Goal: Task Accomplishment & Management: Complete application form

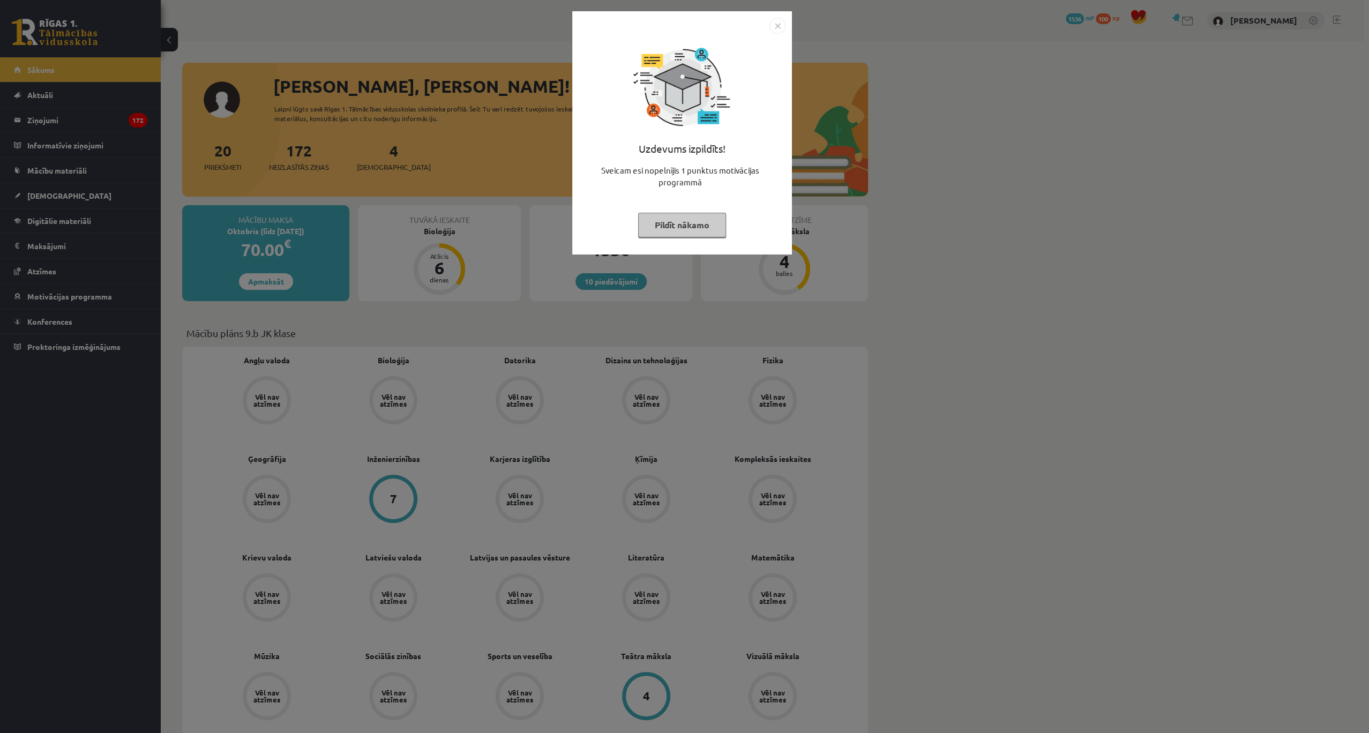
click at [772, 27] on img "Close" at bounding box center [777, 26] width 16 height 16
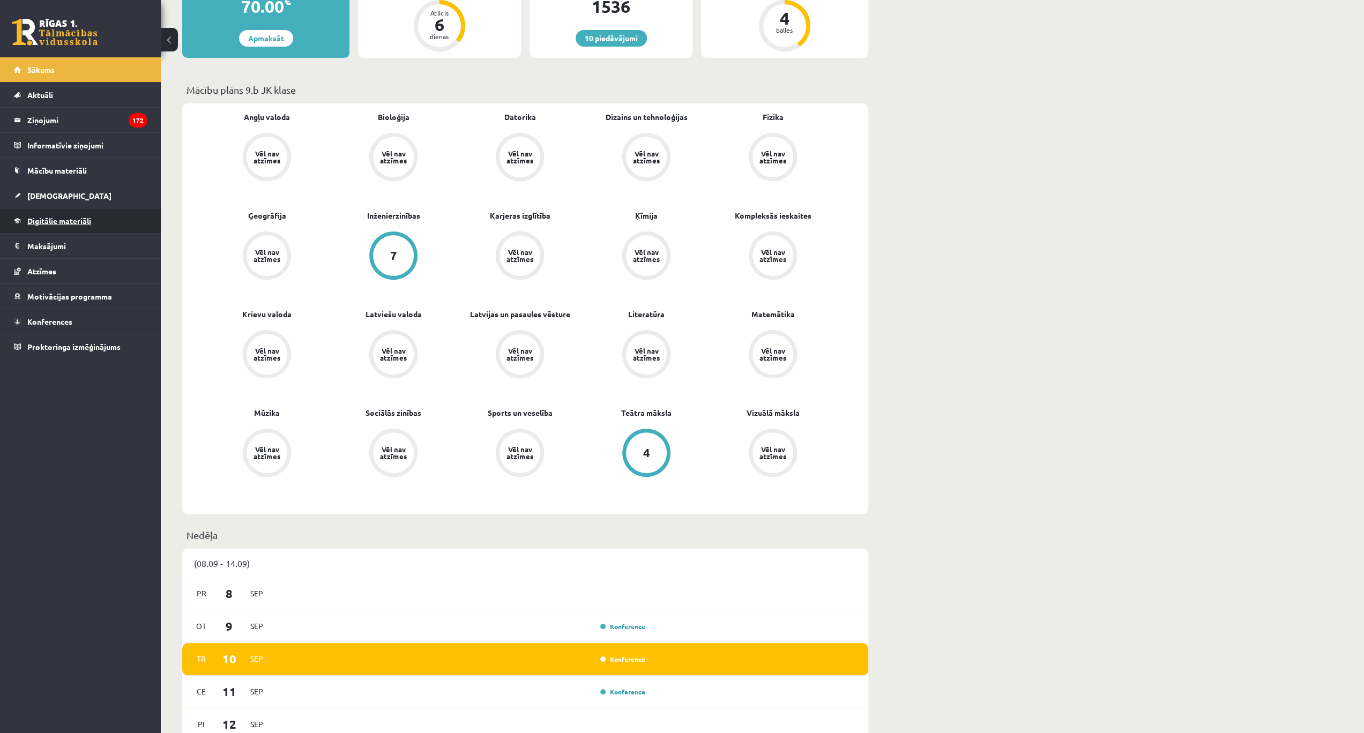
scroll to position [321, 0]
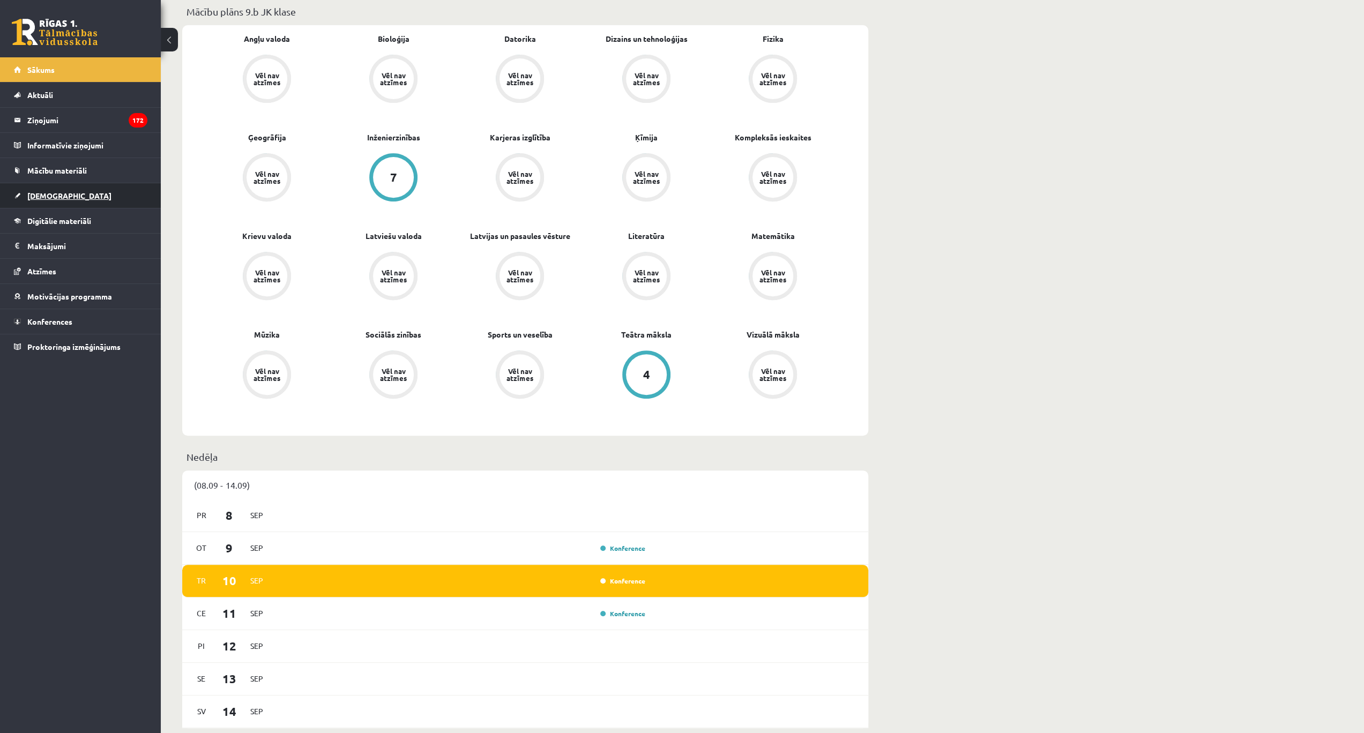
click at [56, 193] on span "[DEMOGRAPHIC_DATA]" at bounding box center [69, 196] width 84 height 10
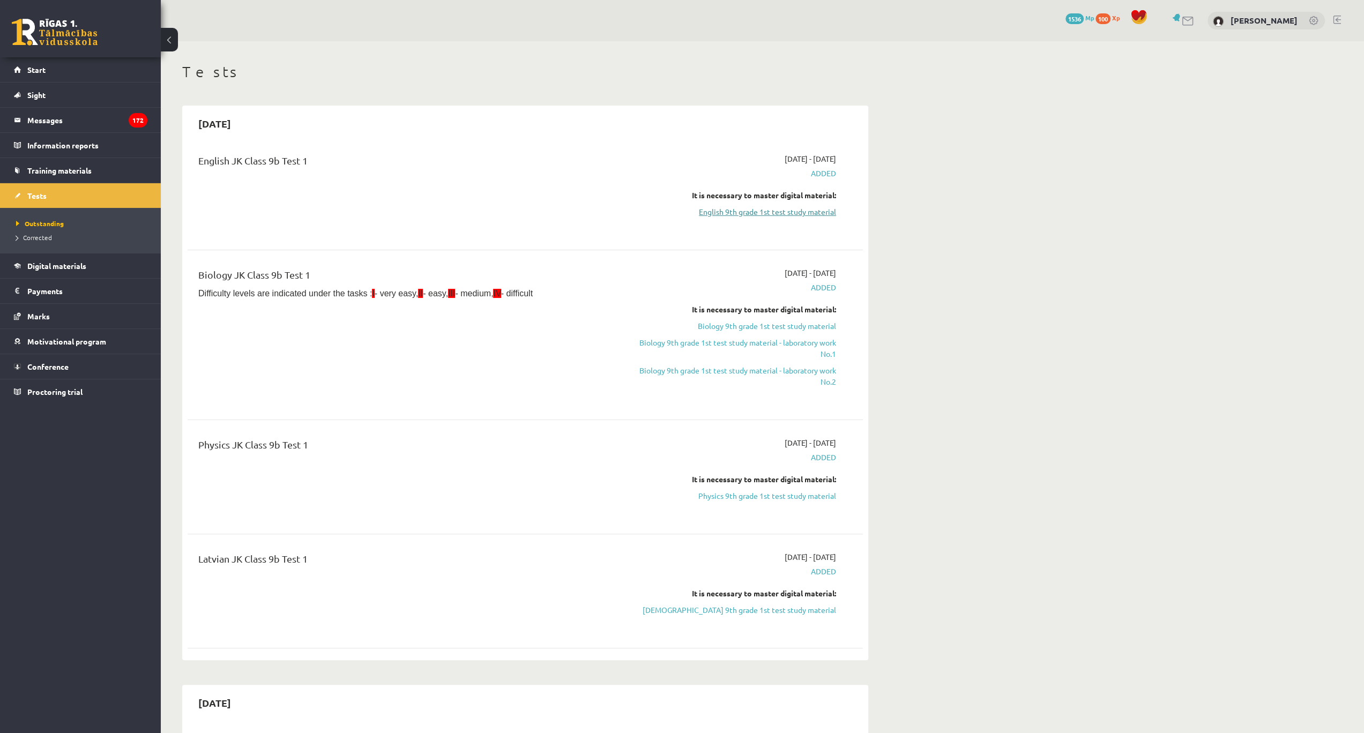
click at [771, 211] on link "English 9th grade 1st test study material" at bounding box center [735, 211] width 202 height 11
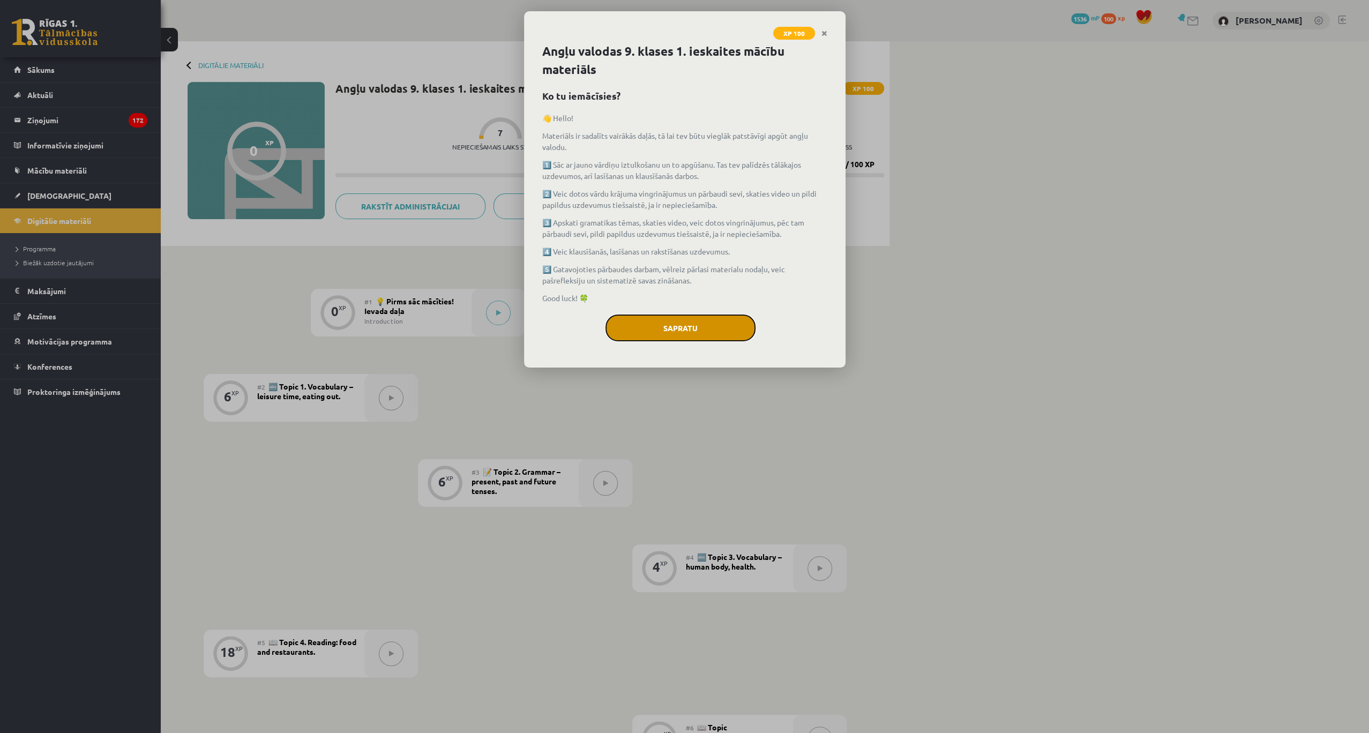
click at [671, 327] on button "Sapratu" at bounding box center [680, 328] width 150 height 27
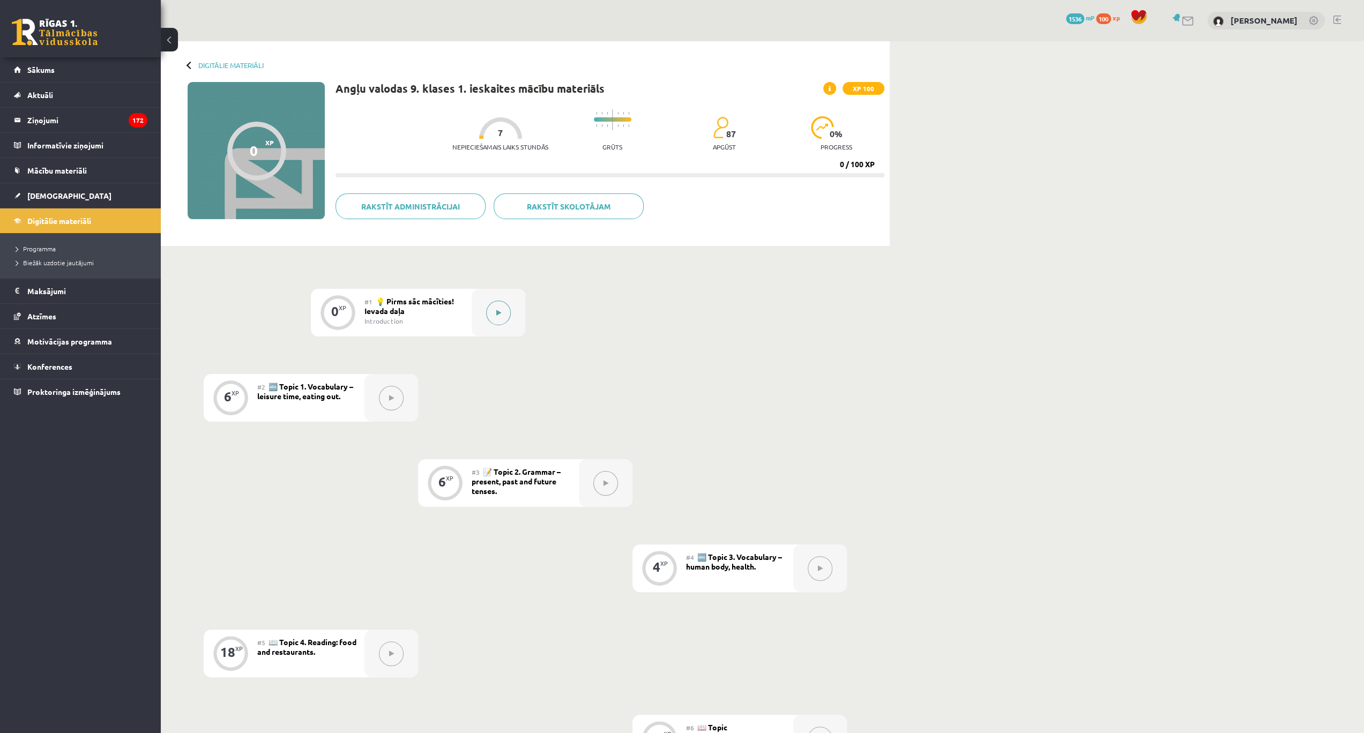
click at [495, 312] on button at bounding box center [498, 313] width 25 height 25
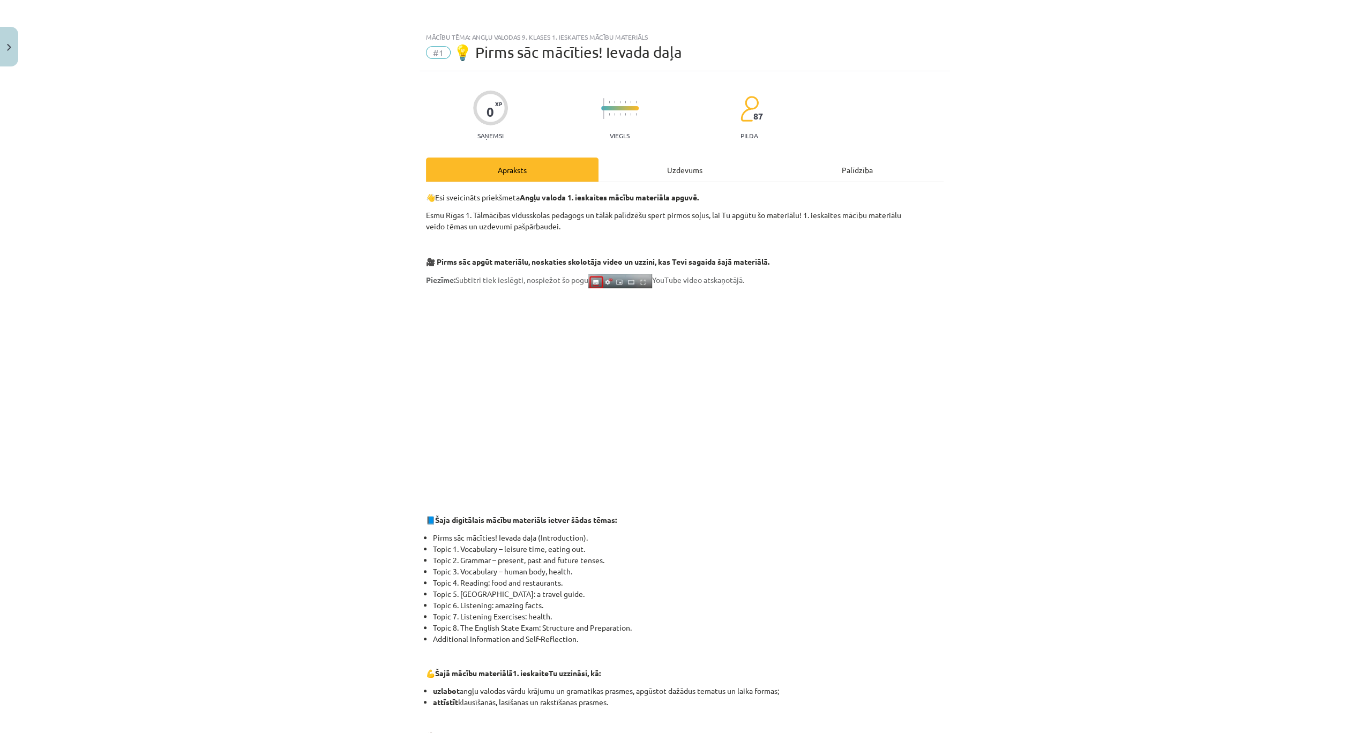
click at [688, 171] on div "Uzdevums" at bounding box center [685, 170] width 173 height 24
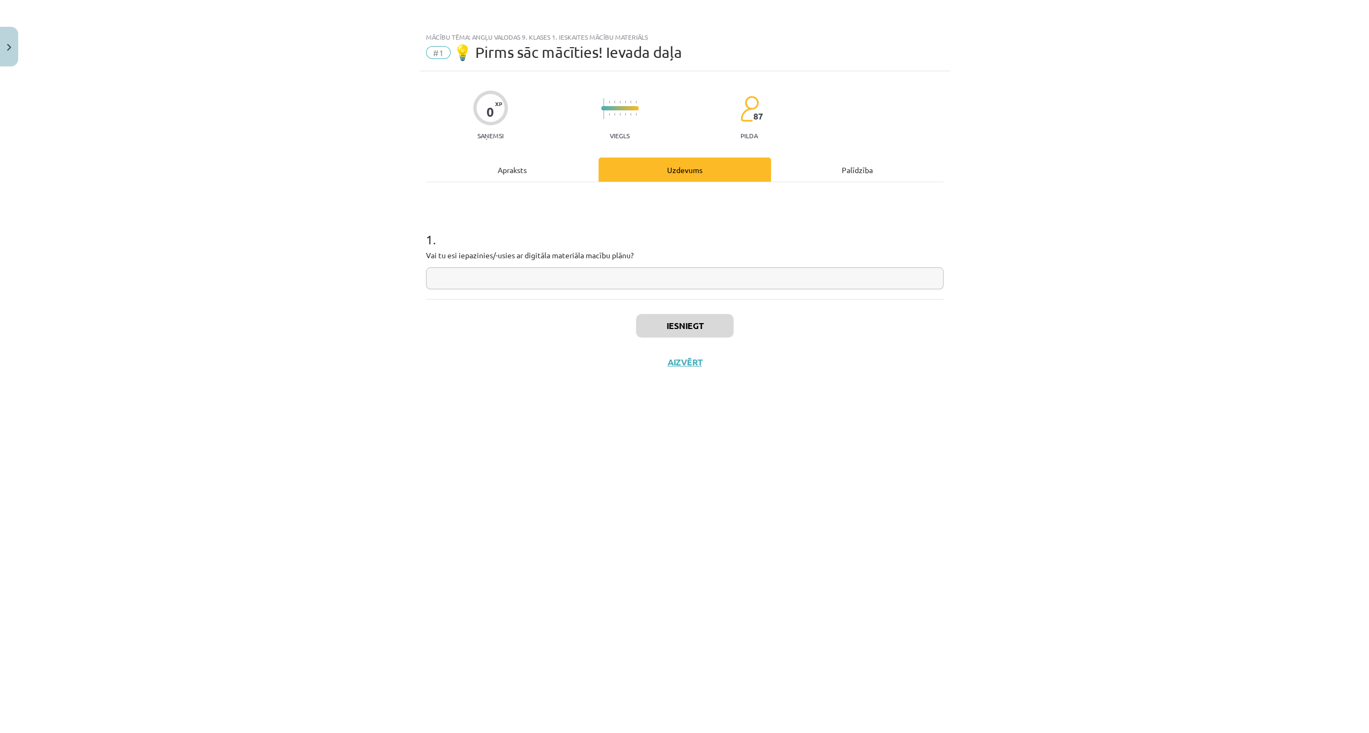
click at [555, 275] on input "text" at bounding box center [685, 278] width 518 height 22
type input "**"
click at [649, 317] on button "Iesniegt" at bounding box center [685, 326] width 98 height 24
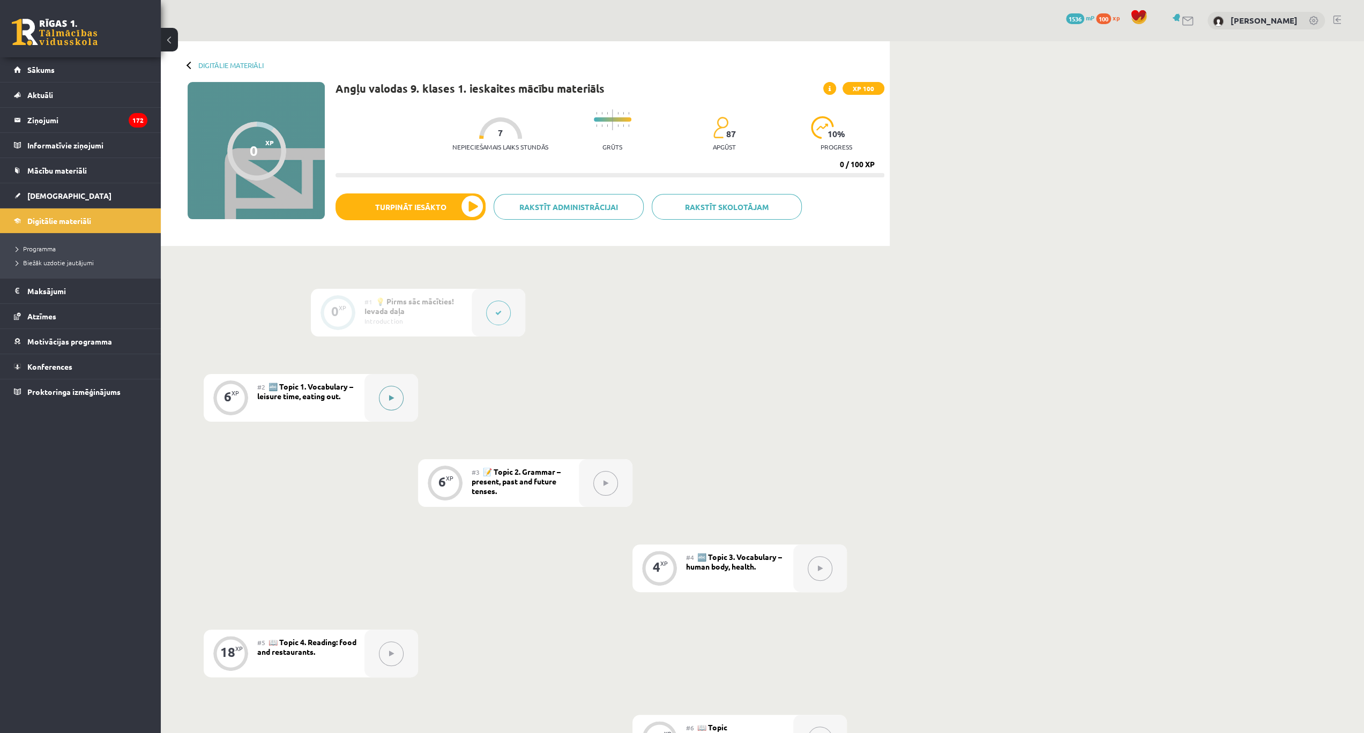
click at [398, 396] on button at bounding box center [391, 398] width 25 height 25
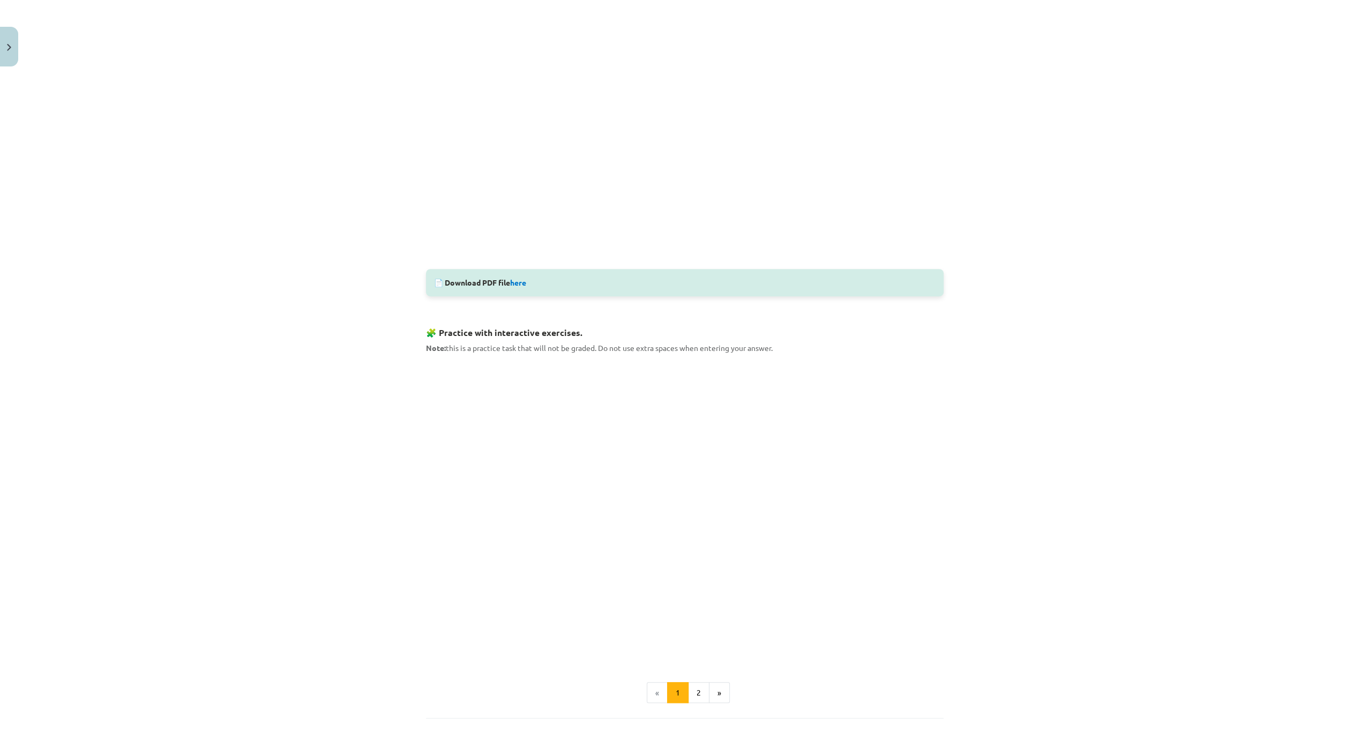
scroll to position [286, 0]
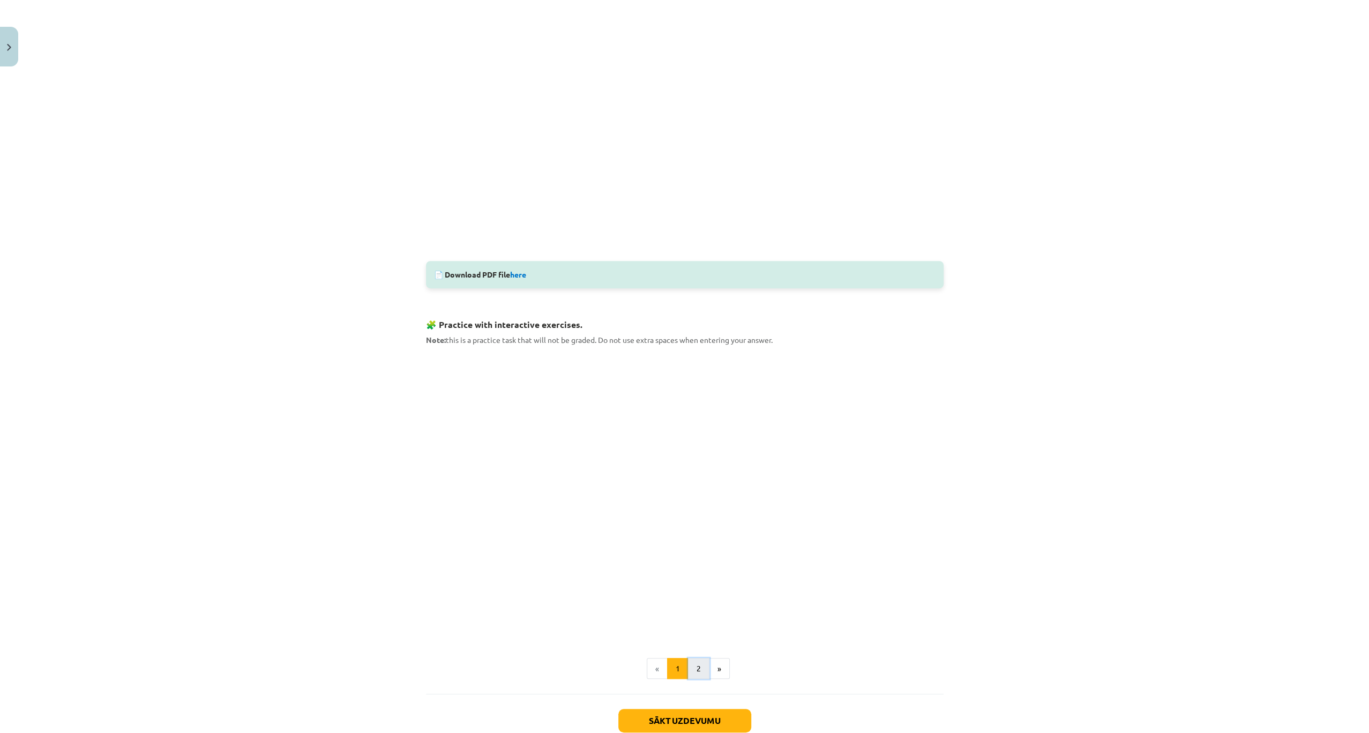
click at [694, 665] on button "2" at bounding box center [698, 668] width 21 height 21
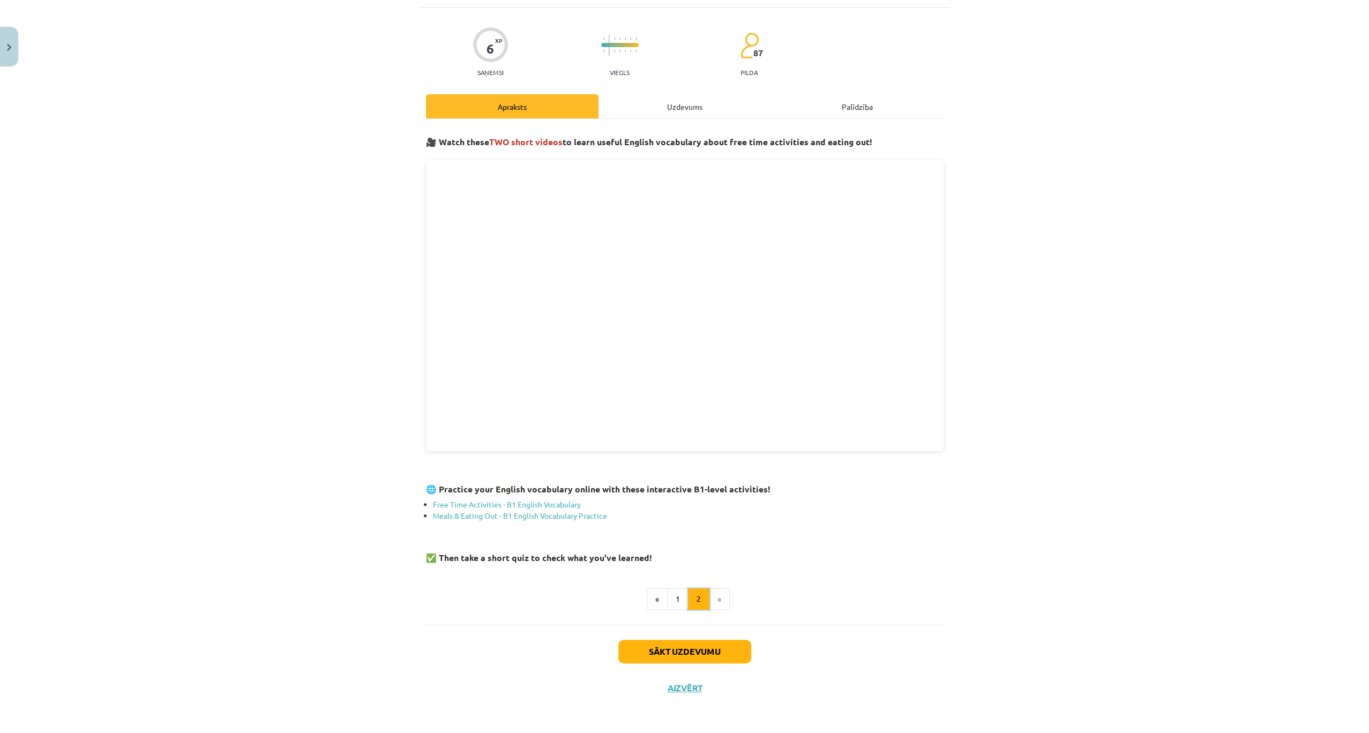
scroll to position [60, 0]
click at [673, 596] on button "1" at bounding box center [677, 602] width 21 height 21
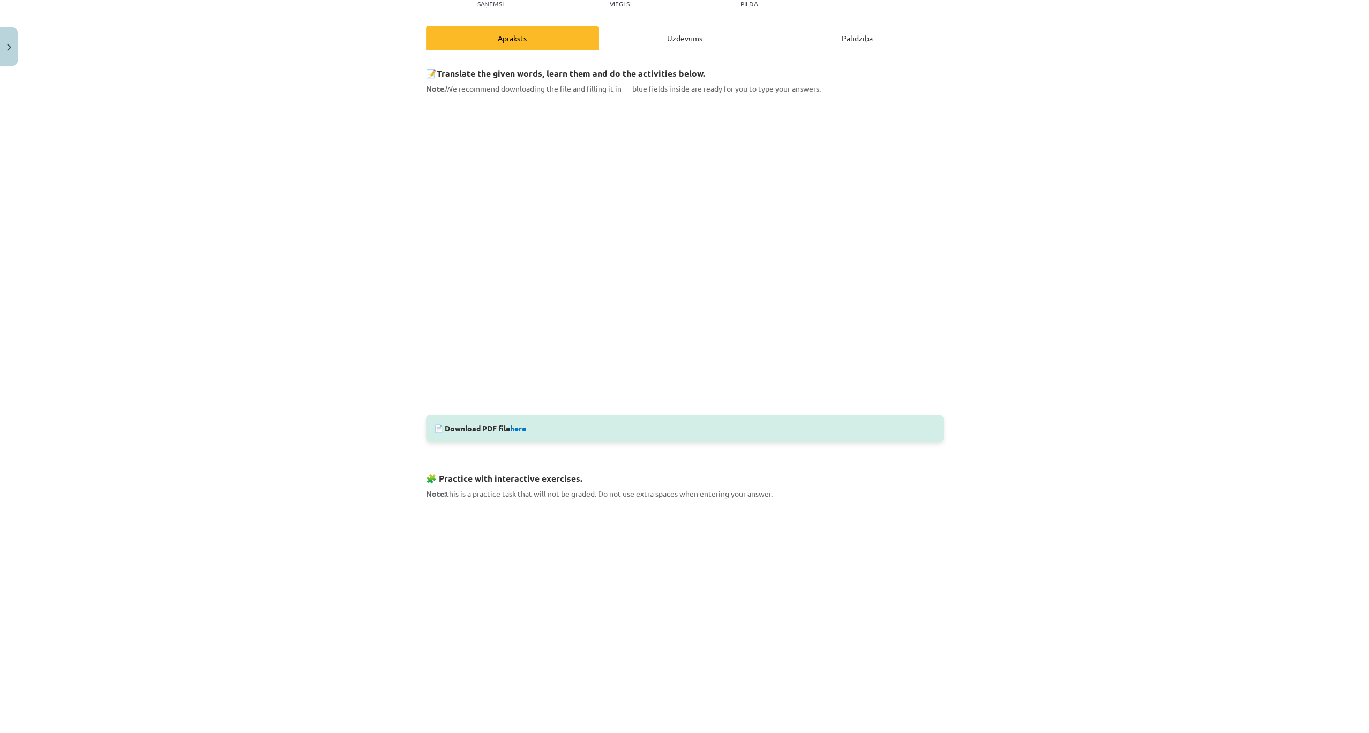
scroll to position [0, 0]
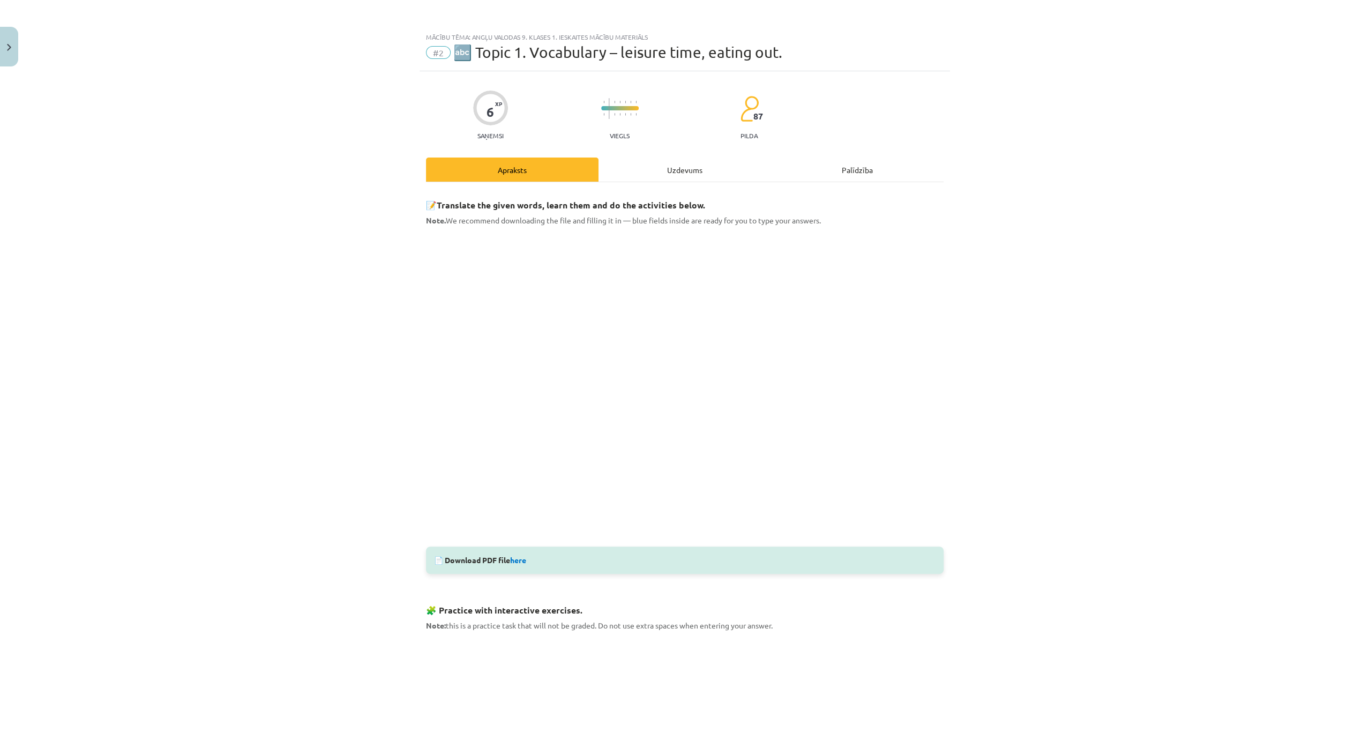
click at [676, 168] on div "Uzdevums" at bounding box center [685, 170] width 173 height 24
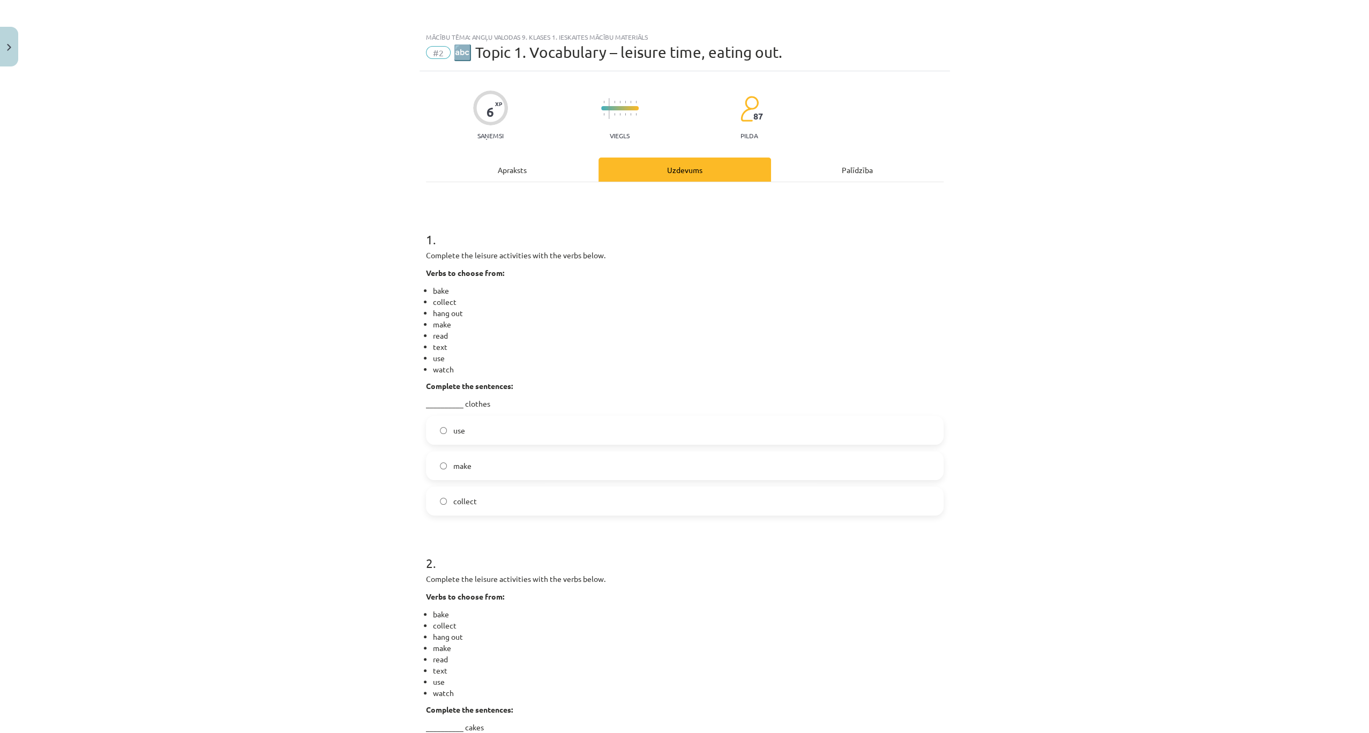
scroll to position [27, 0]
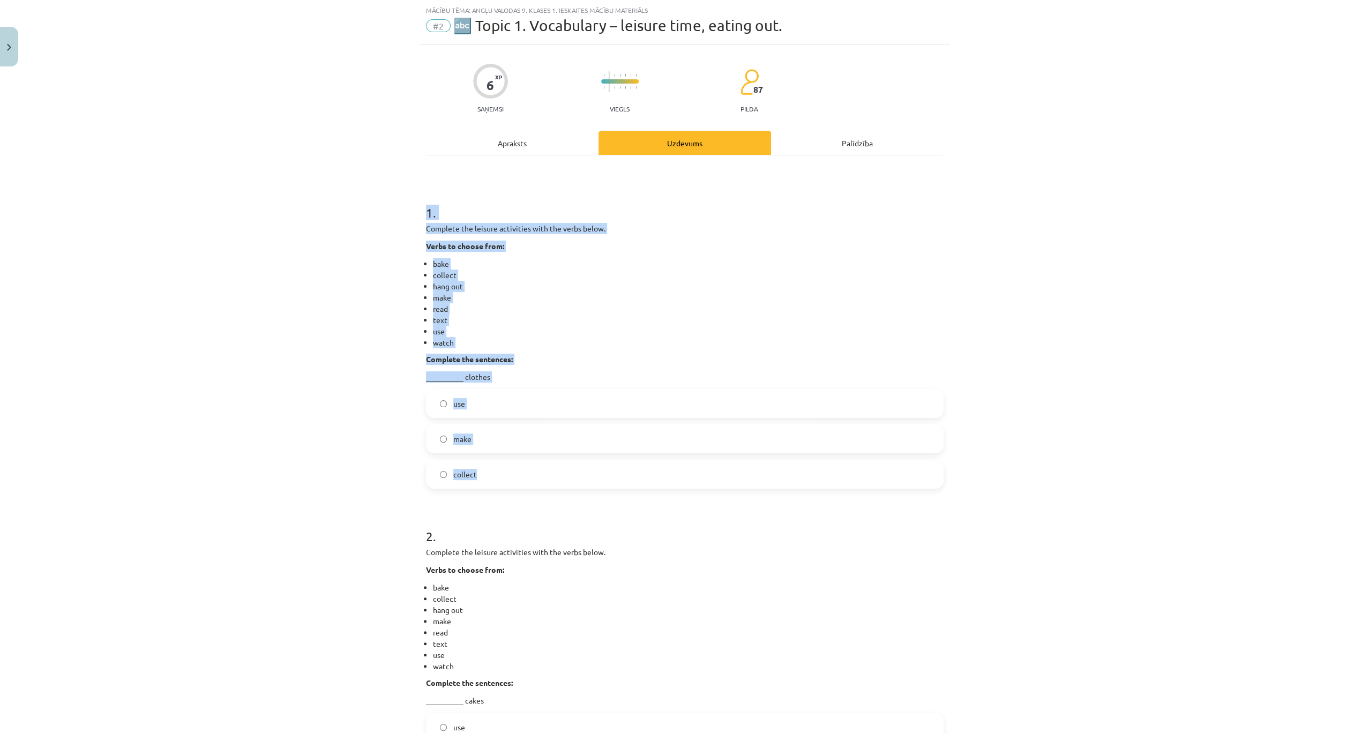
drag, startPoint x: 422, startPoint y: 204, endPoint x: 500, endPoint y: 488, distance: 294.4
click at [500, 488] on div "6 XP Saņemsi Viegls 87 pilda Apraksts Uzdevums Palīdzība 1 . Complete the leisu…" at bounding box center [685, 636] width 530 height 1184
copy div "1 . Complete the leisure activities with the verbs below. Verbs to choose from:…"
click at [332, 156] on div "Mācību tēma: Angļu valodas 9. klases 1. ieskaites mācību materiāls #2 🔤 Topic 1…" at bounding box center [684, 366] width 1369 height 733
click at [332, 221] on div "Mācību tēma: Angļu valodas 9. klases 1. ieskaites mācību materiāls #2 🔤 Topic 1…" at bounding box center [684, 366] width 1369 height 733
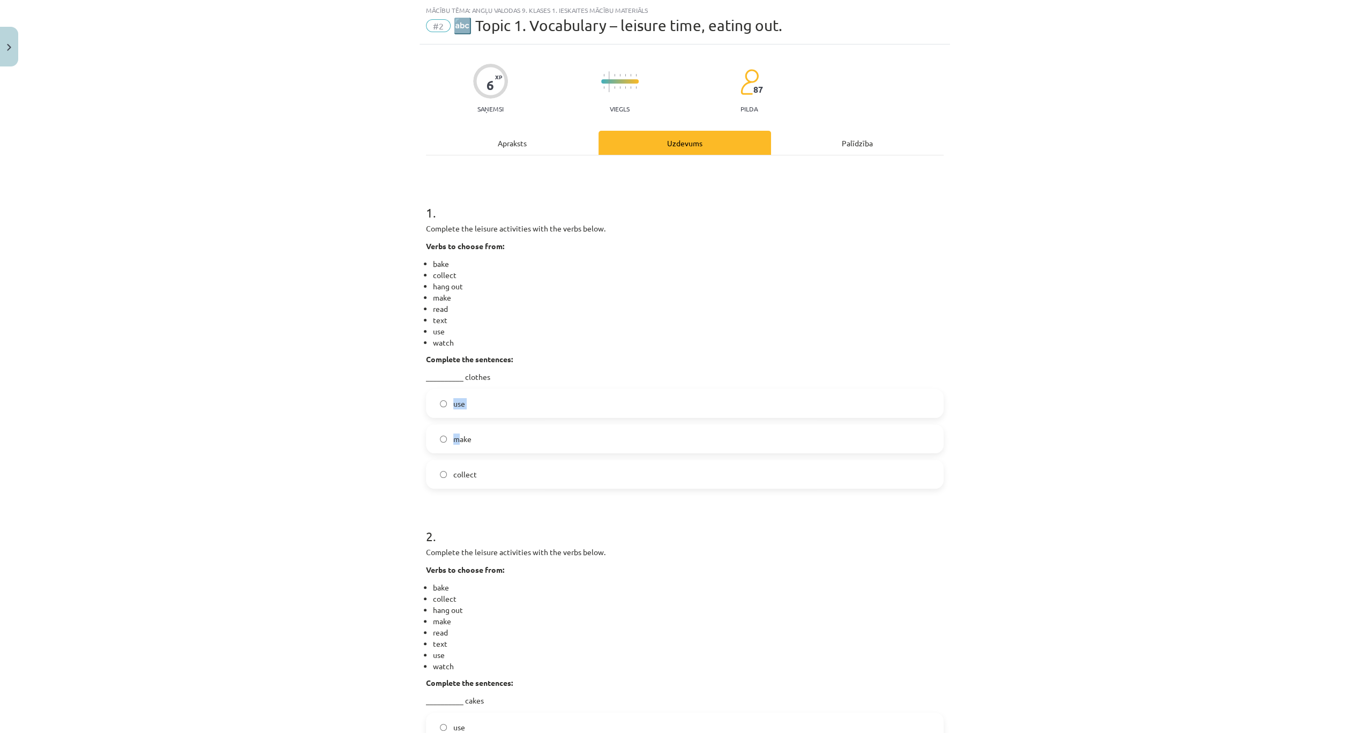
drag, startPoint x: 454, startPoint y: 442, endPoint x: 432, endPoint y: 393, distance: 54.2
click at [431, 392] on div "use make collect" at bounding box center [685, 439] width 518 height 100
drag, startPoint x: 432, startPoint y: 393, endPoint x: 437, endPoint y: 434, distance: 41.5
click at [437, 434] on label "make" at bounding box center [684, 438] width 515 height 27
click at [435, 484] on label "collect" at bounding box center [684, 474] width 515 height 27
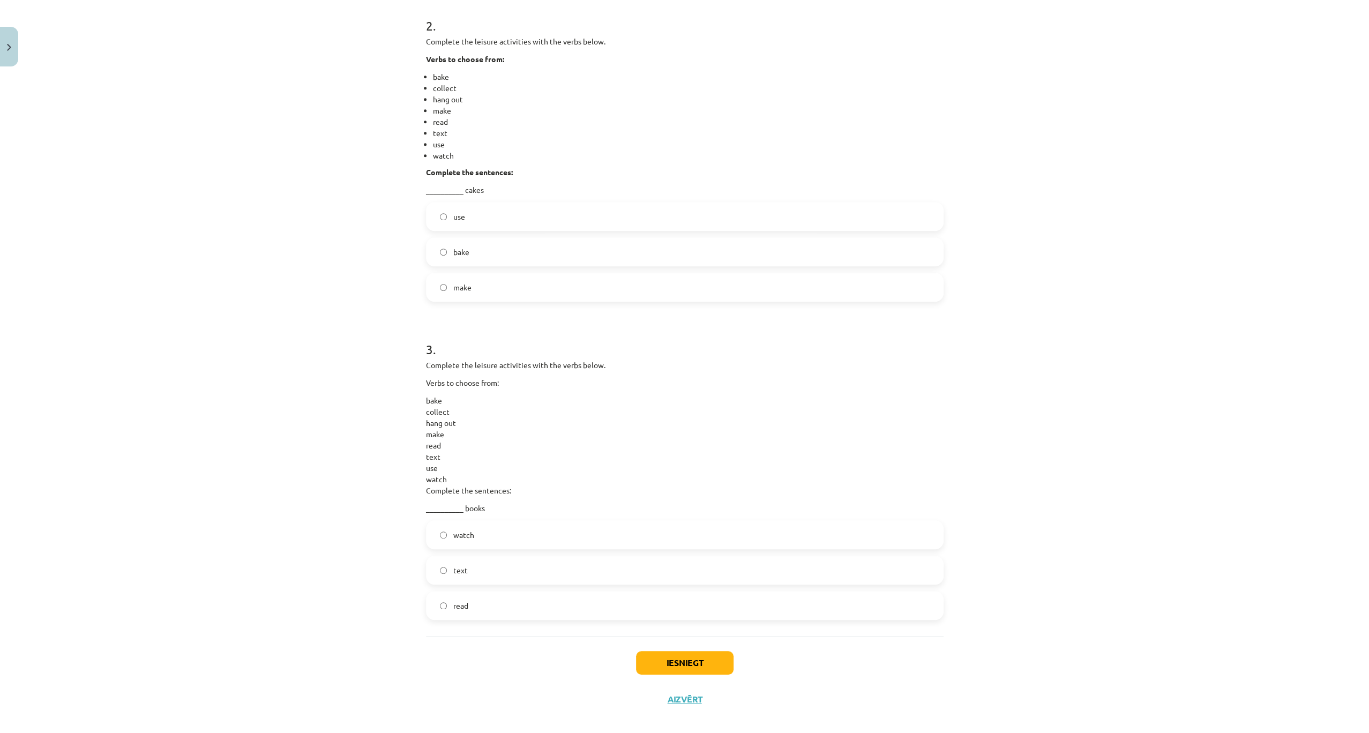
scroll to position [548, 0]
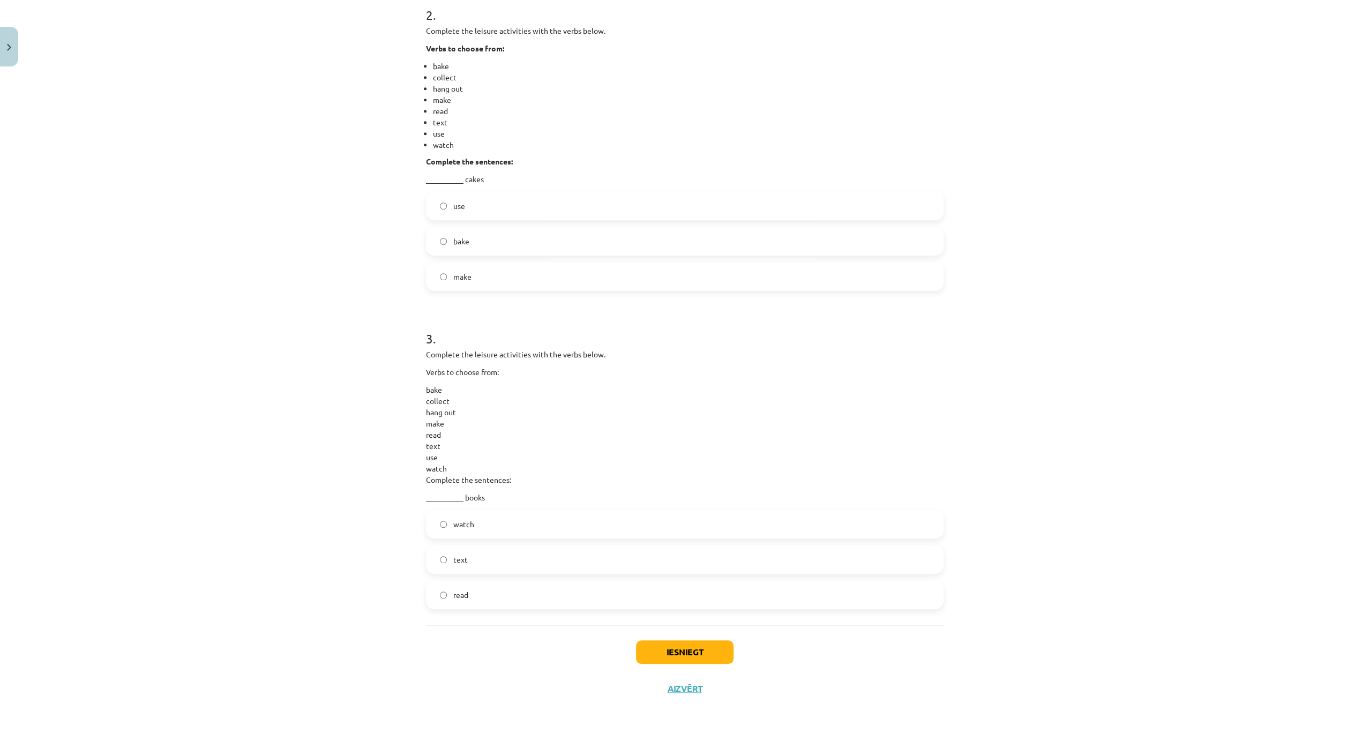
click at [437, 599] on label "read" at bounding box center [684, 594] width 515 height 27
click at [652, 647] on button "Iesniegt" at bounding box center [685, 652] width 98 height 24
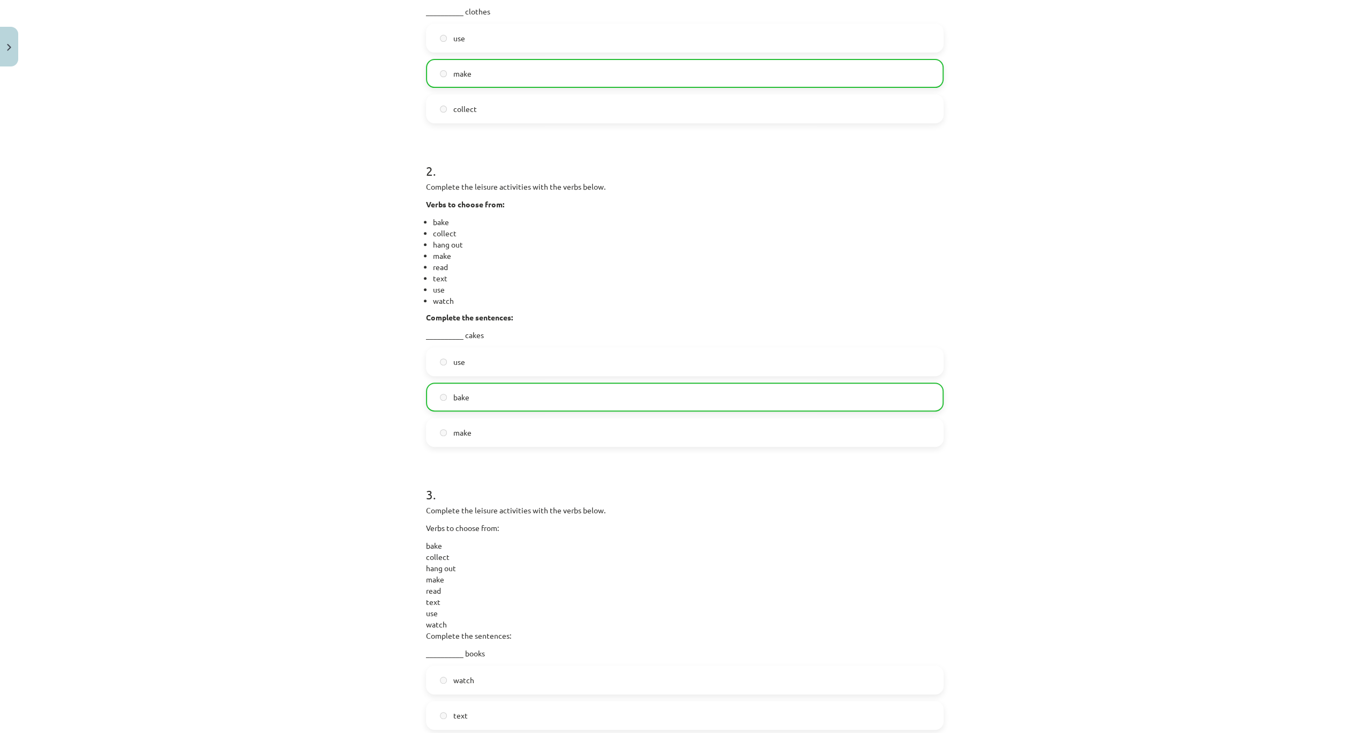
scroll to position [582, 0]
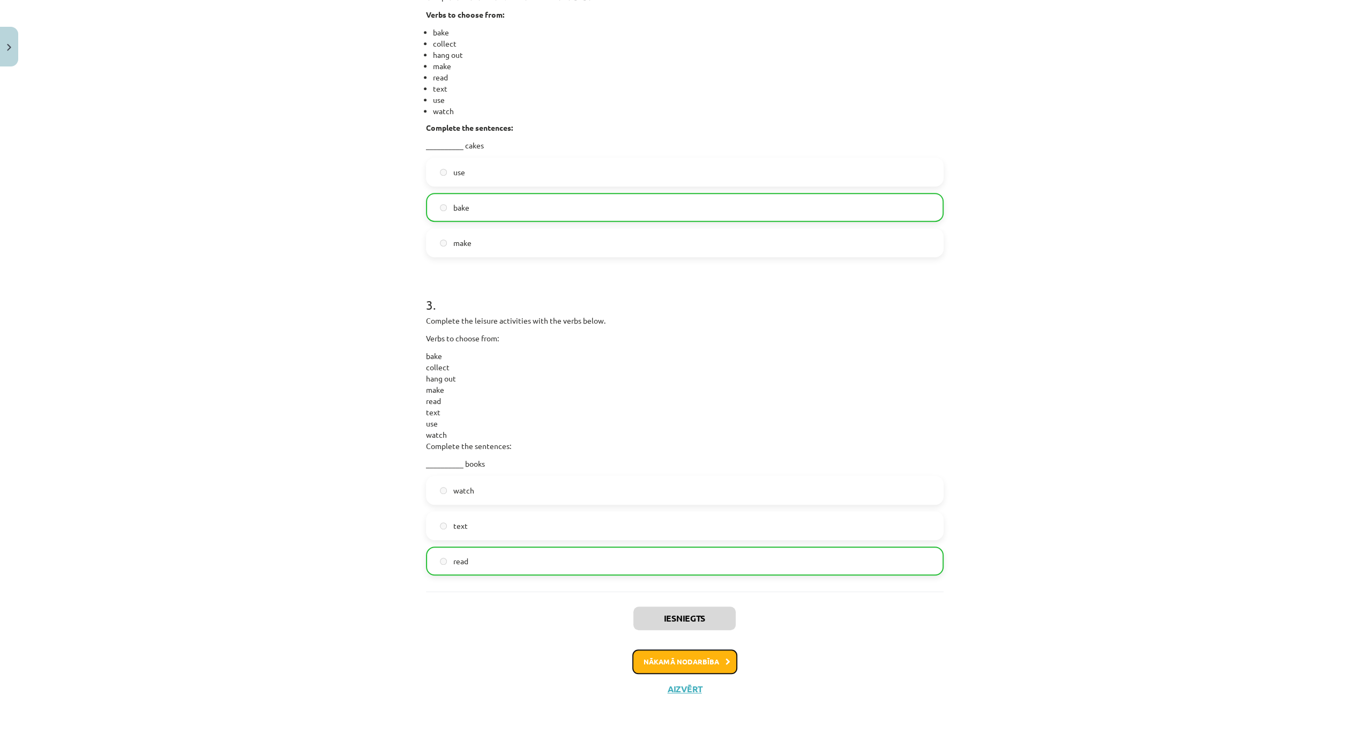
click at [690, 662] on button "Nākamā nodarbība" at bounding box center [684, 661] width 105 height 25
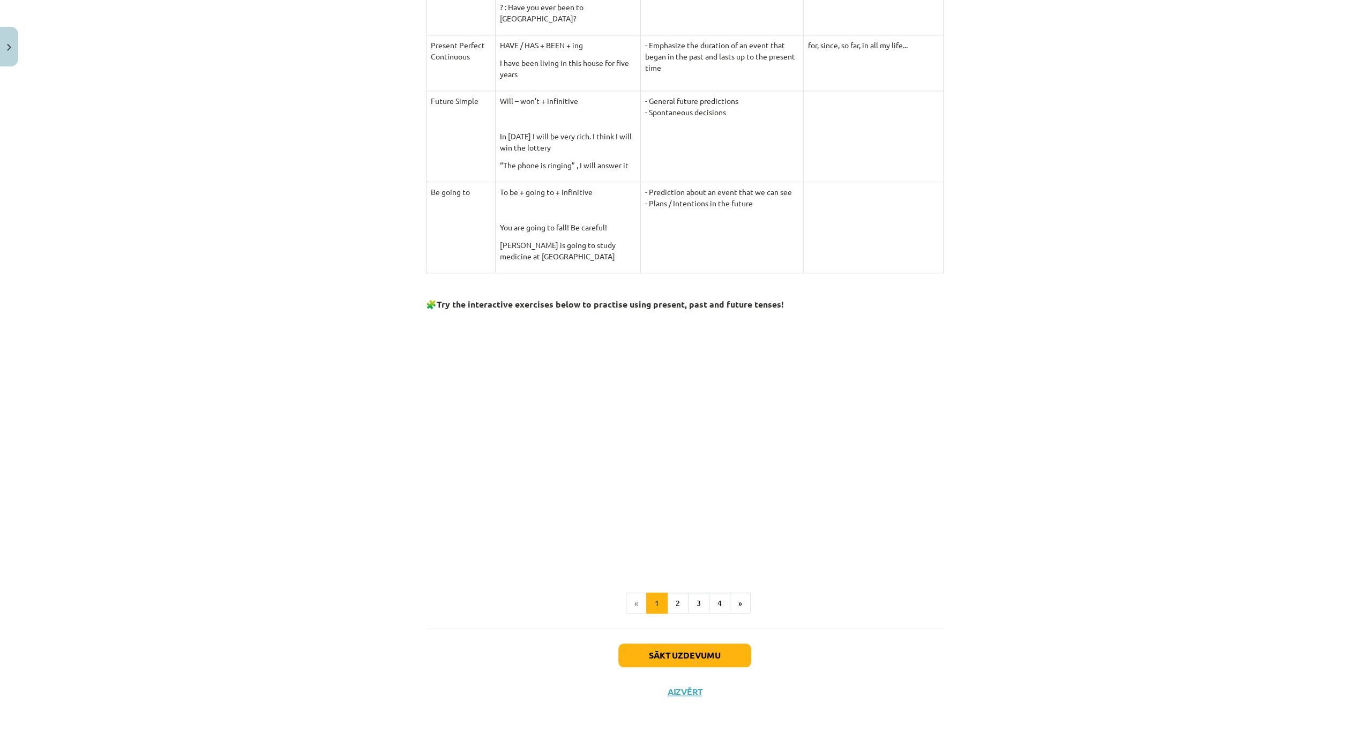
scroll to position [805, 0]
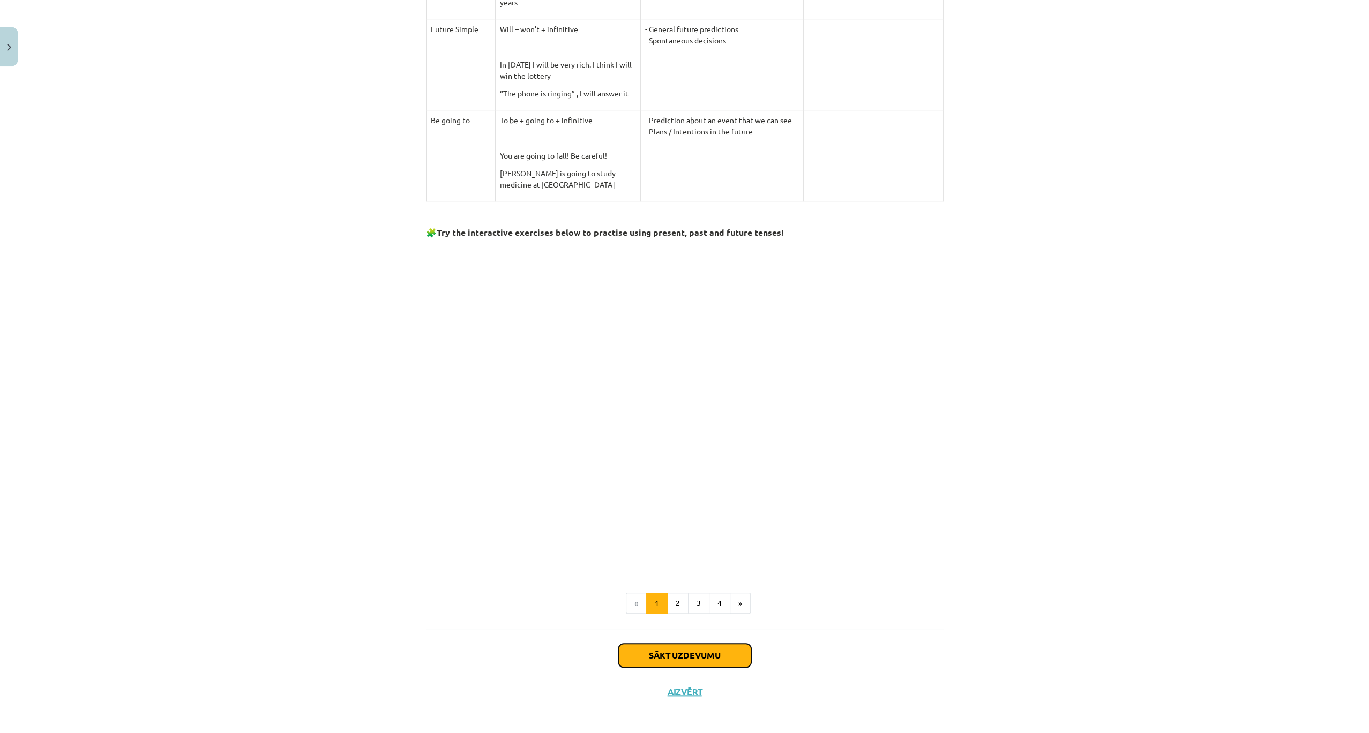
click at [669, 649] on button "Sākt uzdevumu" at bounding box center [684, 656] width 133 height 24
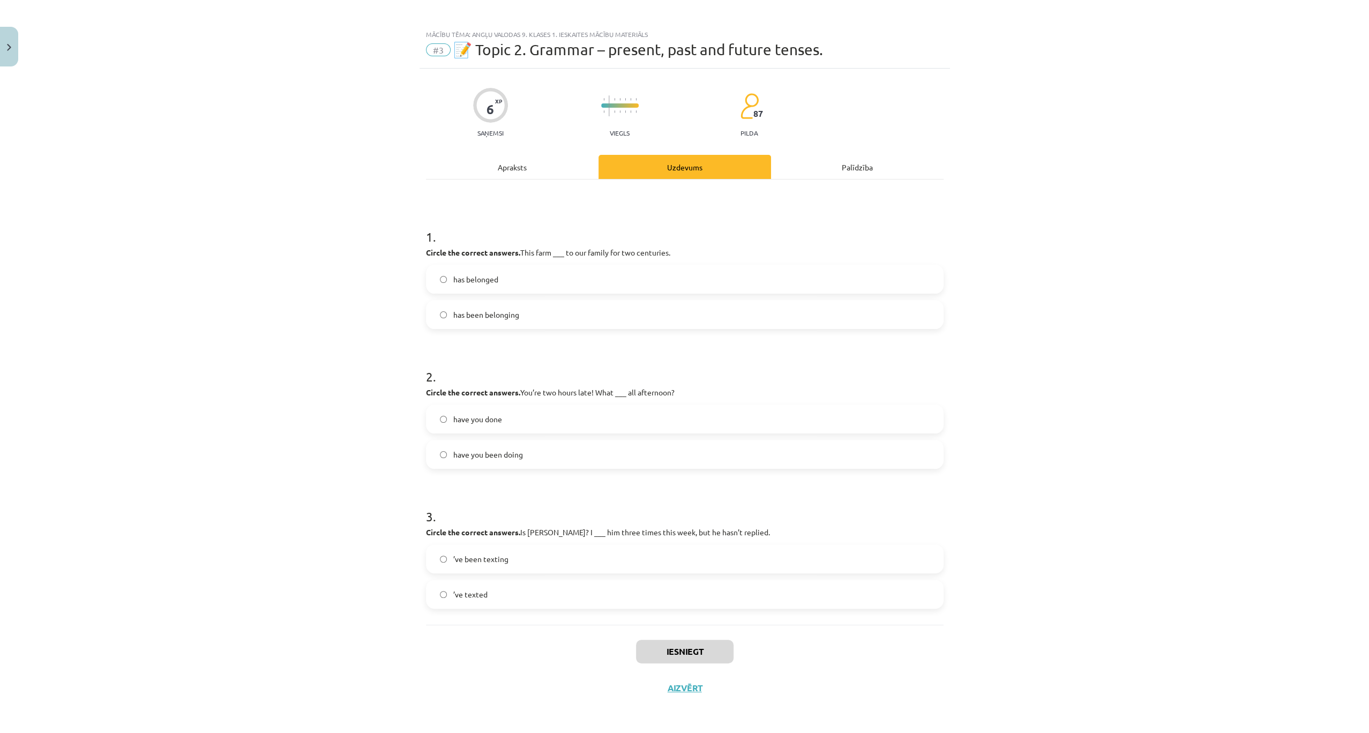
scroll to position [2, 0]
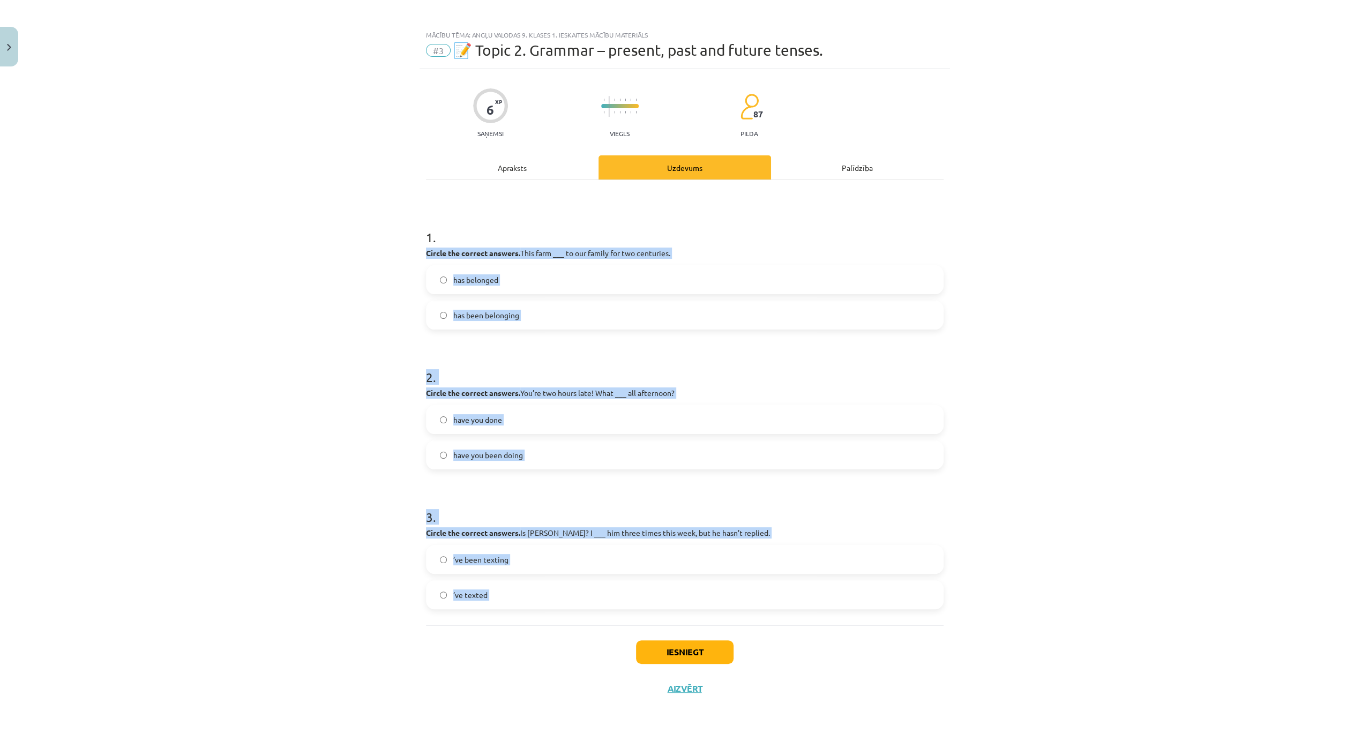
drag, startPoint x: 417, startPoint y: 246, endPoint x: 487, endPoint y: 637, distance: 396.8
click at [487, 637] on div "6 XP Saņemsi Viegls 87 pilda Apraksts Uzdevums Palīdzība 1 . Circle the correct…" at bounding box center [685, 388] width 530 height 638
copy form "Circle the correct answers. This farm ___ to our family for two centuries. has …"
click at [559, 313] on label "has been belonging" at bounding box center [684, 315] width 515 height 27
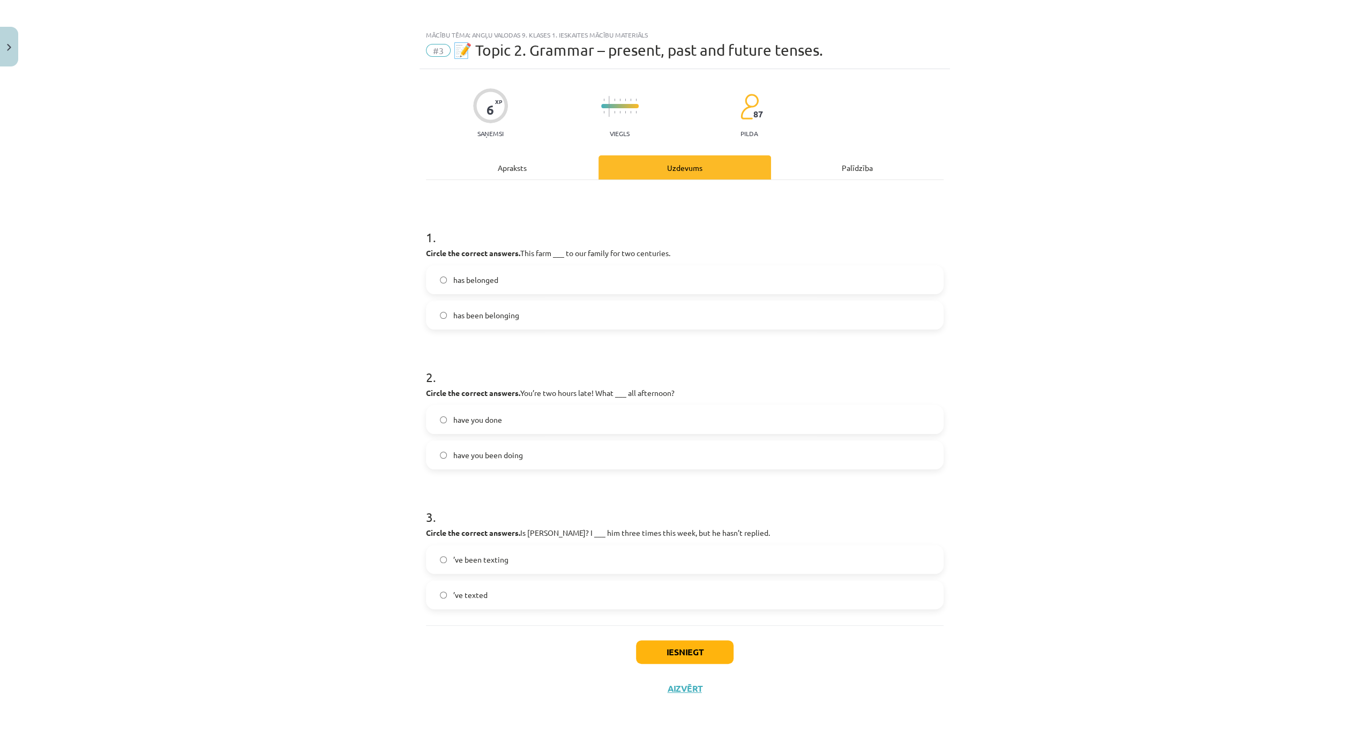
click at [525, 275] on label "has belonged" at bounding box center [684, 279] width 515 height 27
drag, startPoint x: 538, startPoint y: 590, endPoint x: 607, endPoint y: 638, distance: 83.5
click at [538, 590] on label "’ve texted" at bounding box center [684, 594] width 515 height 27
click at [668, 661] on button "Iesniegt" at bounding box center [685, 652] width 98 height 24
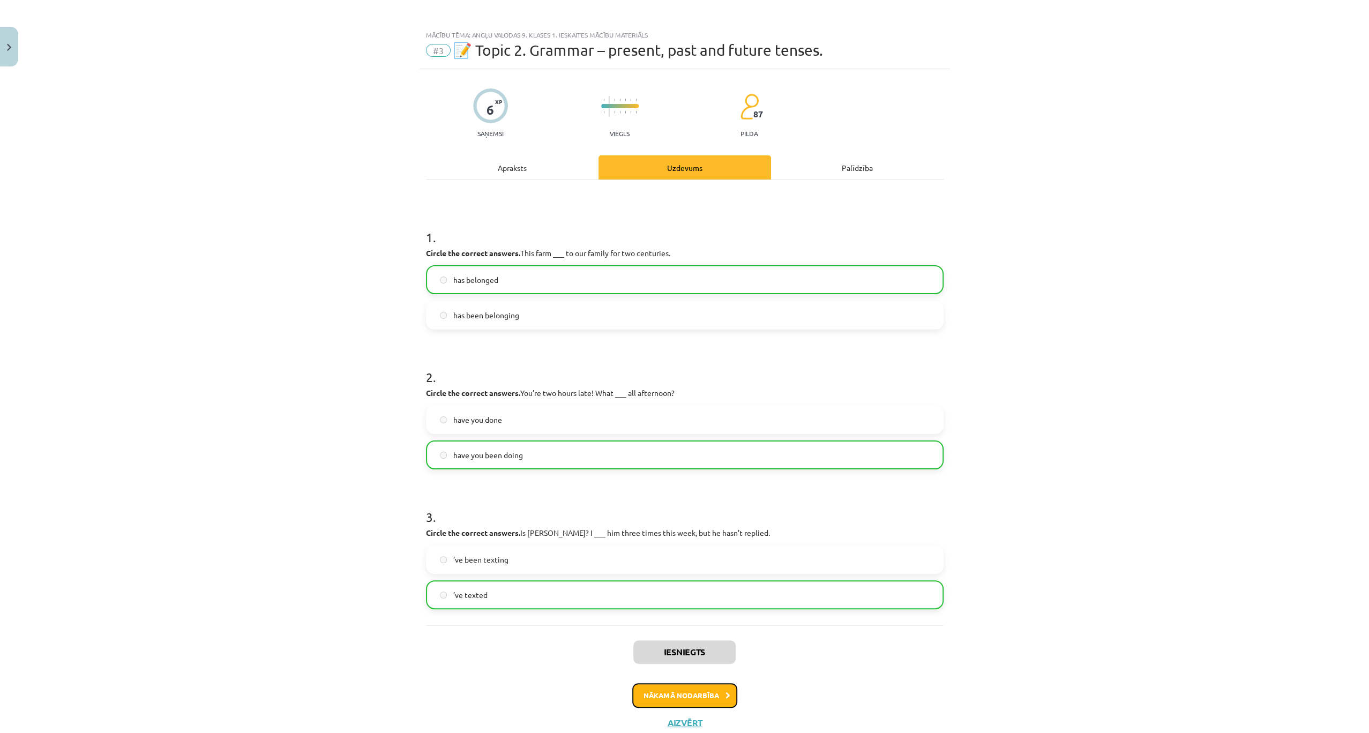
click at [704, 701] on button "Nākamā nodarbība" at bounding box center [684, 695] width 105 height 25
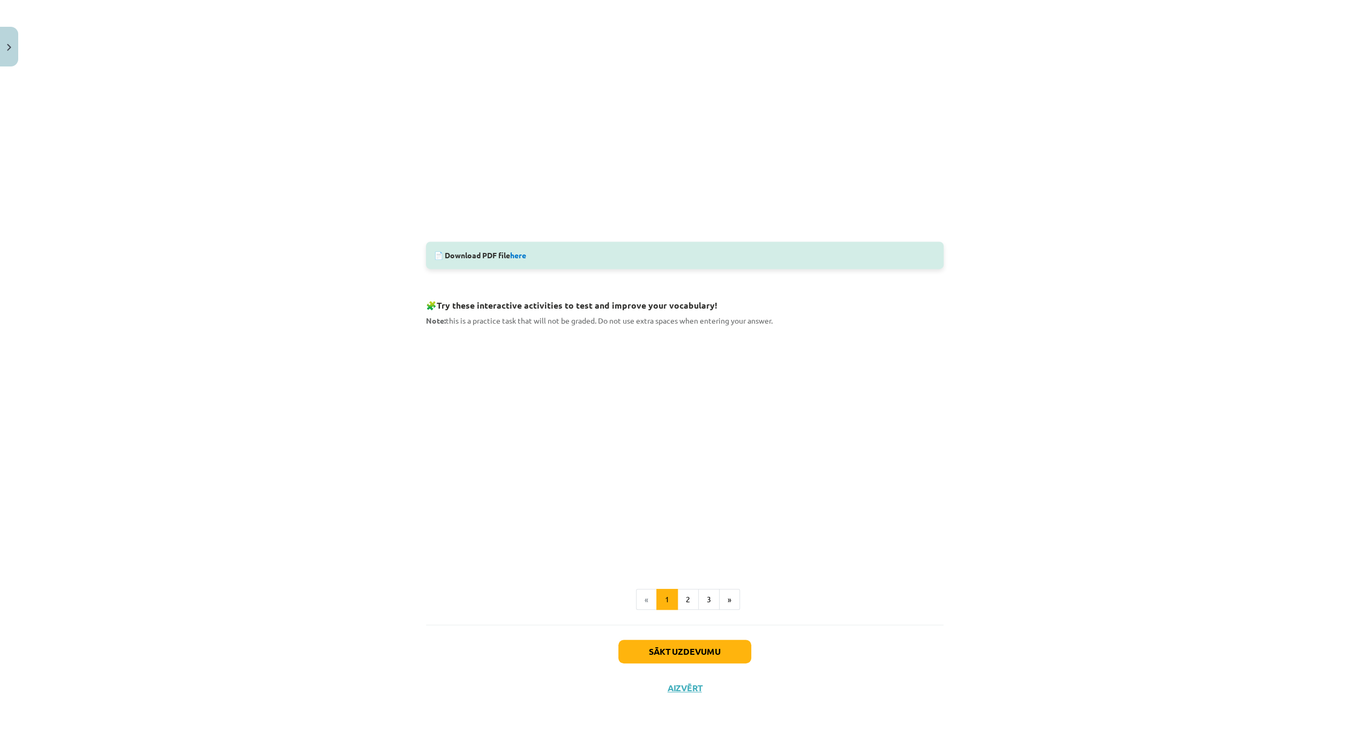
scroll to position [303, 0]
click at [691, 645] on button "Sākt uzdevumu" at bounding box center [684, 653] width 133 height 24
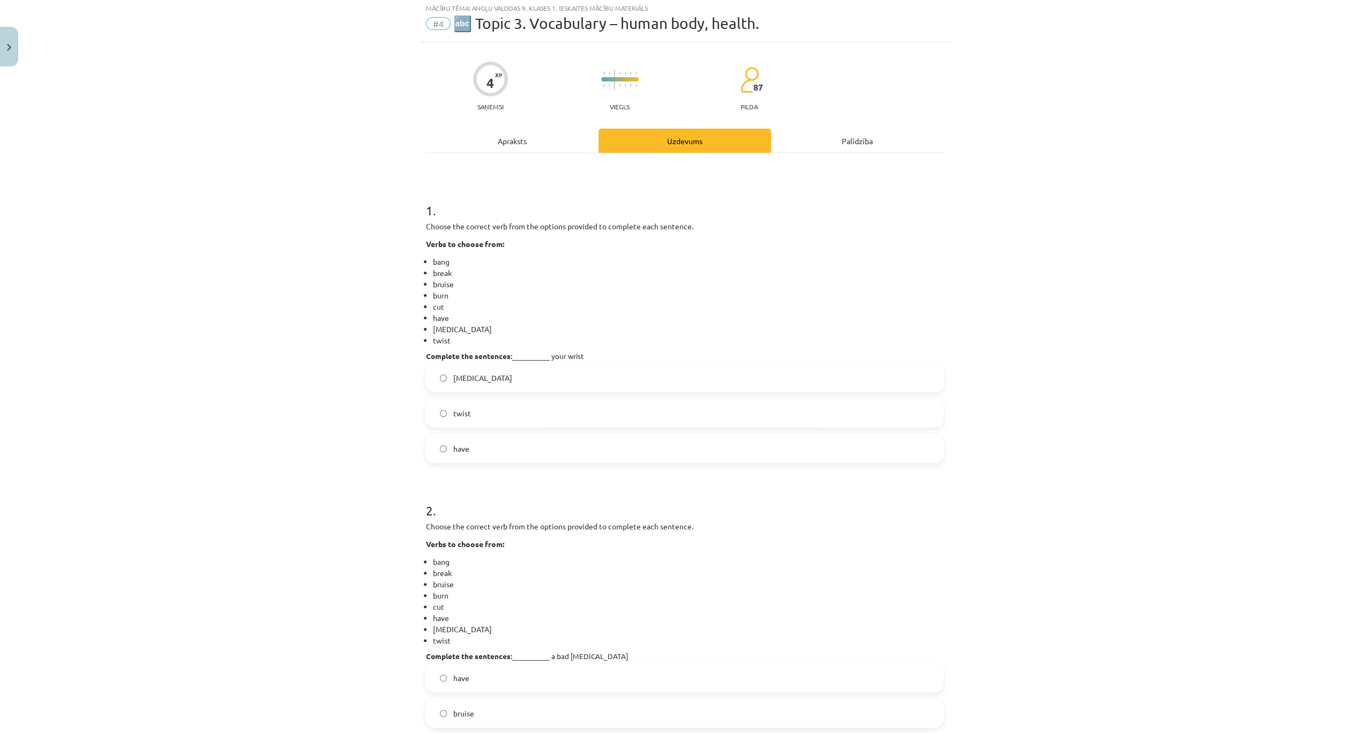
scroll to position [27, 0]
drag, startPoint x: 524, startPoint y: 248, endPoint x: 486, endPoint y: 279, distance: 48.8
click at [486, 279] on li "break" at bounding box center [688, 275] width 511 height 11
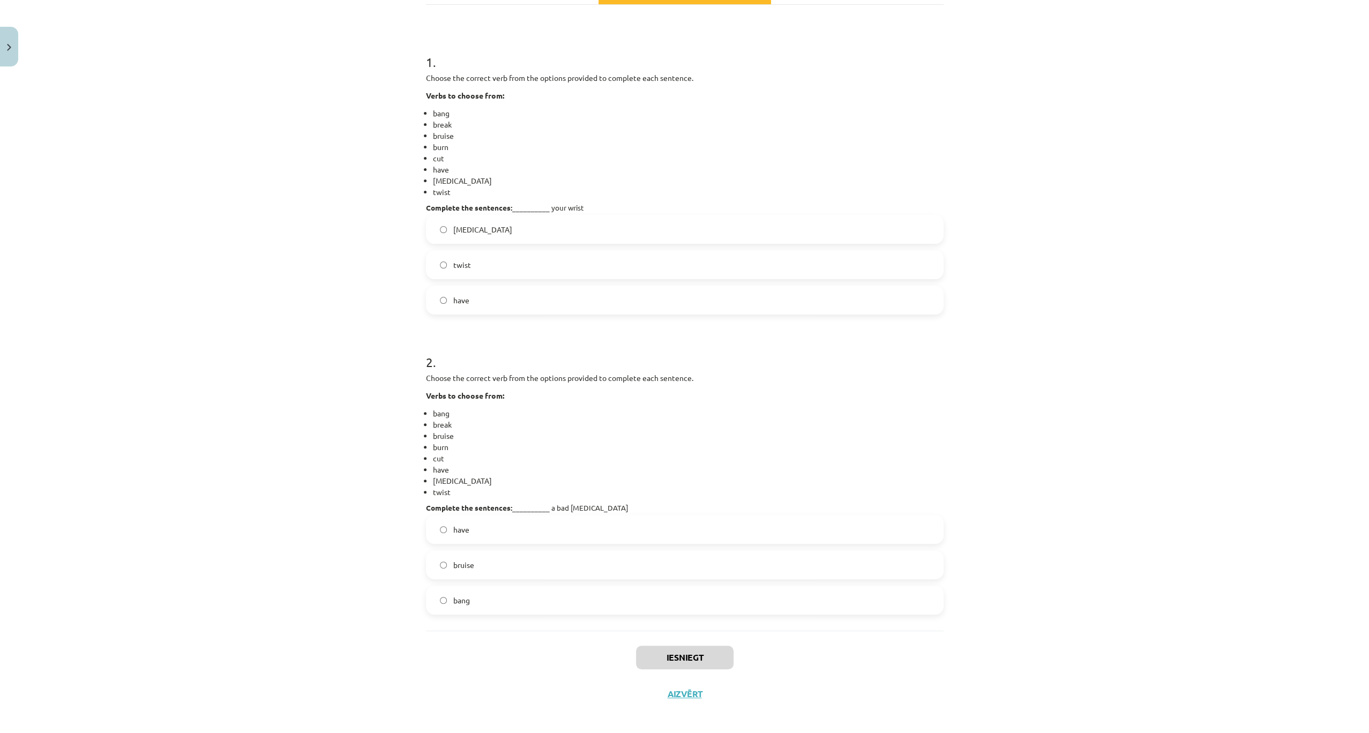
scroll to position [183, 0]
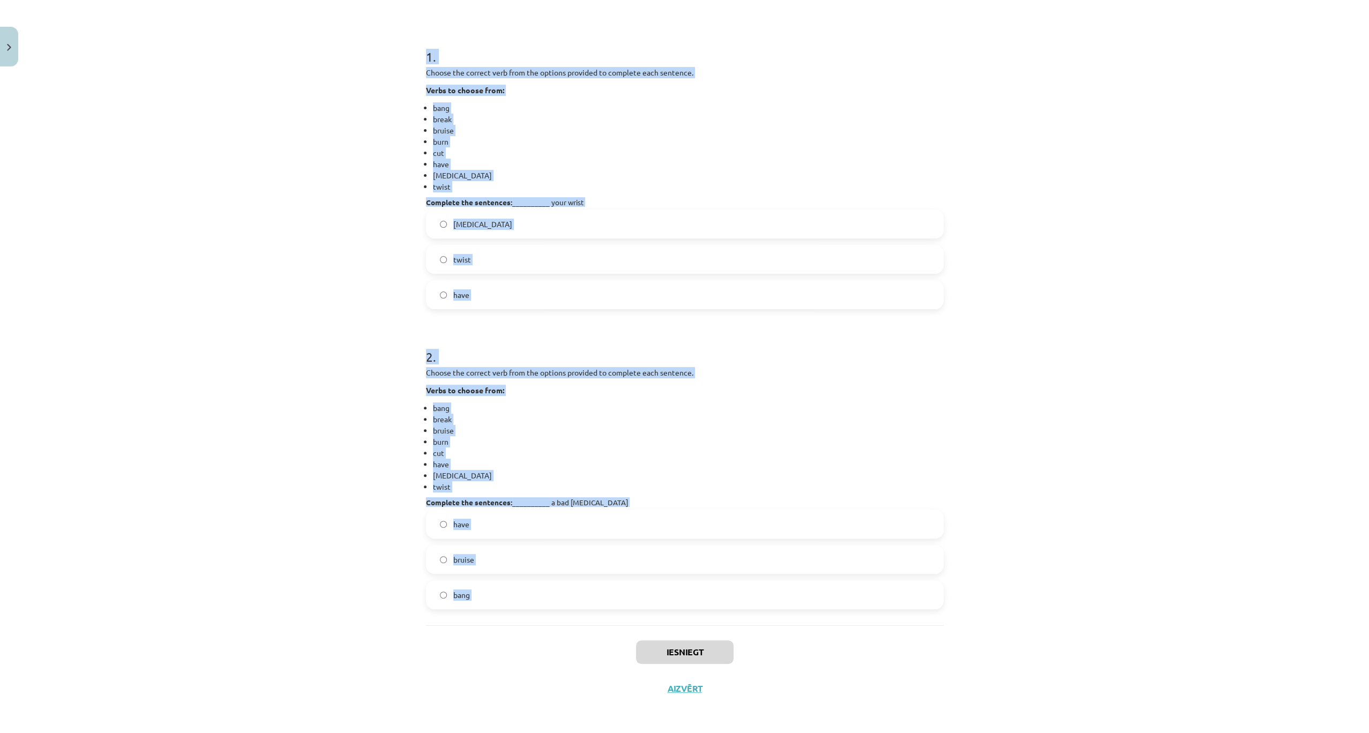
drag, startPoint x: 418, startPoint y: 206, endPoint x: 504, endPoint y: 625, distance: 428.2
click at [504, 626] on div "4 XP Saņemsi Viegls 87 pilda Apraksts Uzdevums Palīdzība 1 . Choose the correct…" at bounding box center [685, 298] width 530 height 818
copy form "1 . Choose the correct verb from the options provided to complete each sentence…"
click at [373, 221] on div "Mācību tēma: Angļu valodas 9. klases 1. ieskaites mācību materiāls #4 🔤 Topic 3…" at bounding box center [684, 366] width 1369 height 733
click at [386, 293] on div "Mācību tēma: Angļu valodas 9. klases 1. ieskaites mācību materiāls #4 🔤 Topic 3…" at bounding box center [684, 366] width 1369 height 733
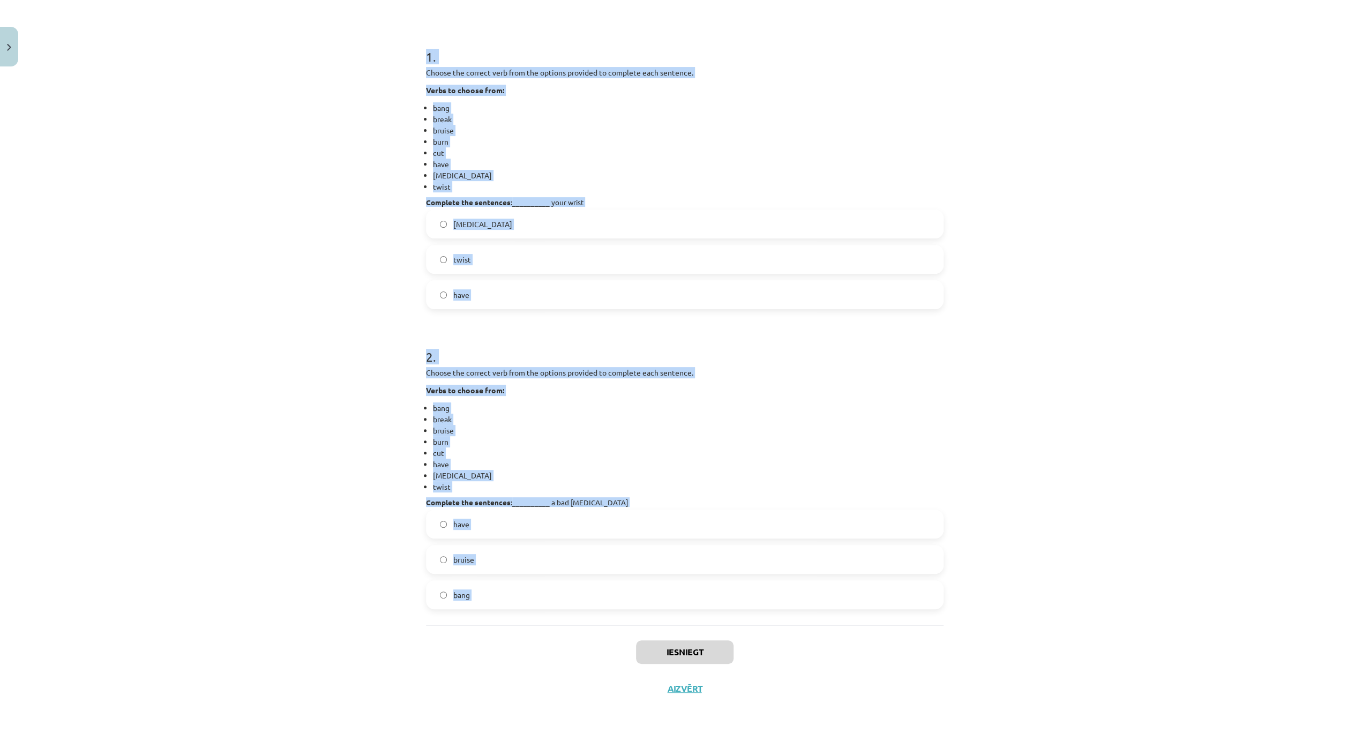
click at [447, 323] on form "1 . Choose the correct verb from the options provided to complete each sentence…" at bounding box center [685, 320] width 518 height 579
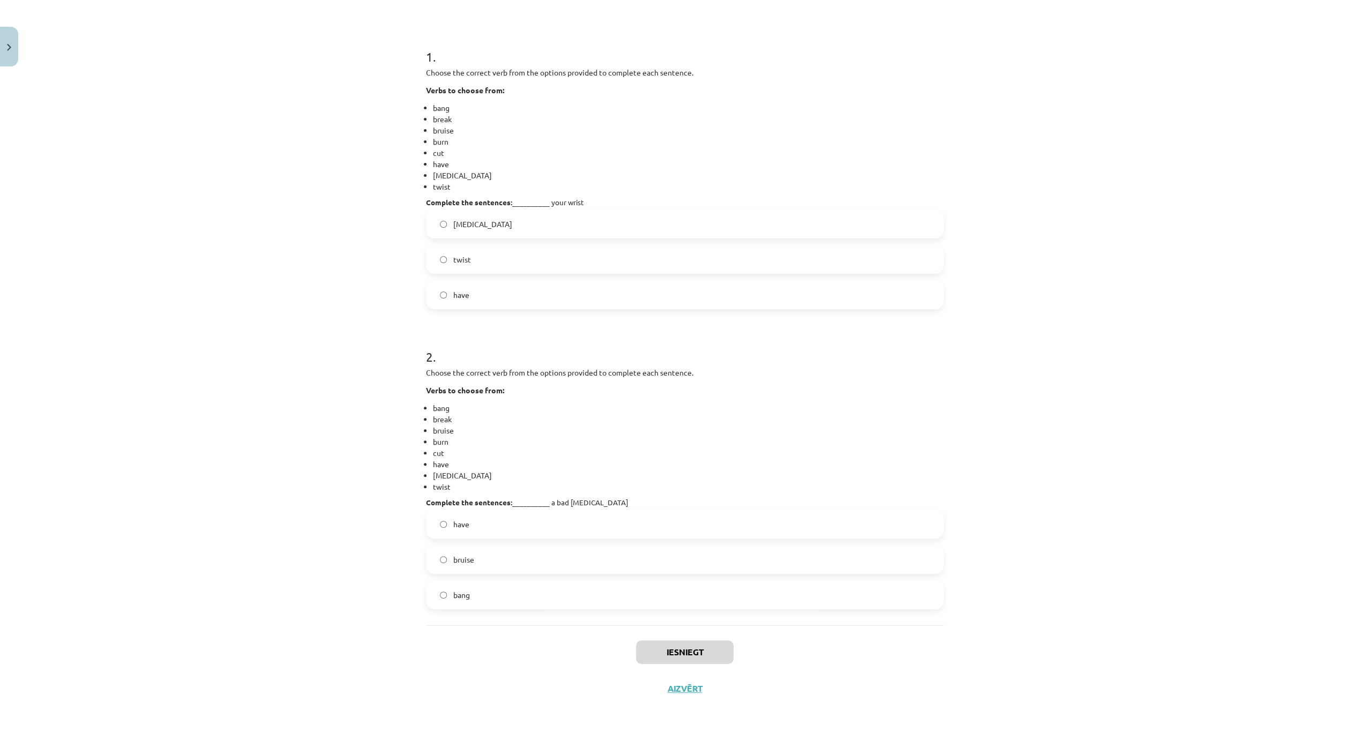
click at [491, 257] on label "twist" at bounding box center [684, 259] width 515 height 27
click at [484, 511] on label "have" at bounding box center [684, 524] width 515 height 27
click at [679, 648] on button "Iesniegt" at bounding box center [685, 652] width 98 height 24
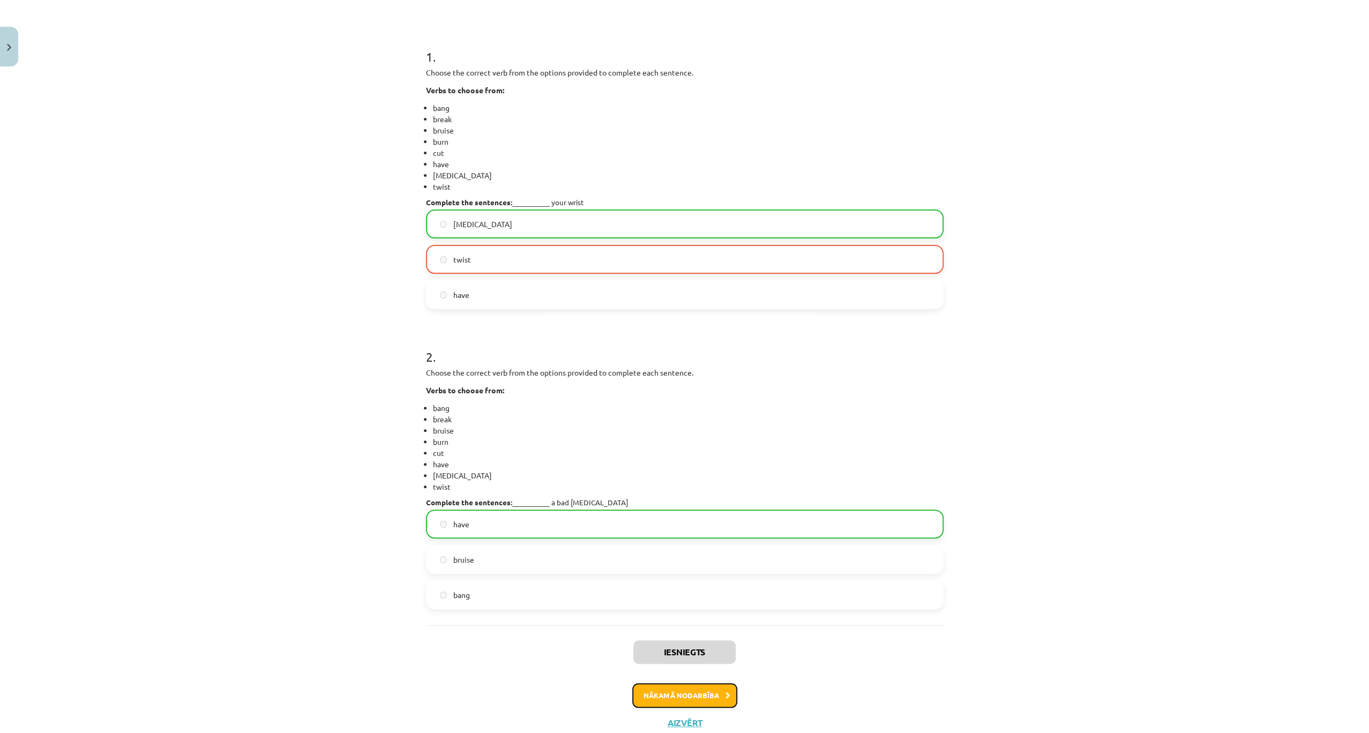
click at [717, 697] on button "Nākamā nodarbība" at bounding box center [684, 695] width 105 height 25
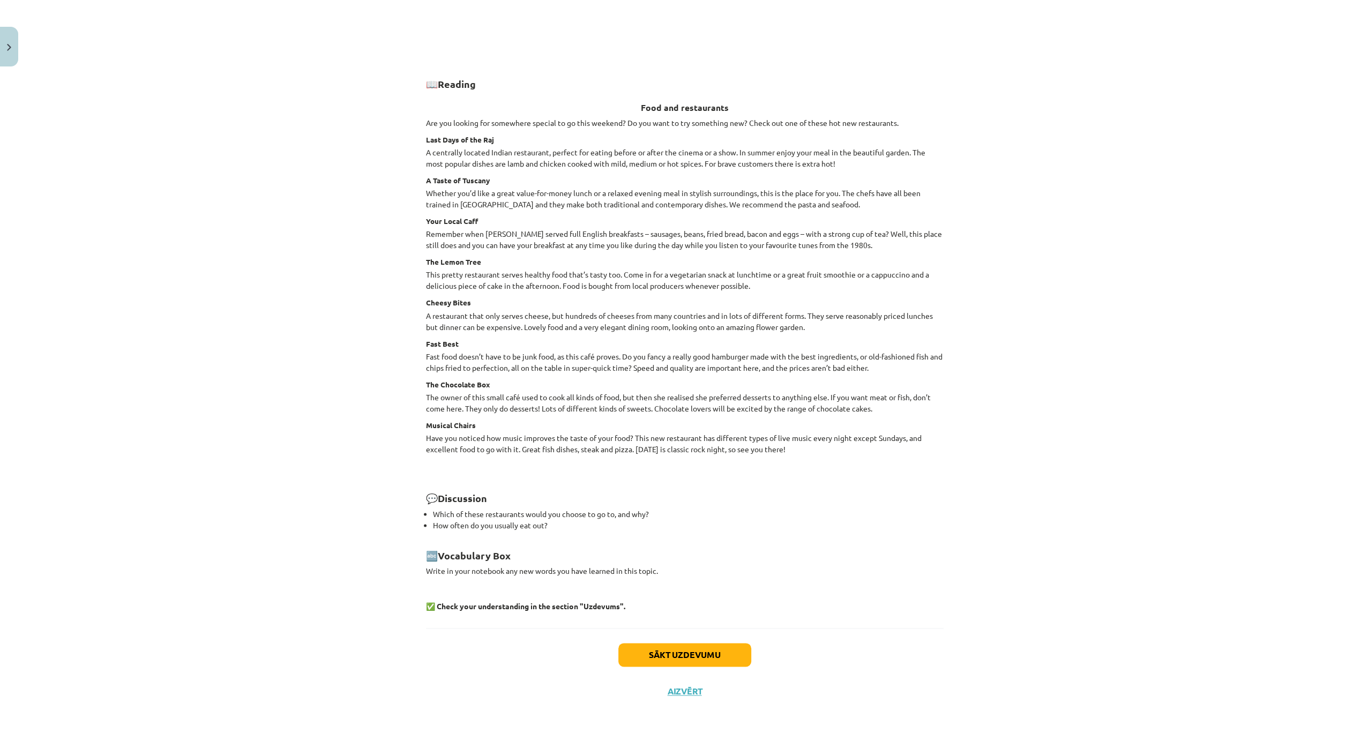
scroll to position [1130, 0]
click at [683, 645] on button "Sākt uzdevumu" at bounding box center [684, 652] width 133 height 24
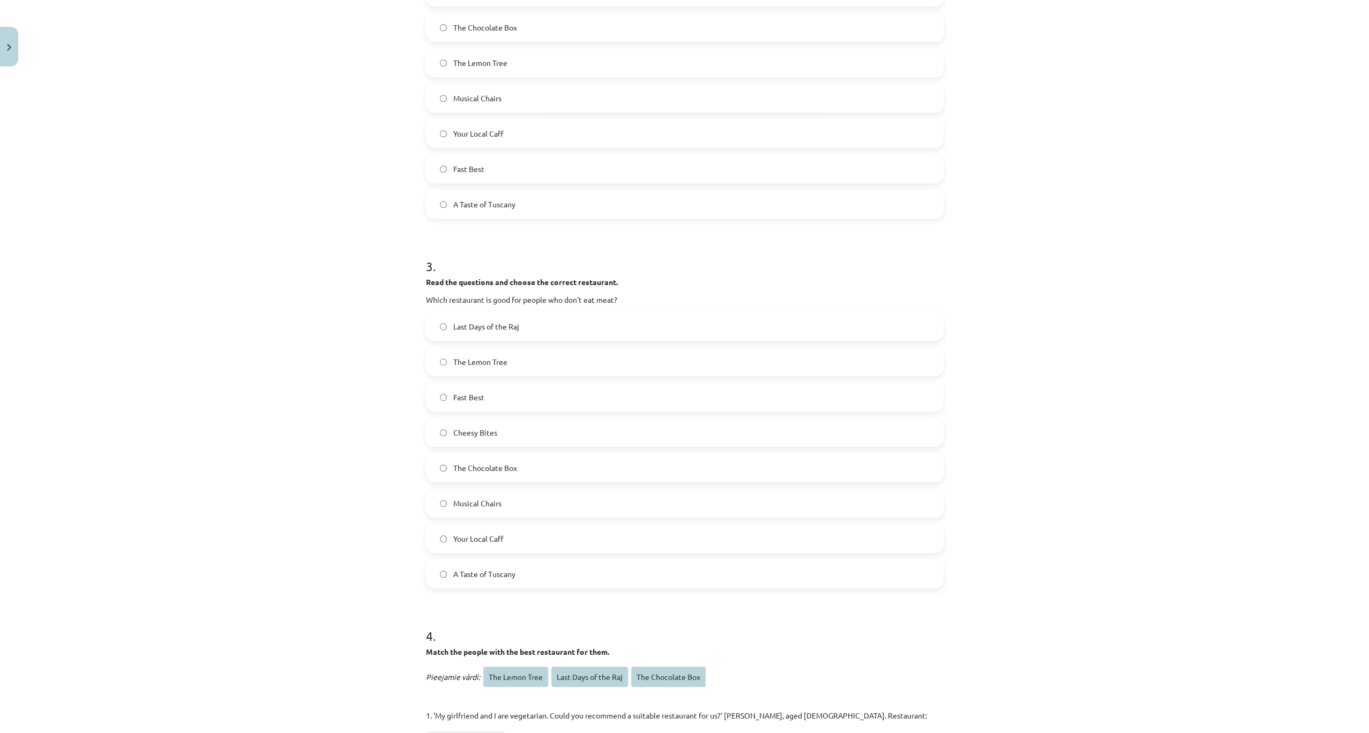
scroll to position [883, 0]
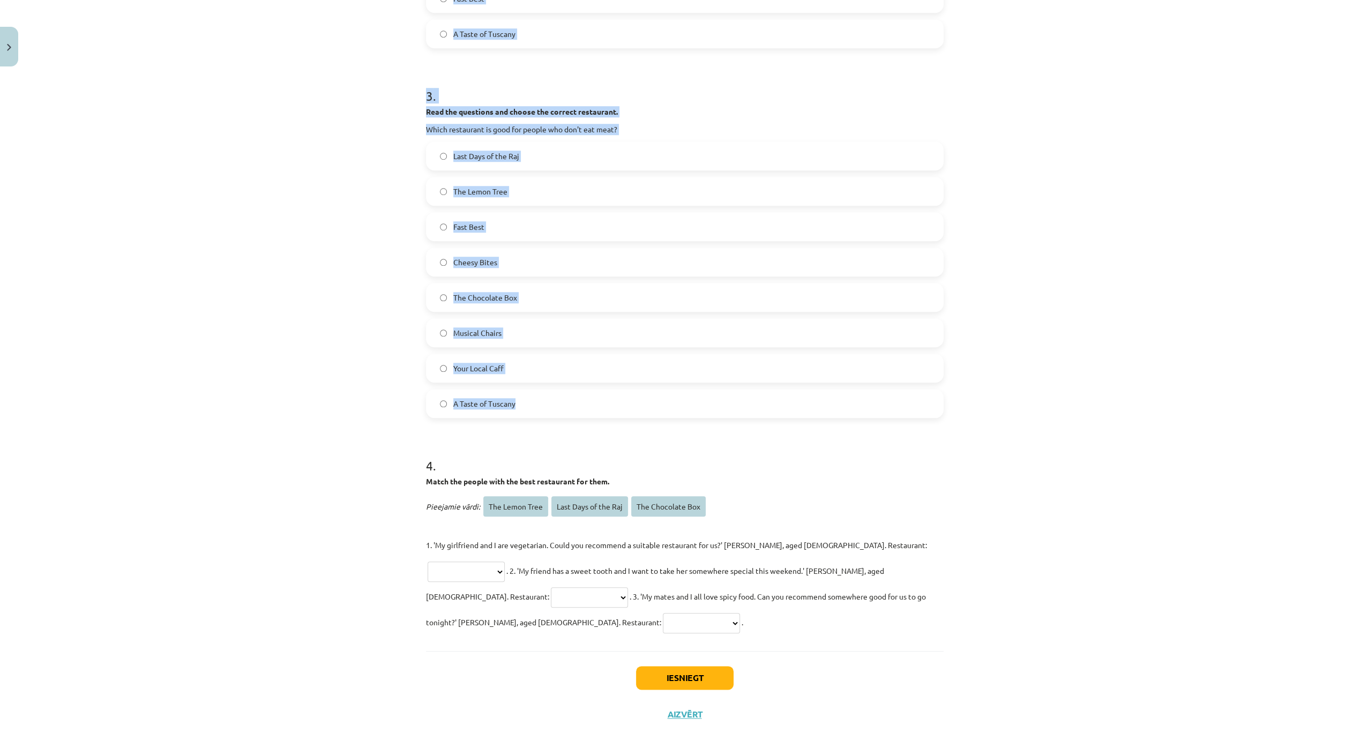
drag, startPoint x: 434, startPoint y: 227, endPoint x: 623, endPoint y: 415, distance: 266.4
click at [623, 415] on div "Mācību tēma: Angļu valodas 9. klases 1. ieskaites mācību materiāls #5 📖 Topic 4…" at bounding box center [684, 366] width 1369 height 733
copy form "1 . Read the questions and choose the correct restaurant. Which restaurant serv…"
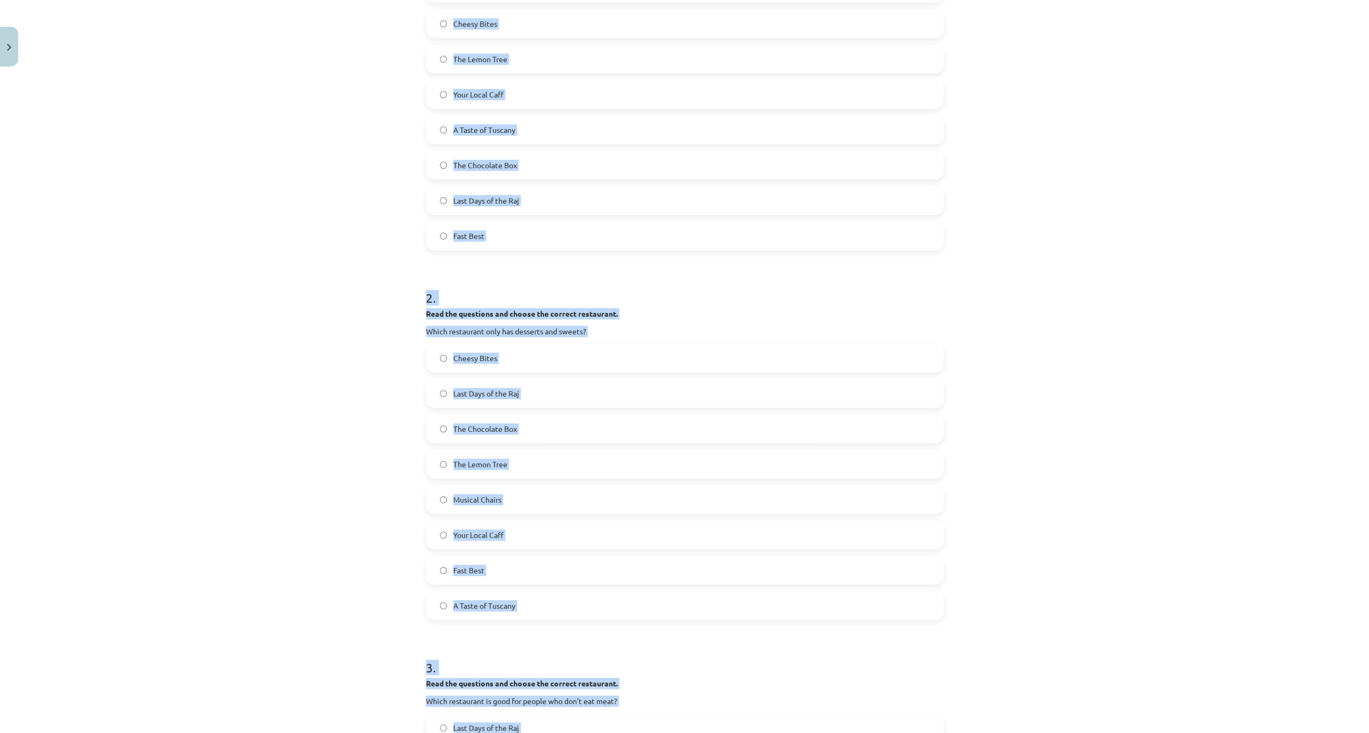
scroll to position [204, 0]
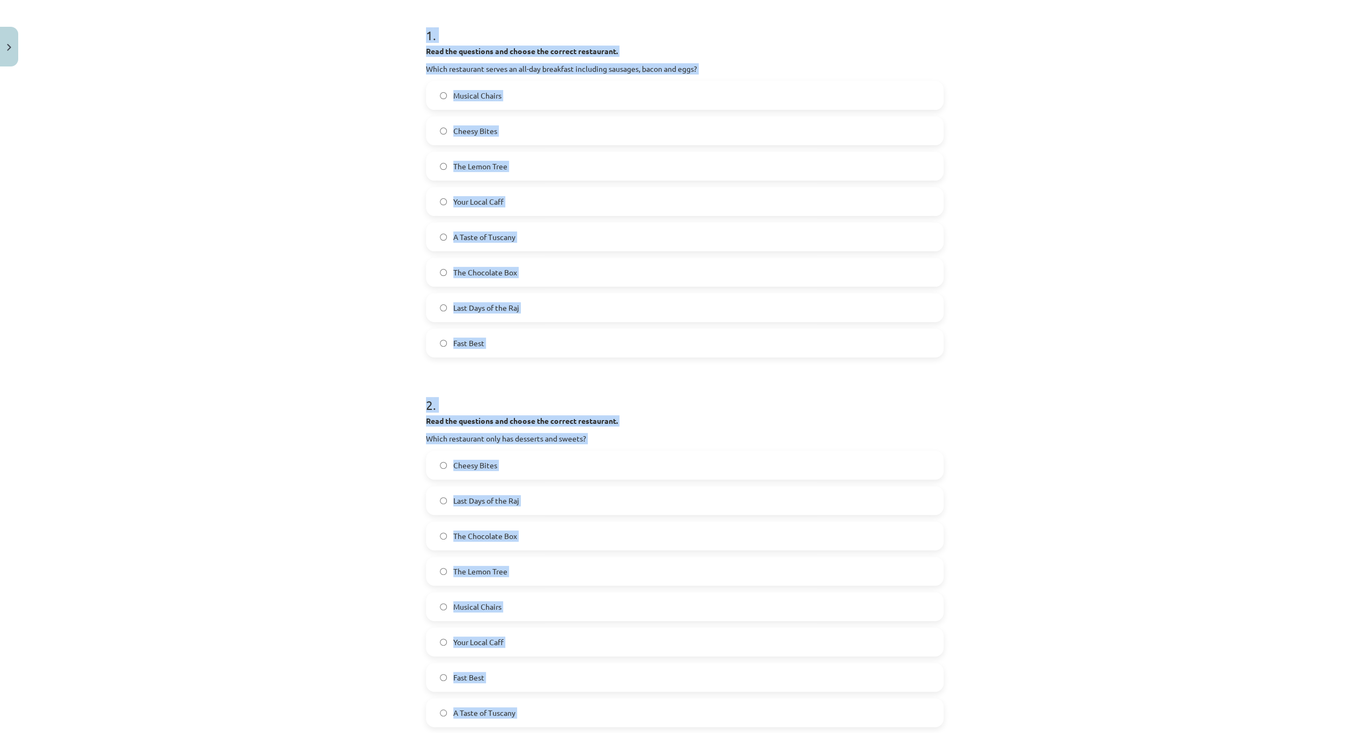
click at [320, 185] on div "Mācību tēma: Angļu valodas 9. klases 1. ieskaites mācību materiāls #5 📖 Topic 4…" at bounding box center [684, 366] width 1369 height 733
click at [318, 185] on div "Mācību tēma: Angļu valodas 9. klases 1. ieskaites mācību materiāls #5 📖 Topic 4…" at bounding box center [684, 366] width 1369 height 733
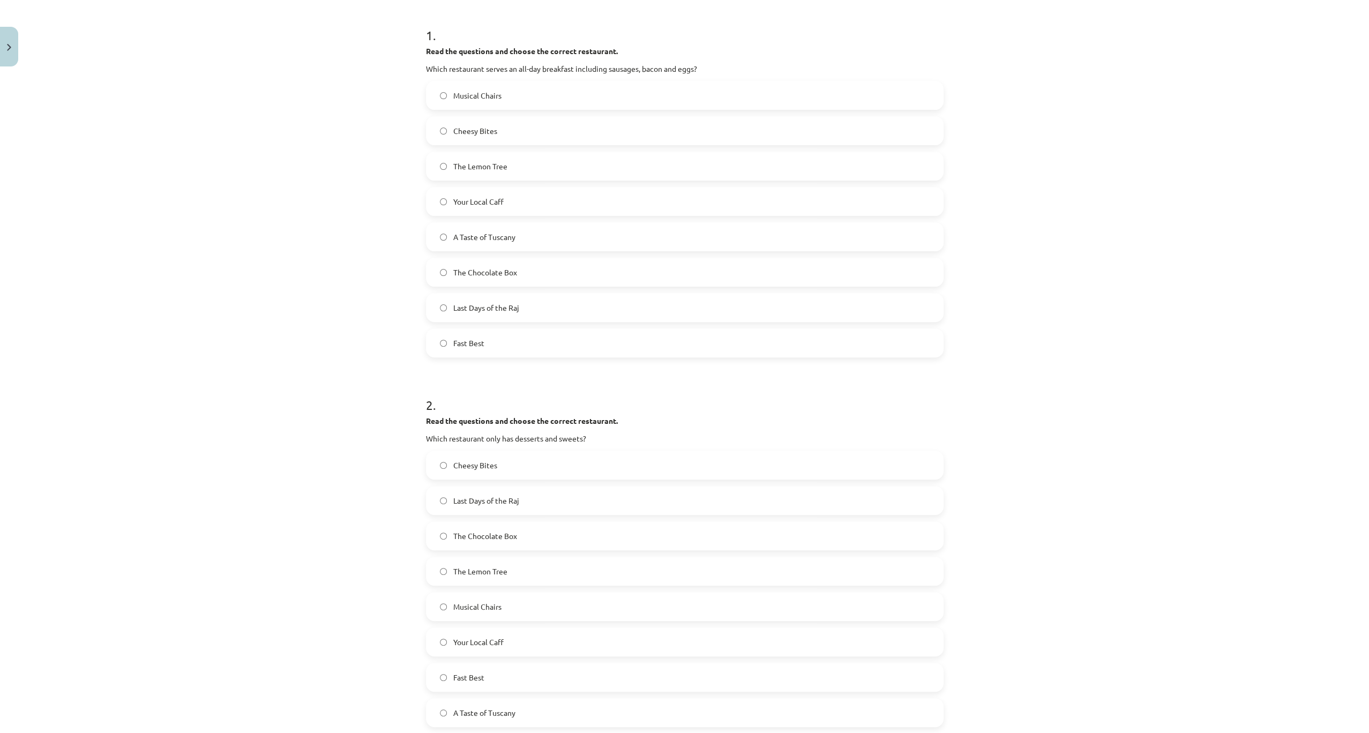
click at [491, 202] on span "Your Local Caff" at bounding box center [478, 201] width 50 height 11
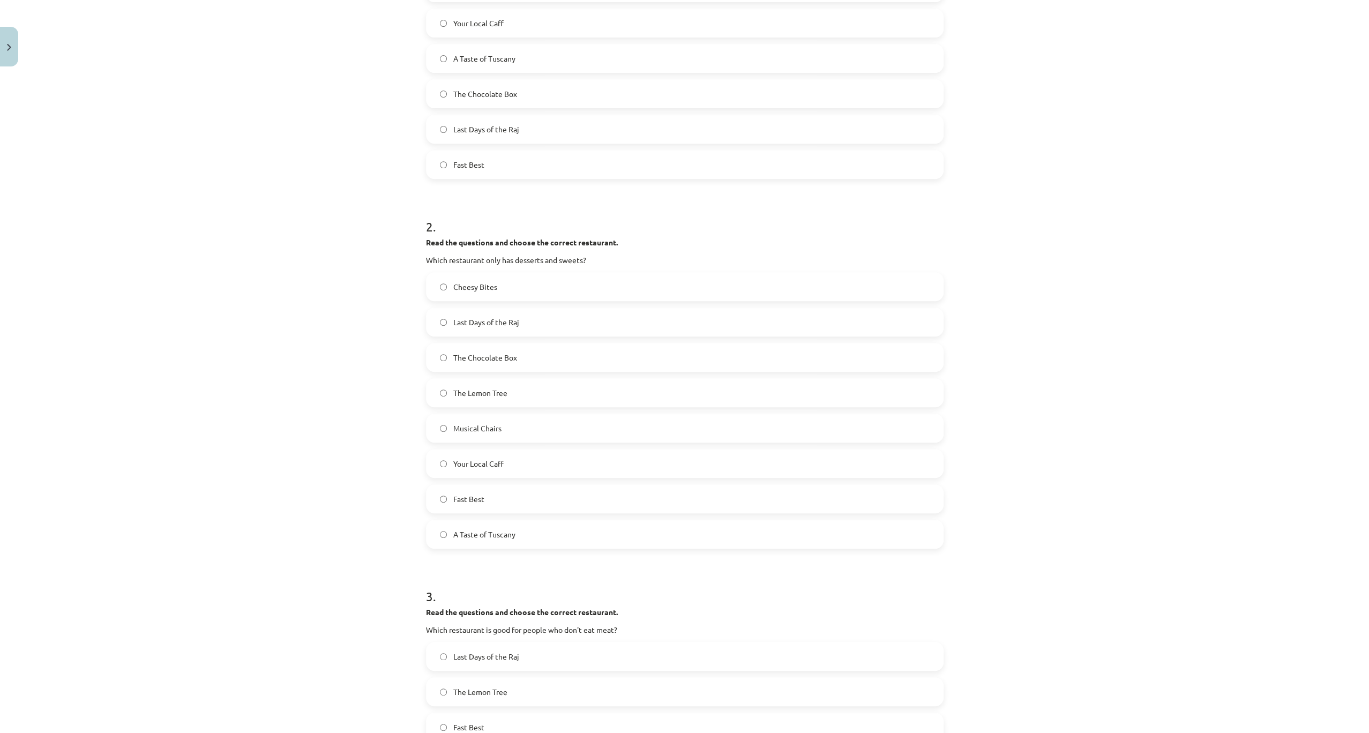
click at [517, 351] on label "The Chocolate Box" at bounding box center [684, 357] width 515 height 27
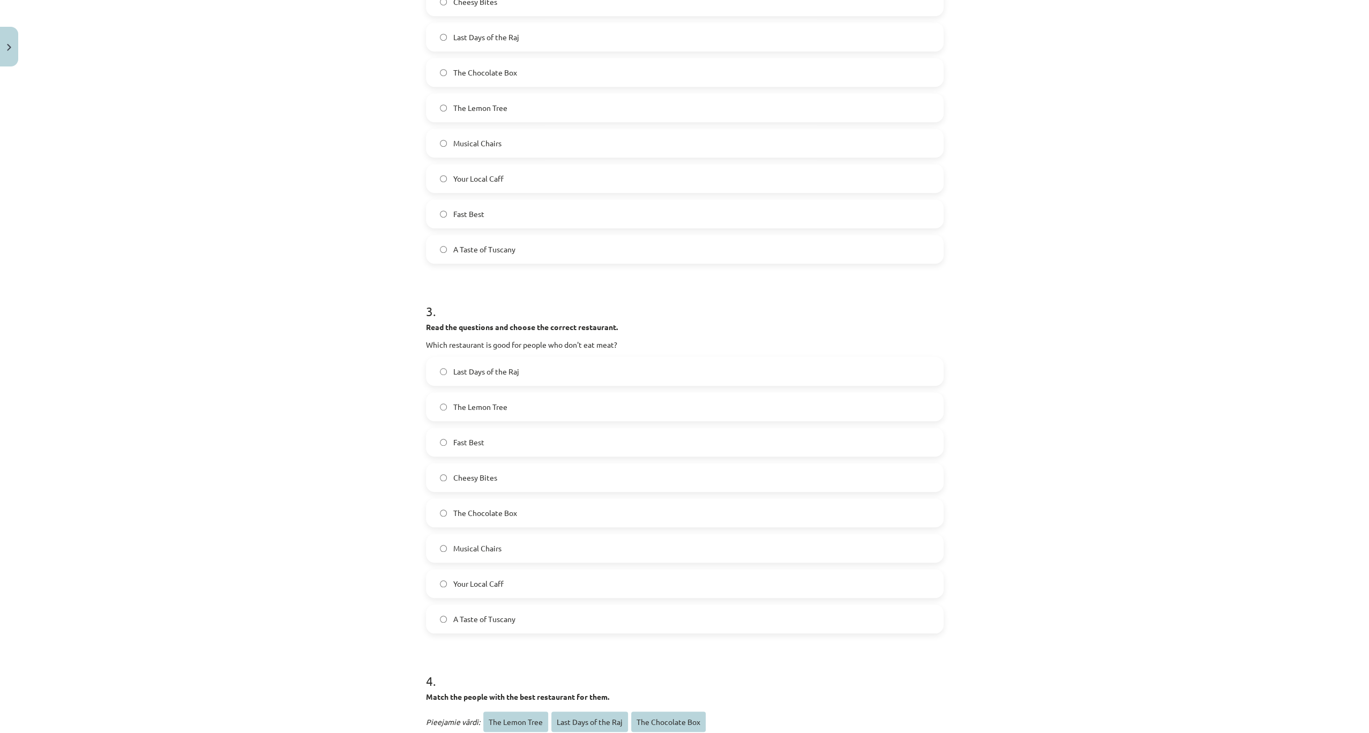
scroll to position [740, 0]
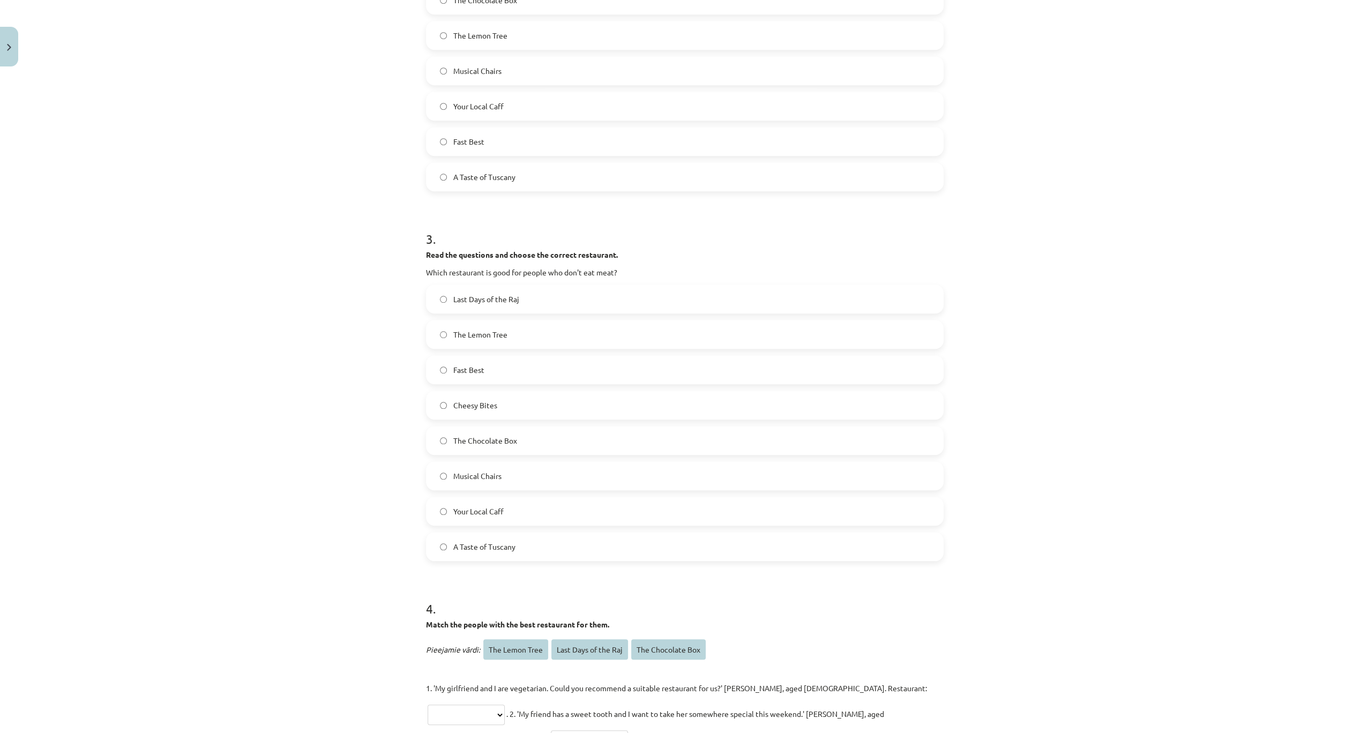
drag, startPoint x: 508, startPoint y: 331, endPoint x: 504, endPoint y: 326, distance: 6.1
click at [508, 327] on label "The Lemon Tree" at bounding box center [684, 334] width 515 height 27
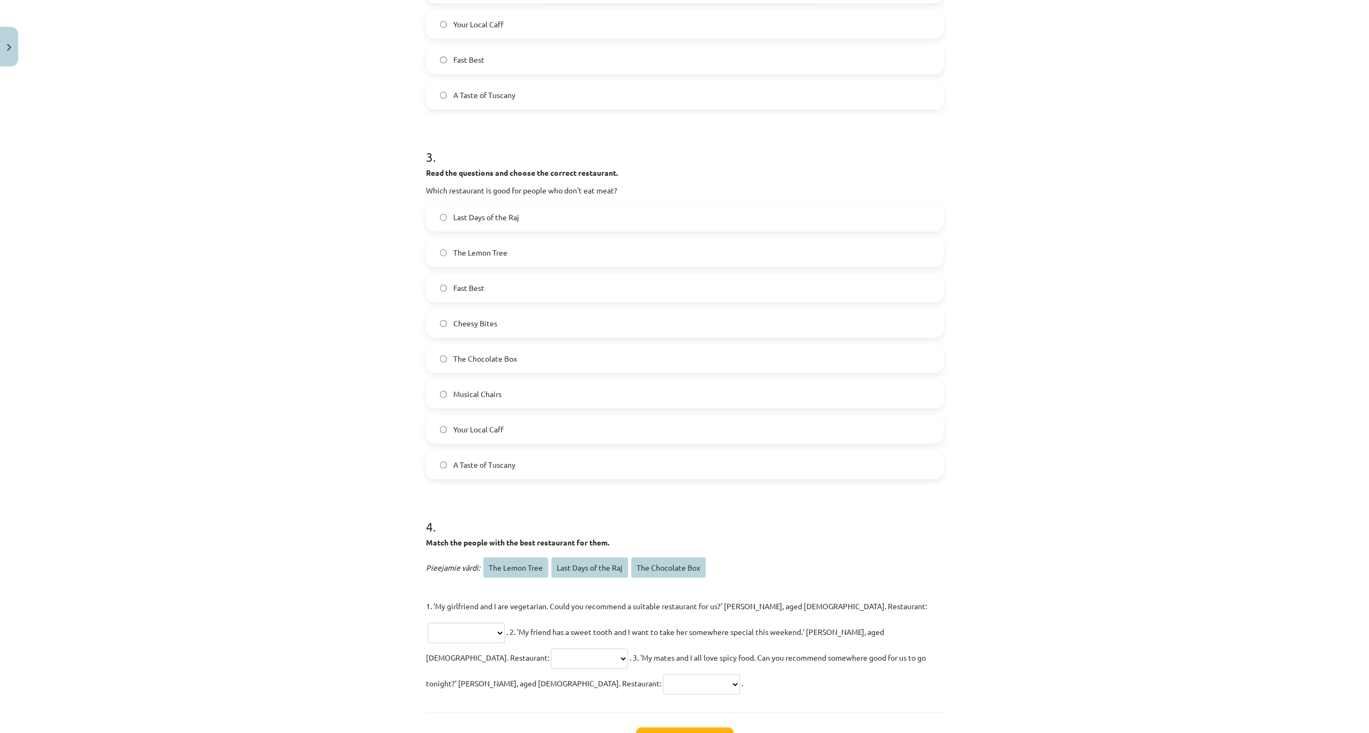
scroll to position [883, 0]
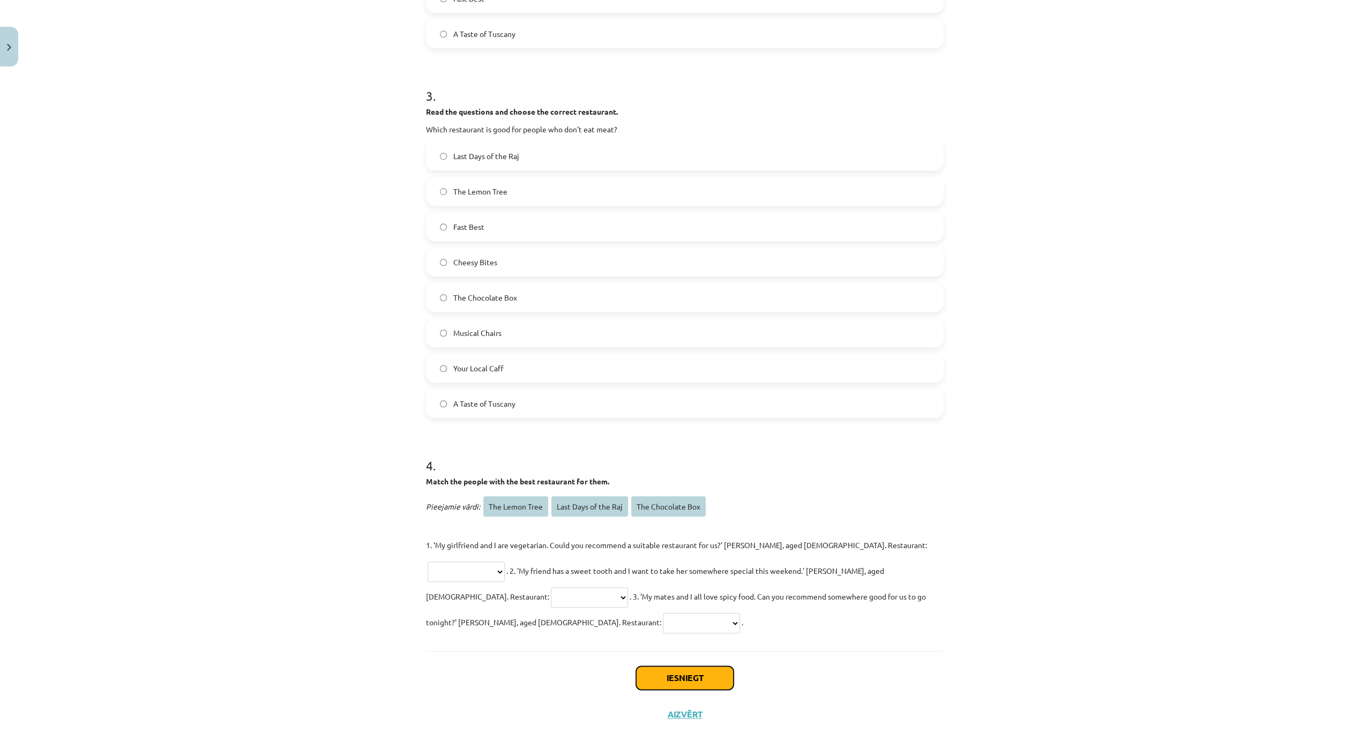
click at [684, 666] on button "Iesniegt" at bounding box center [685, 678] width 98 height 24
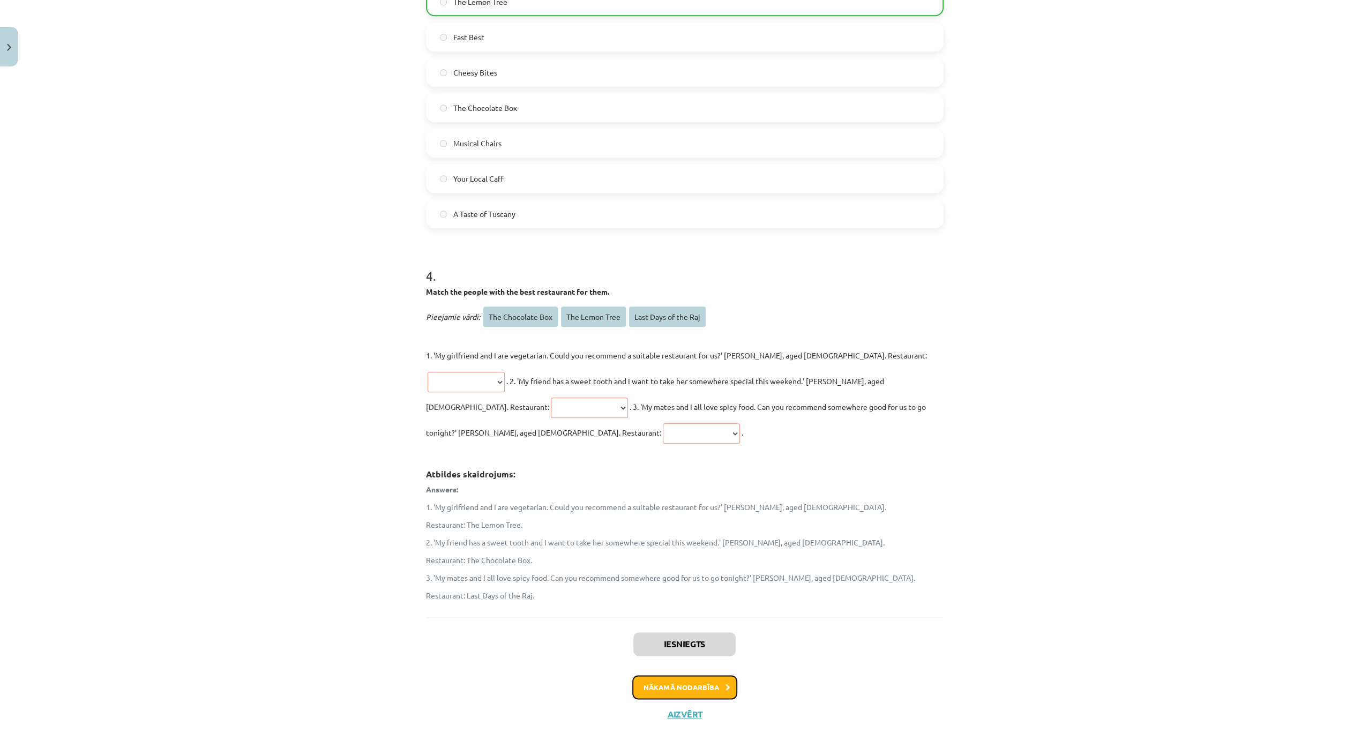
click at [691, 675] on button "Nākamā nodarbība" at bounding box center [684, 687] width 105 height 25
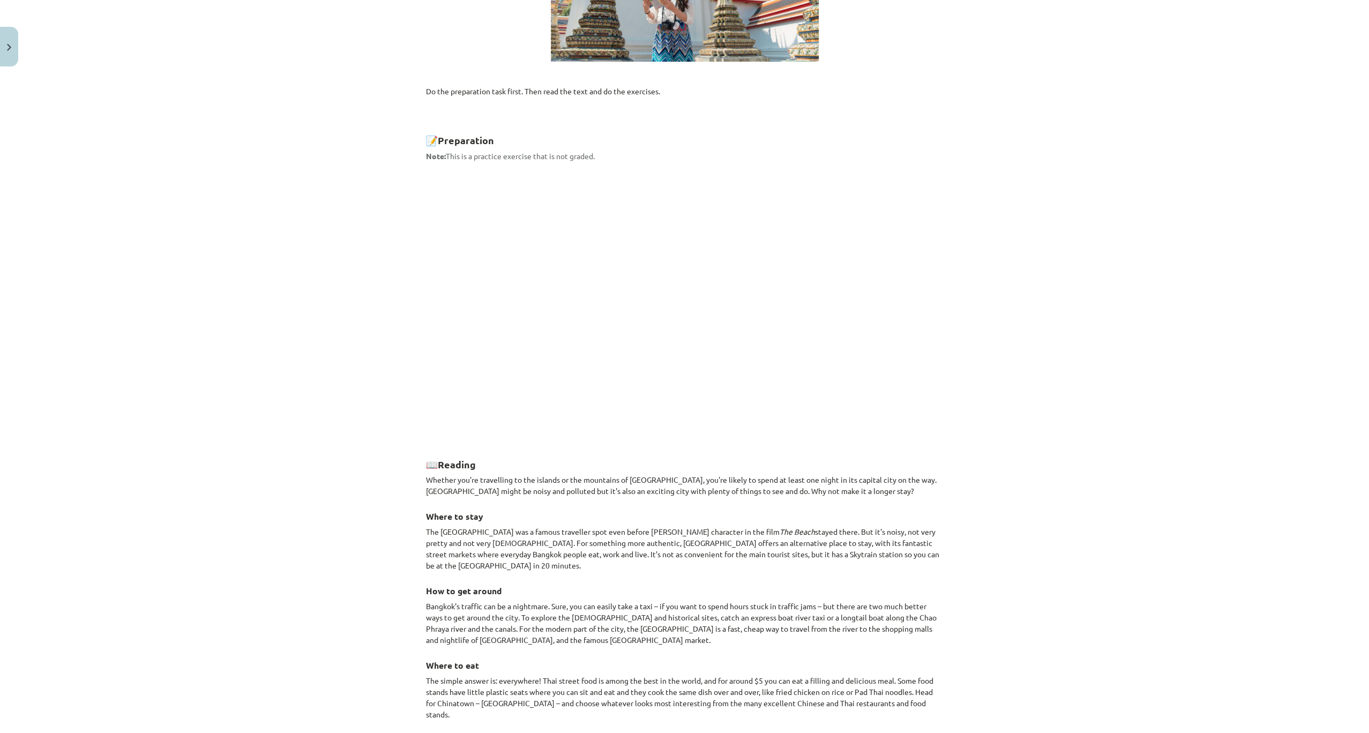
scroll to position [624, 0]
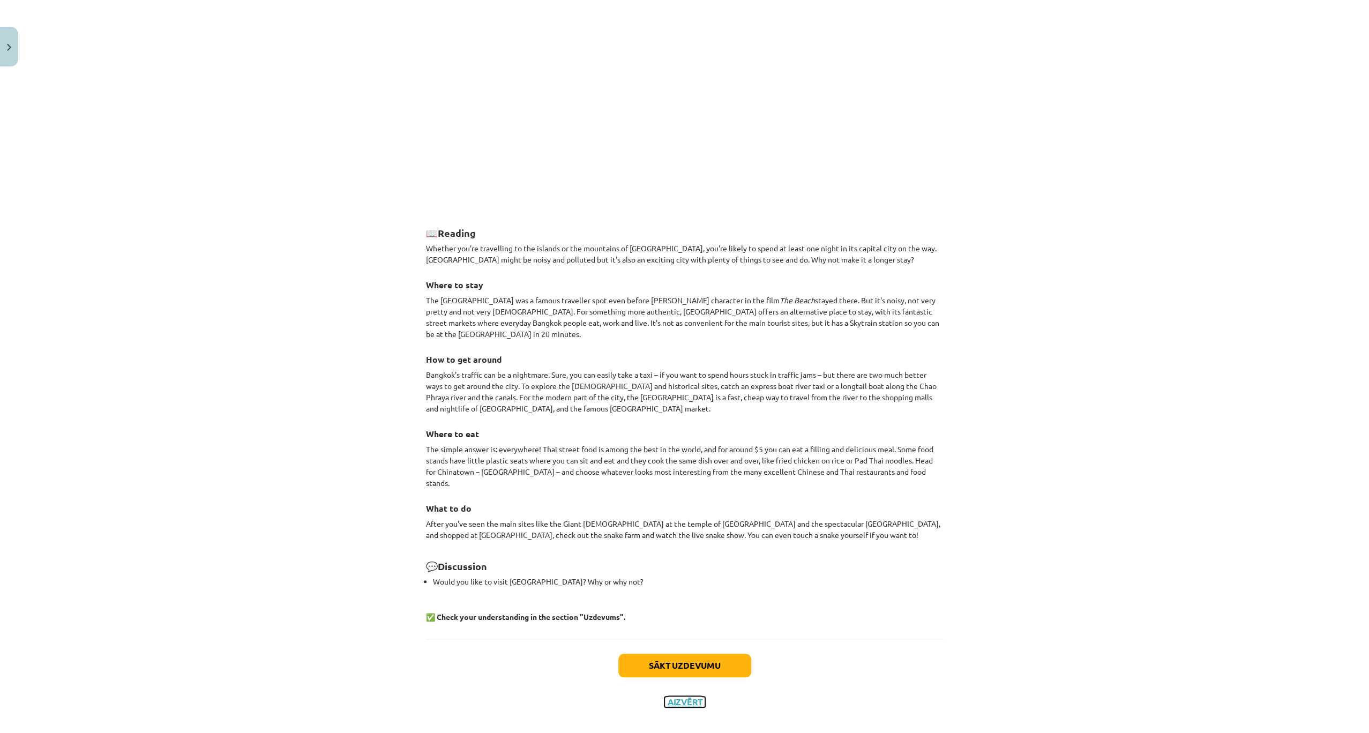
click at [671, 697] on button "Aizvērt" at bounding box center [684, 702] width 41 height 11
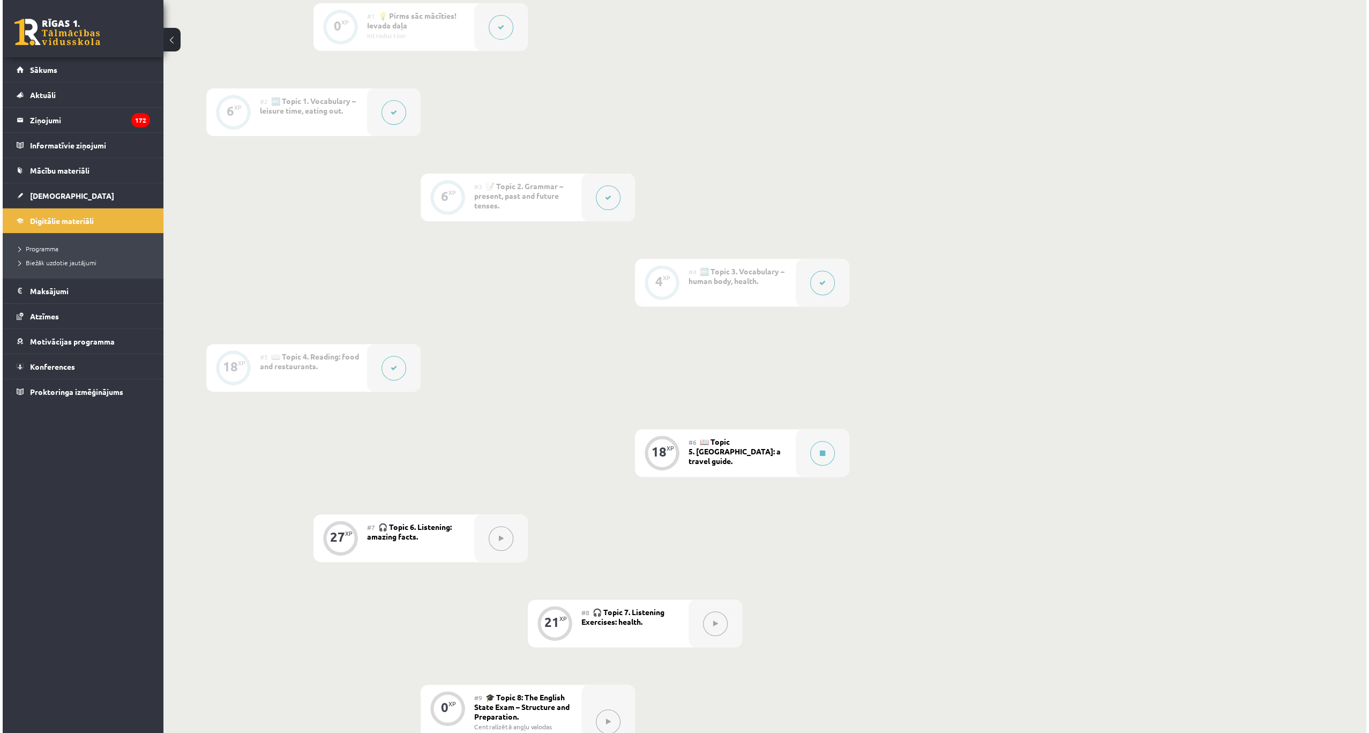
scroll to position [393, 0]
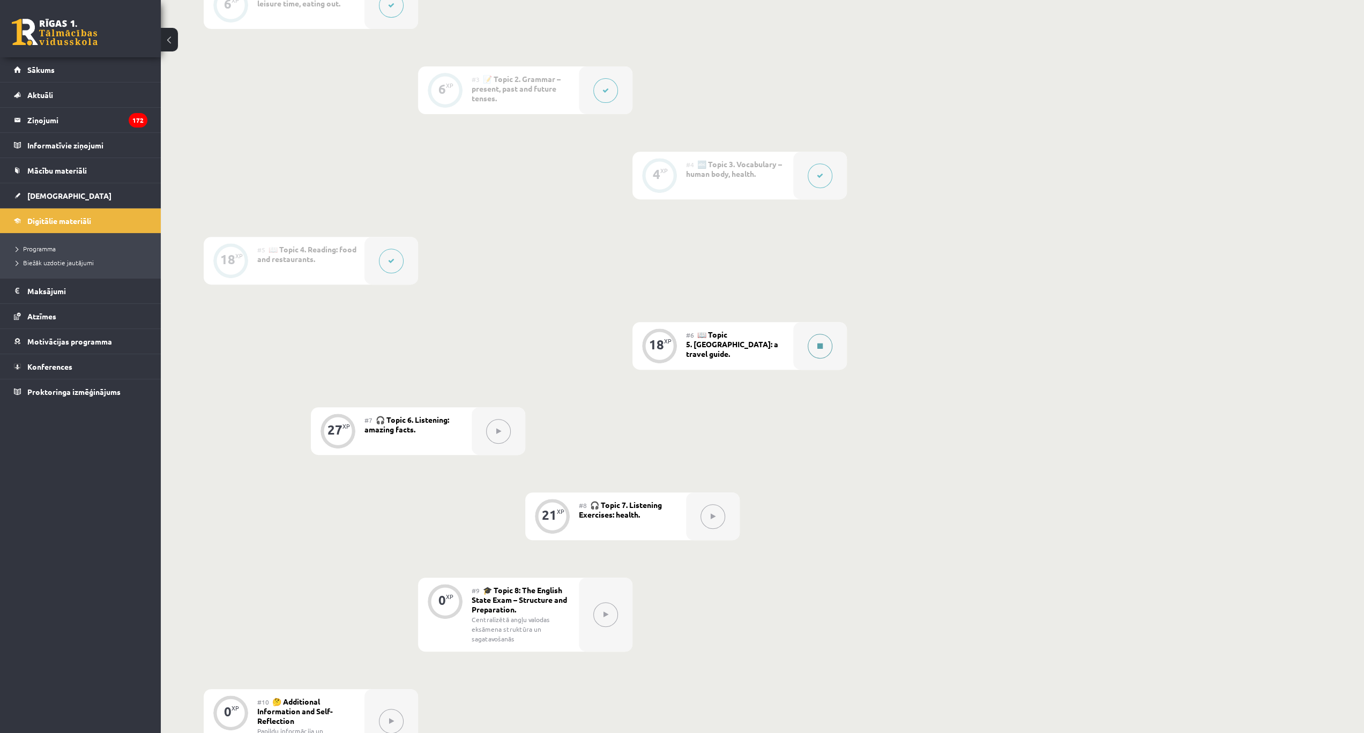
click at [817, 350] on button at bounding box center [819, 346] width 25 height 25
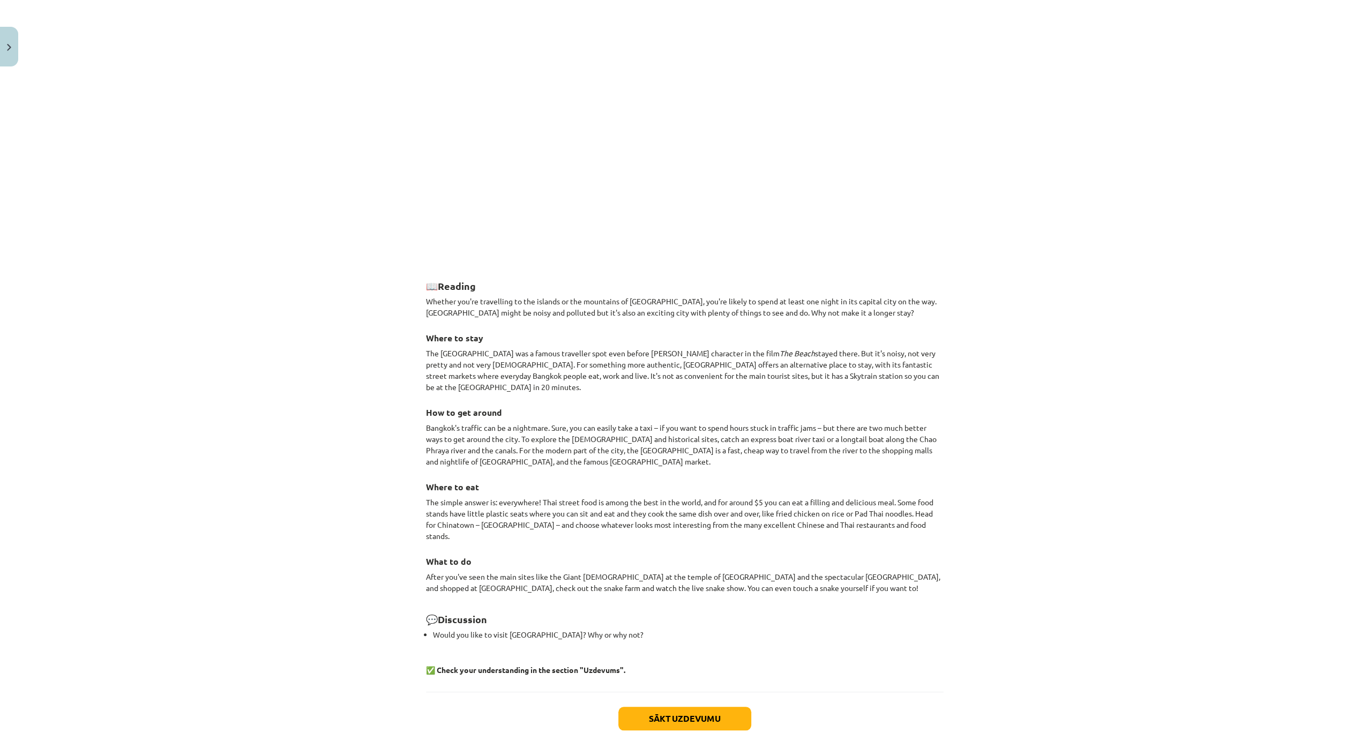
scroll to position [624, 0]
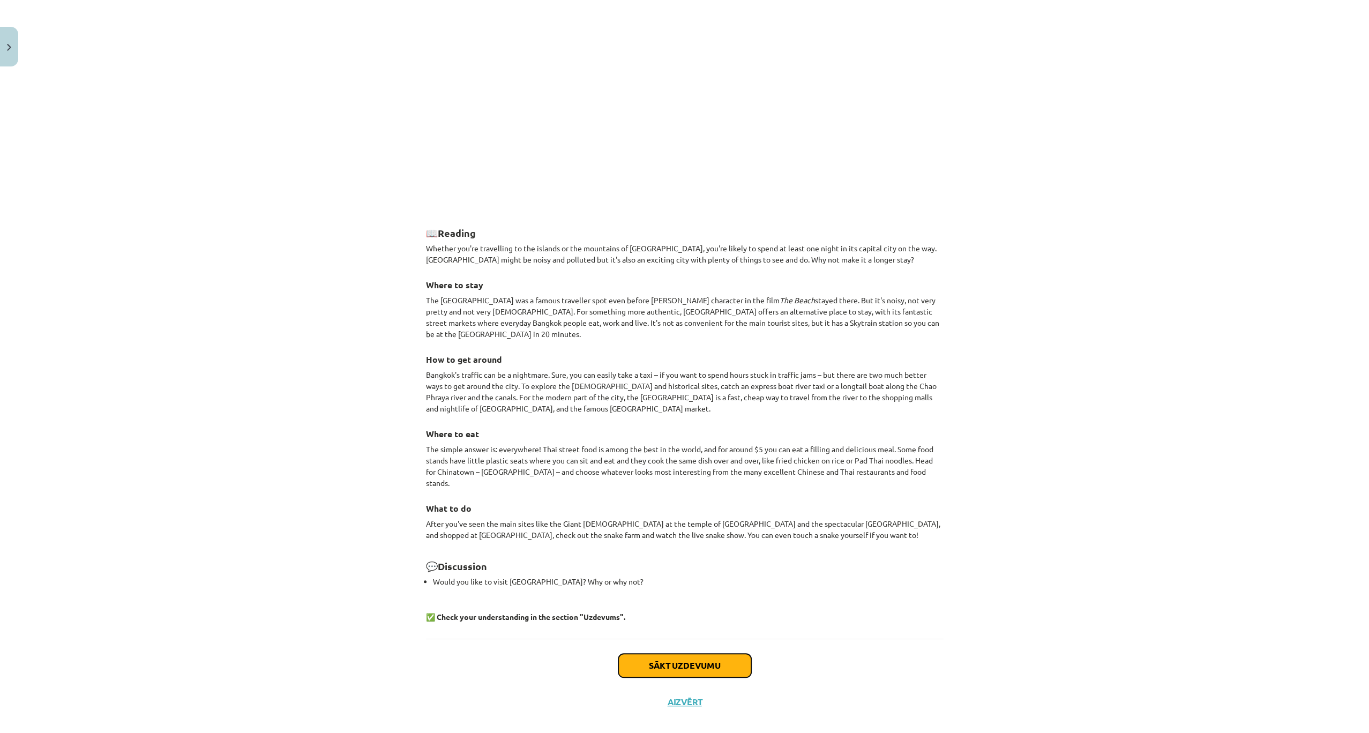
click at [656, 654] on button "Sākt uzdevumu" at bounding box center [684, 666] width 133 height 24
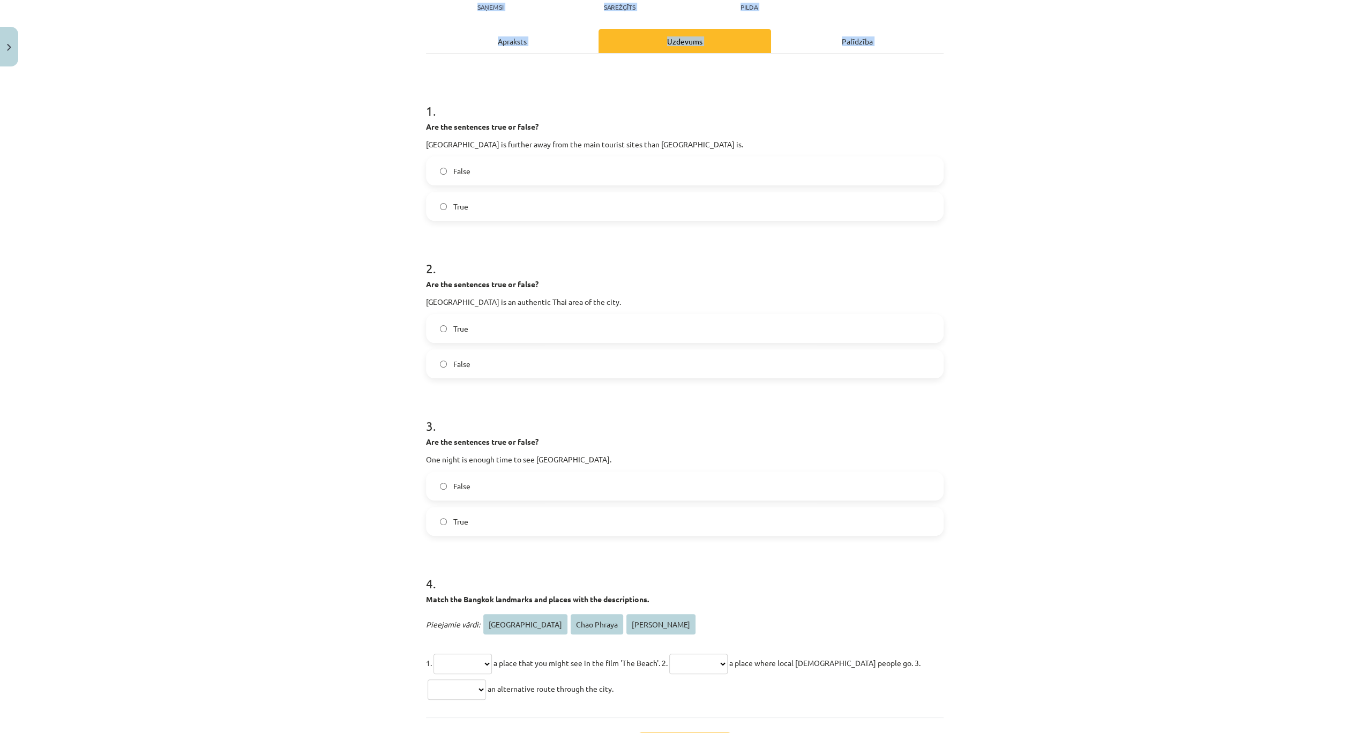
scroll to position [221, 0]
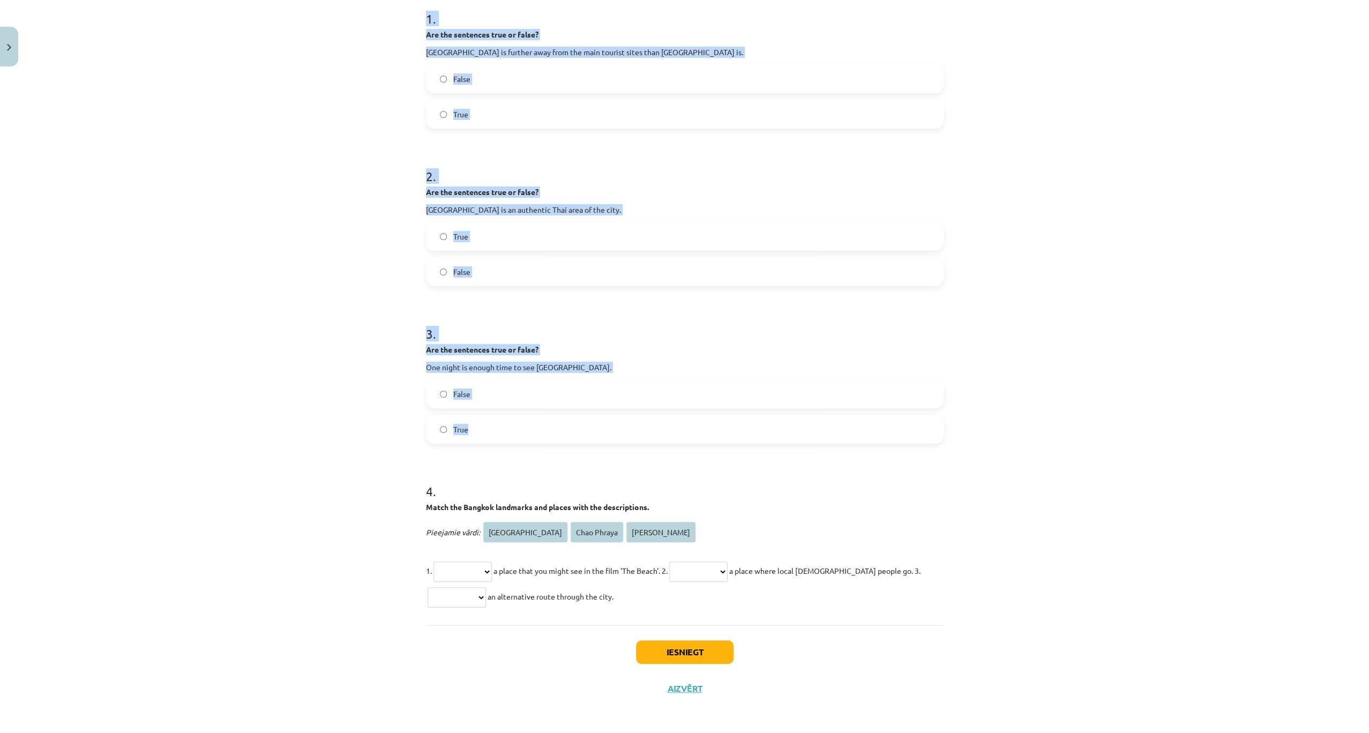
drag, startPoint x: 415, startPoint y: 200, endPoint x: 597, endPoint y: 423, distance: 287.8
click at [597, 423] on div "**********" at bounding box center [684, 366] width 1369 height 733
copy form "1 . Are the sentences true or false? Phra Kanong is further away from the main …"
click at [445, 116] on label "True" at bounding box center [684, 114] width 515 height 27
click at [439, 265] on label "False" at bounding box center [684, 271] width 515 height 27
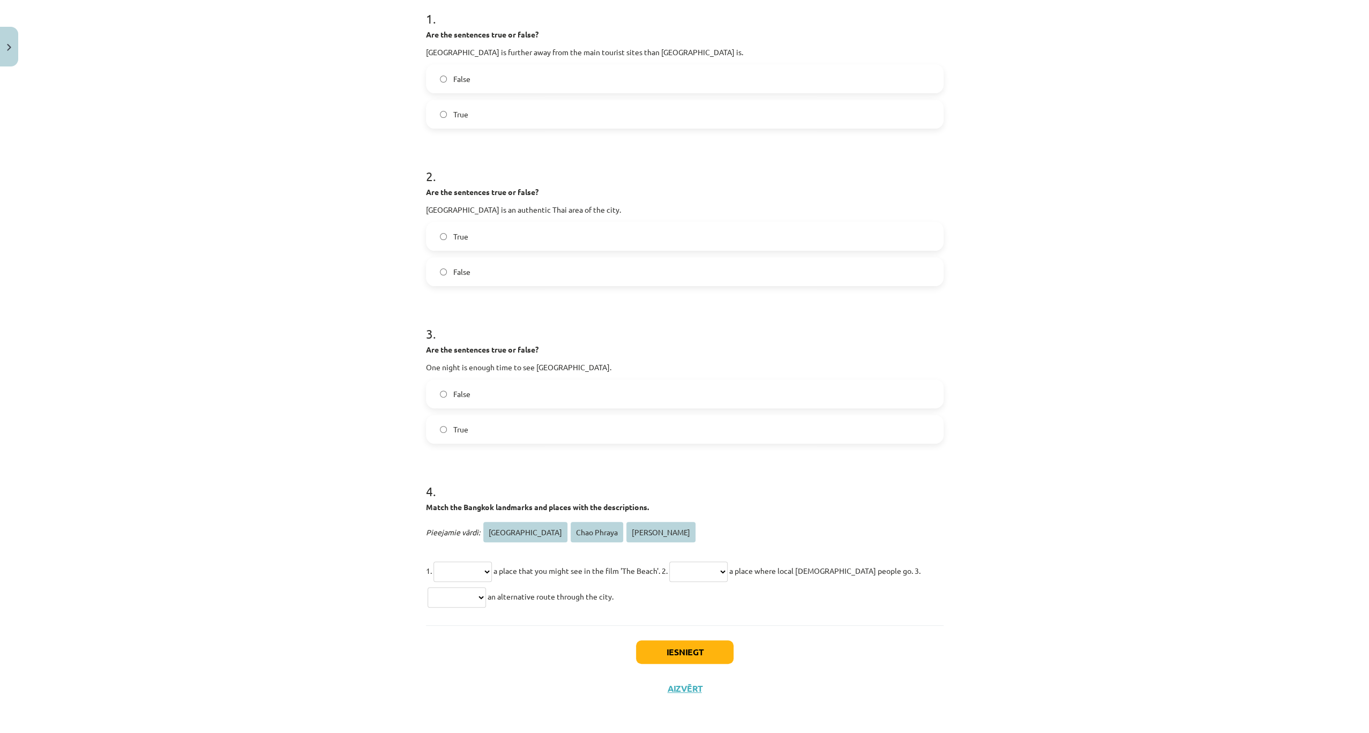
click at [432, 394] on label "False" at bounding box center [684, 393] width 515 height 27
click at [655, 653] on button "Iesniegt" at bounding box center [685, 652] width 98 height 24
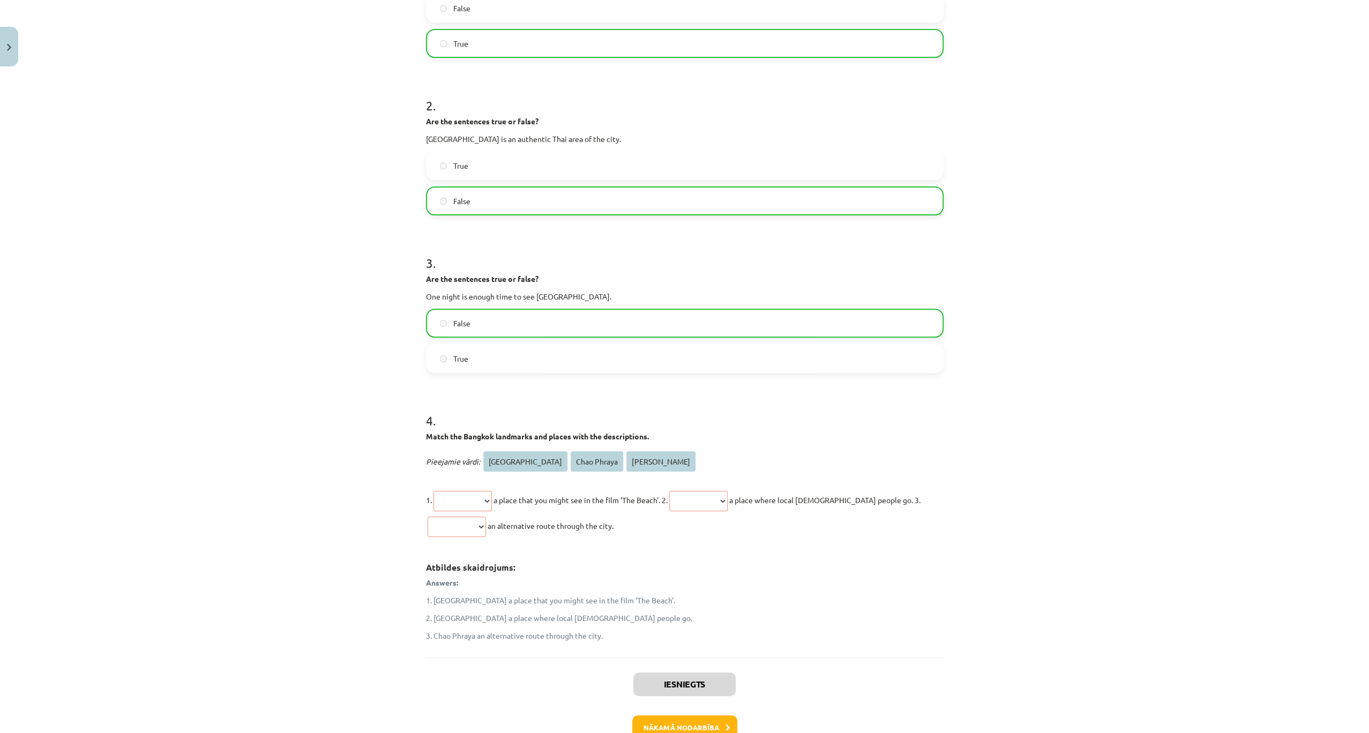
scroll to position [292, 0]
click at [667, 727] on button "Nākamā nodarbība" at bounding box center [684, 727] width 105 height 25
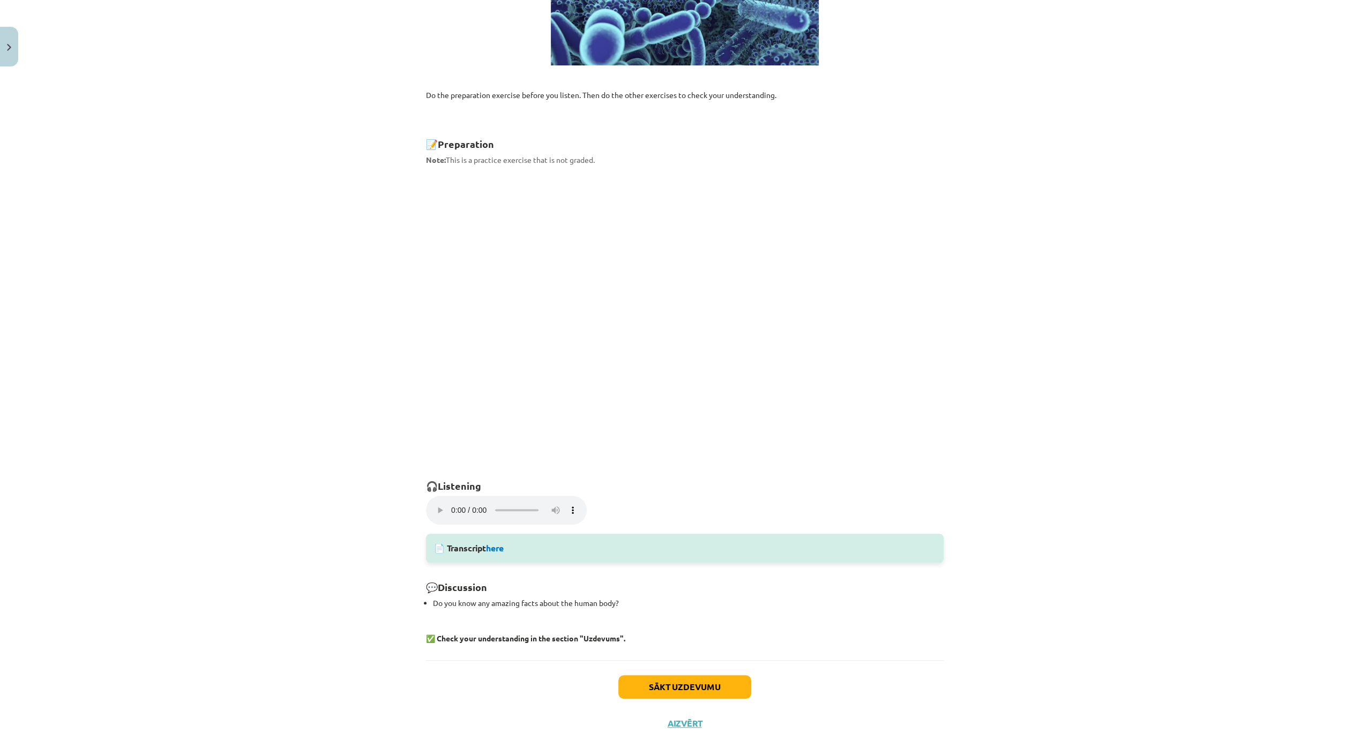
scroll to position [395, 0]
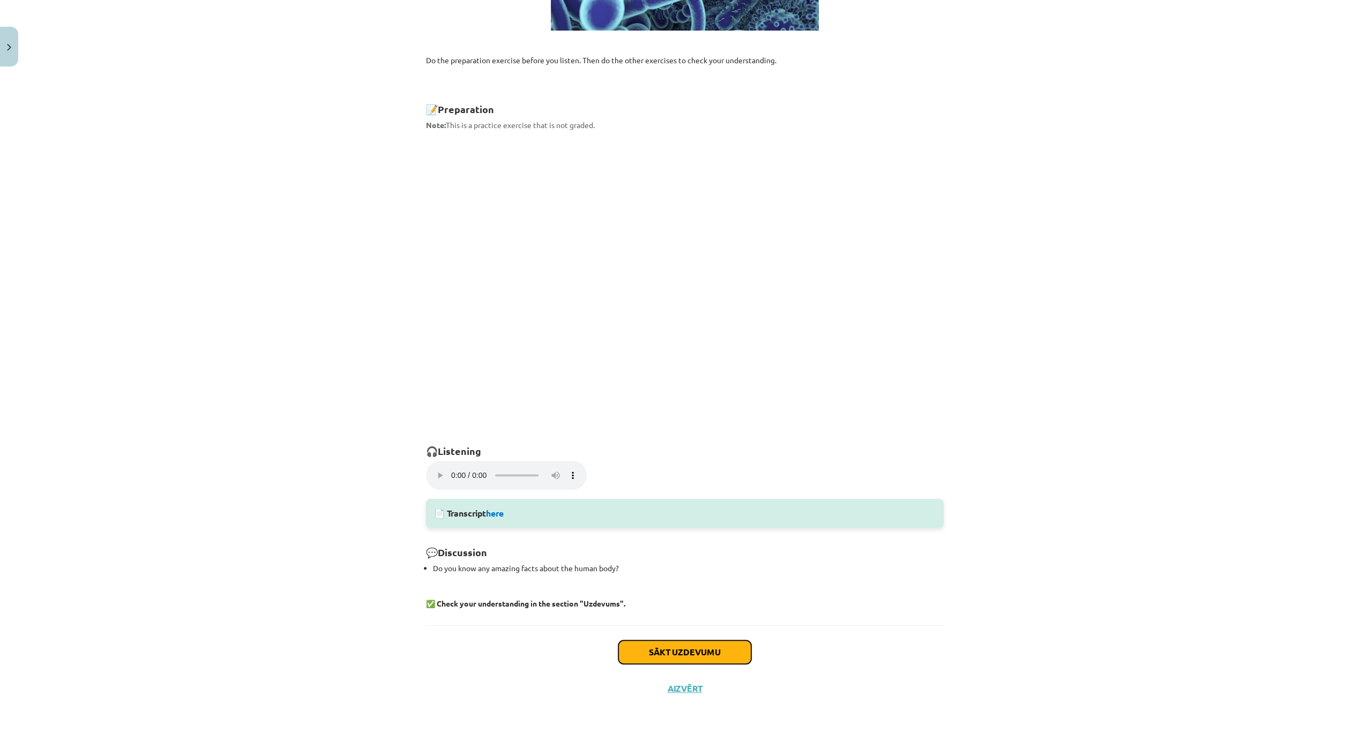
click at [682, 647] on button "Sākt uzdevumu" at bounding box center [684, 652] width 133 height 24
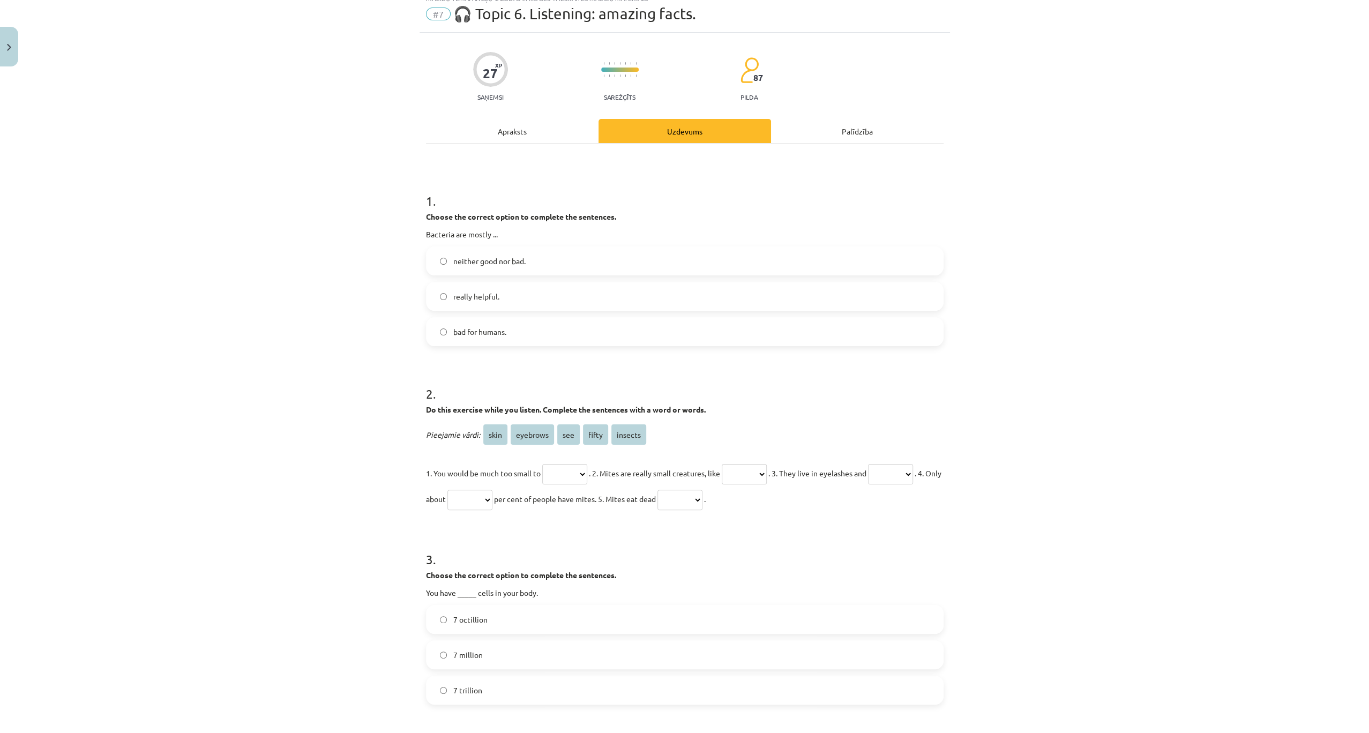
scroll to position [27, 0]
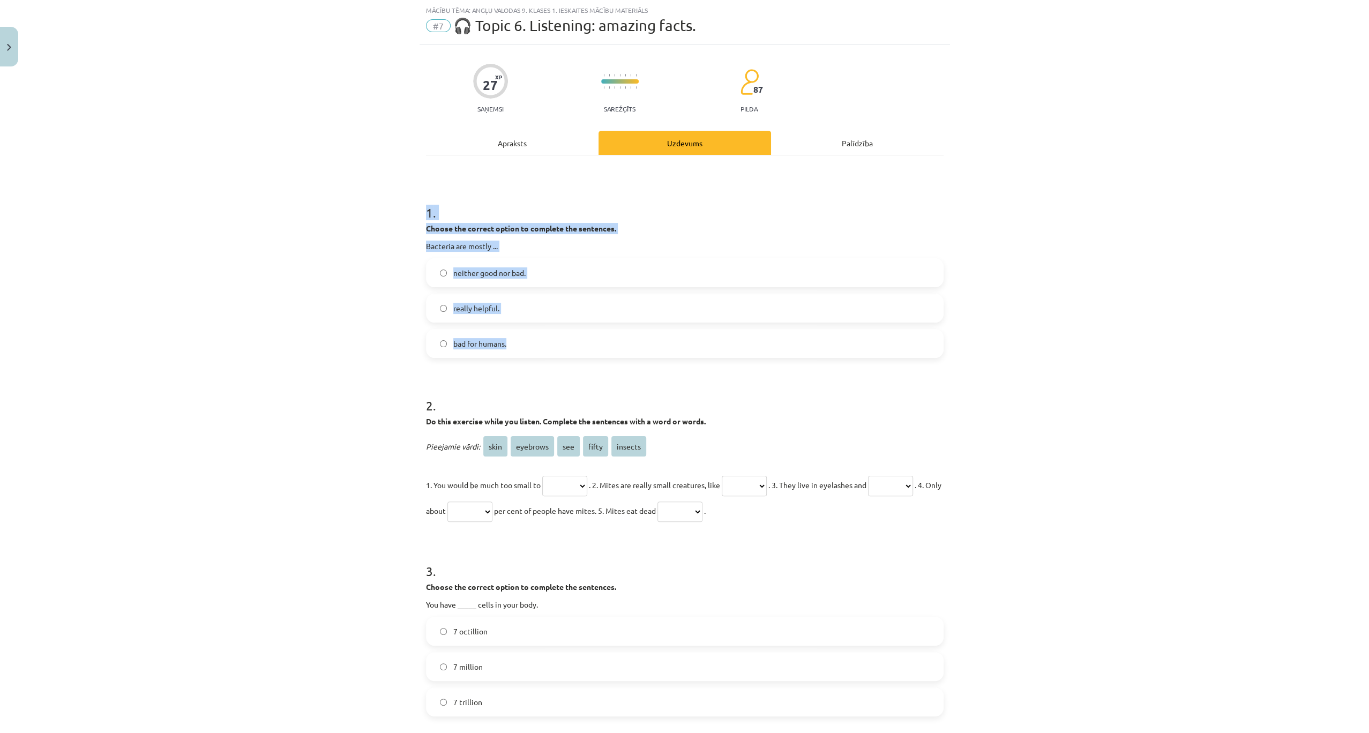
drag, startPoint x: 409, startPoint y: 200, endPoint x: 527, endPoint y: 347, distance: 188.6
click at [527, 347] on div "Mācību tēma: Angļu valodas 9. klases 1. ieskaites mācību materiāls #7 🎧 Topic 6…" at bounding box center [684, 366] width 1369 height 733
copy div "1 . Choose the correct option to complete the sentences. Bacteria are mostly ..…"
drag, startPoint x: 512, startPoint y: 313, endPoint x: 505, endPoint y: 311, distance: 7.8
click at [511, 312] on label "really helpful." at bounding box center [684, 308] width 515 height 27
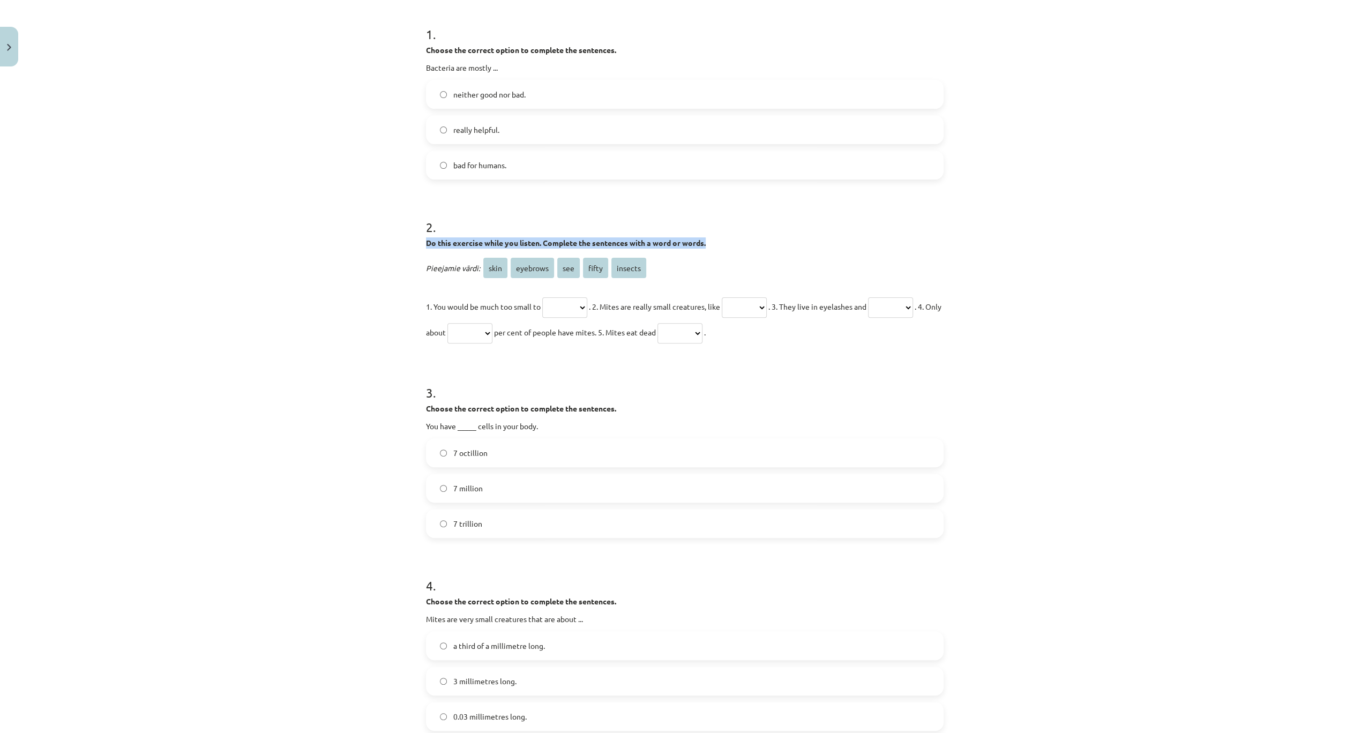
click at [288, 247] on div "Mācību tēma: Angļu valodas 9. klases 1. ieskaites mācību materiāls #7 🎧 Topic 6…" at bounding box center [684, 366] width 1369 height 733
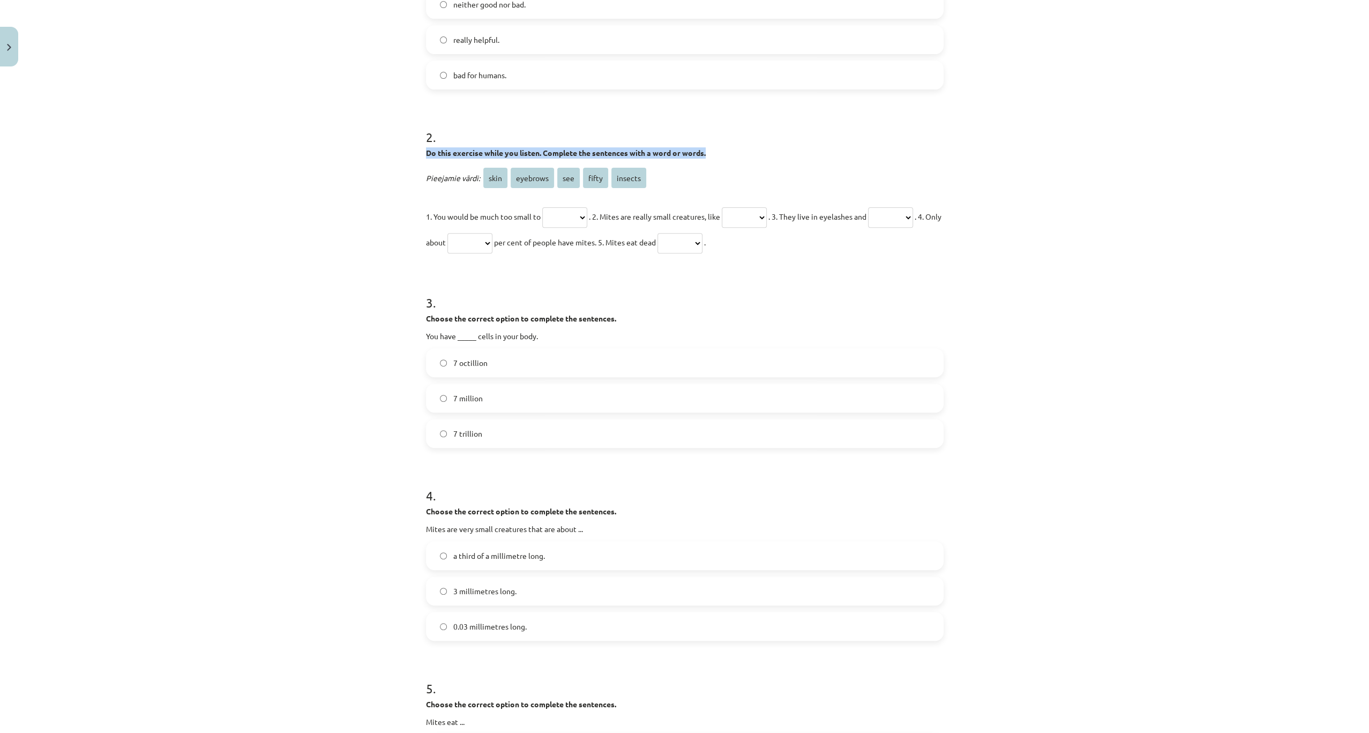
scroll to position [455, 0]
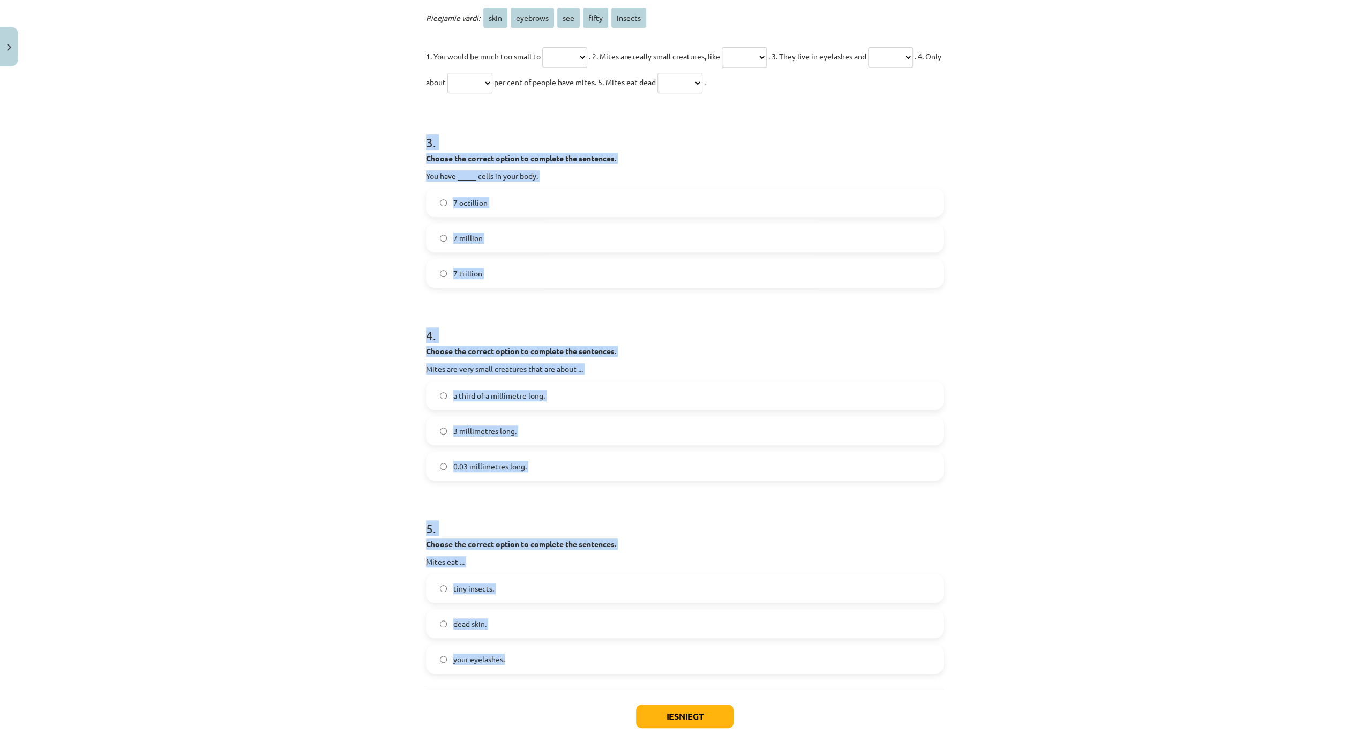
drag, startPoint x: 413, startPoint y: 144, endPoint x: 527, endPoint y: 654, distance: 523.4
click at [527, 654] on div "Mācību tēma: Angļu valodas 9. klases 1. ieskaites mācību materiāls #7 🎧 Topic 6…" at bounding box center [684, 366] width 1369 height 733
copy form "3 . Choose the correct option to complete the sentences. You have _____ cells i…"
click at [499, 270] on label "7 trillion" at bounding box center [684, 273] width 515 height 27
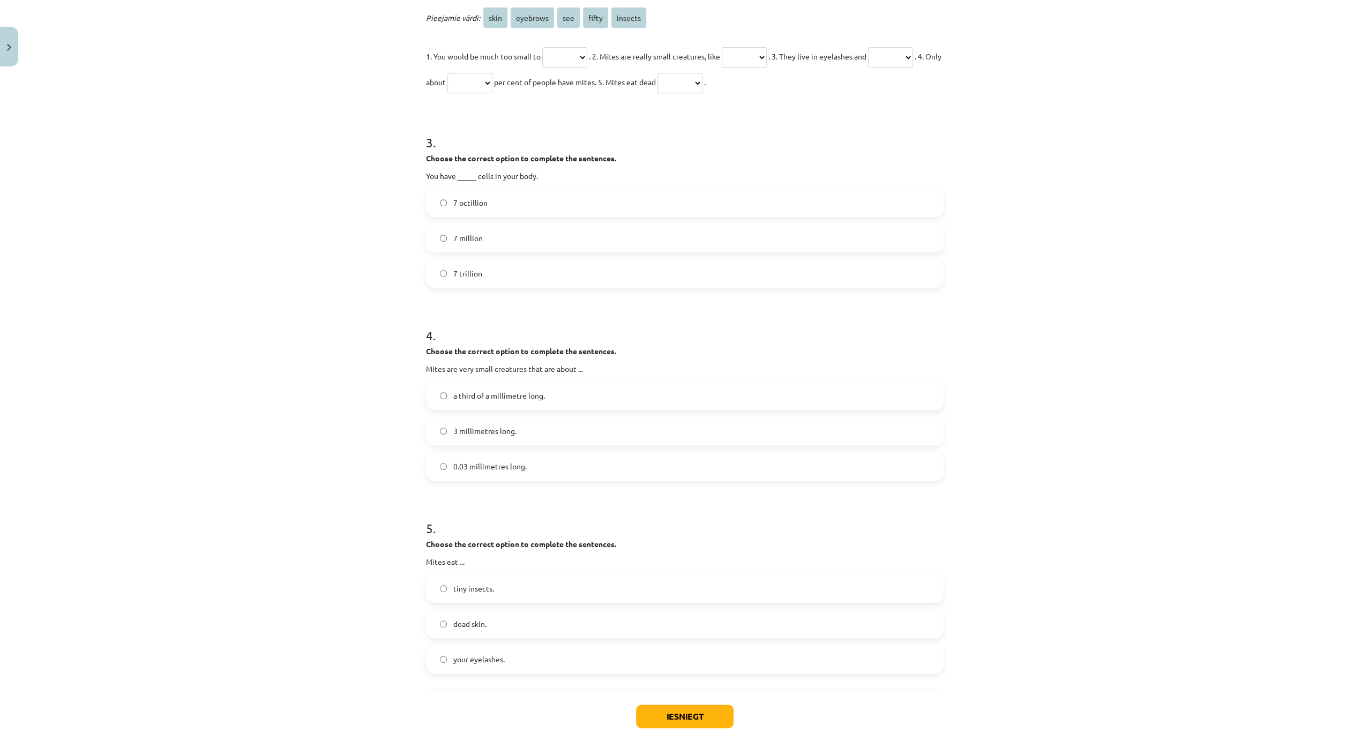
scroll to position [520, 0]
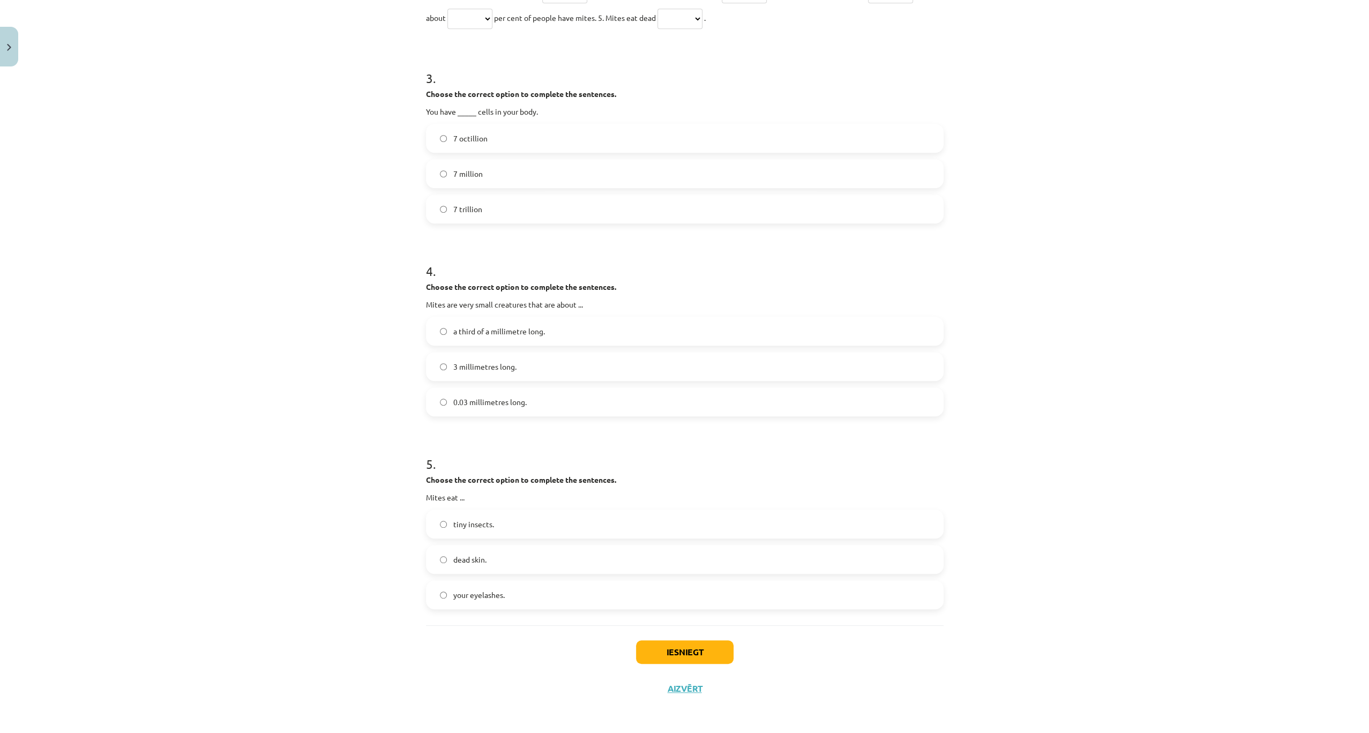
click at [560, 330] on label "a third of a millimetre long." at bounding box center [684, 331] width 515 height 27
click at [489, 553] on label "dead skin." at bounding box center [684, 559] width 515 height 27
click at [668, 652] on button "Iesniegt" at bounding box center [685, 652] width 98 height 24
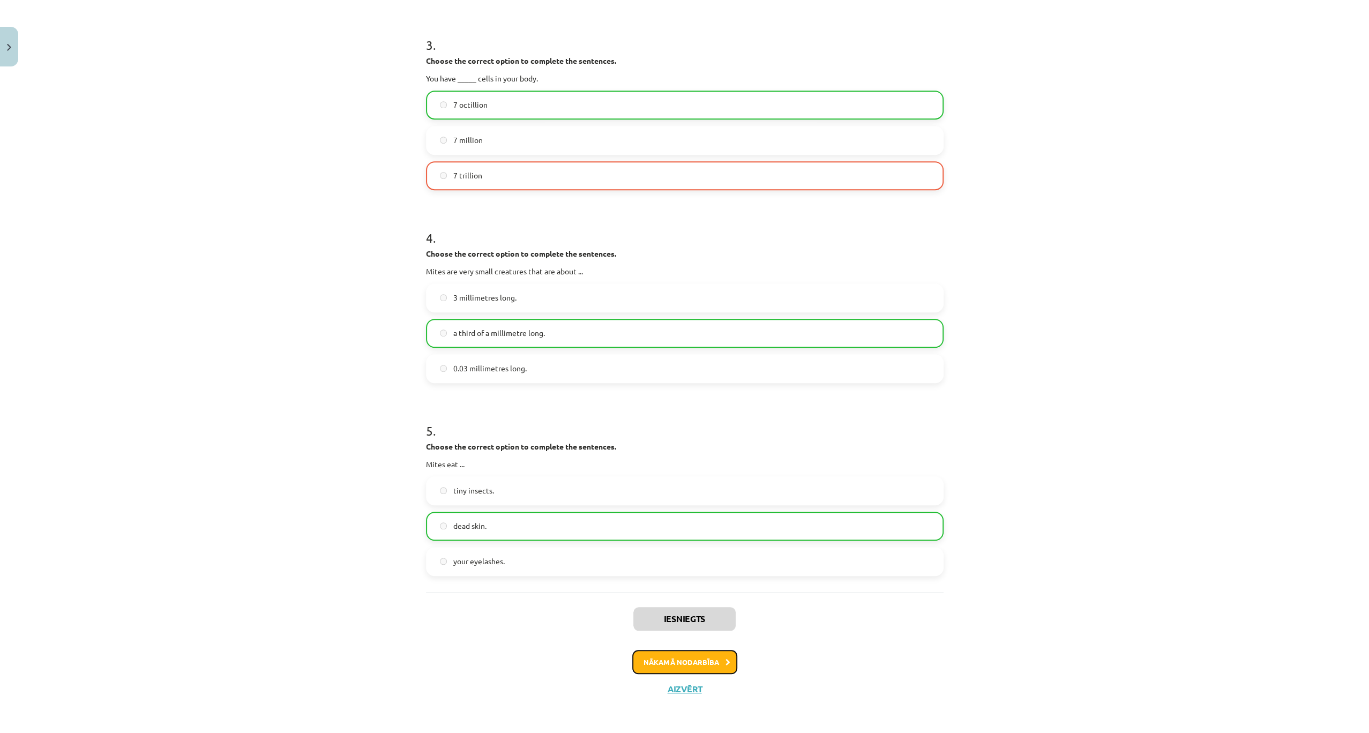
click at [684, 658] on button "Nākamā nodarbība" at bounding box center [684, 662] width 105 height 25
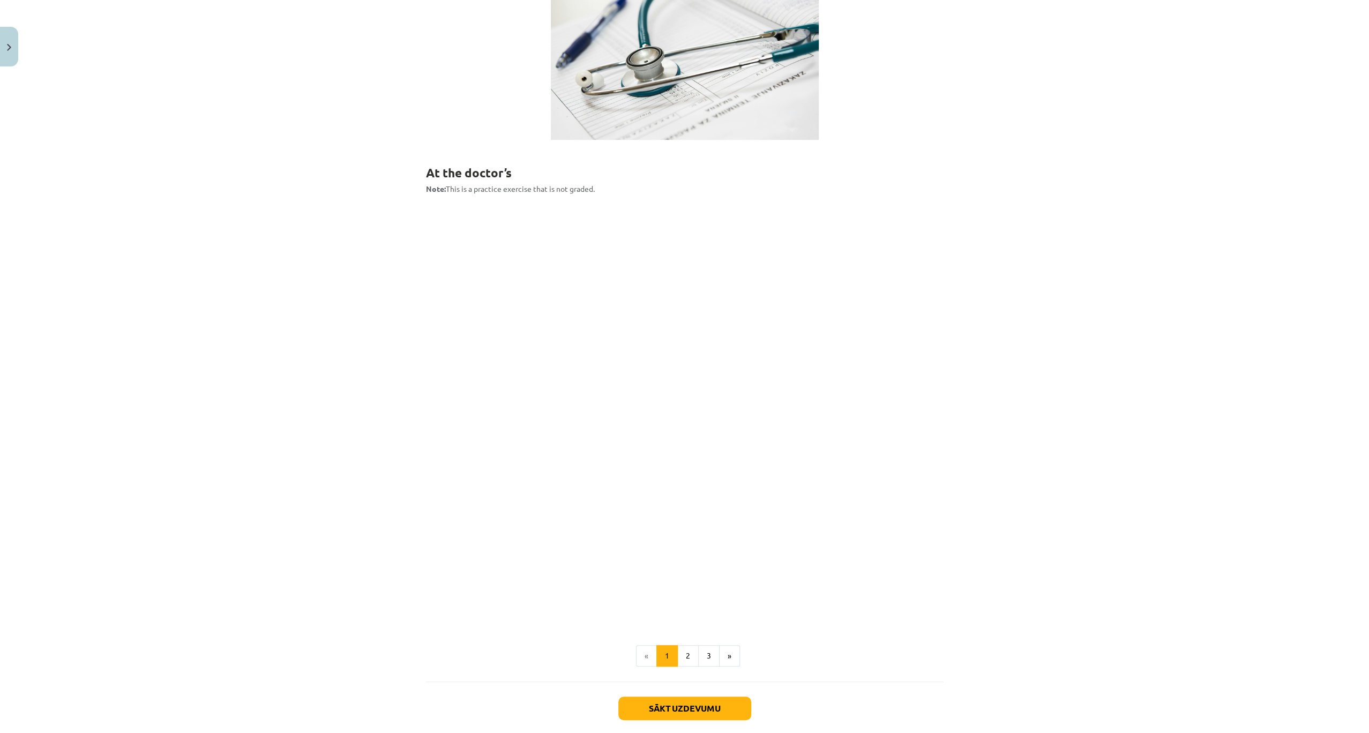
scroll to position [368, 0]
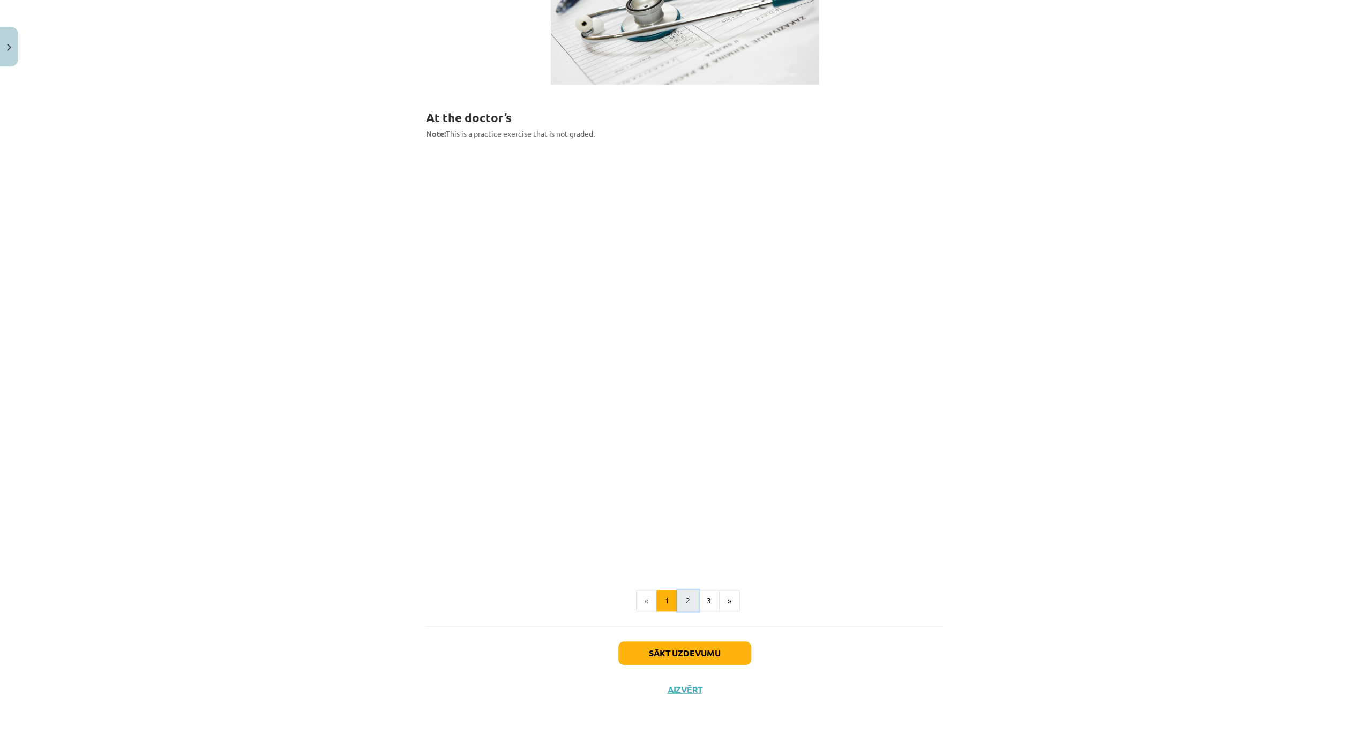
click at [677, 601] on button "2" at bounding box center [687, 600] width 21 height 21
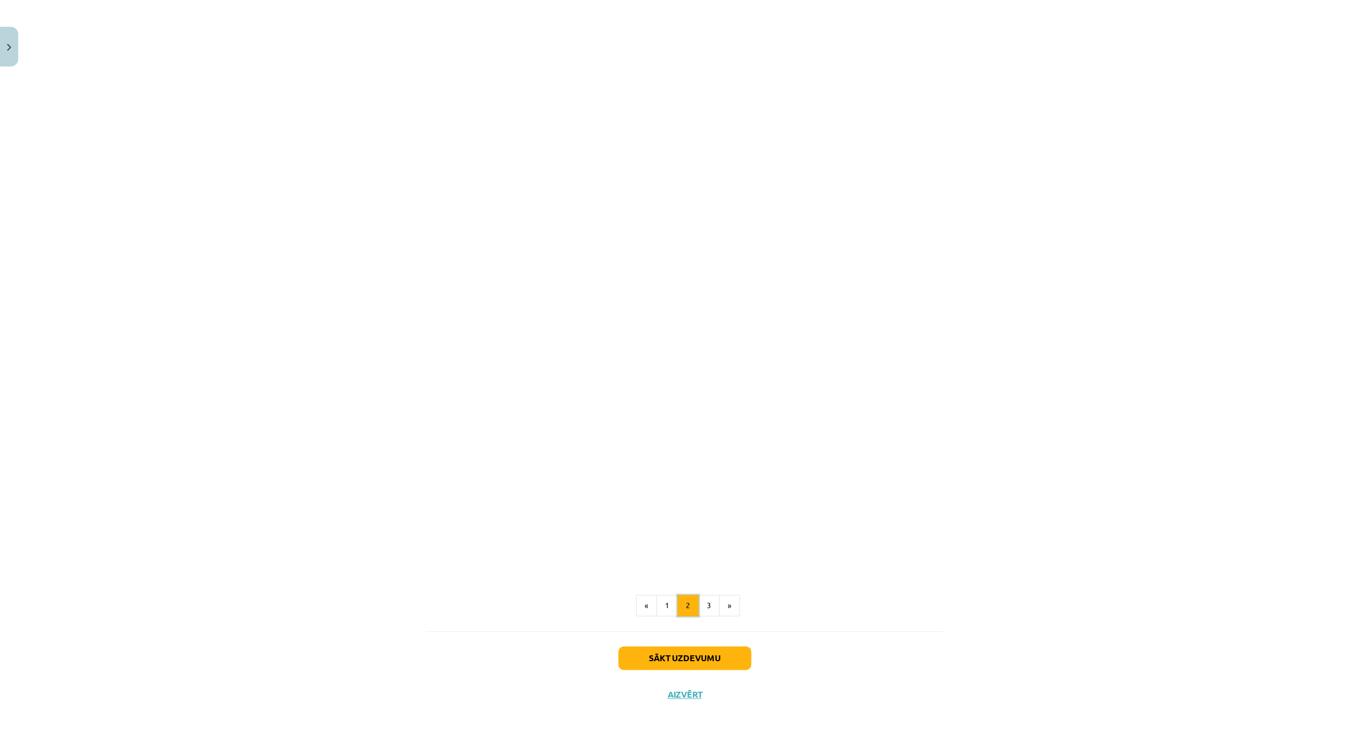
scroll to position [908, 0]
click at [707, 593] on button "3" at bounding box center [708, 600] width 21 height 21
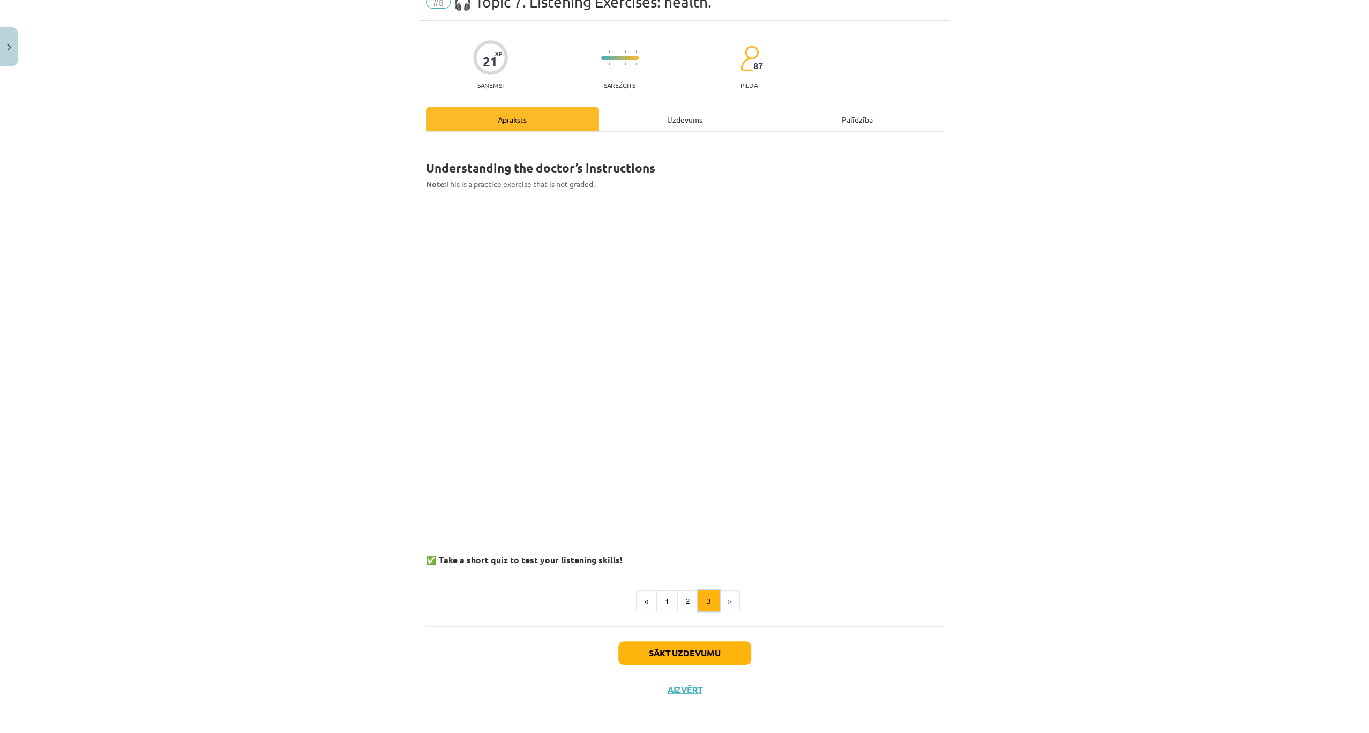
scroll to position [630, 0]
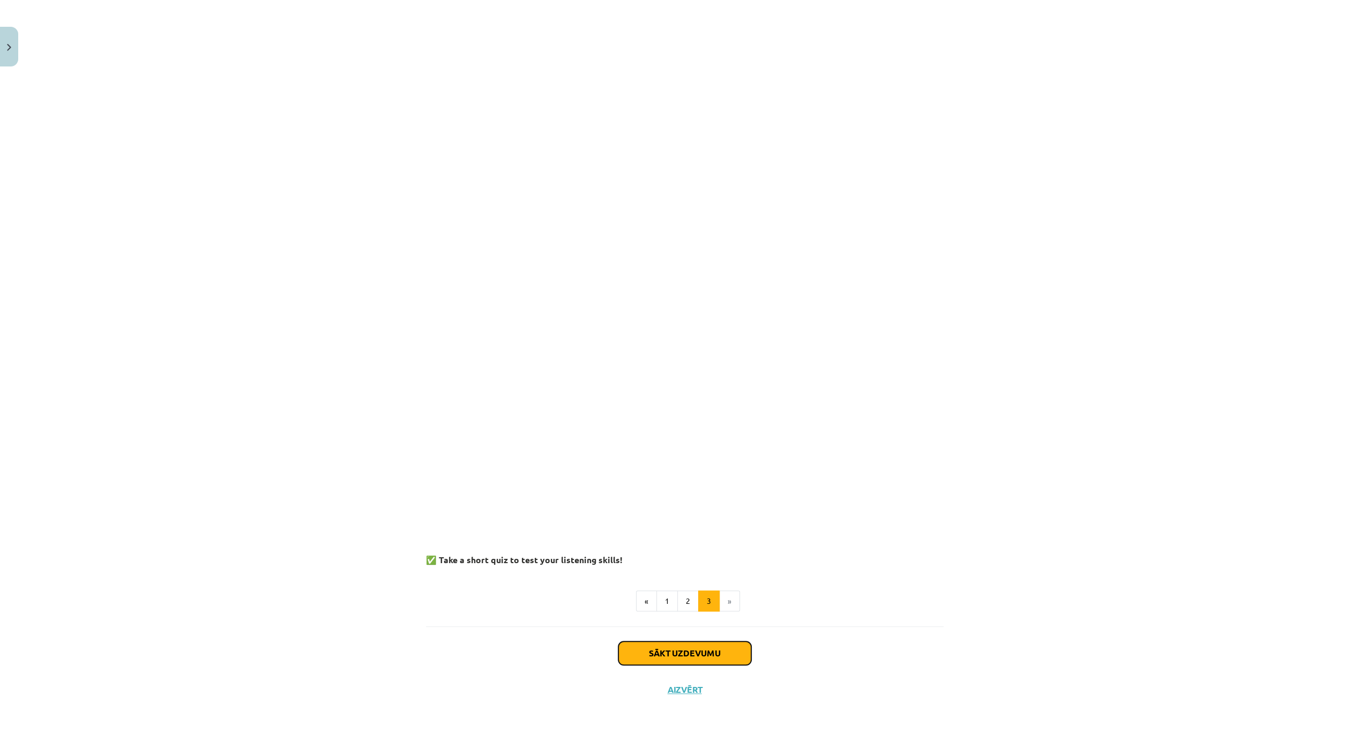
click at [706, 648] on button "Sākt uzdevumu" at bounding box center [684, 653] width 133 height 24
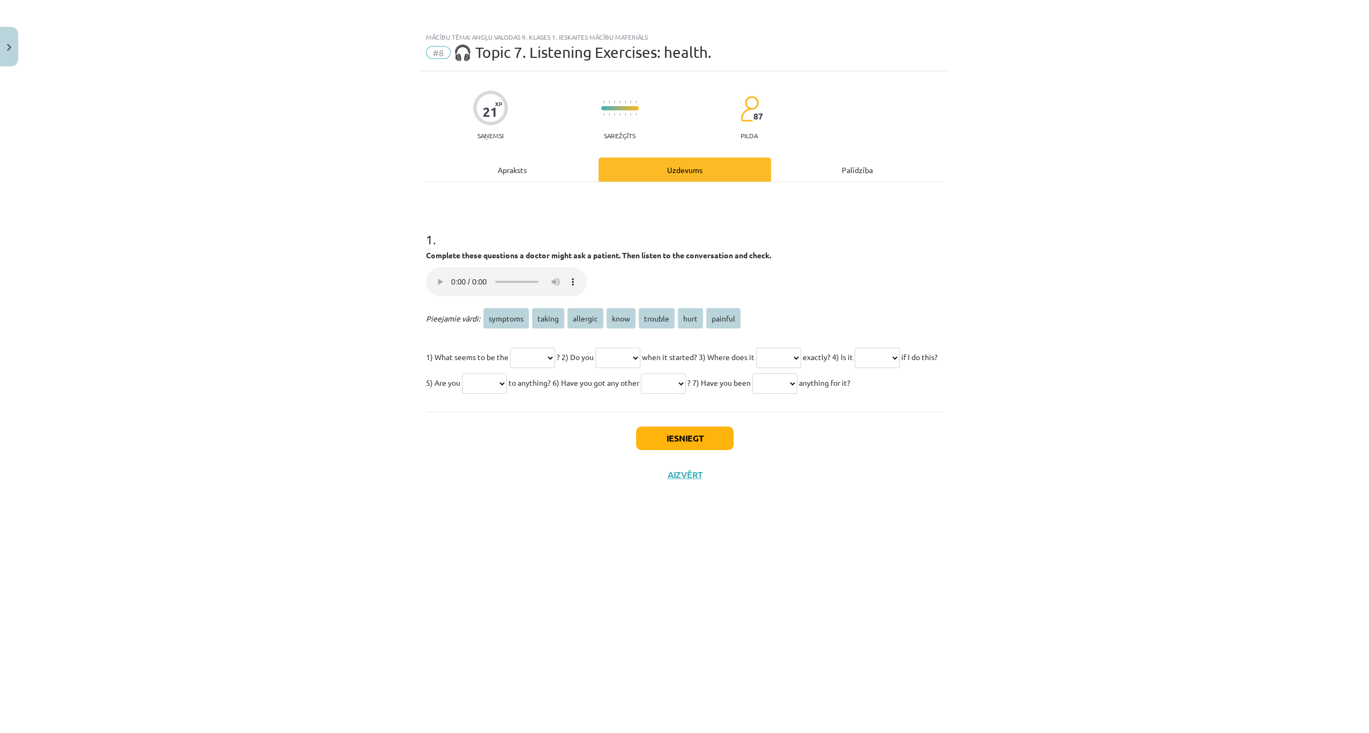
click at [538, 358] on select "******** ****** ******** **** ******* **** *******" at bounding box center [532, 358] width 45 height 20
click at [448, 347] on p "1) What seems to be the ******** ****** ******** **** ******* **** ******* ? 2)…" at bounding box center [685, 369] width 518 height 51
click at [640, 360] on select "******** ****** ******** **** ******* **** *******" at bounding box center [617, 358] width 45 height 20
select select "****"
click at [611, 348] on select "******** ****** ******** **** ******* **** *******" at bounding box center [617, 358] width 45 height 20
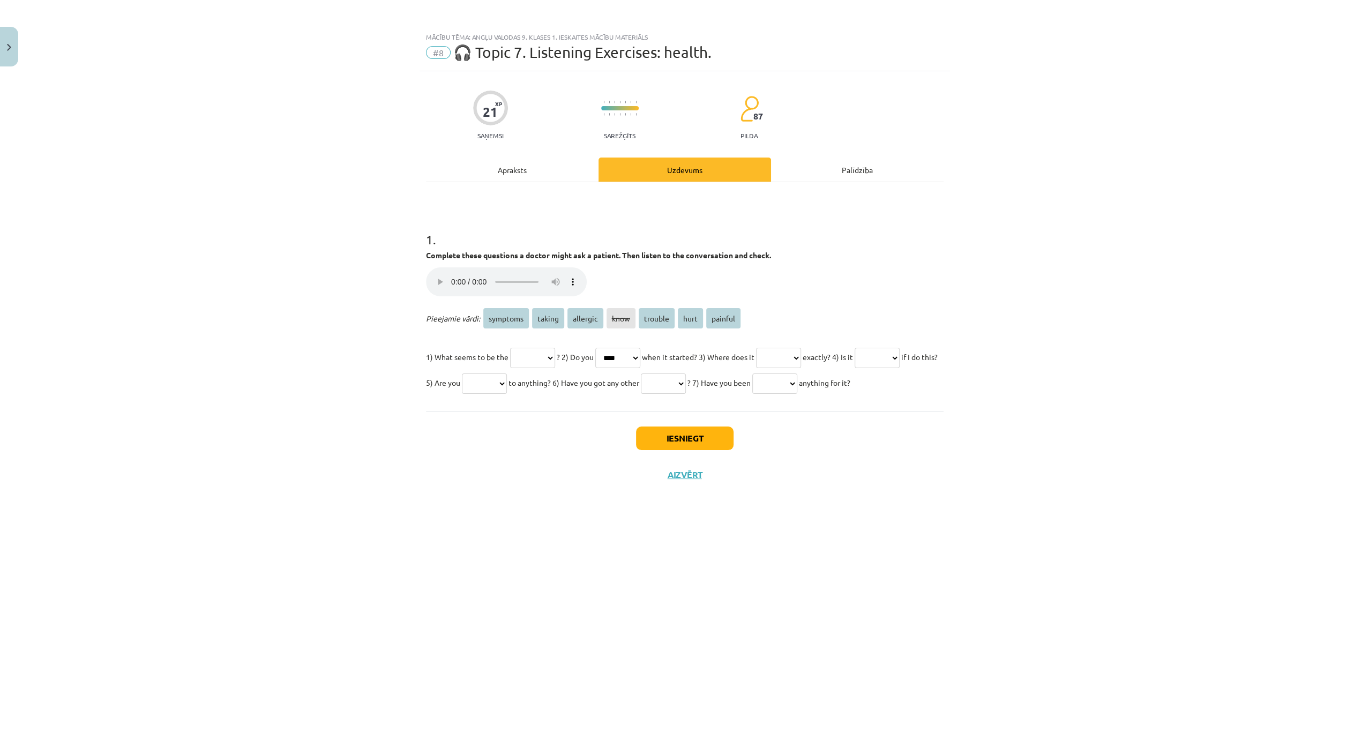
click at [555, 357] on select "******** ****** ******** **** ******* **** *******" at bounding box center [532, 358] width 45 height 20
select select "*******"
click at [511, 348] on select "******** ****** ******** **** ******* **** *******" at bounding box center [532, 358] width 45 height 20
click at [801, 358] on select "******** ****** ******** **** ******* **** *******" at bounding box center [778, 358] width 45 height 20
select select "****"
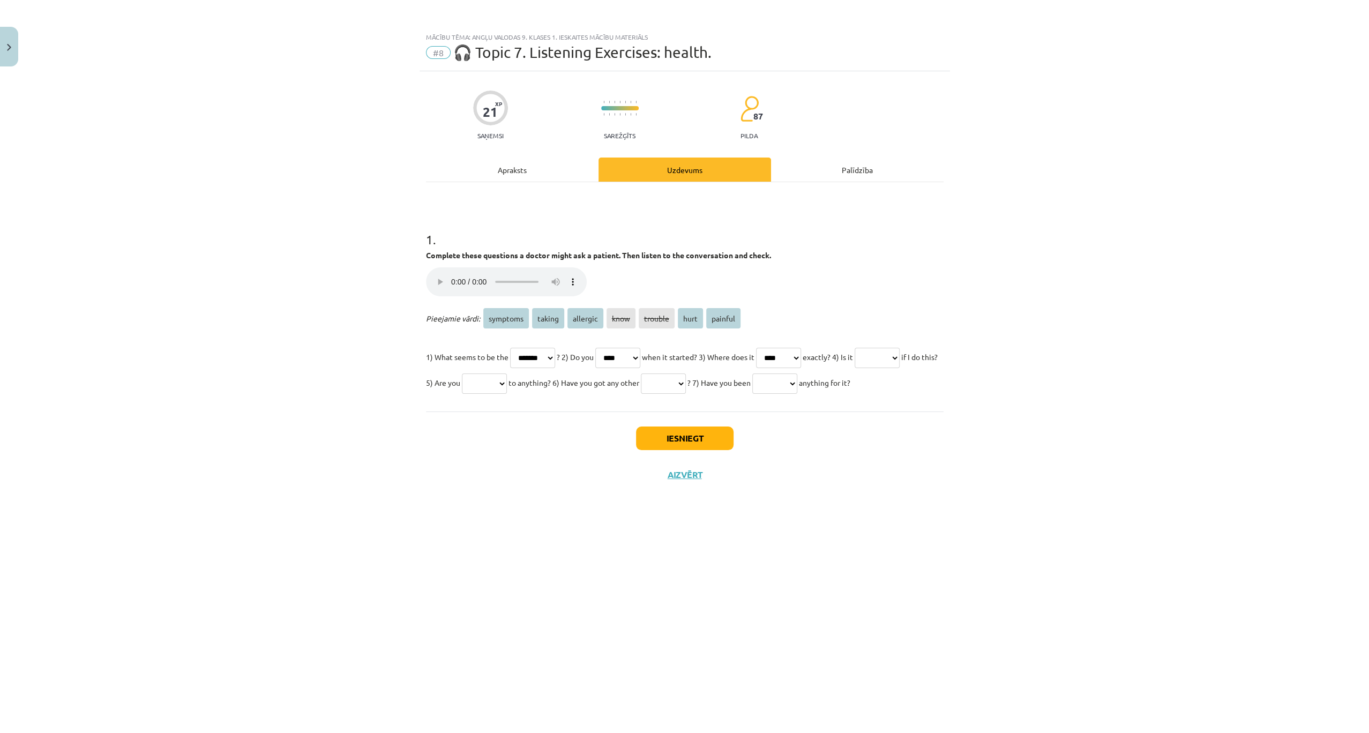
click at [787, 348] on select "******** ****** ******** **** ******* **** *******" at bounding box center [778, 358] width 45 height 20
click at [855, 368] on select "******** ****** ******** **** ******* **** *******" at bounding box center [877, 358] width 45 height 20
select select "*******"
click at [855, 368] on select "******** ****** ******** **** ******* **** *******" at bounding box center [877, 358] width 45 height 20
click at [507, 387] on select "******** ****** ******** **** ******* **** *******" at bounding box center [484, 383] width 45 height 20
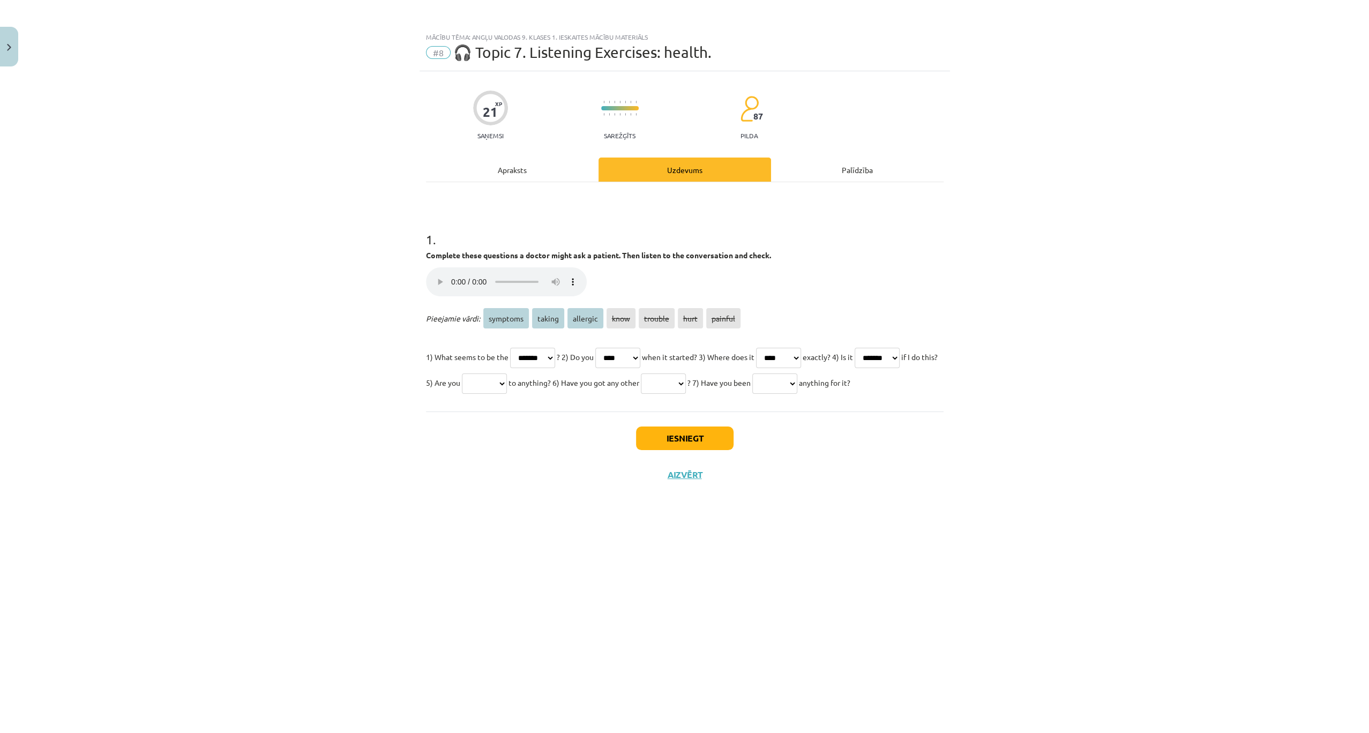
select select "********"
click at [507, 373] on select "******** ****** ******** **** ******* **** *******" at bounding box center [484, 383] width 45 height 20
click at [686, 379] on select "******** ****** ******** **** ******* **** *******" at bounding box center [663, 383] width 45 height 20
select select "********"
click at [686, 373] on select "******** ****** ******** **** ******* **** *******" at bounding box center [663, 383] width 45 height 20
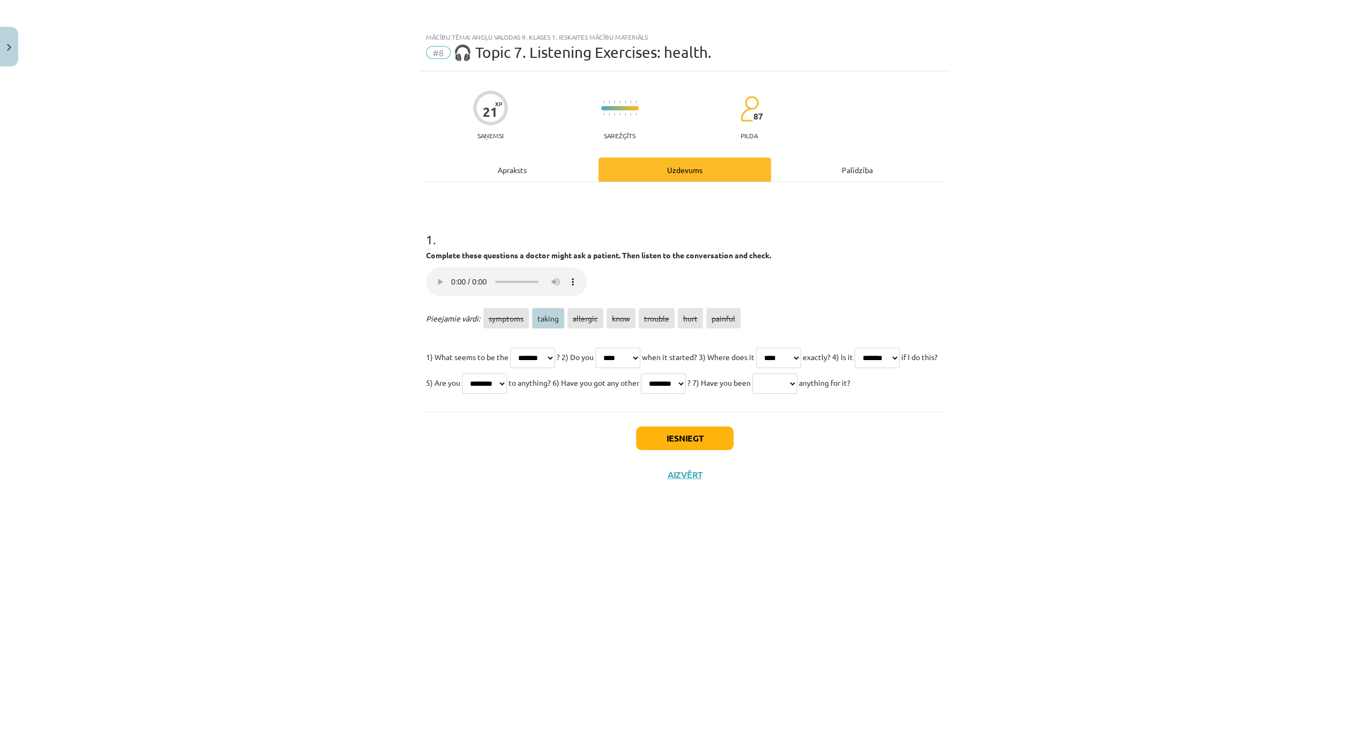
click at [752, 394] on select "******** ****** ******** **** ******* **** *******" at bounding box center [774, 383] width 45 height 20
select select "******"
click at [752, 394] on select "******** ****** ******** **** ******* **** *******" at bounding box center [774, 383] width 45 height 20
click at [673, 450] on button "Iesniegt" at bounding box center [685, 439] width 98 height 24
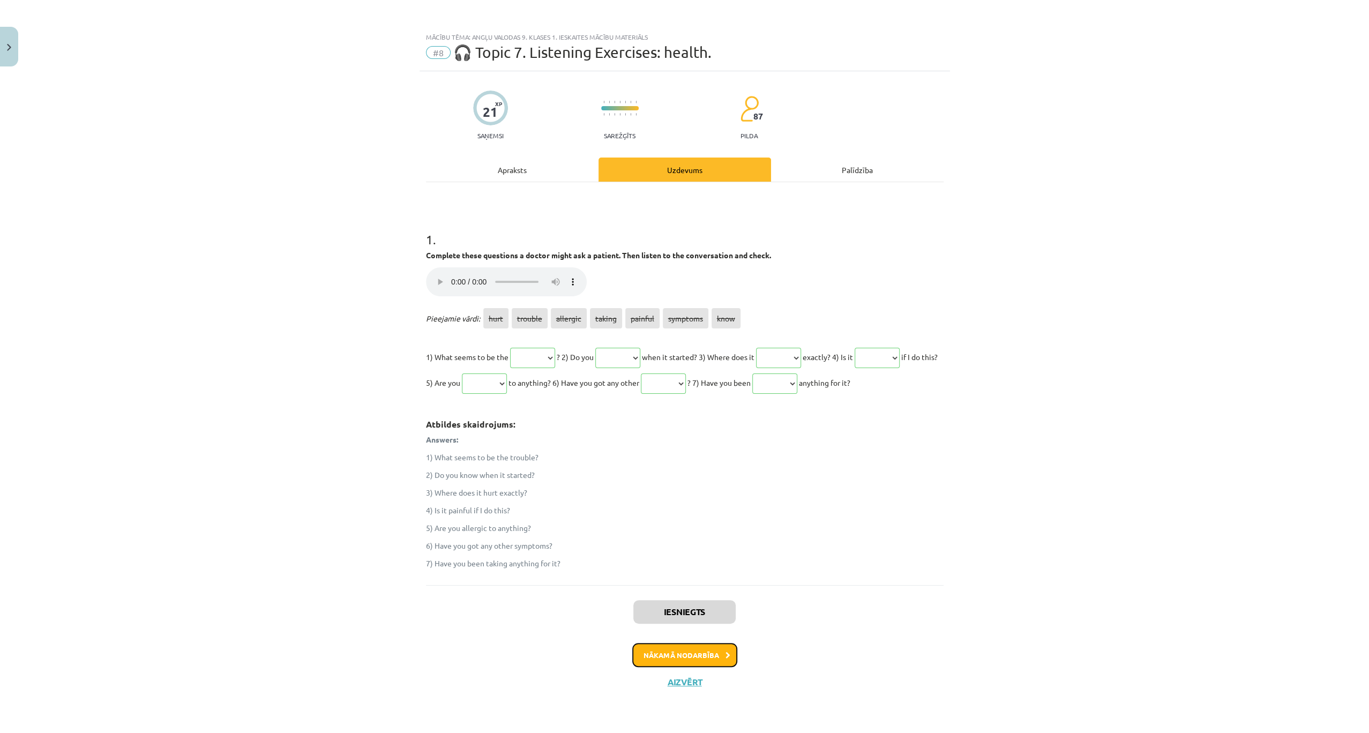
click at [669, 668] on button "Nākamā nodarbība" at bounding box center [684, 655] width 105 height 25
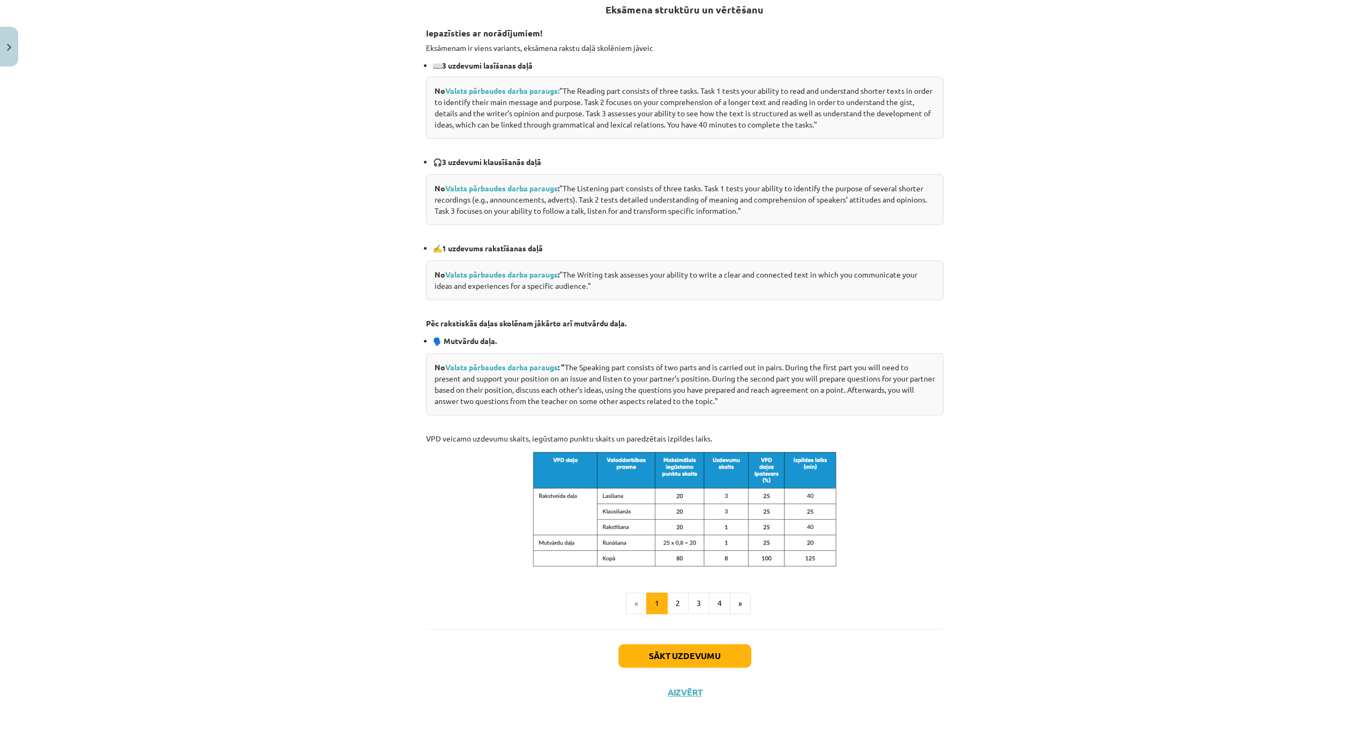
scroll to position [220, 0]
click at [675, 607] on button "2" at bounding box center [677, 602] width 21 height 21
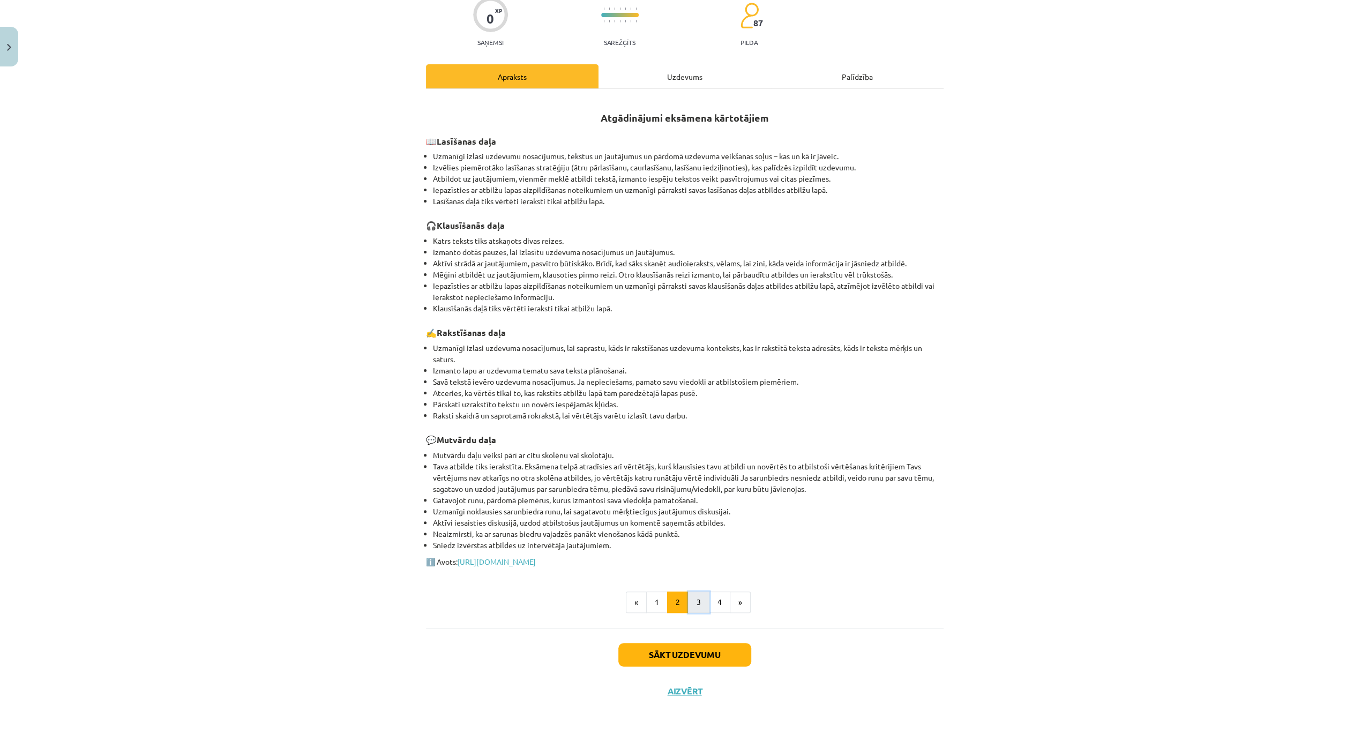
click at [693, 604] on button "3" at bounding box center [698, 602] width 21 height 21
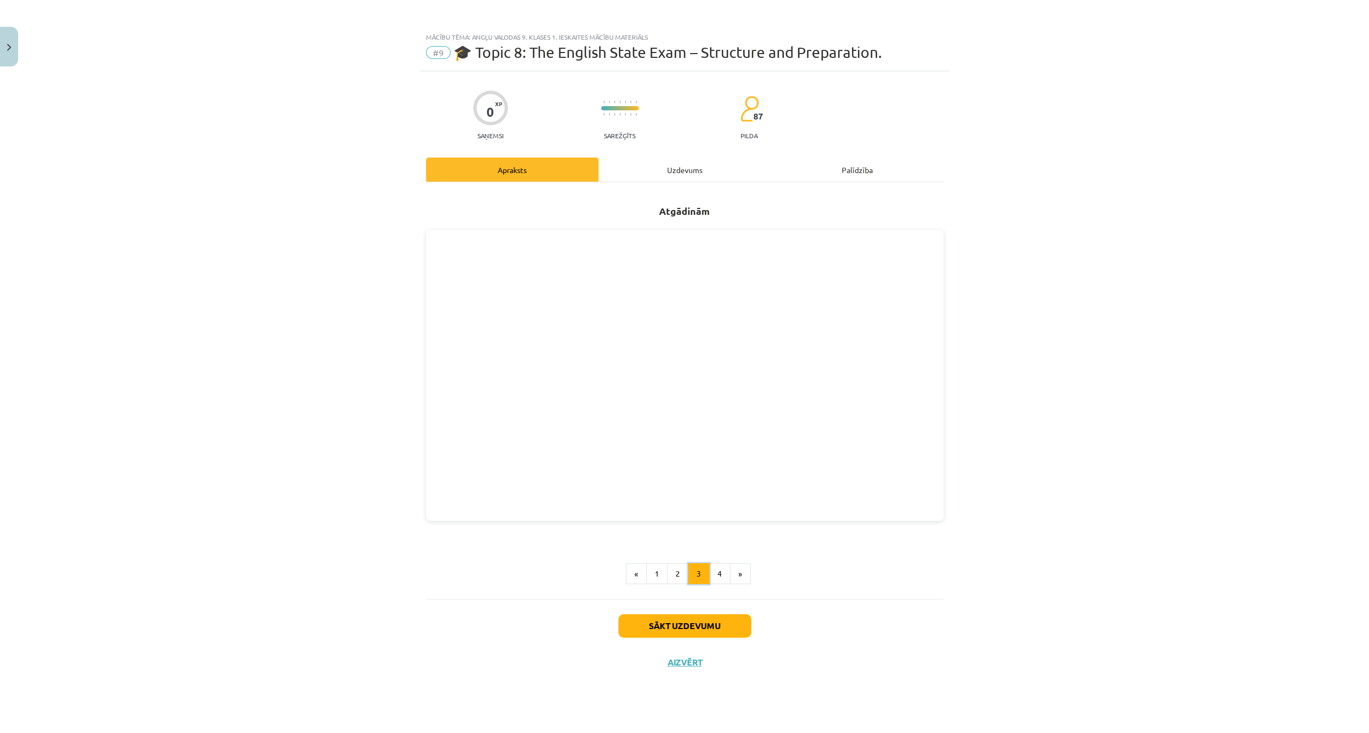
scroll to position [0, 0]
click at [719, 568] on button "4" at bounding box center [719, 573] width 21 height 21
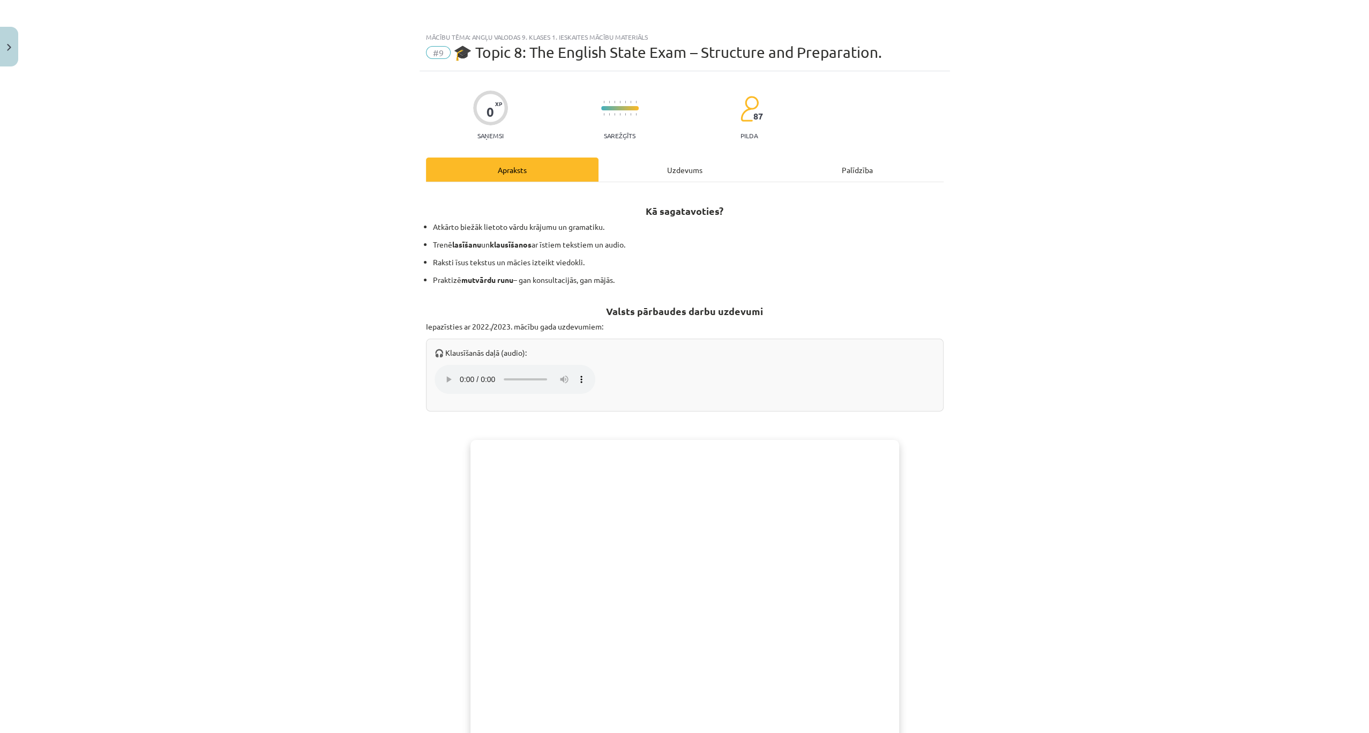
click at [678, 162] on div "Uzdevums" at bounding box center [685, 170] width 173 height 24
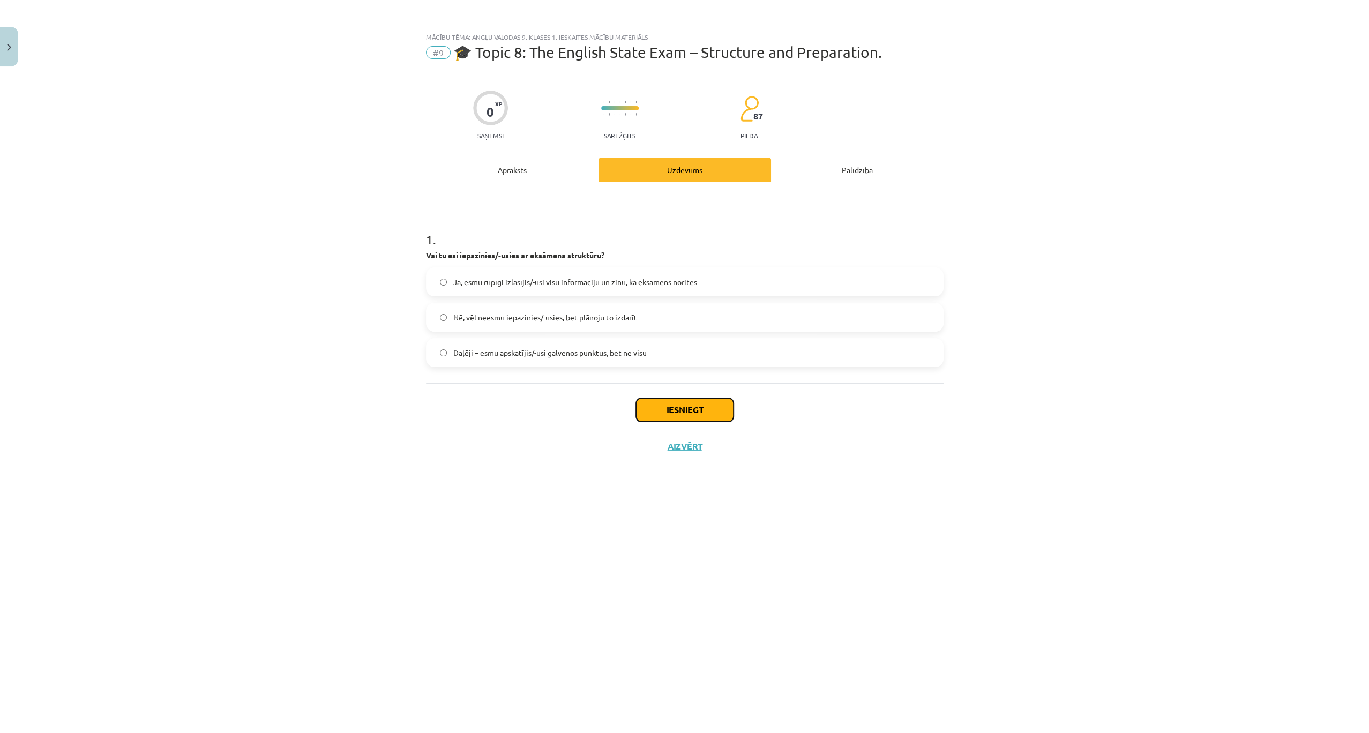
click at [672, 412] on button "Iesniegt" at bounding box center [685, 410] width 98 height 24
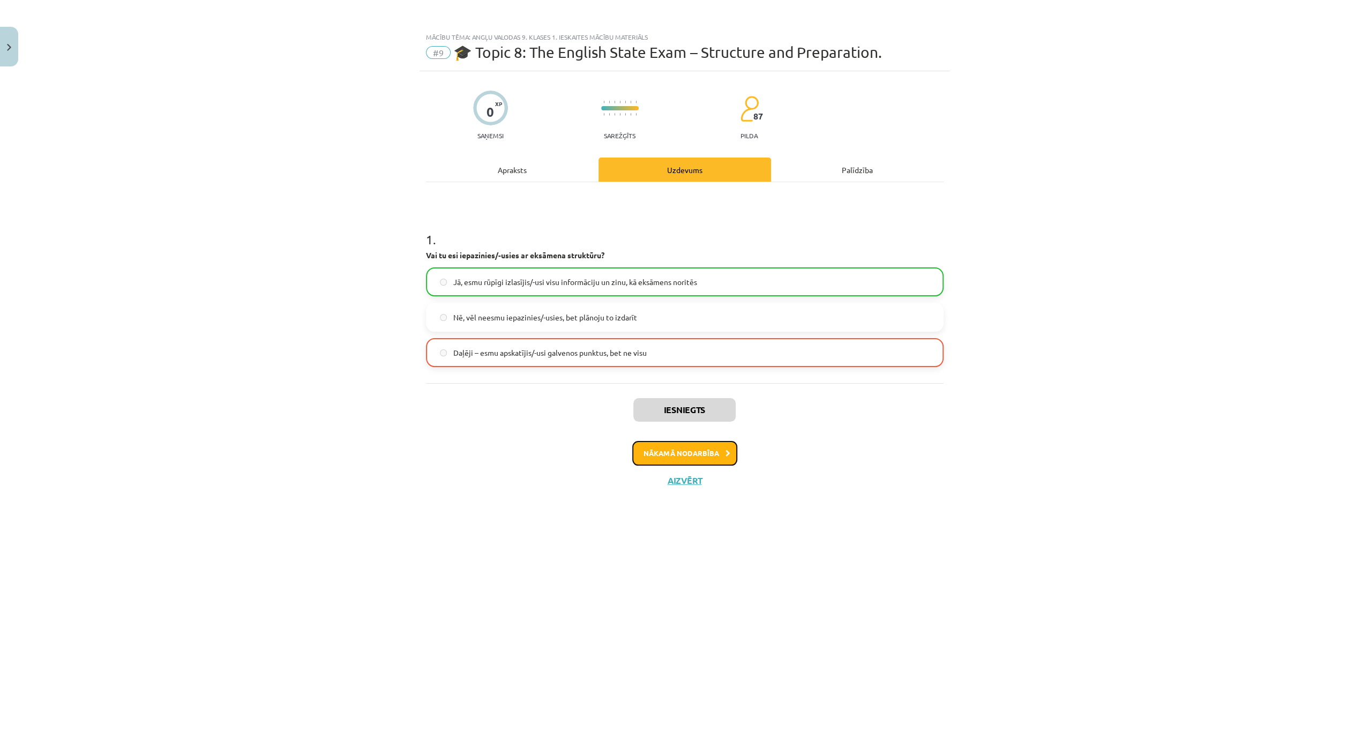
click at [686, 450] on button "Nākamā nodarbība" at bounding box center [684, 453] width 105 height 25
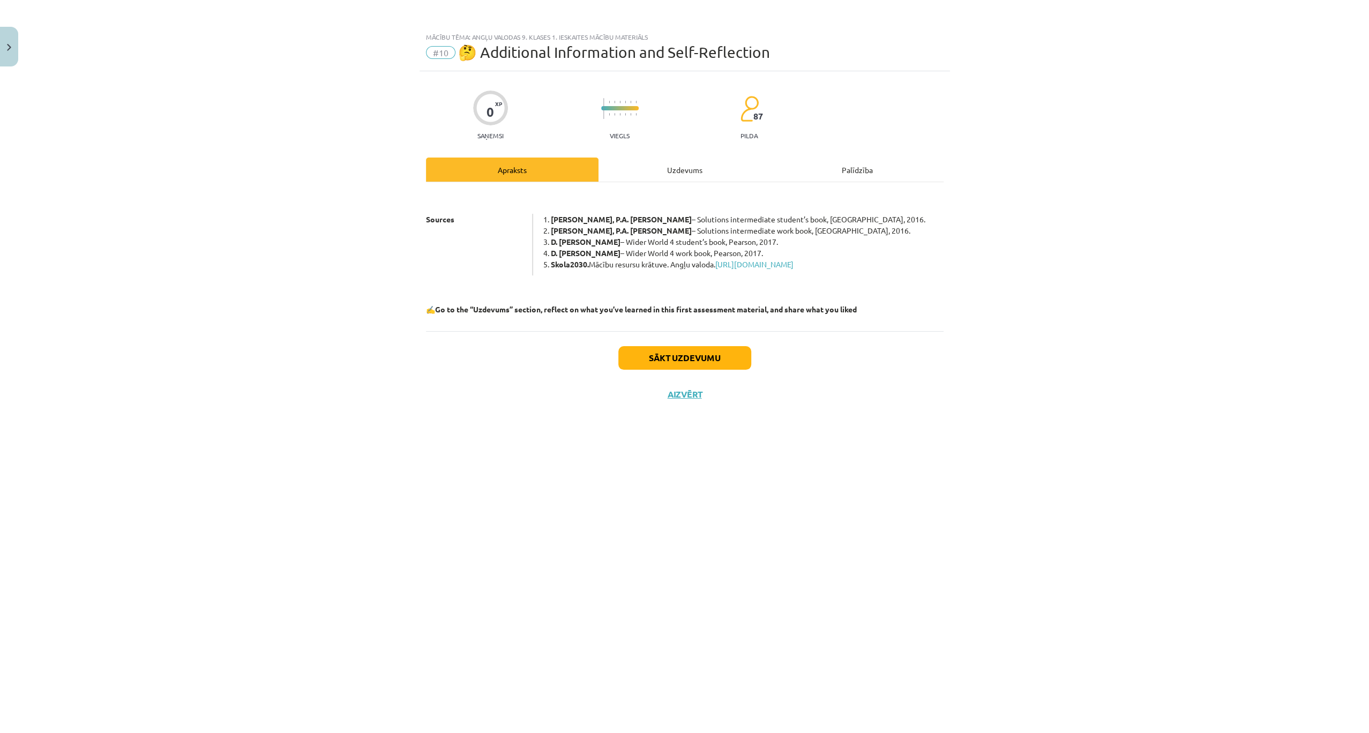
click at [681, 165] on div "Uzdevums" at bounding box center [685, 170] width 173 height 24
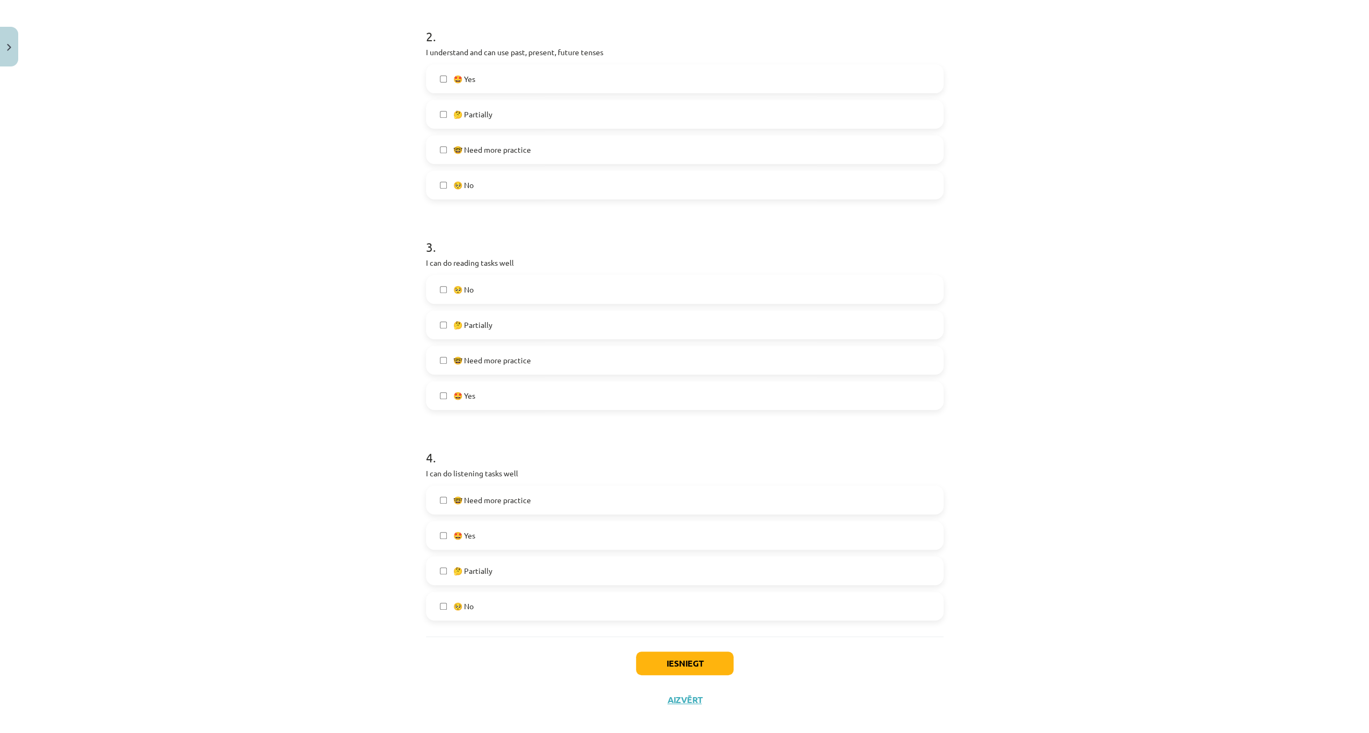
scroll to position [425, 0]
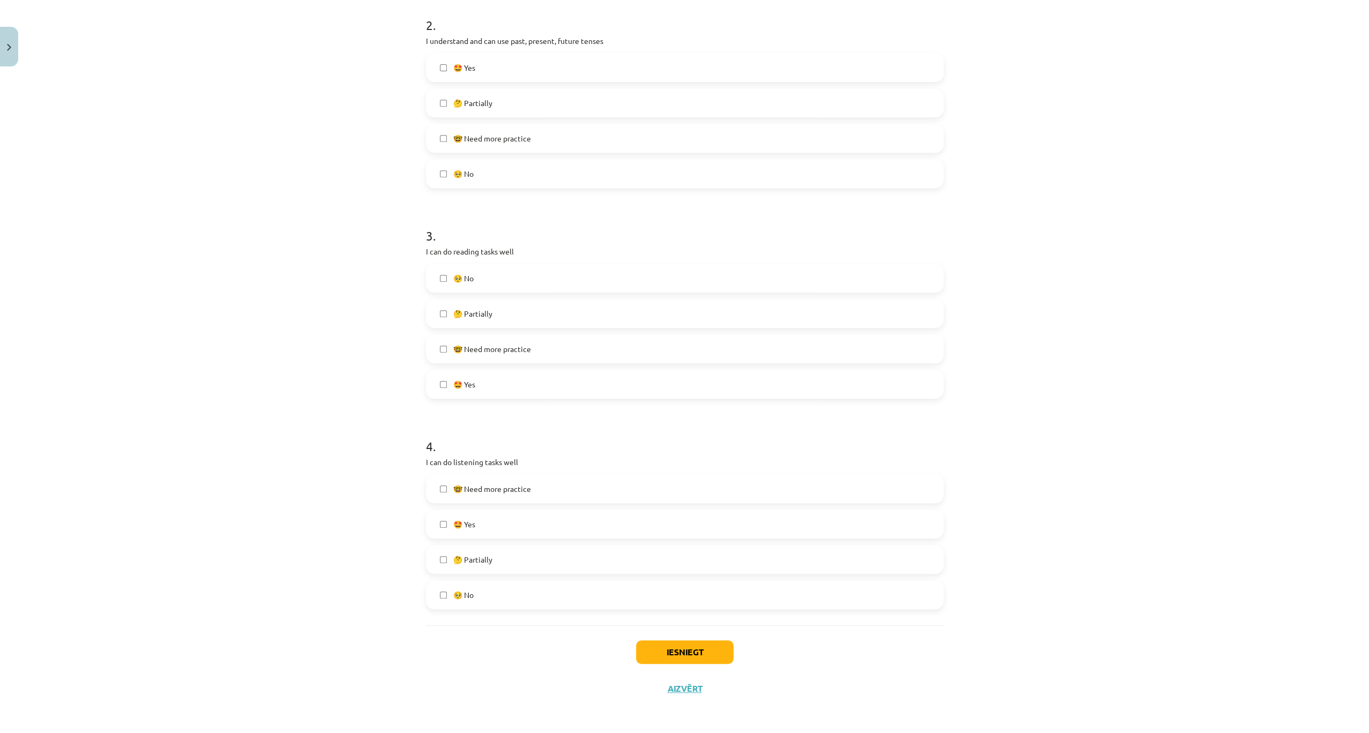
click at [437, 481] on label "🤓 Need more practice" at bounding box center [684, 488] width 515 height 27
click at [652, 644] on button "Iesniegt" at bounding box center [685, 652] width 98 height 24
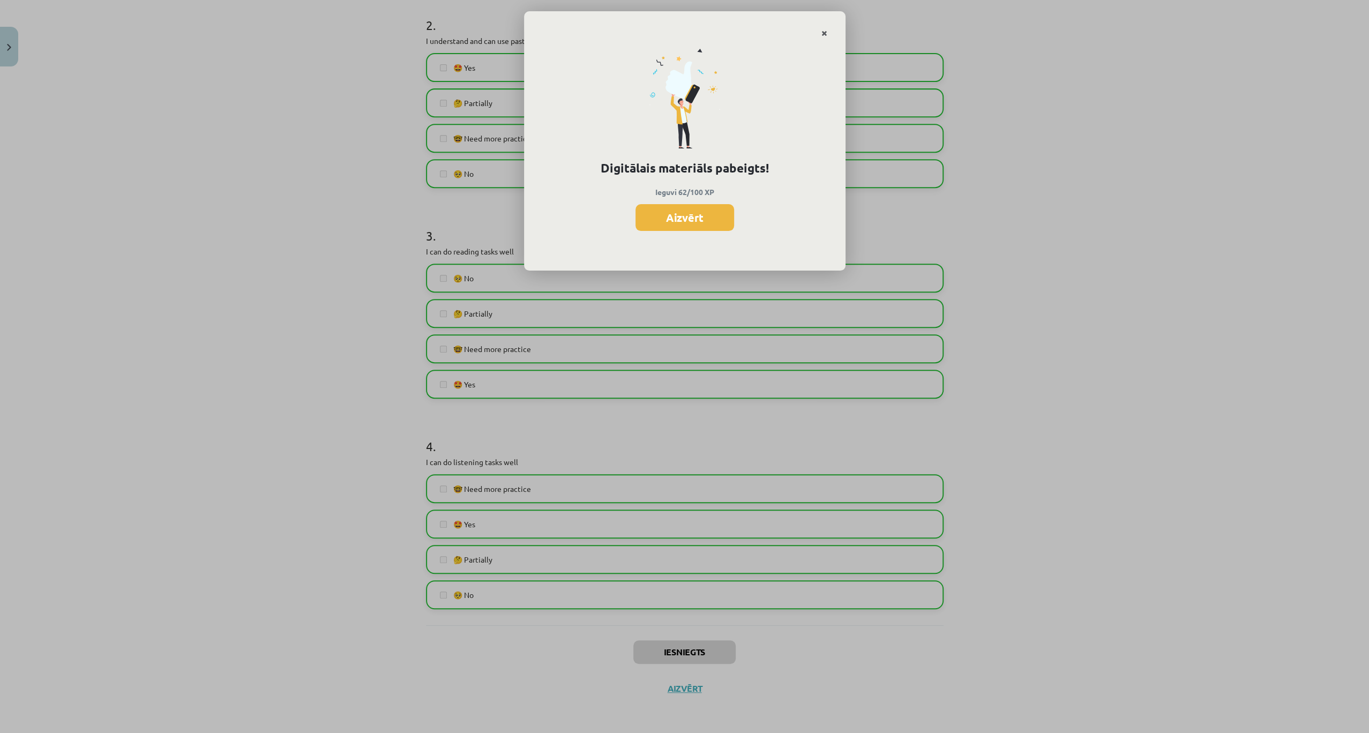
drag, startPoint x: 819, startPoint y: 30, endPoint x: 820, endPoint y: 39, distance: 8.6
click at [819, 31] on link "Close" at bounding box center [824, 33] width 19 height 21
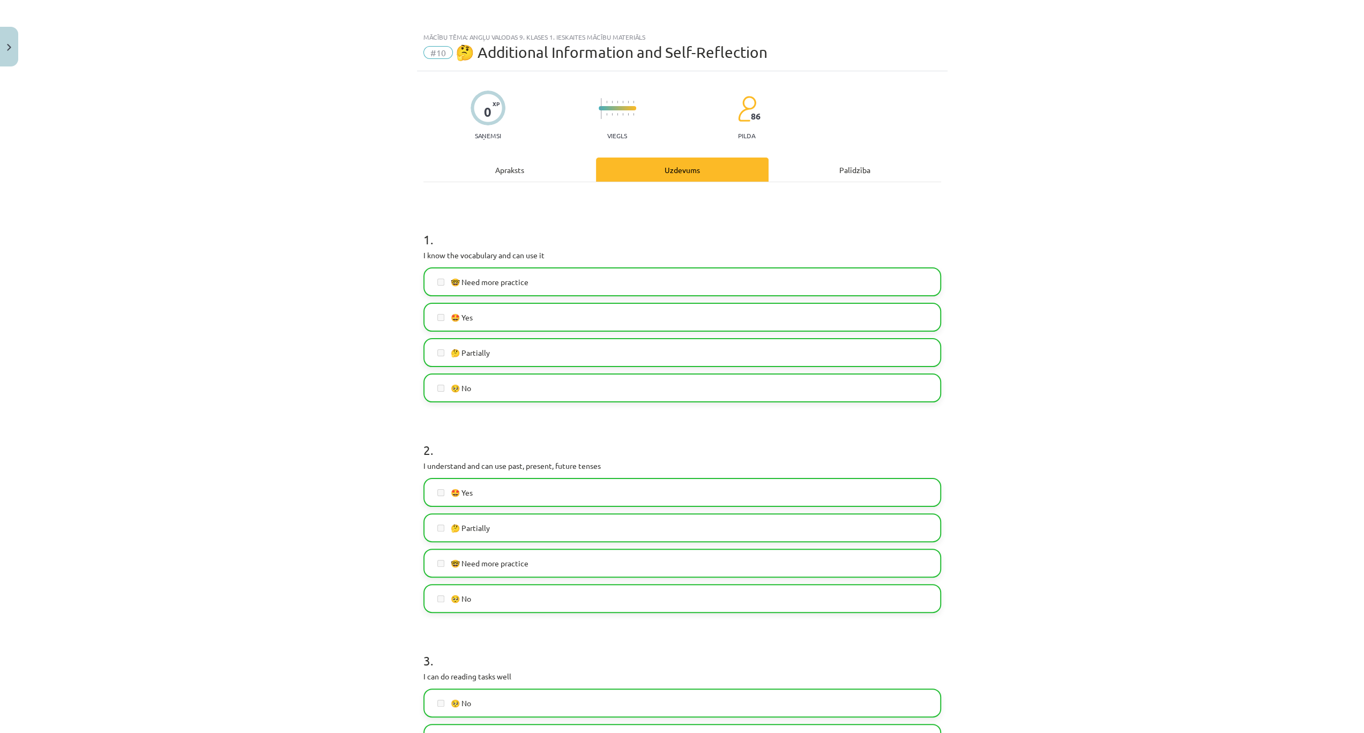
scroll to position [178, 0]
click at [836, 169] on div "Palīdzība" at bounding box center [854, 170] width 173 height 24
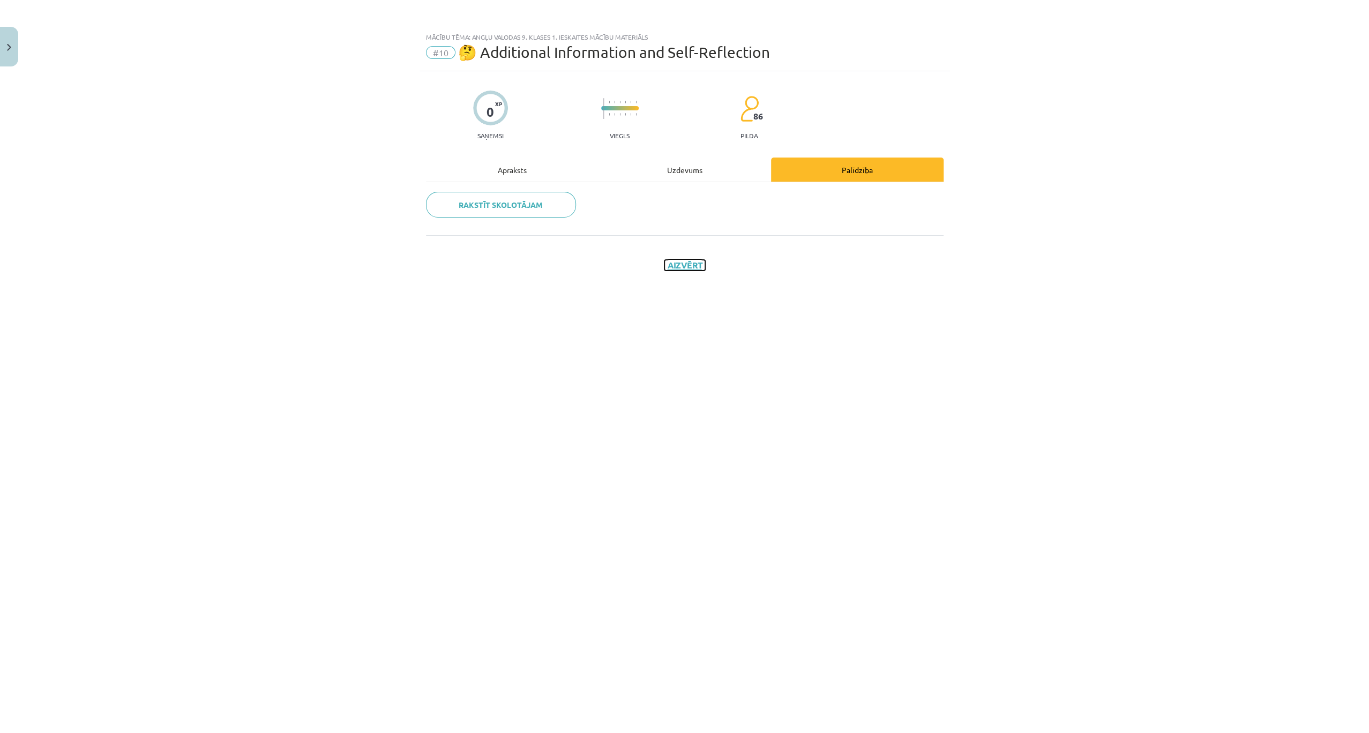
click at [686, 268] on button "Aizvērt" at bounding box center [684, 265] width 41 height 11
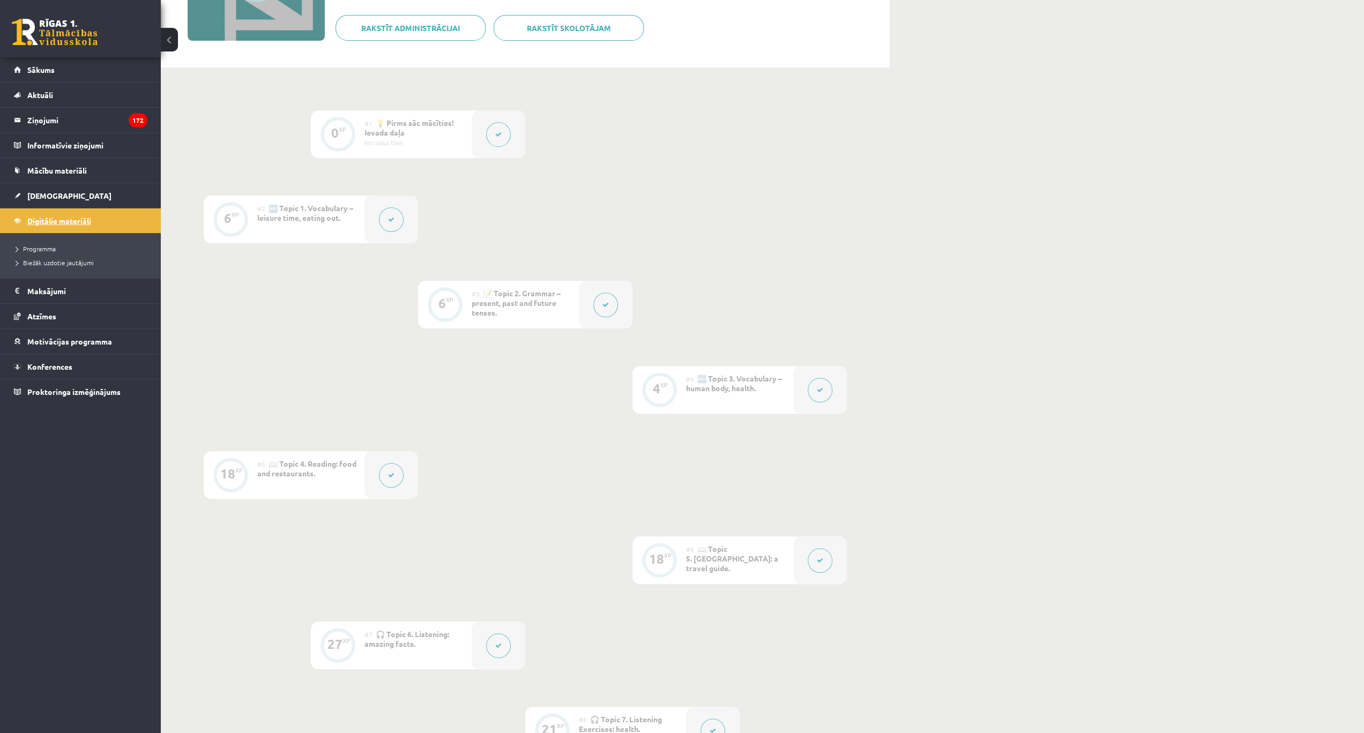
click at [65, 224] on link "Digitālie materiāli" at bounding box center [80, 220] width 133 height 25
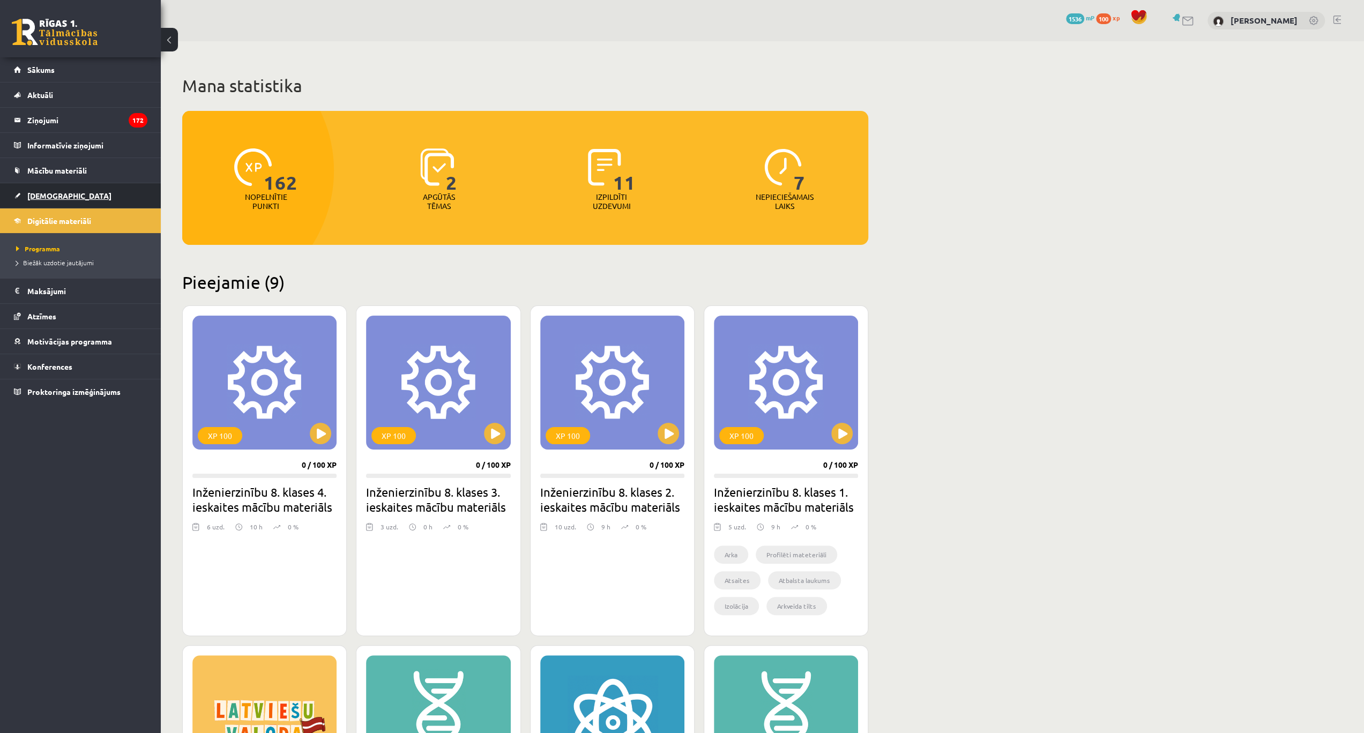
click at [47, 197] on span "[DEMOGRAPHIC_DATA]" at bounding box center [69, 196] width 84 height 10
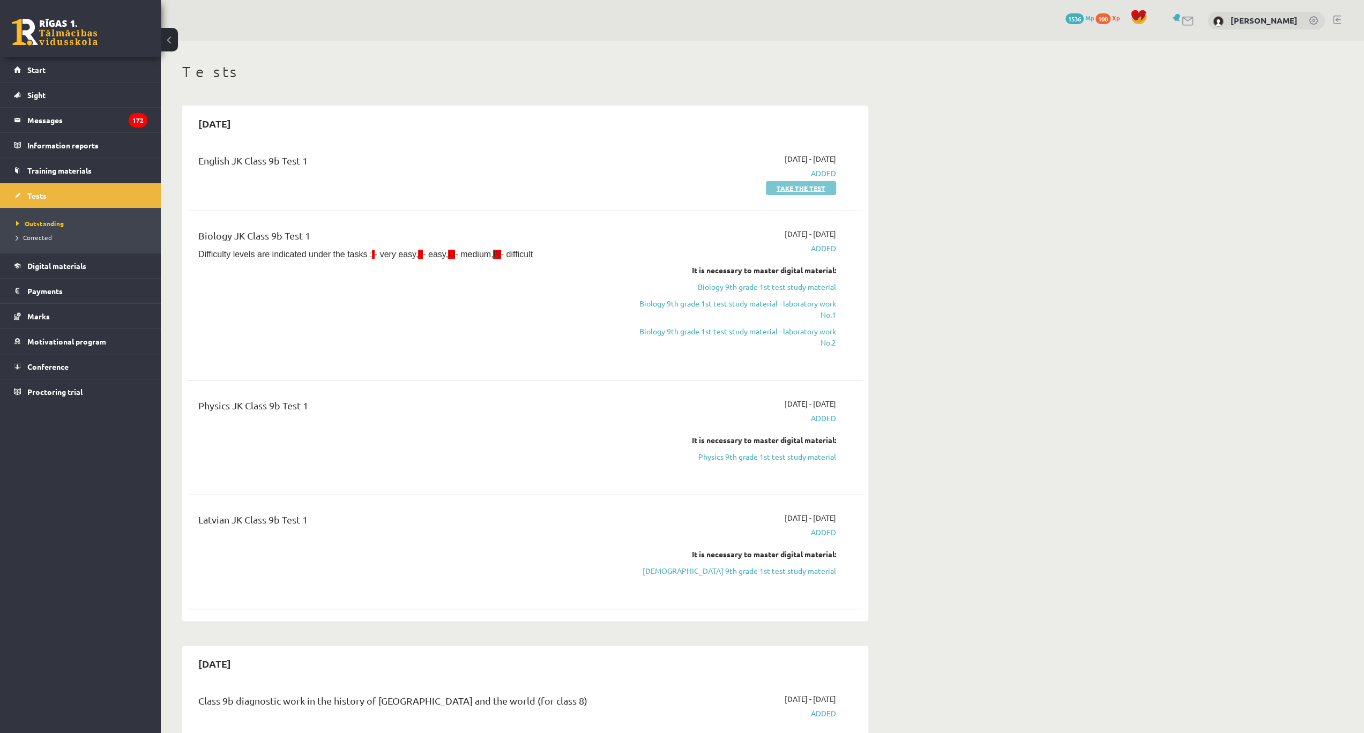
click at [795, 189] on link "Take the test" at bounding box center [801, 188] width 70 height 14
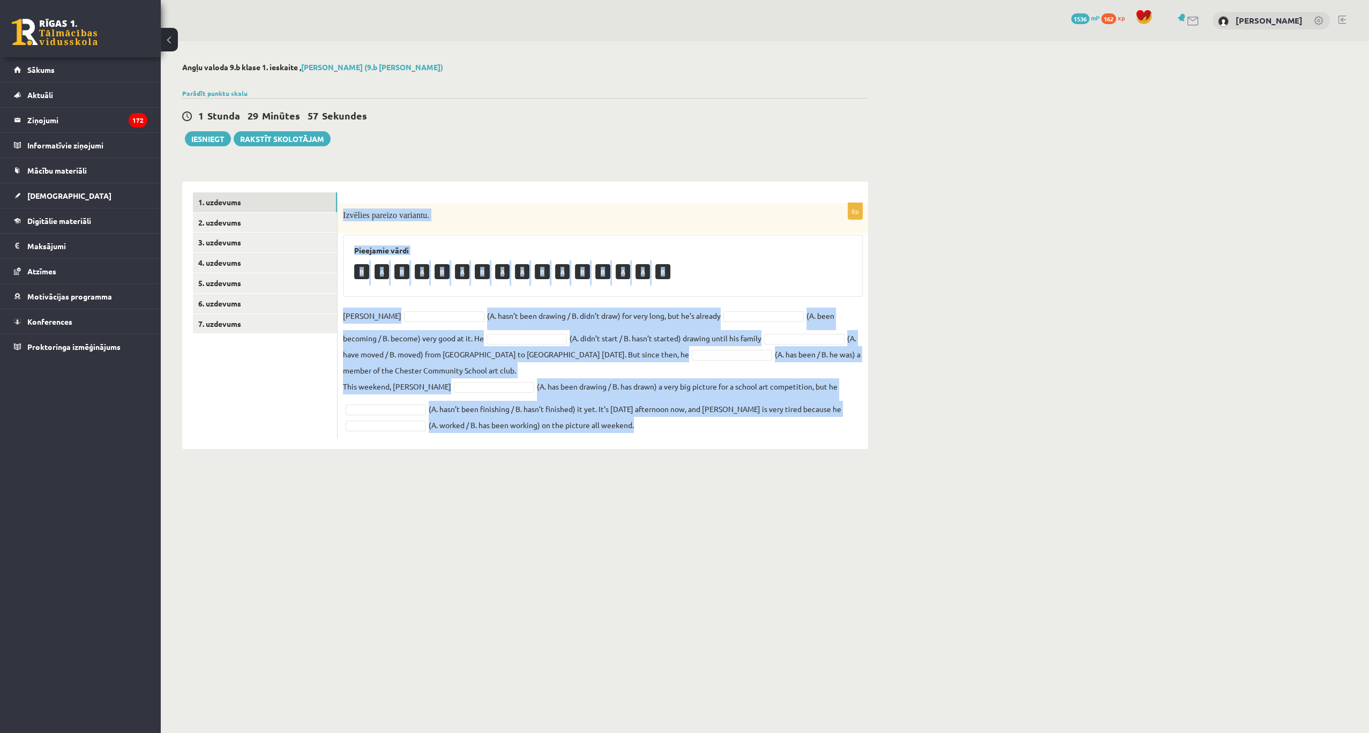
drag, startPoint x: 340, startPoint y: 206, endPoint x: 659, endPoint y: 428, distance: 388.8
click at [659, 428] on div "8p Izvēlies pareizo variantu. Pieejamie vārdi B A B A B A B A A B A B B A A B […" at bounding box center [603, 320] width 530 height 235
copy div "Loremips dolorsi ametcons. Adipiscin elits D E T I U L E D M A E A M V Q N Exer…"
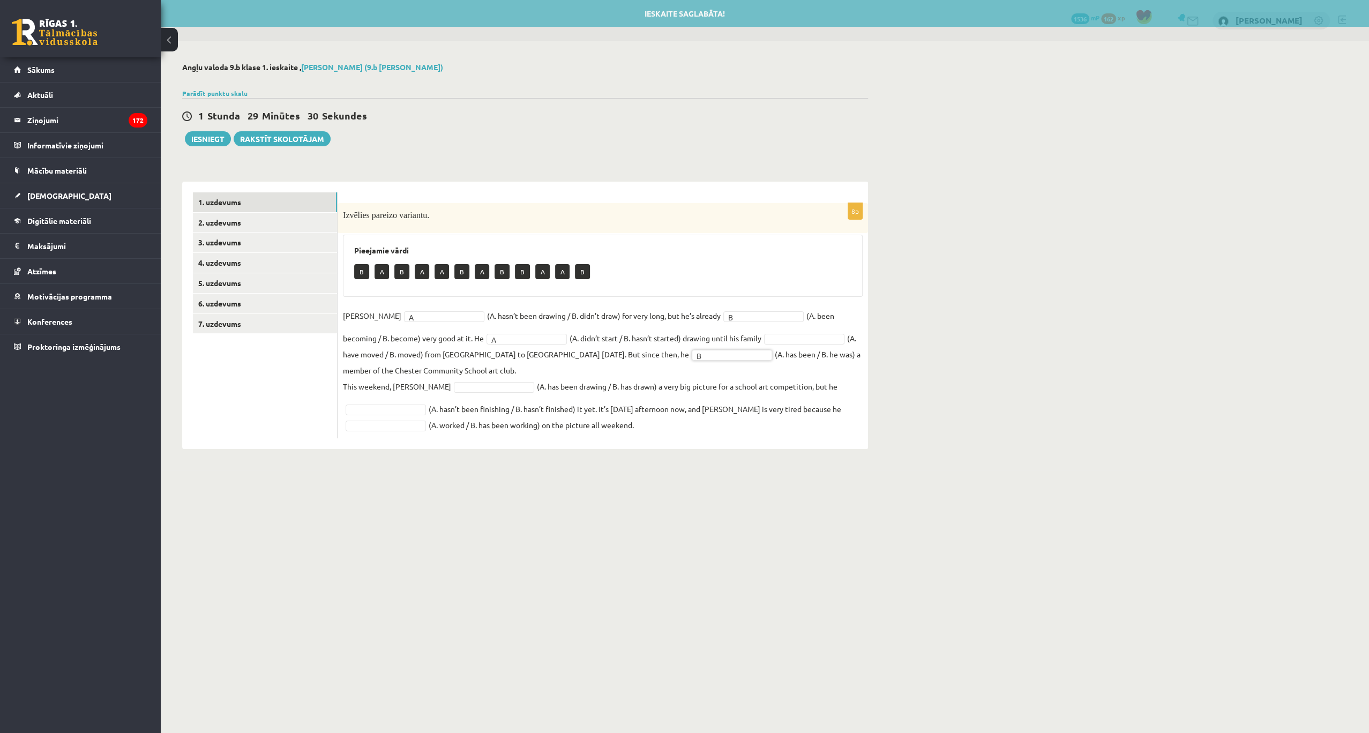
drag, startPoint x: 735, startPoint y: 339, endPoint x: 731, endPoint y: 348, distance: 10.2
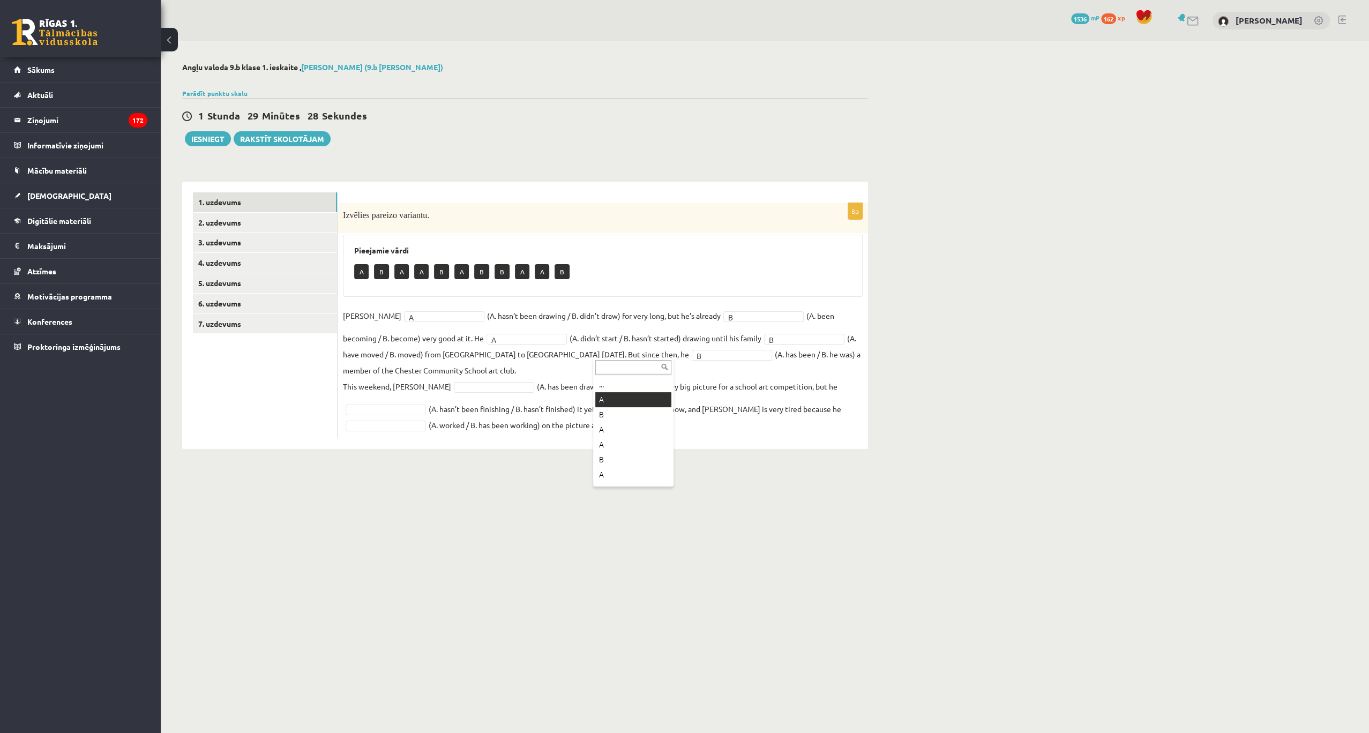
drag, startPoint x: 616, startPoint y: 394, endPoint x: 537, endPoint y: 386, distance: 79.7
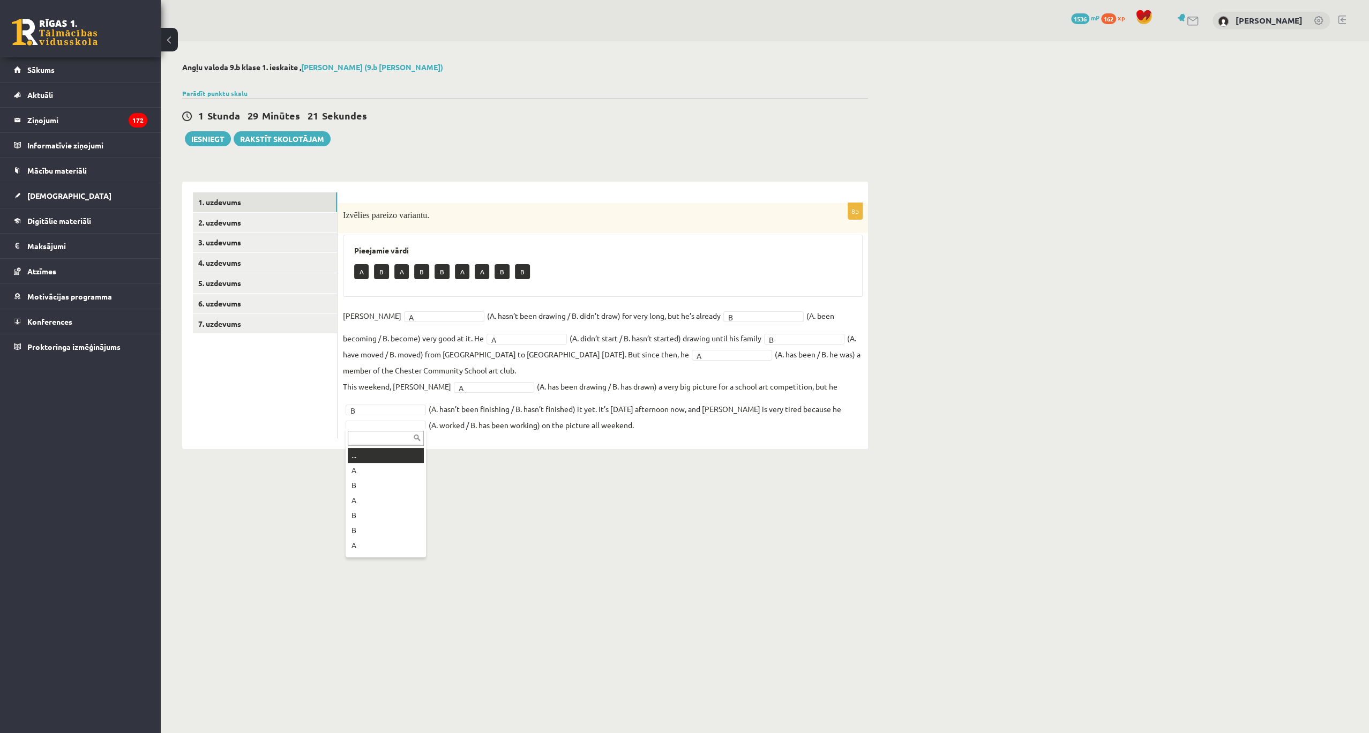
drag, startPoint x: 387, startPoint y: 424, endPoint x: 387, endPoint y: 437, distance: 12.9
click at [256, 215] on link "2. uzdevums" at bounding box center [265, 223] width 144 height 20
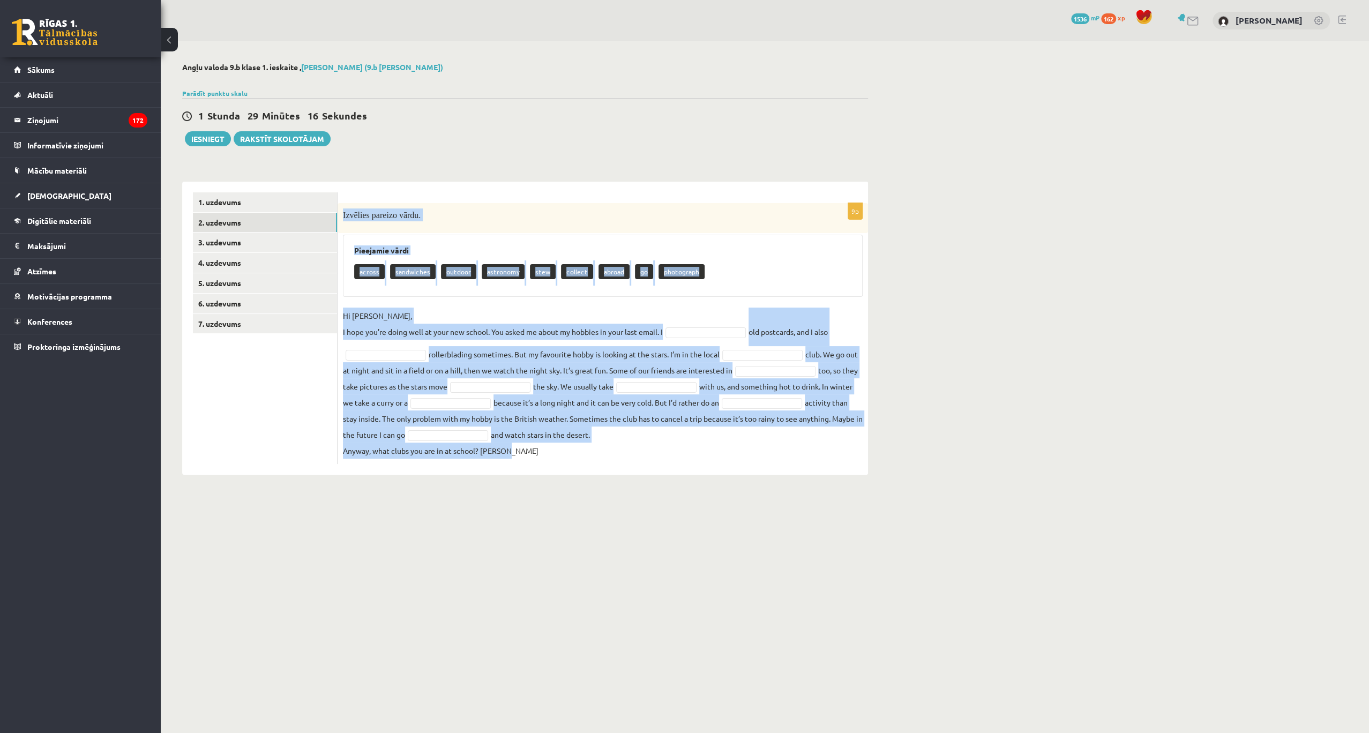
drag, startPoint x: 342, startPoint y: 210, endPoint x: 528, endPoint y: 455, distance: 307.9
click at [528, 455] on div "9p Izvēlies pareizo vārdu. Pieejamie vārdi across sandwiches outdoor astronomy …" at bounding box center [603, 333] width 530 height 261
copy div "Izvēlies pareizo vārdu. Pieejamie vārdi across sandwiches outdoor astronomy ste…"
click at [675, 325] on fieldset "Hi Gracie, I hope you’re doing well at your new school. You asked me about my h…" at bounding box center [603, 383] width 520 height 151
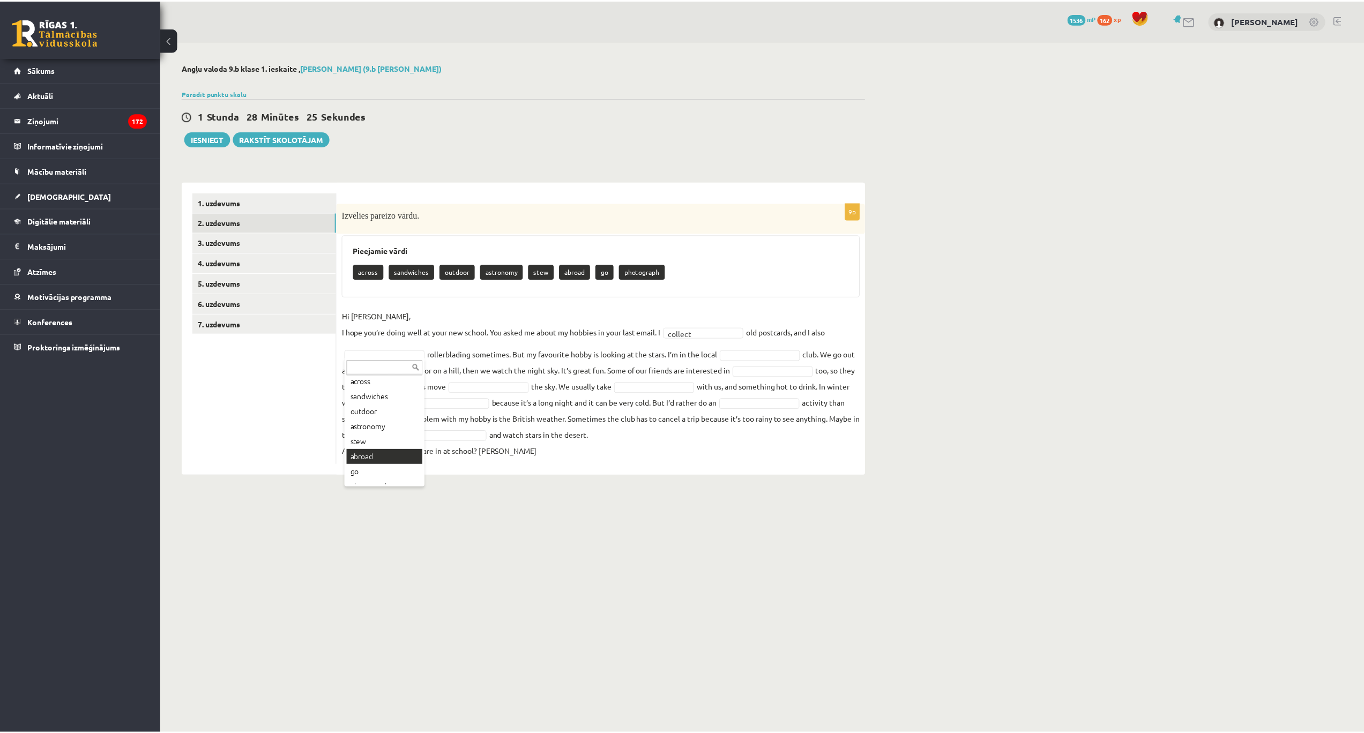
scroll to position [28, 0]
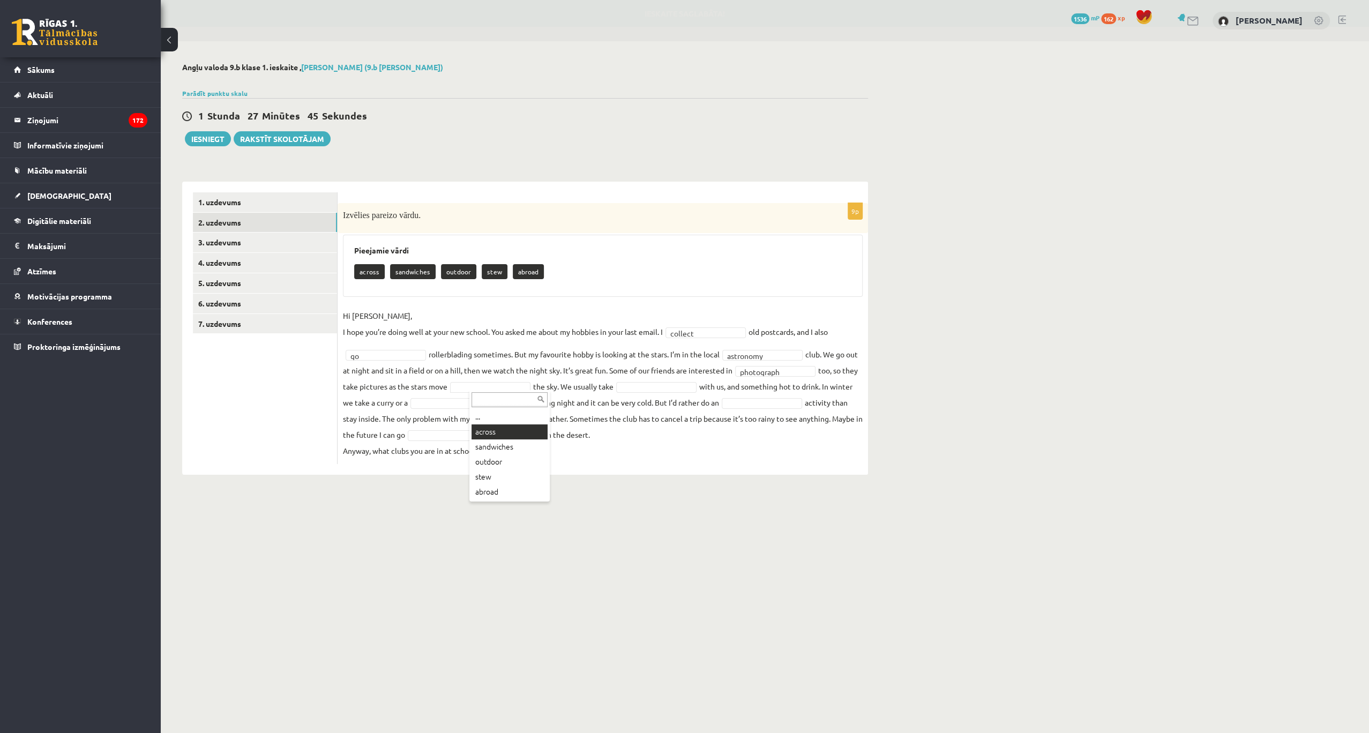
drag, startPoint x: 515, startPoint y: 435, endPoint x: 500, endPoint y: 332, distance: 103.9
click at [478, 395] on fieldset "**********" at bounding box center [603, 383] width 520 height 151
click at [474, 407] on fieldset "**********" at bounding box center [603, 383] width 520 height 151
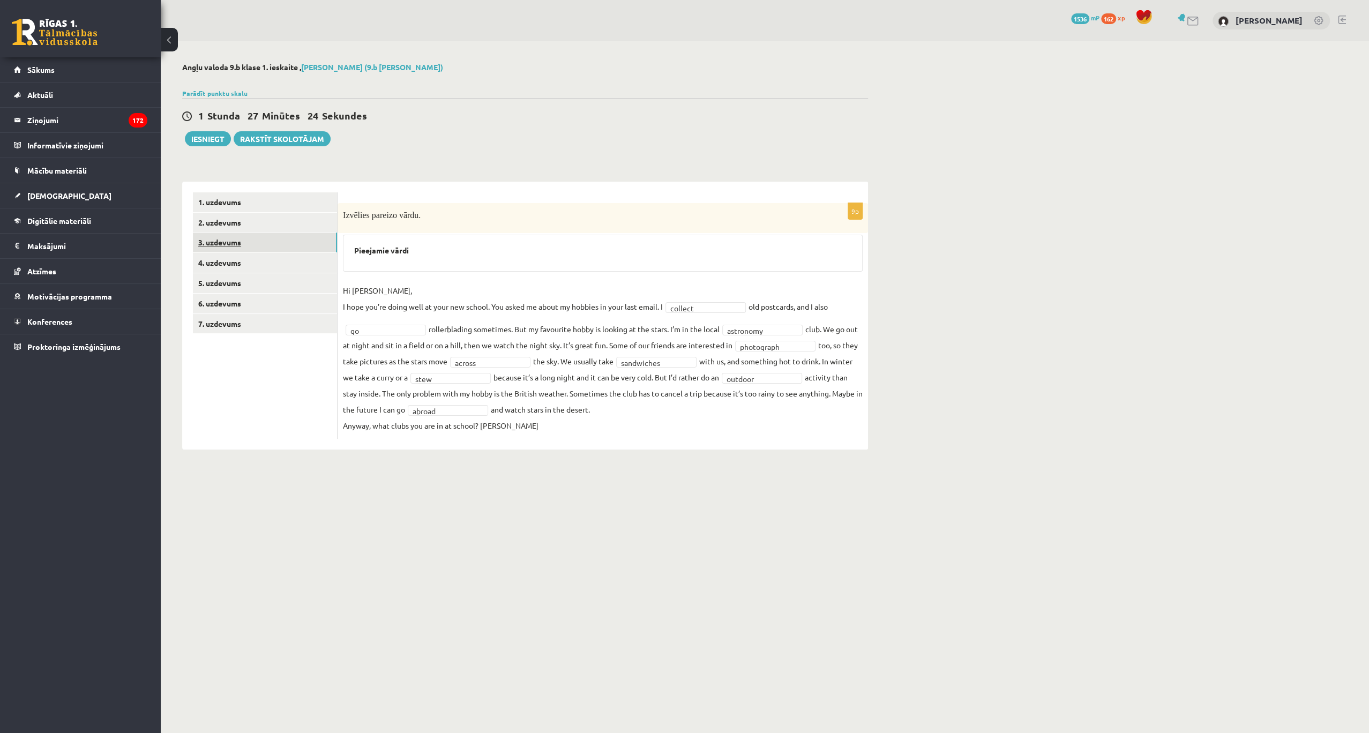
click at [234, 242] on link "3. uzdevums" at bounding box center [265, 243] width 144 height 20
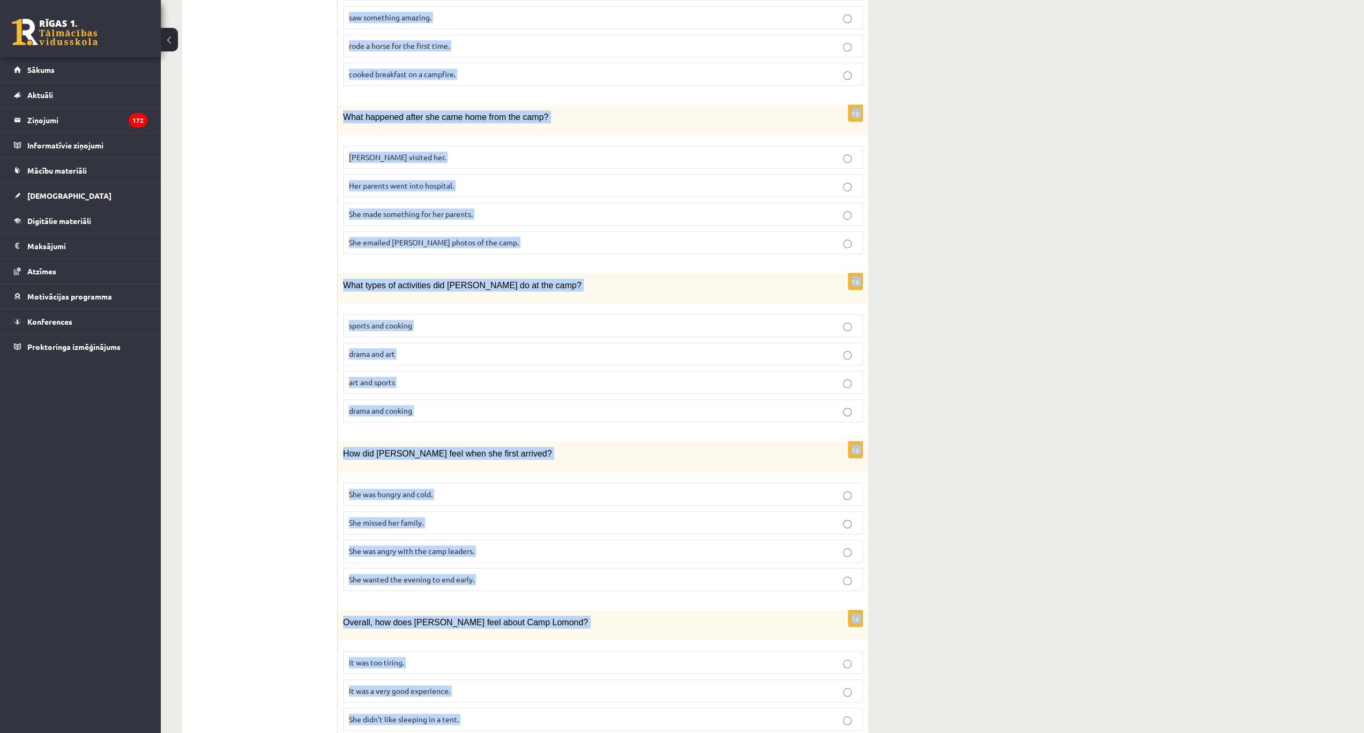
scroll to position [590, 0]
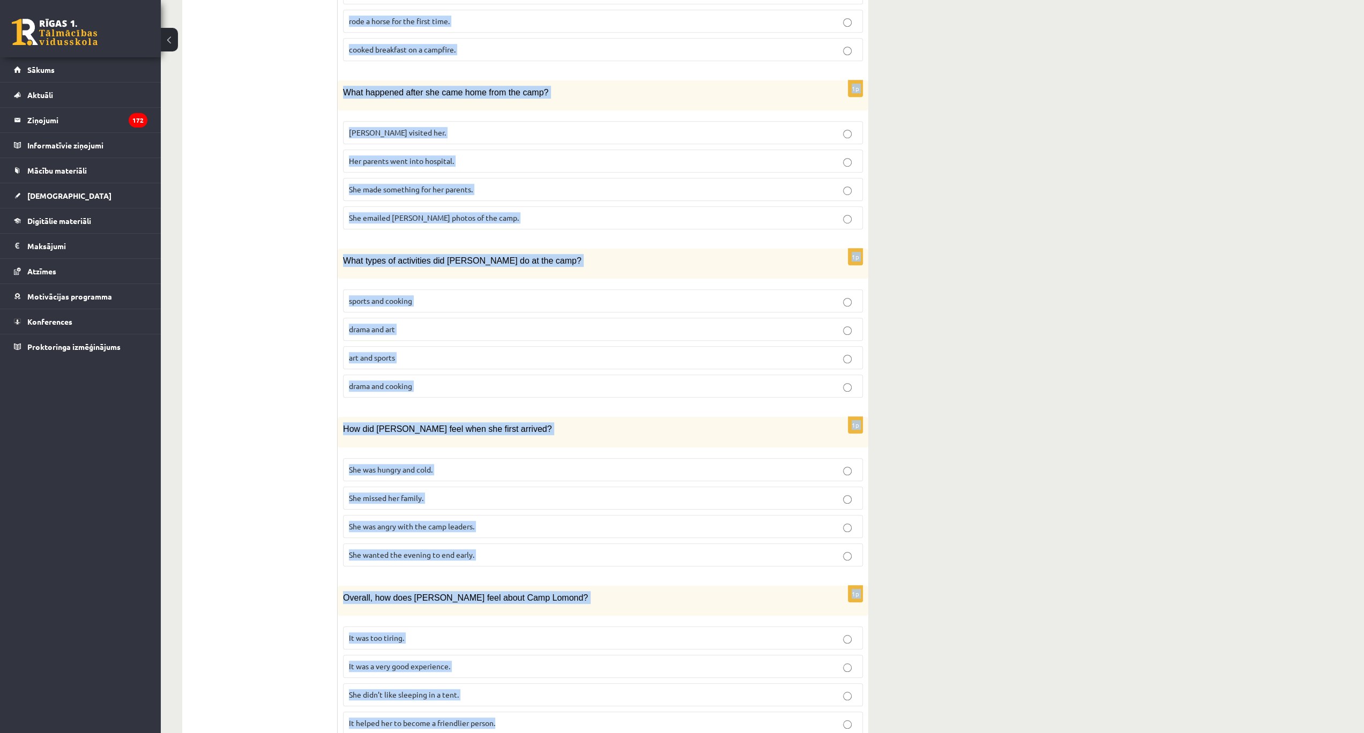
drag, startPoint x: 339, startPoint y: 85, endPoint x: 688, endPoint y: 686, distance: 694.9
click at [688, 686] on div "Lasi tekstu un izvēlies pareizo variantu. A Scottish summer camp Summer camps a…" at bounding box center [603, 172] width 530 height 1163
copy form "Lasi tekstu un izvēlies pareizo variantu. A Scottish summer camp Summer camps a…"
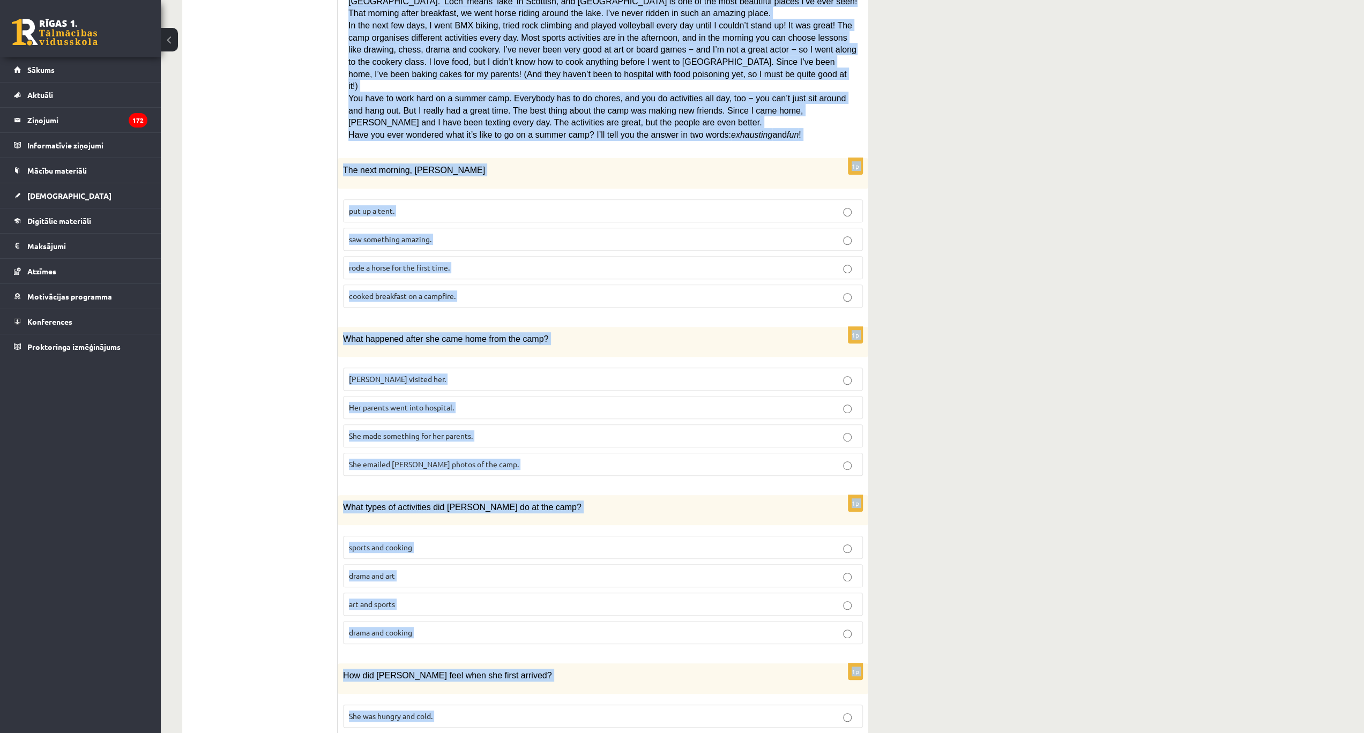
scroll to position [233, 0]
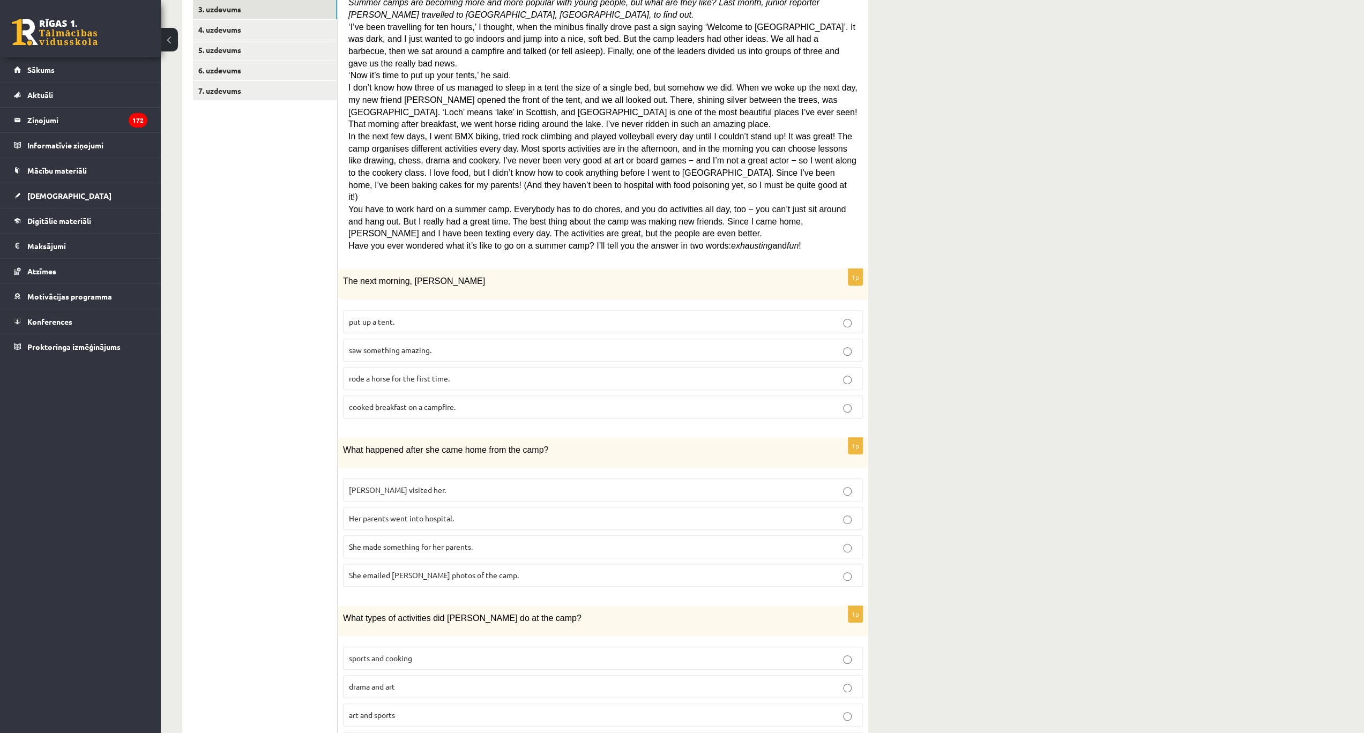
drag, startPoint x: 260, startPoint y: 174, endPoint x: 332, endPoint y: 201, distance: 77.3
click at [261, 174] on ul "1. uzdevums 2. uzdevums 3. uzdevums 4. uzdevums 5. uzdevums 6. uzdevums 7. uzde…" at bounding box center [265, 529] width 145 height 1141
click at [448, 345] on p "saw something amazing." at bounding box center [603, 350] width 508 height 11
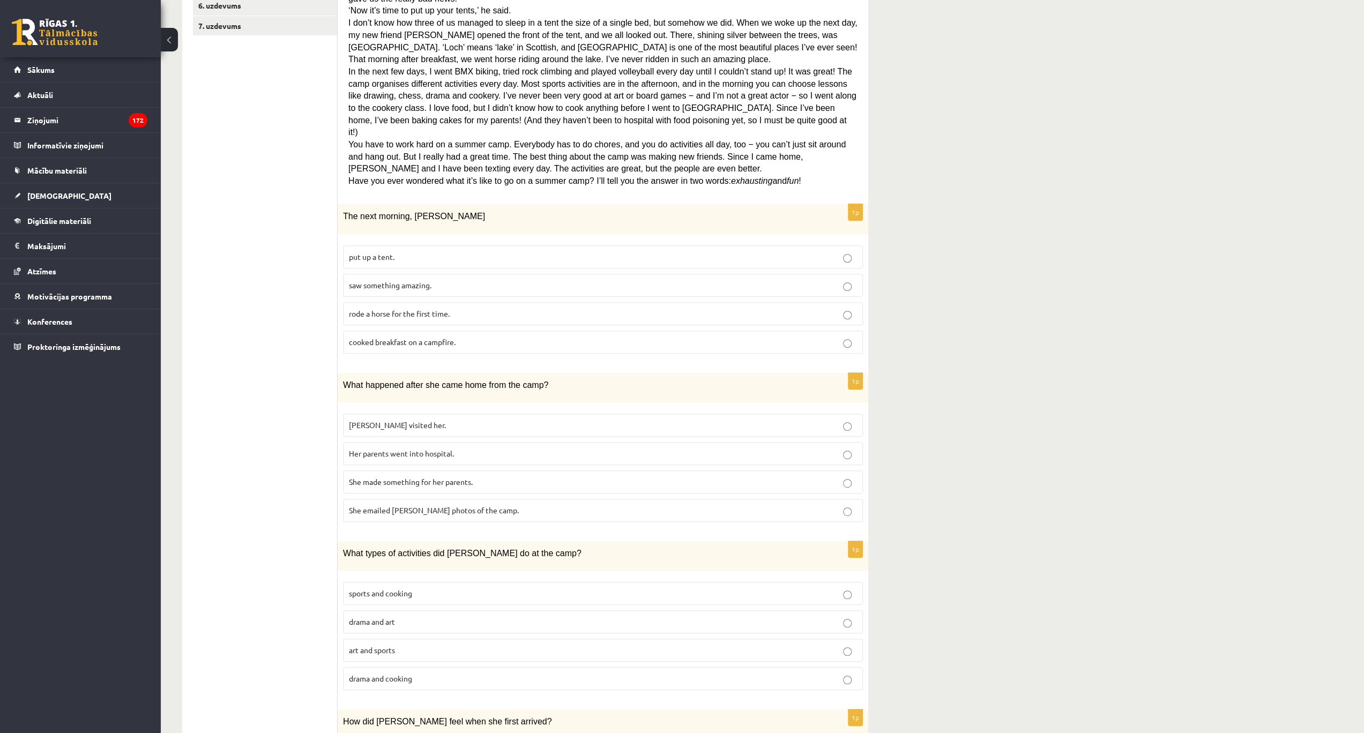
scroll to position [412, 0]
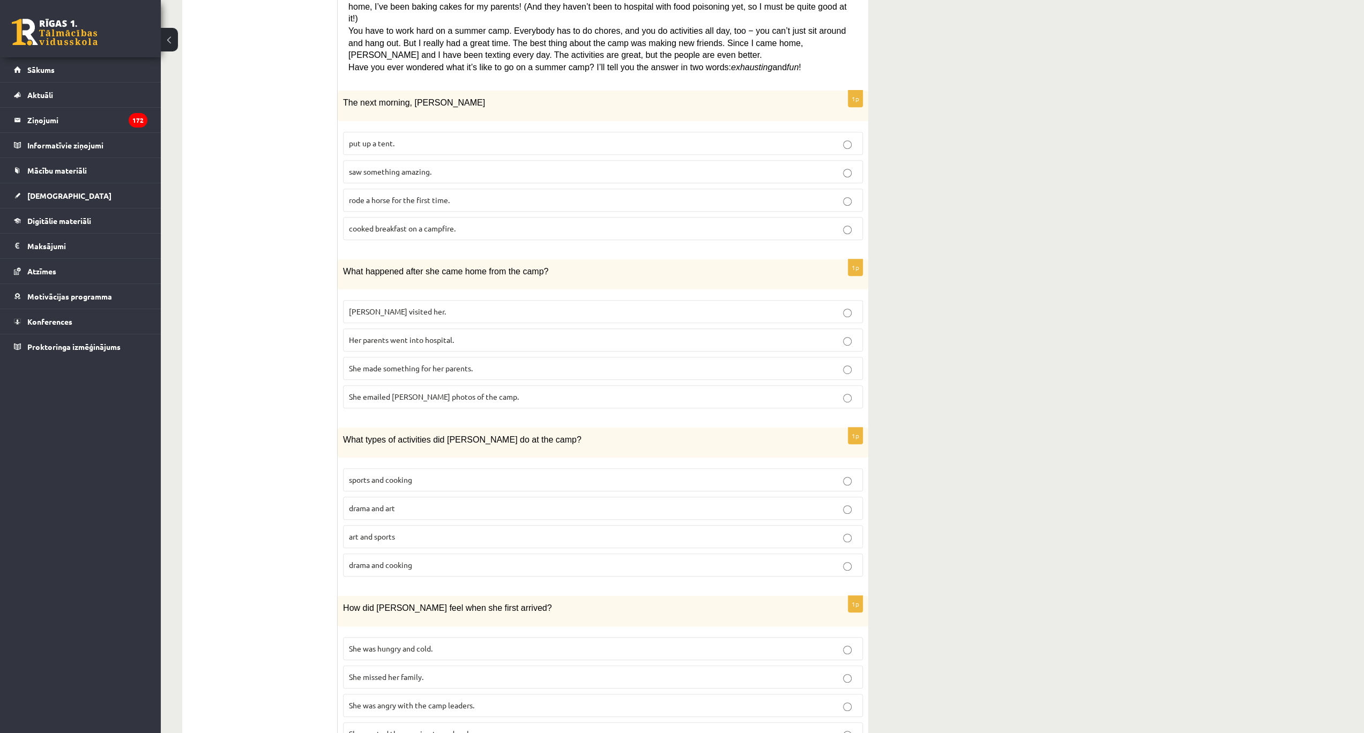
drag, startPoint x: 496, startPoint y: 327, endPoint x: 493, endPoint y: 318, distance: 9.4
click at [495, 357] on label "She made something for her parents." at bounding box center [603, 368] width 520 height 23
click at [463, 474] on p "sports and cooking" at bounding box center [603, 479] width 508 height 11
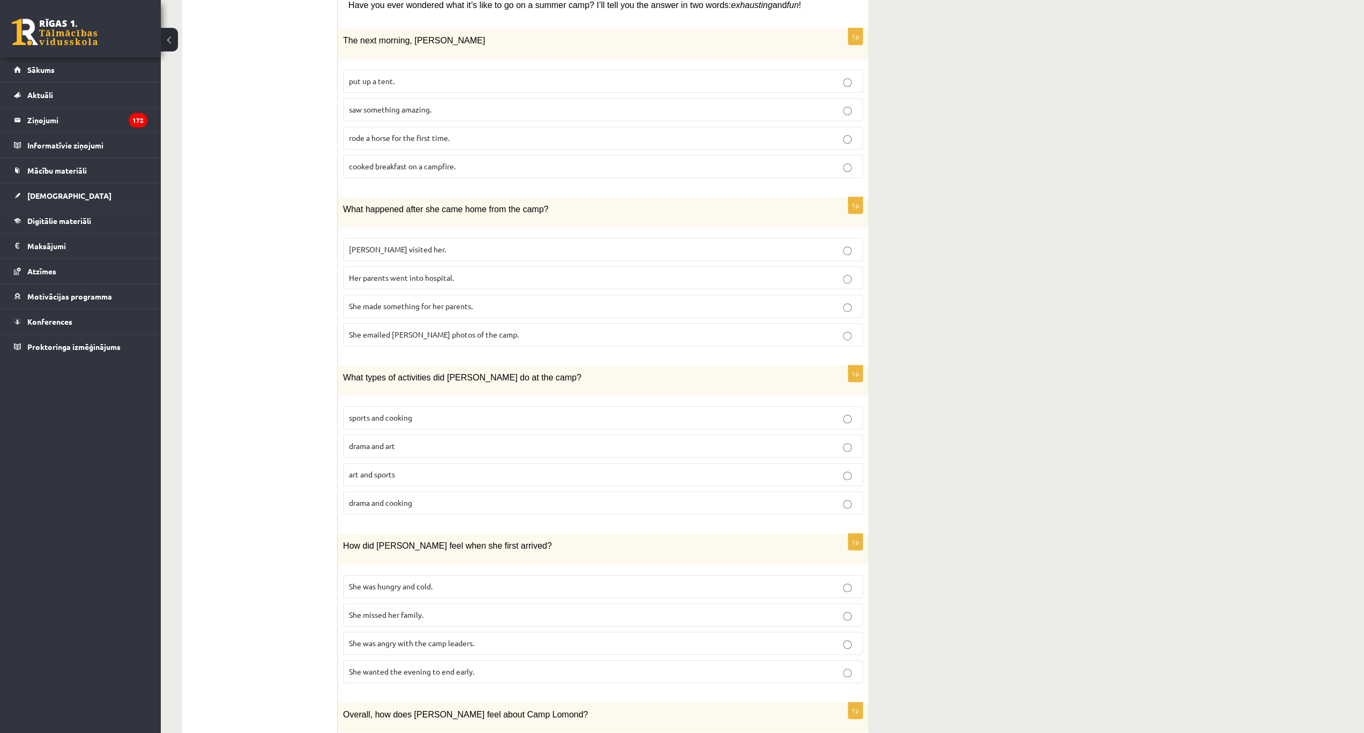
scroll to position [590, 0]
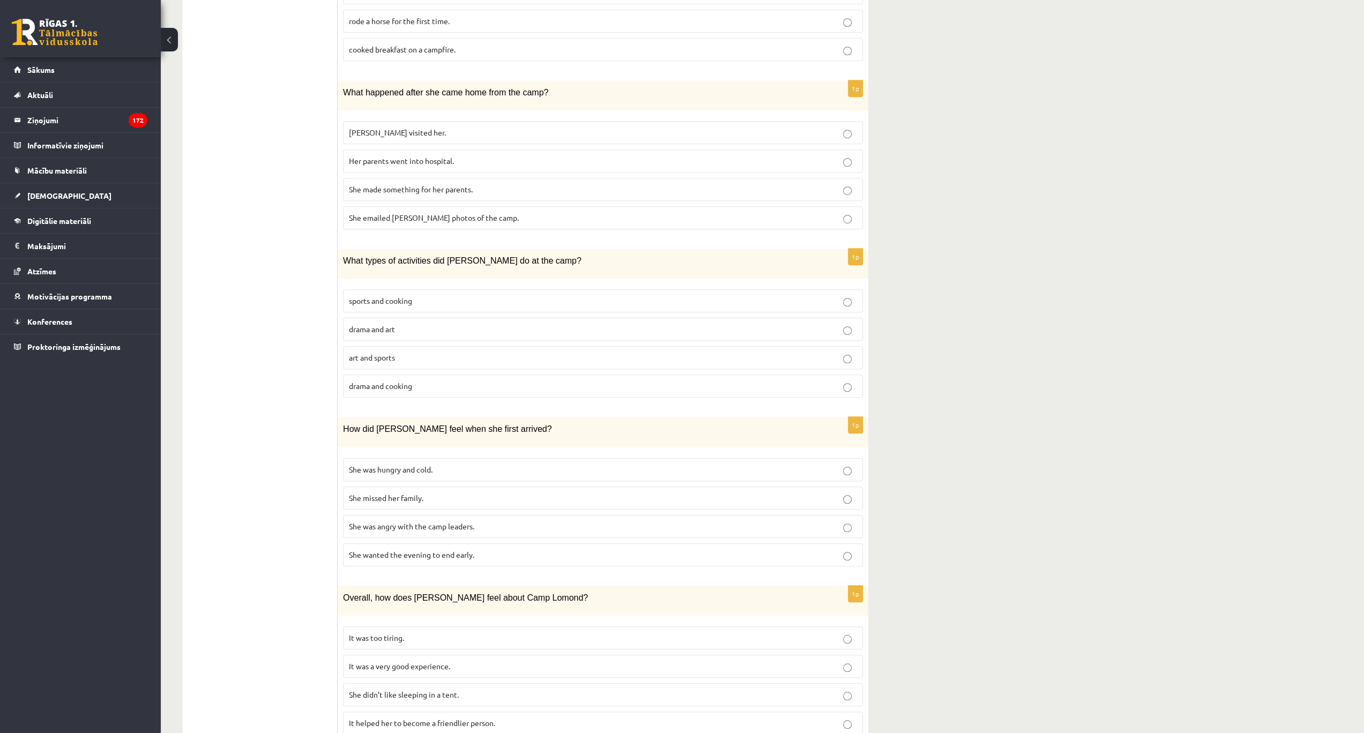
click at [484, 549] on p "She wanted the evening to end early." at bounding box center [603, 554] width 508 height 11
click at [468, 661] on p "It was a very good experience." at bounding box center [603, 666] width 508 height 11
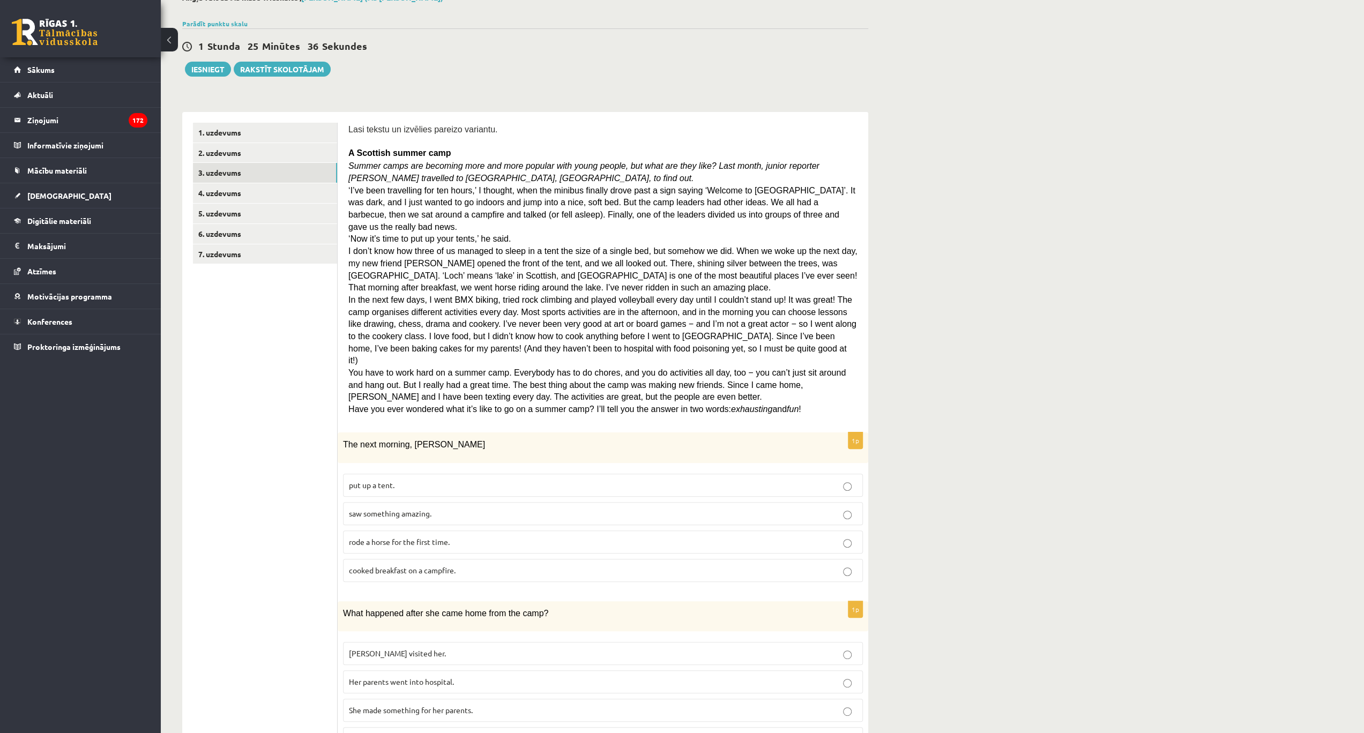
scroll to position [0, 0]
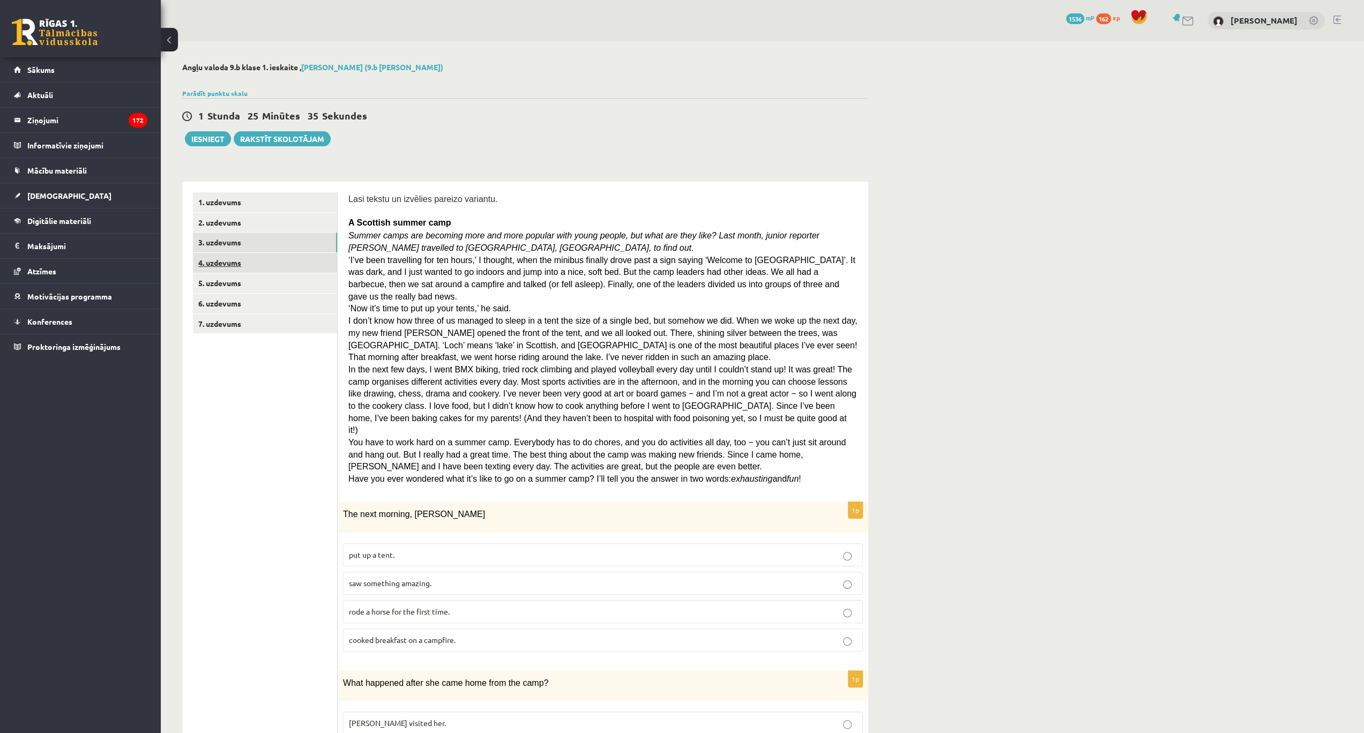
click at [222, 261] on link "4. uzdevums" at bounding box center [265, 263] width 144 height 20
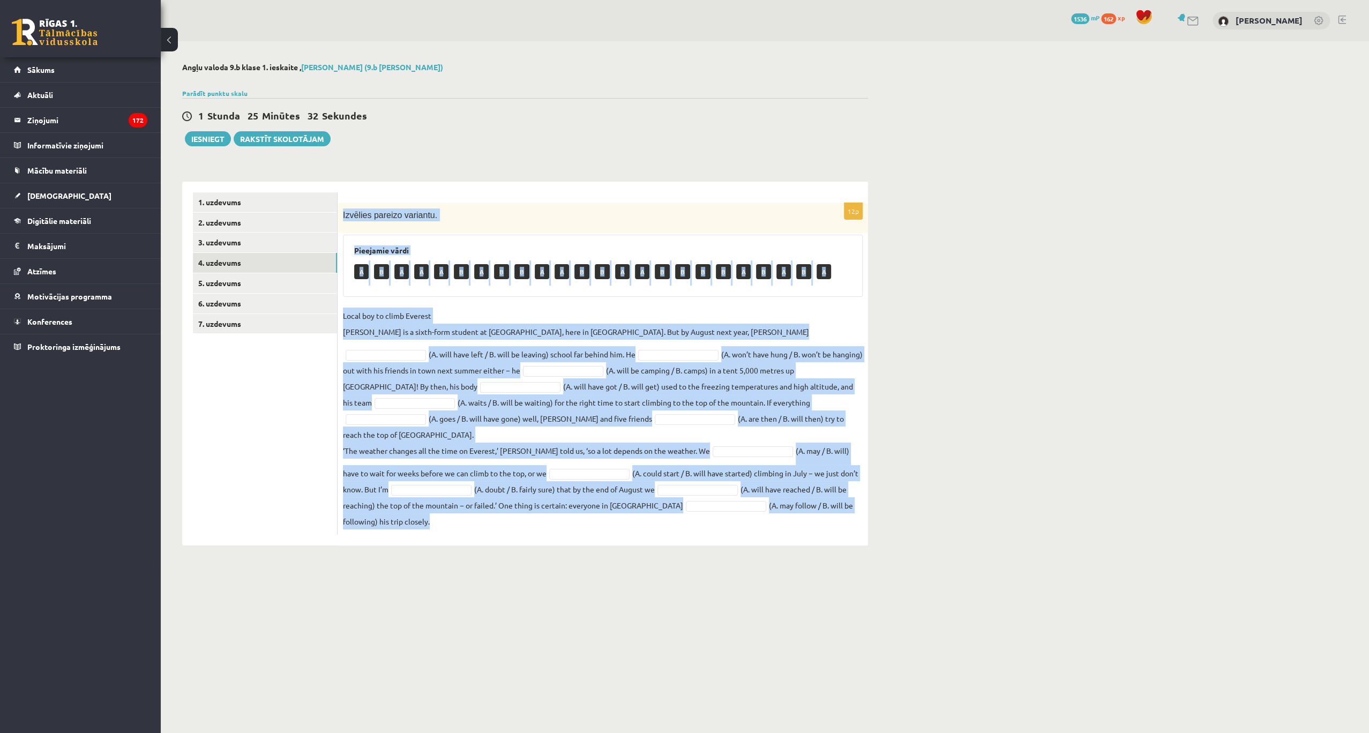
drag, startPoint x: 341, startPoint y: 208, endPoint x: 892, endPoint y: 509, distance: 627.8
click at [892, 509] on div "Angļu valoda 9.b klase 1. ieskaite , Paula Prūse (9.b JK klase) Parādīt punktu …" at bounding box center [765, 304] width 1208 height 526
copy div "Izvēlies pareizo variantu. Pieejamie vārdi A B A A A B A B B A A B B A A B B B …"
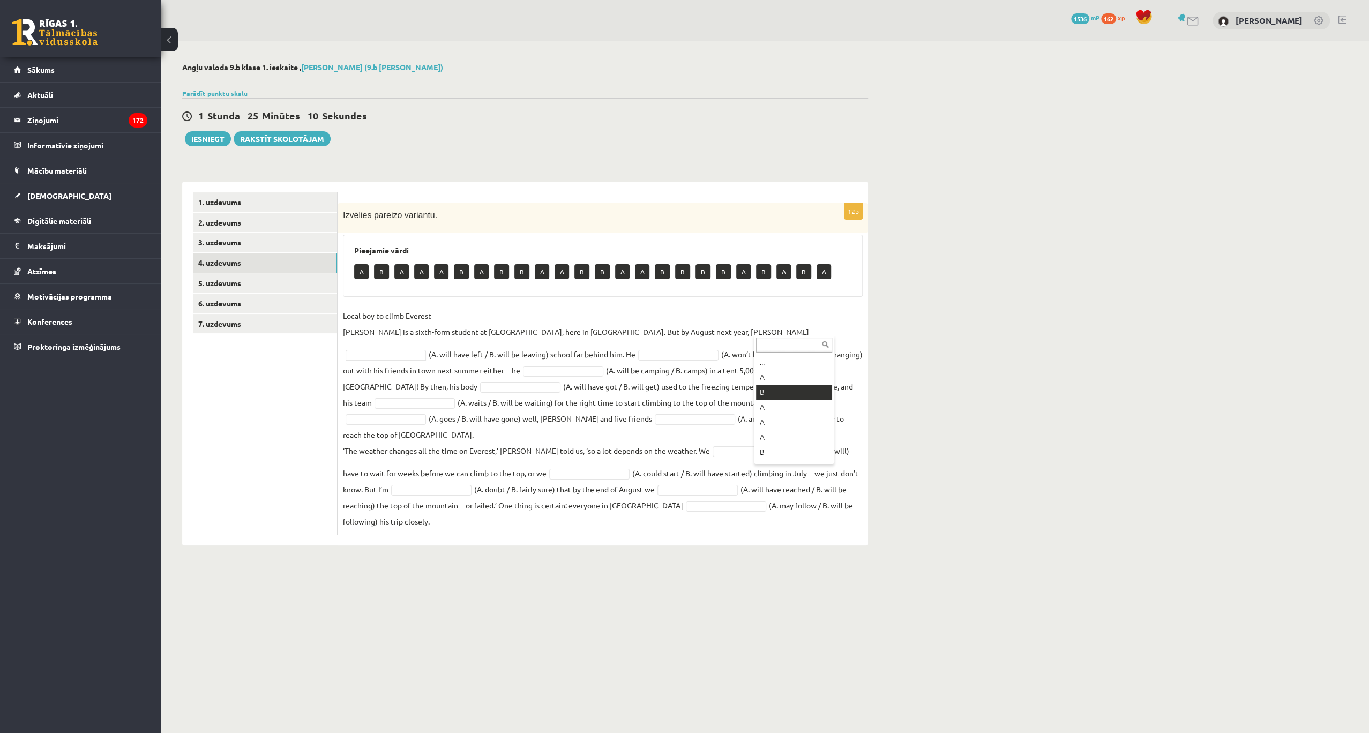
drag, startPoint x: 780, startPoint y: 389, endPoint x: 627, endPoint y: 366, distance: 154.4
drag, startPoint x: 476, startPoint y: 413, endPoint x: 630, endPoint y: 404, distance: 154.0
drag, startPoint x: 773, startPoint y: 474, endPoint x: 765, endPoint y: 473, distance: 8.1
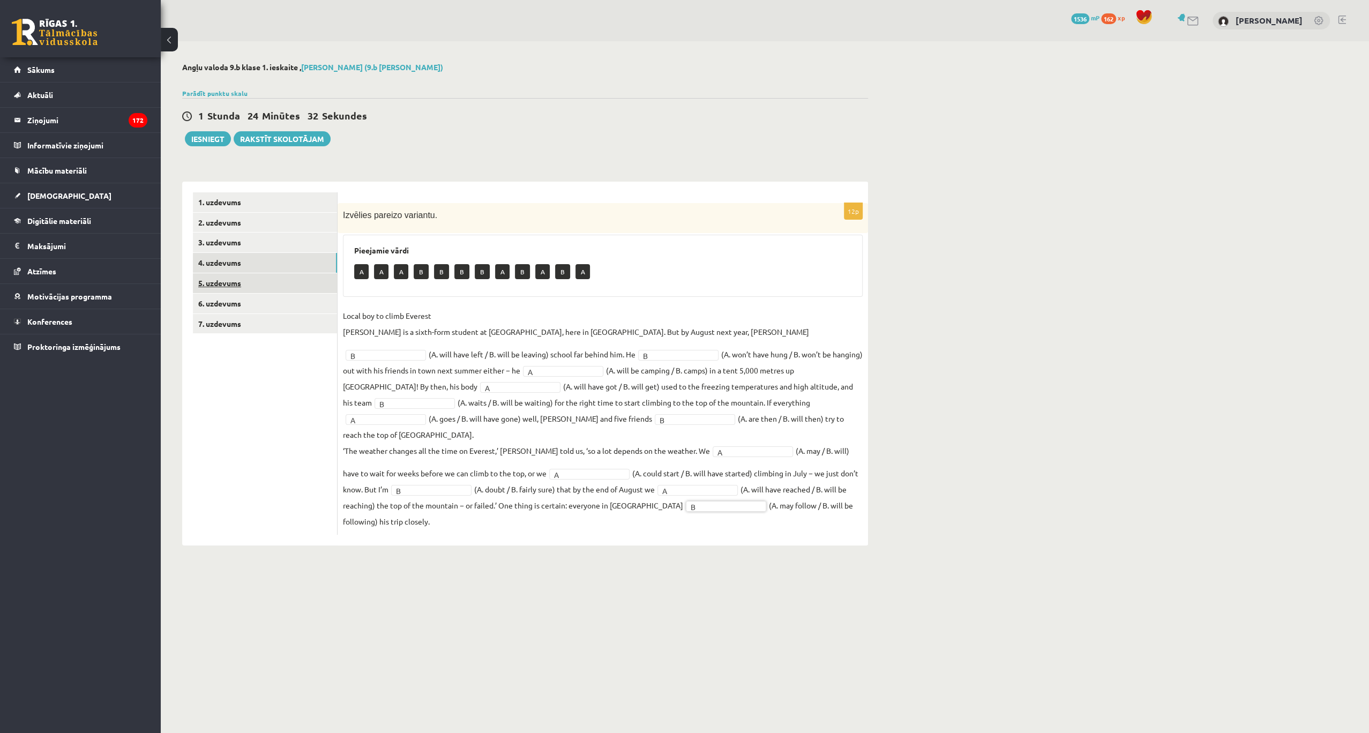
click at [218, 285] on link "5. uzdevums" at bounding box center [265, 283] width 144 height 20
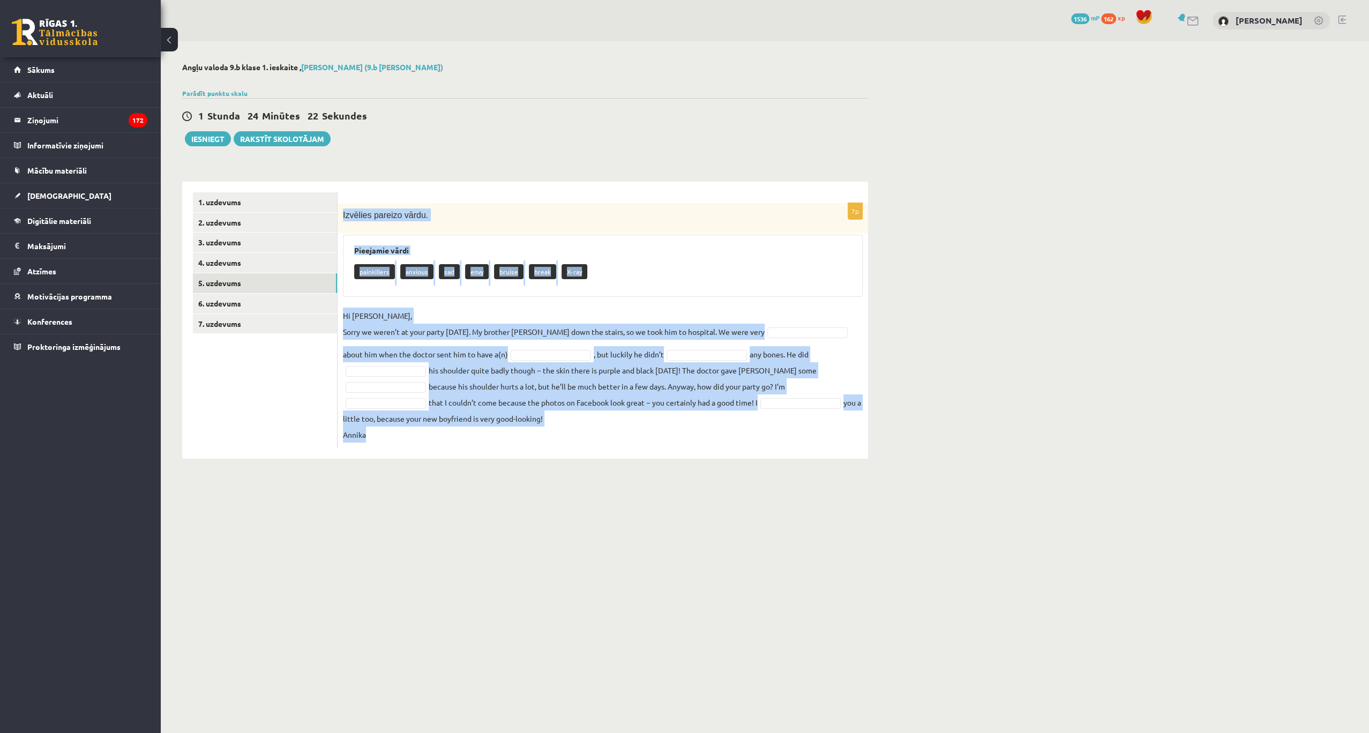
drag, startPoint x: 341, startPoint y: 208, endPoint x: 776, endPoint y: 445, distance: 495.4
click at [776, 445] on div "7p Izvēlies pareizo vārdu. Pieejamie vārdi painkillers anxious sad envy bruise …" at bounding box center [603, 325] width 530 height 245
copy div "Izvēlies pareizo vārdu. Pieejamie vārdi painkillers anxious sad envy bruise bre…"
click at [562, 298] on div "7p Izvēlies pareizo vārdu. Pieejamie vārdi painkillers anxious sad envy bruise …" at bounding box center [603, 325] width 530 height 245
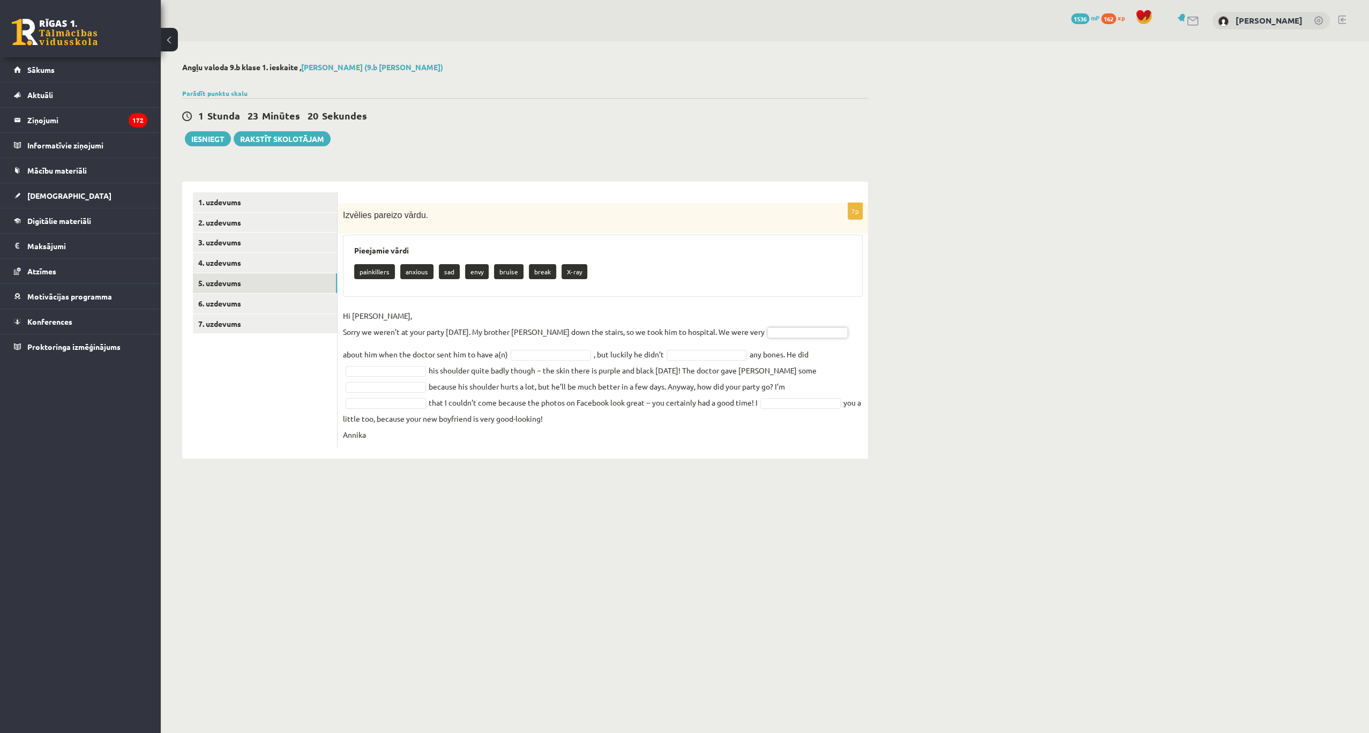
drag, startPoint x: 421, startPoint y: 267, endPoint x: 507, endPoint y: 289, distance: 88.5
drag, startPoint x: 767, startPoint y: 328, endPoint x: 776, endPoint y: 334, distance: 10.4
drag, startPoint x: 393, startPoint y: 429, endPoint x: 395, endPoint y: 423, distance: 5.8
drag, startPoint x: 392, startPoint y: 449, endPoint x: 408, endPoint y: 365, distance: 85.1
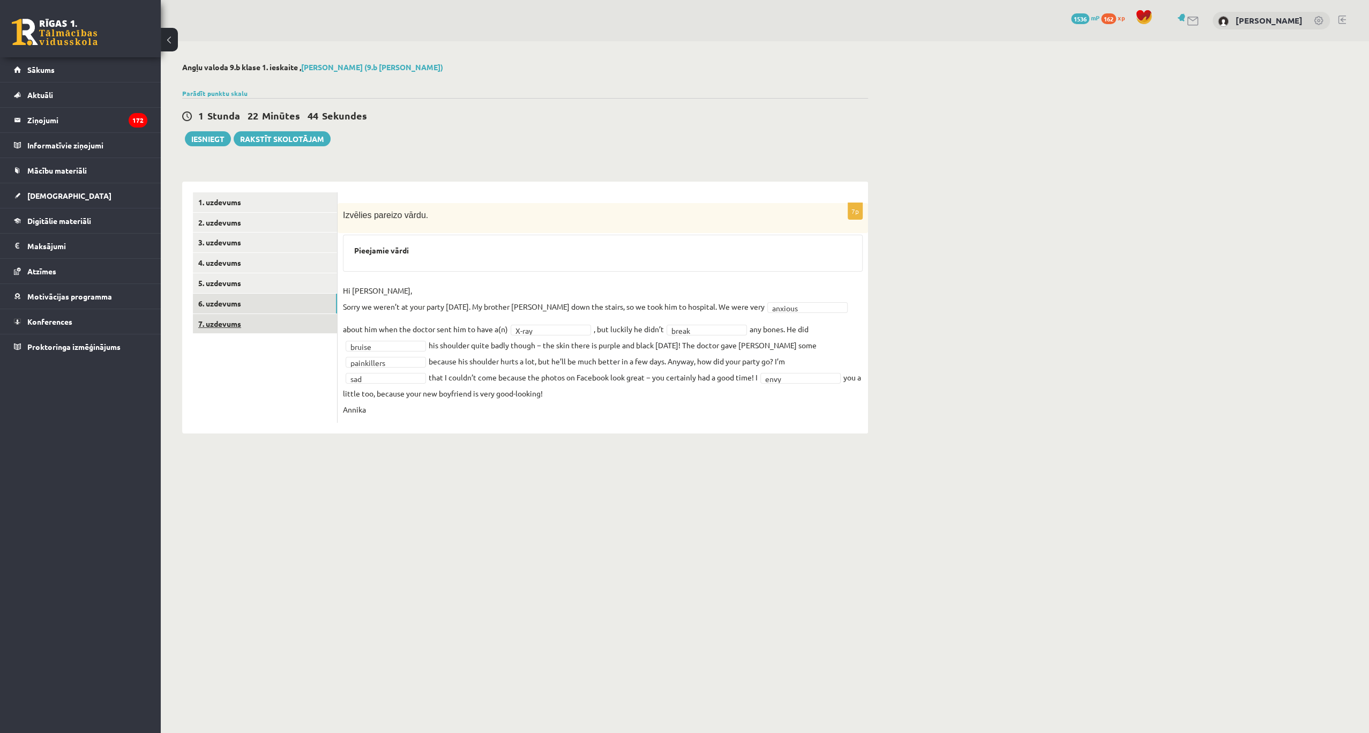
click at [236, 318] on link "7. uzdevums" at bounding box center [265, 324] width 144 height 20
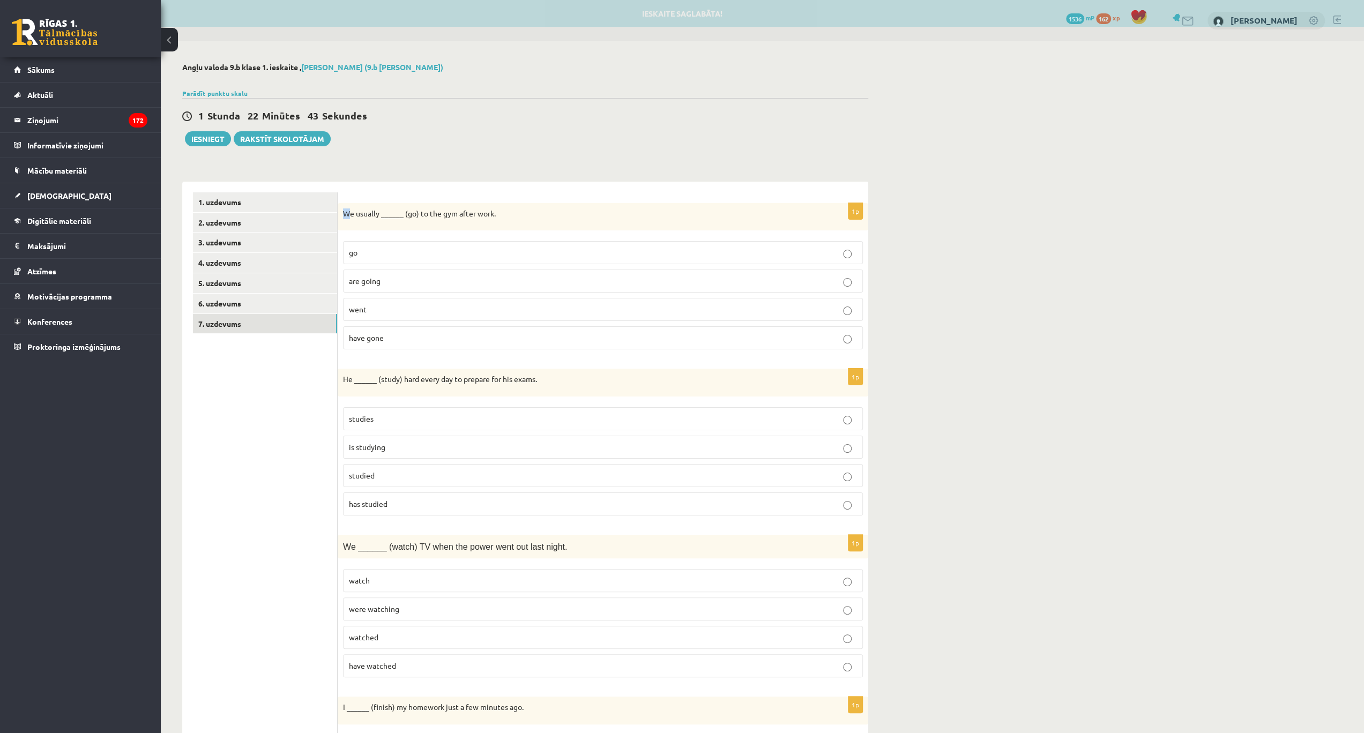
drag, startPoint x: 343, startPoint y: 205, endPoint x: 347, endPoint y: 212, distance: 7.4
click at [347, 212] on div "We usually ______ (go) to the gym after work." at bounding box center [603, 217] width 530 height 28
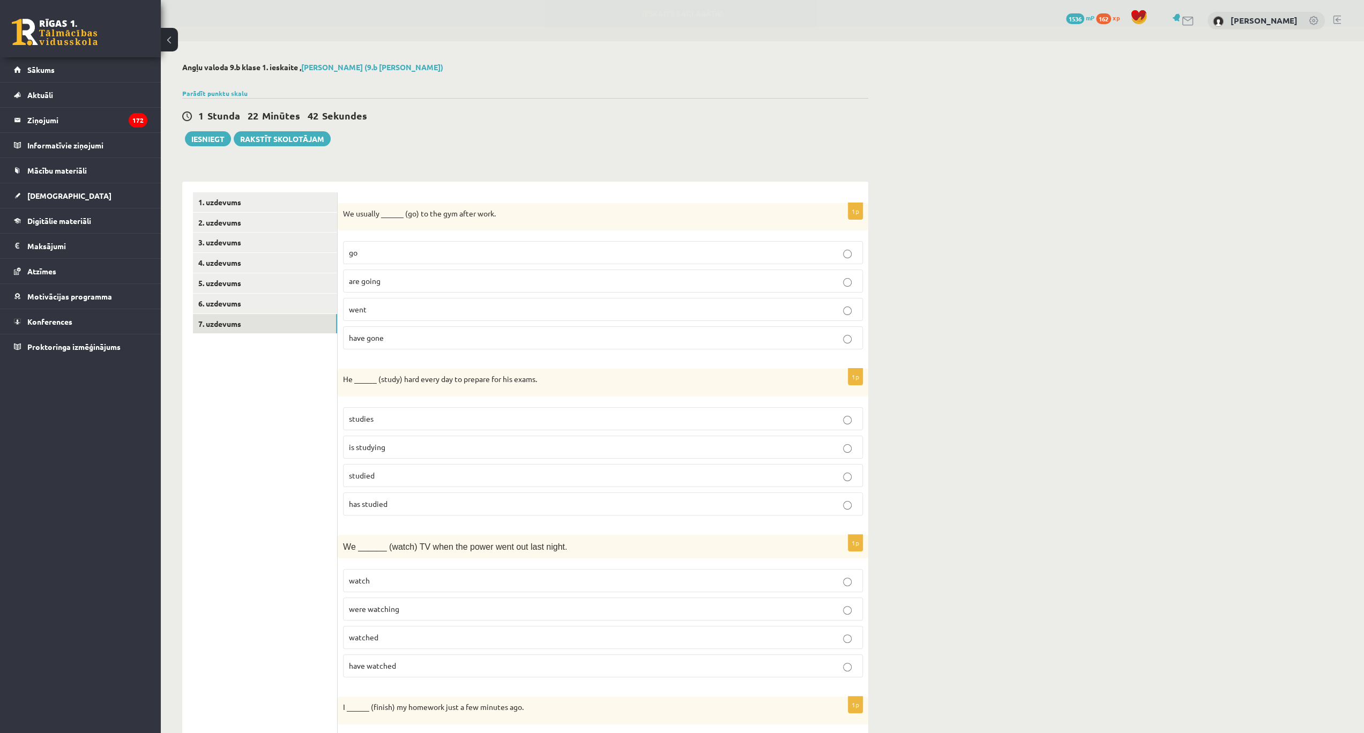
drag, startPoint x: 347, startPoint y: 212, endPoint x: 487, endPoint y: 123, distance: 165.3
click at [479, 129] on div "1 Stunda 22 Minūtes 42 Sekundes Ieskaite saglabāta! Iesniegt Rakstīt skolotājam" at bounding box center [525, 122] width 686 height 48
click at [380, 310] on p "went" at bounding box center [603, 309] width 508 height 11
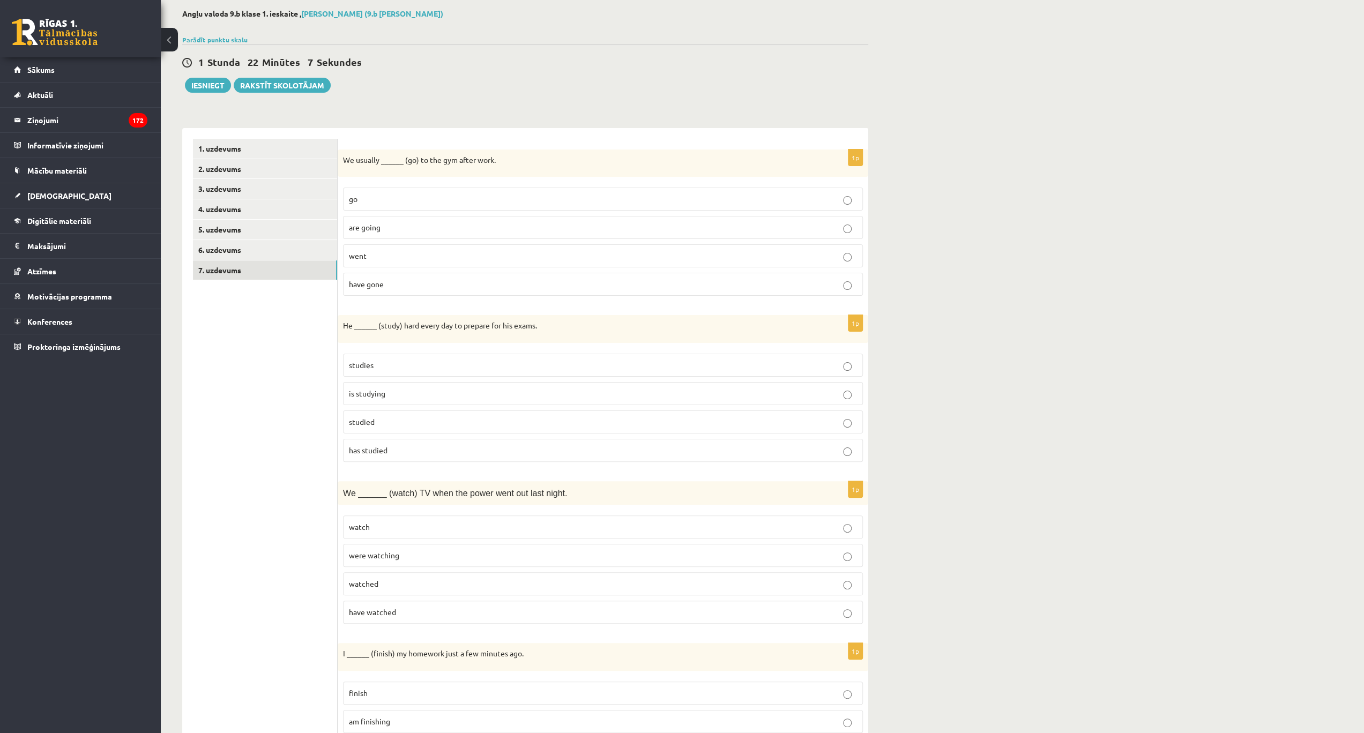
scroll to position [71, 0]
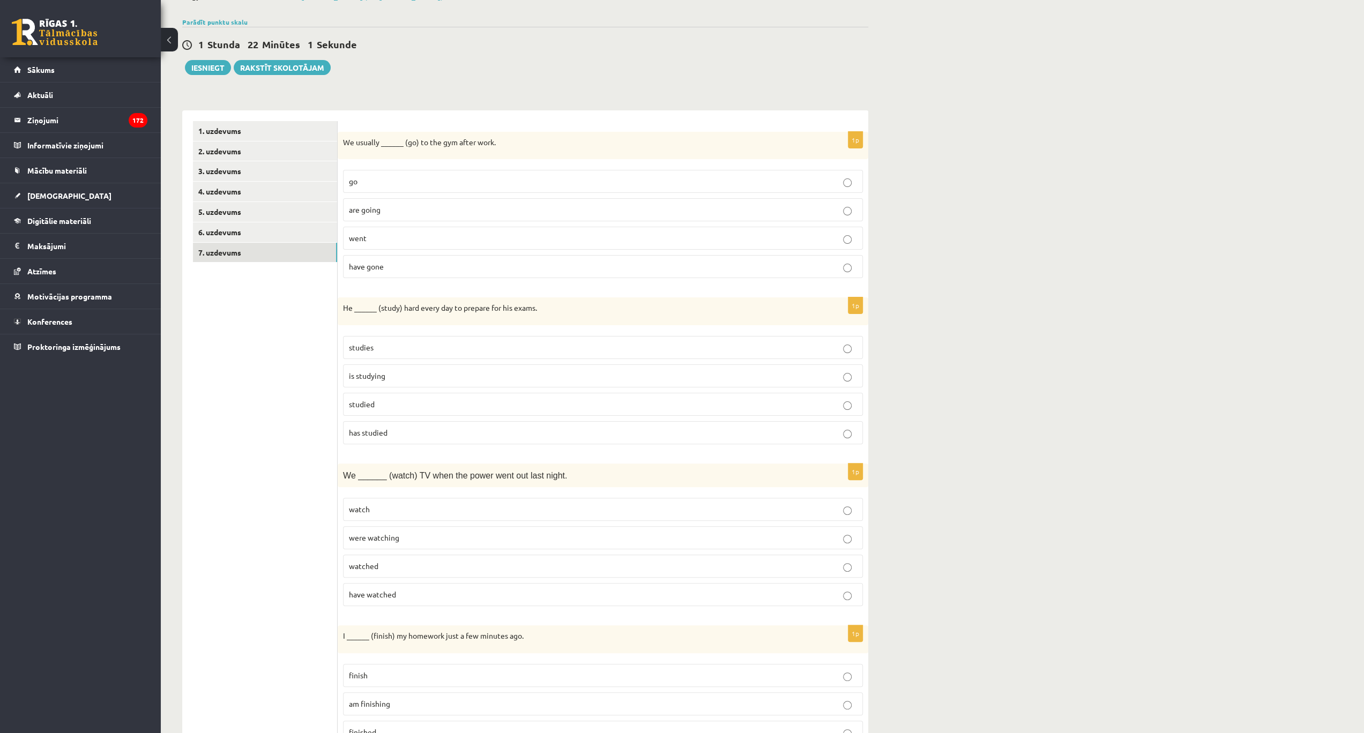
click at [382, 344] on p "studies" at bounding box center [603, 347] width 508 height 11
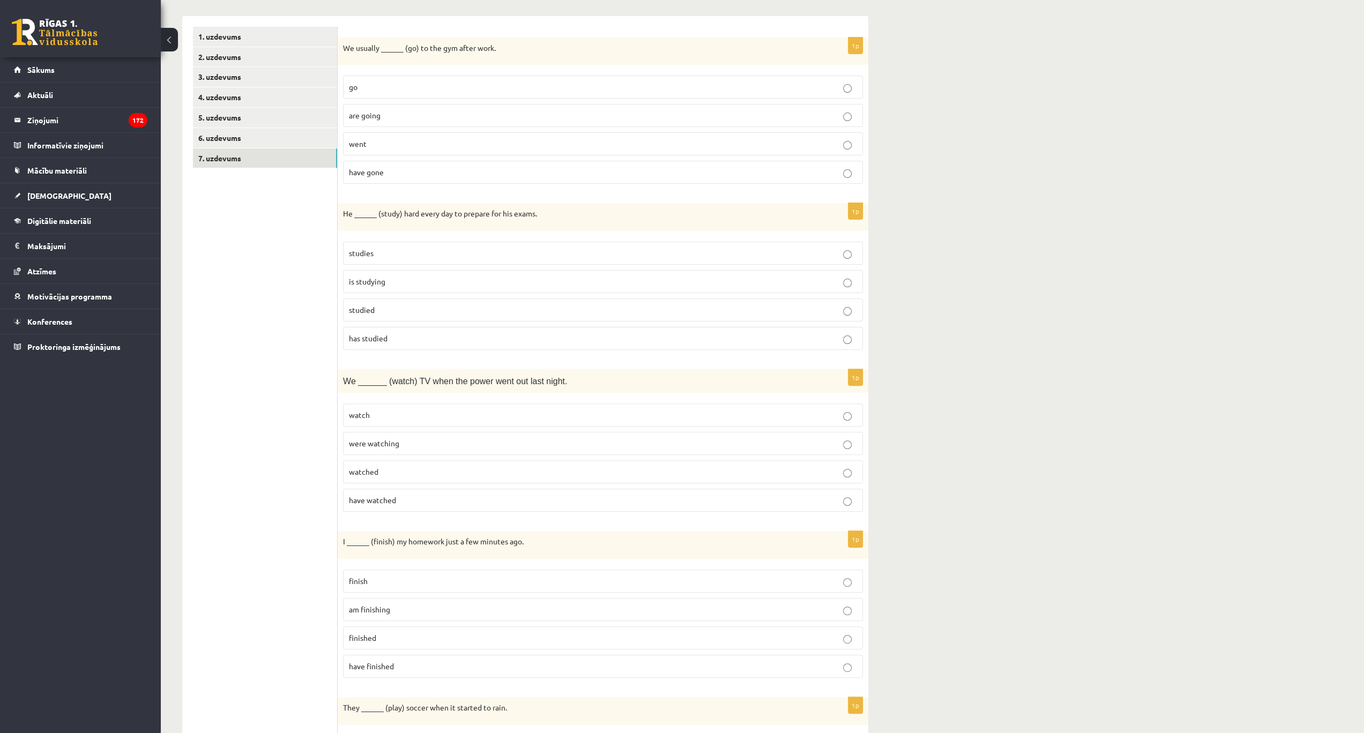
scroll to position [178, 0]
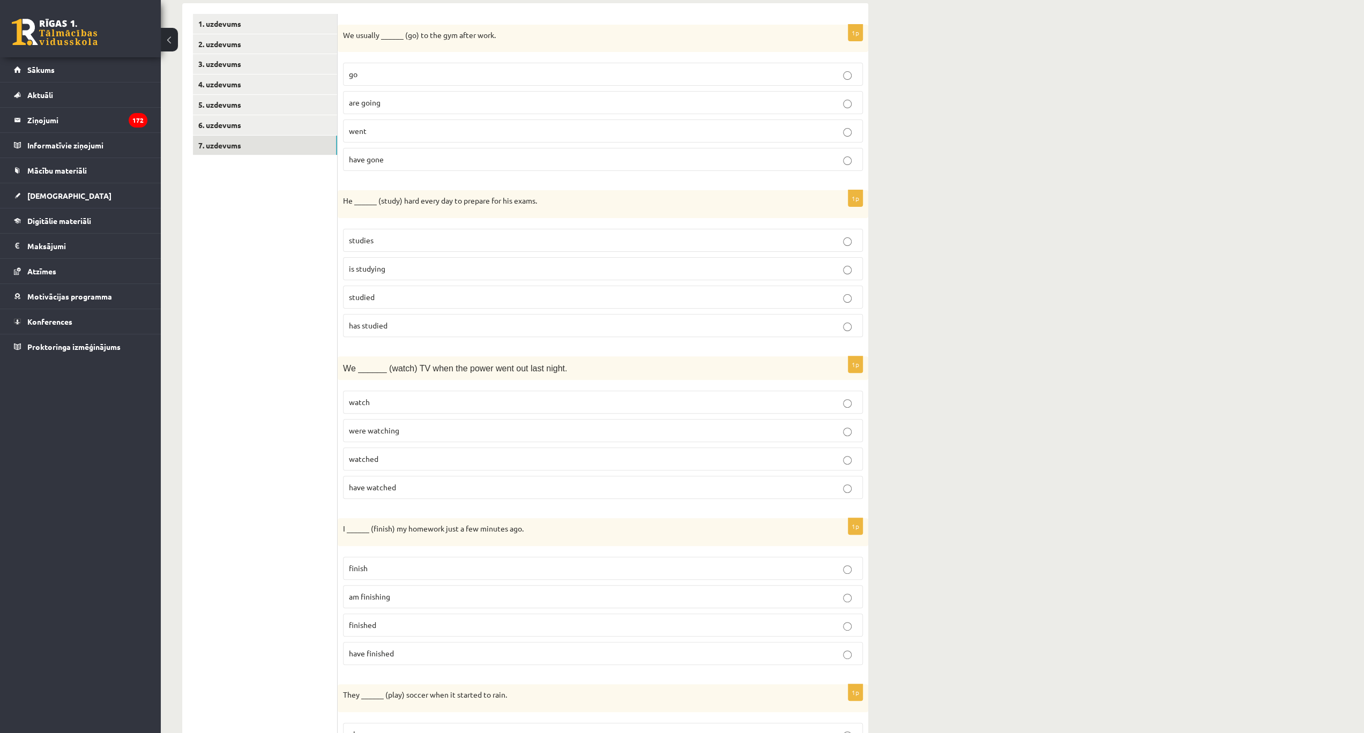
click at [393, 453] on p "watched" at bounding box center [603, 458] width 508 height 11
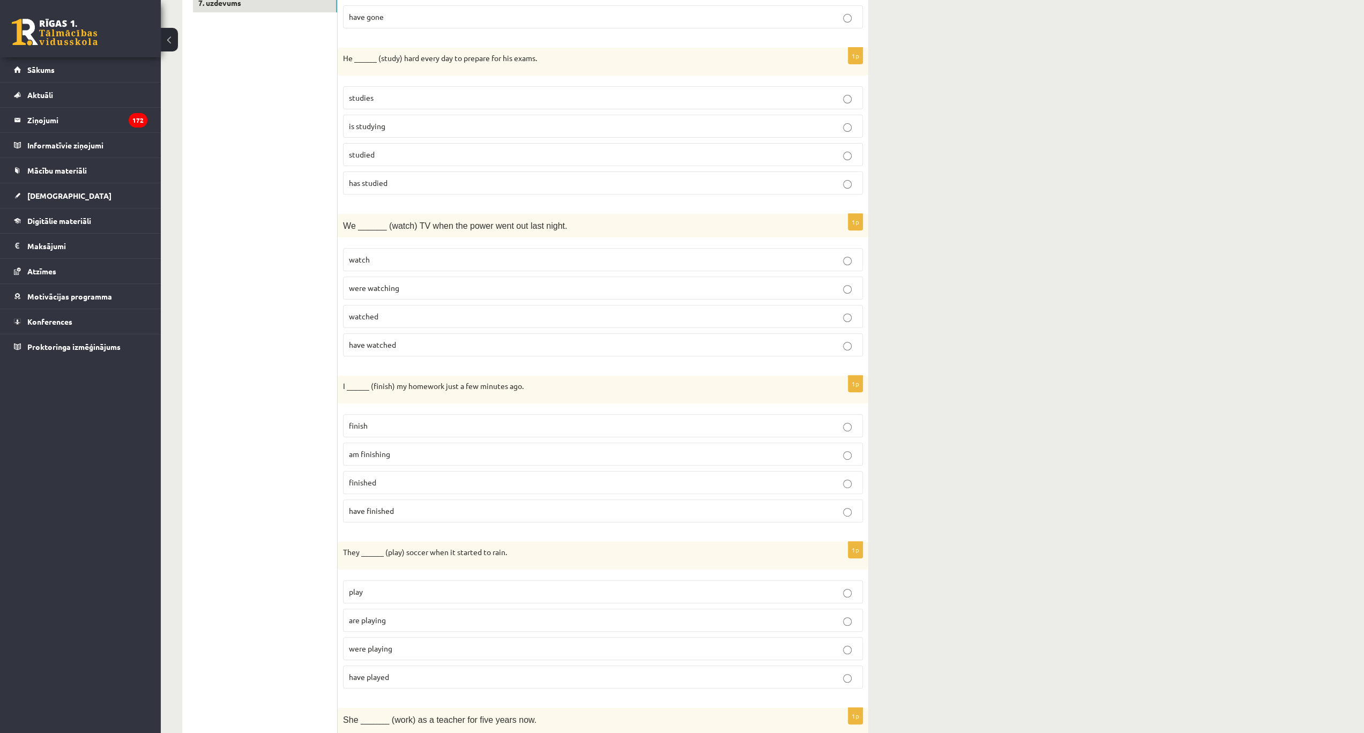
scroll to position [321, 0]
click at [394, 448] on p "am finishing" at bounding box center [603, 453] width 508 height 11
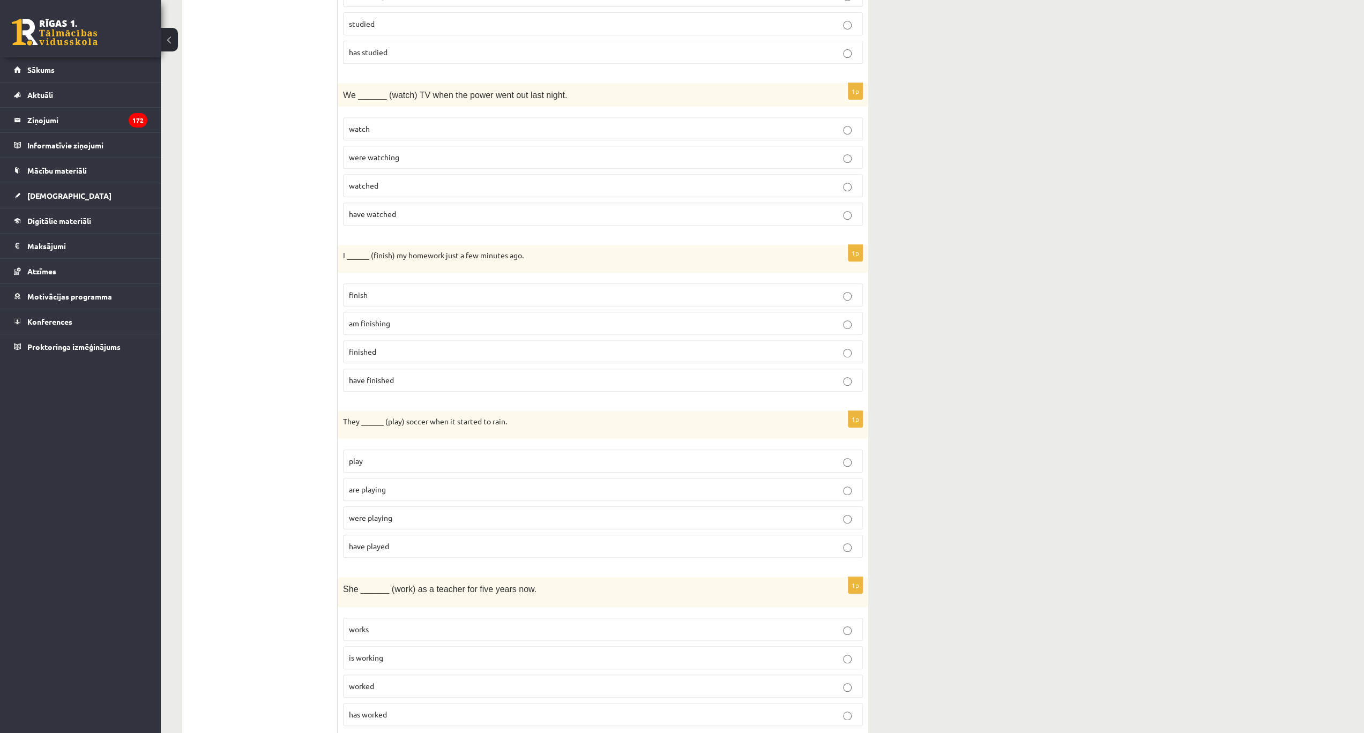
scroll to position [464, 0]
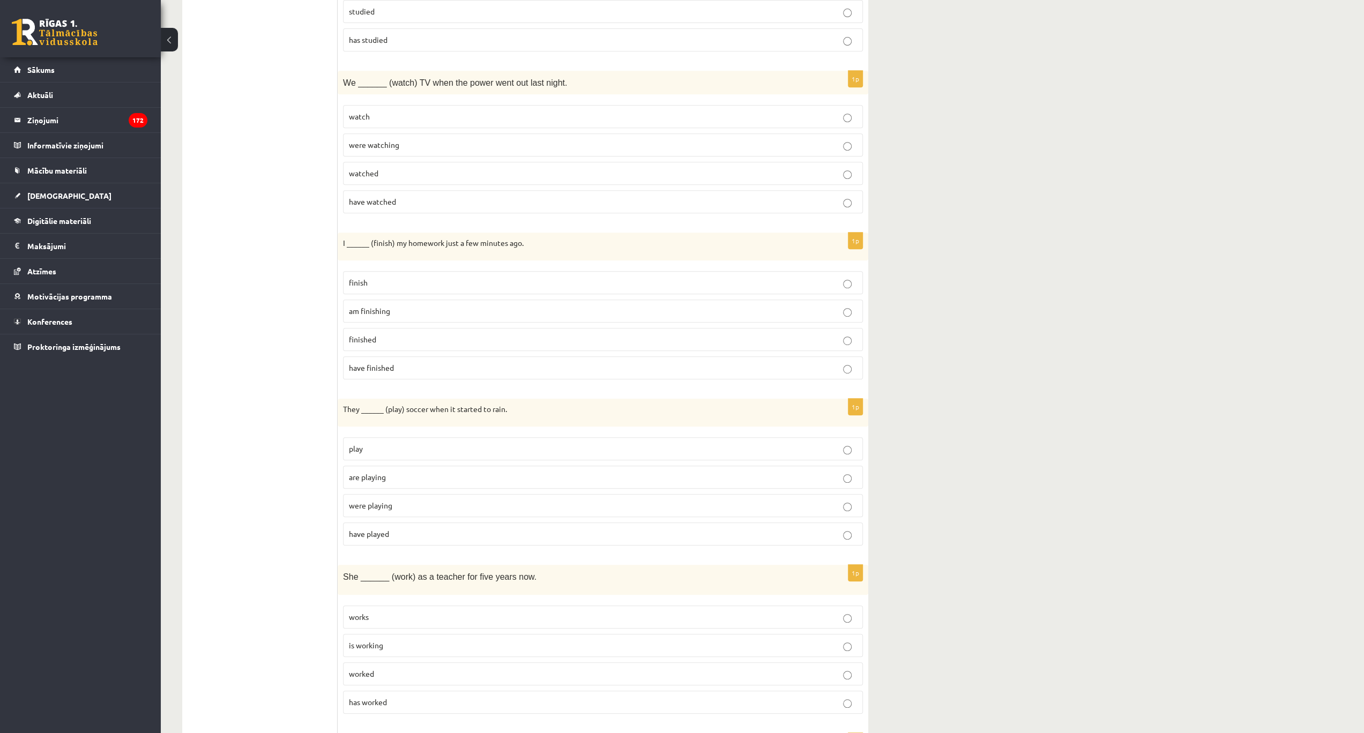
click at [385, 472] on span "are playing" at bounding box center [367, 477] width 37 height 10
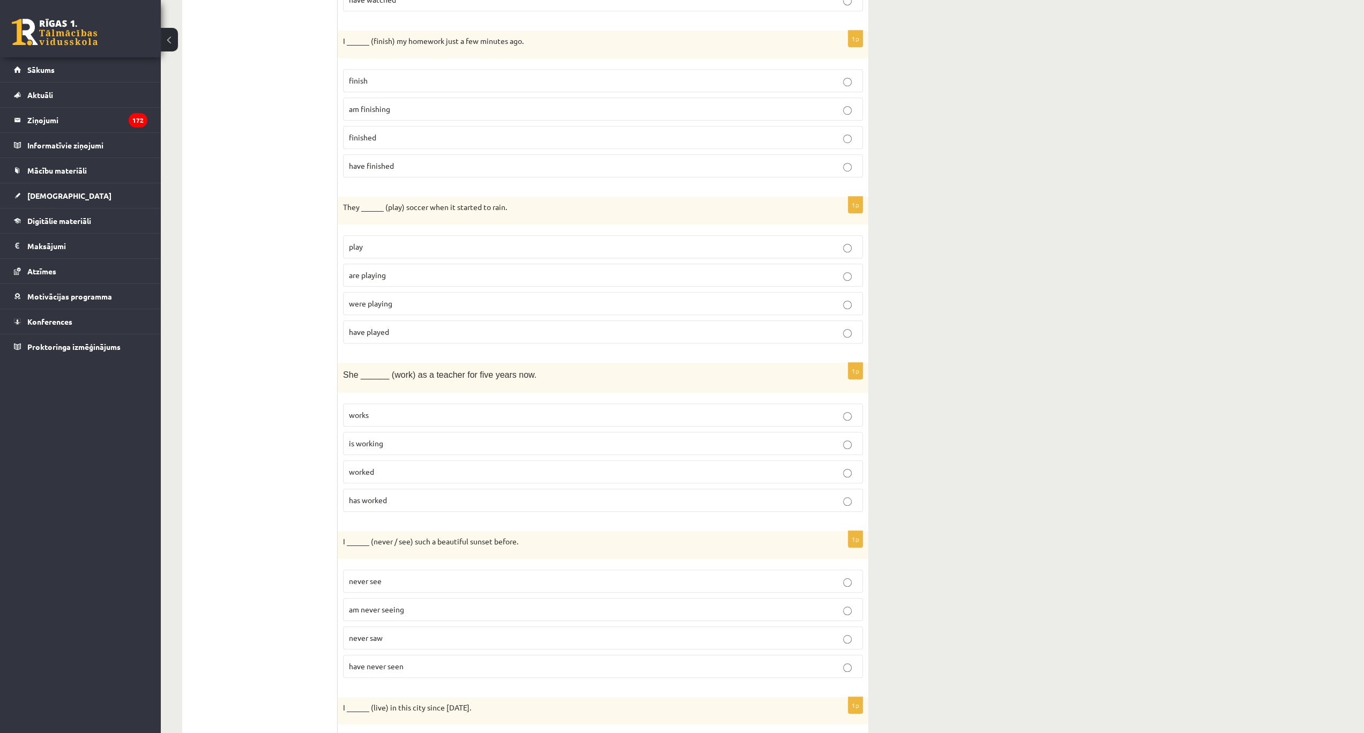
scroll to position [678, 0]
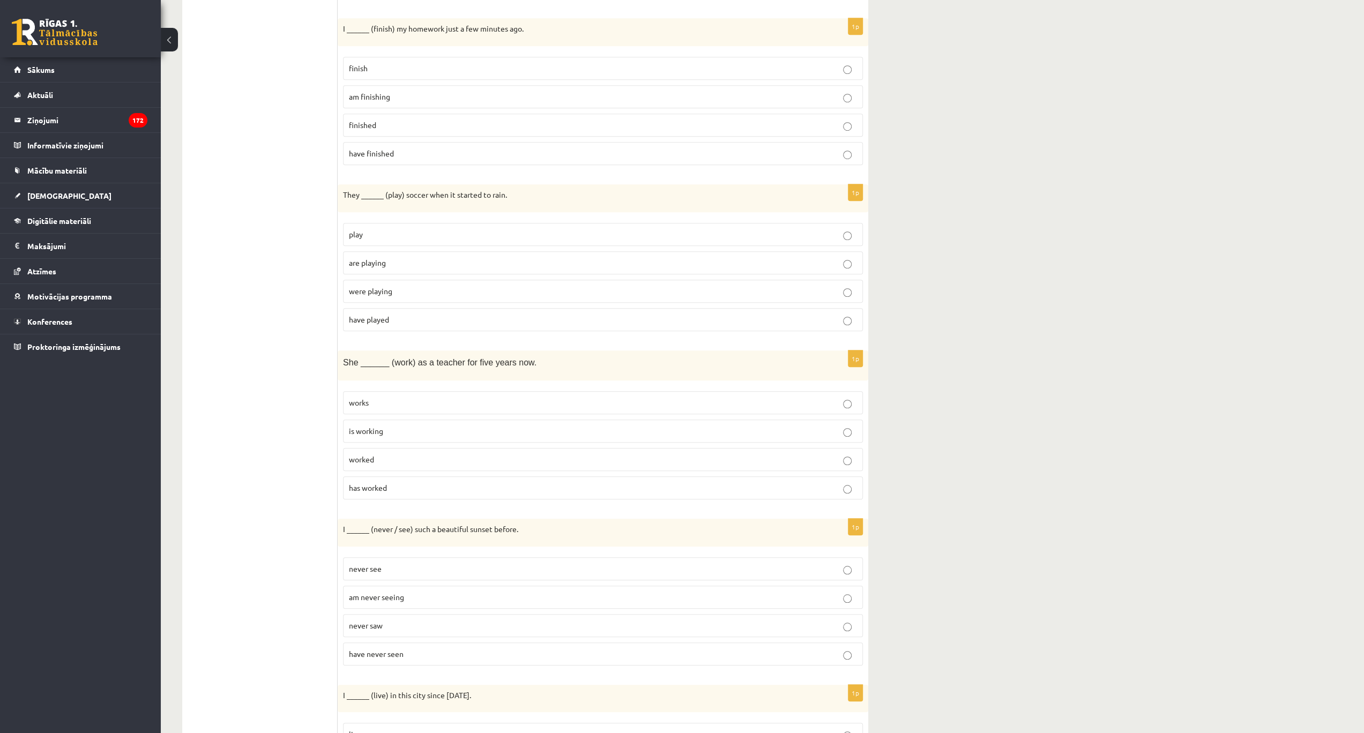
click at [395, 482] on p "has worked" at bounding box center [603, 487] width 508 height 11
click at [393, 425] on p "is working" at bounding box center [603, 430] width 508 height 11
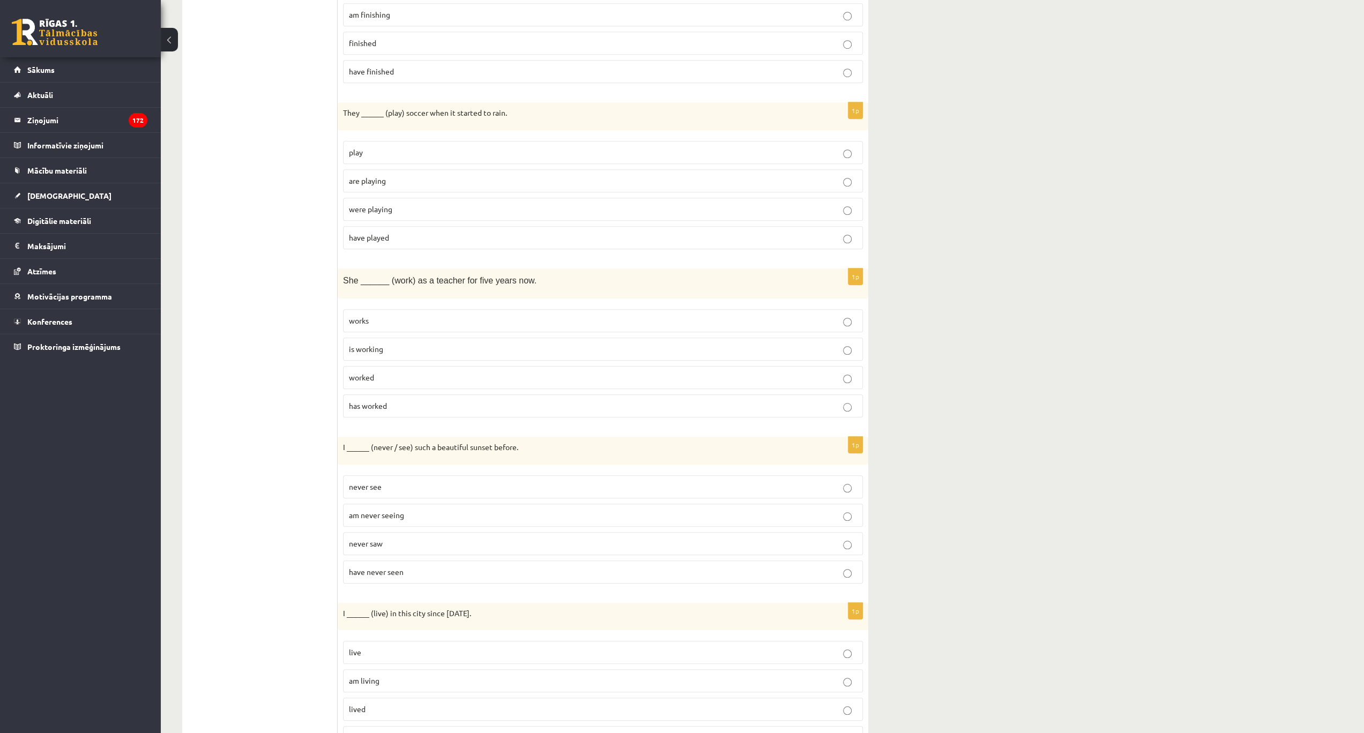
scroll to position [786, 0]
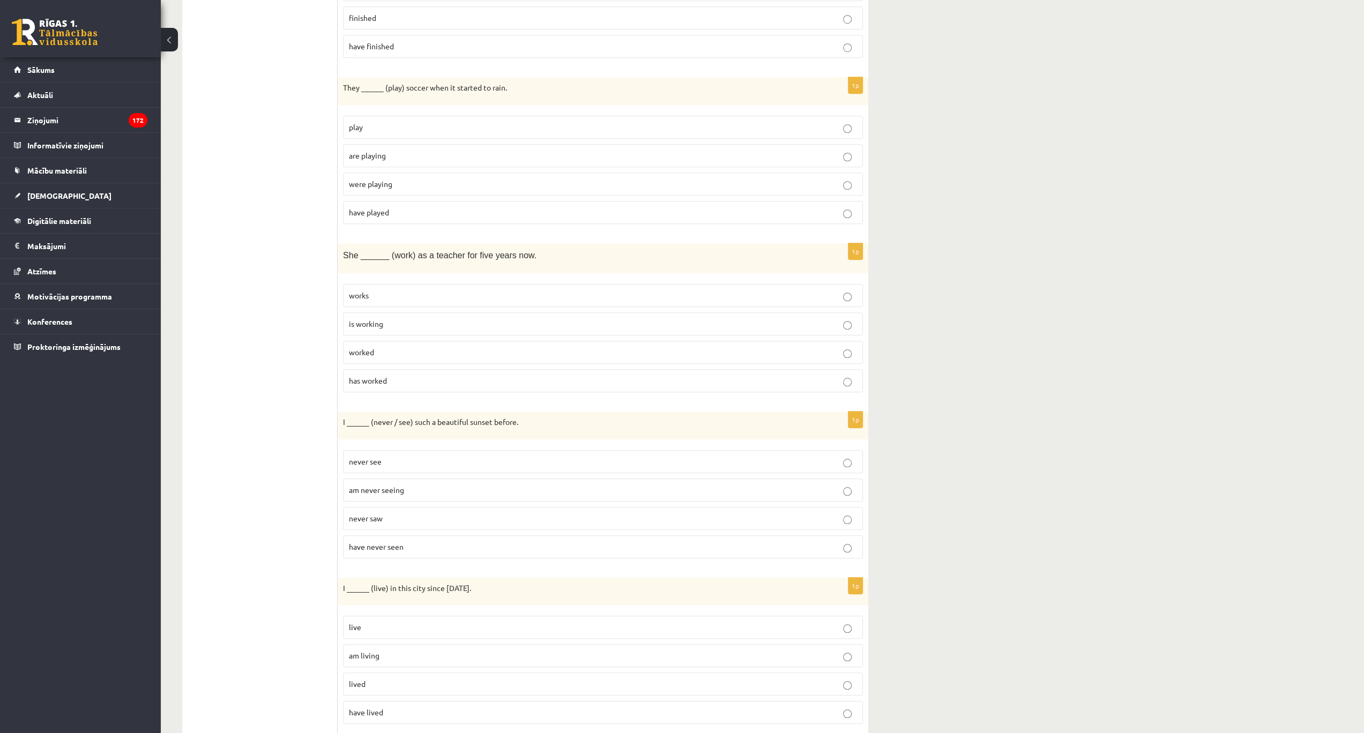
click at [399, 484] on p "am never seeing" at bounding box center [603, 489] width 508 height 11
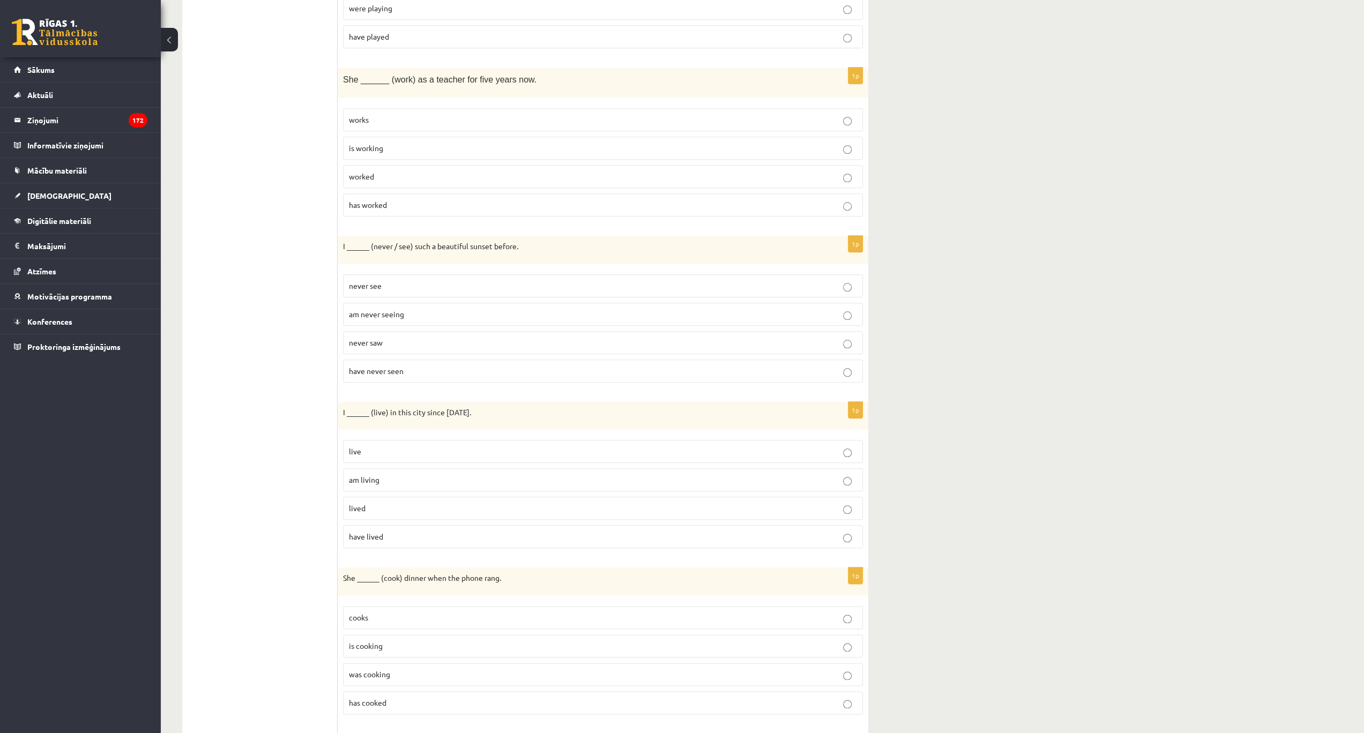
scroll to position [964, 0]
click at [392, 493] on label "lived" at bounding box center [603, 504] width 520 height 23
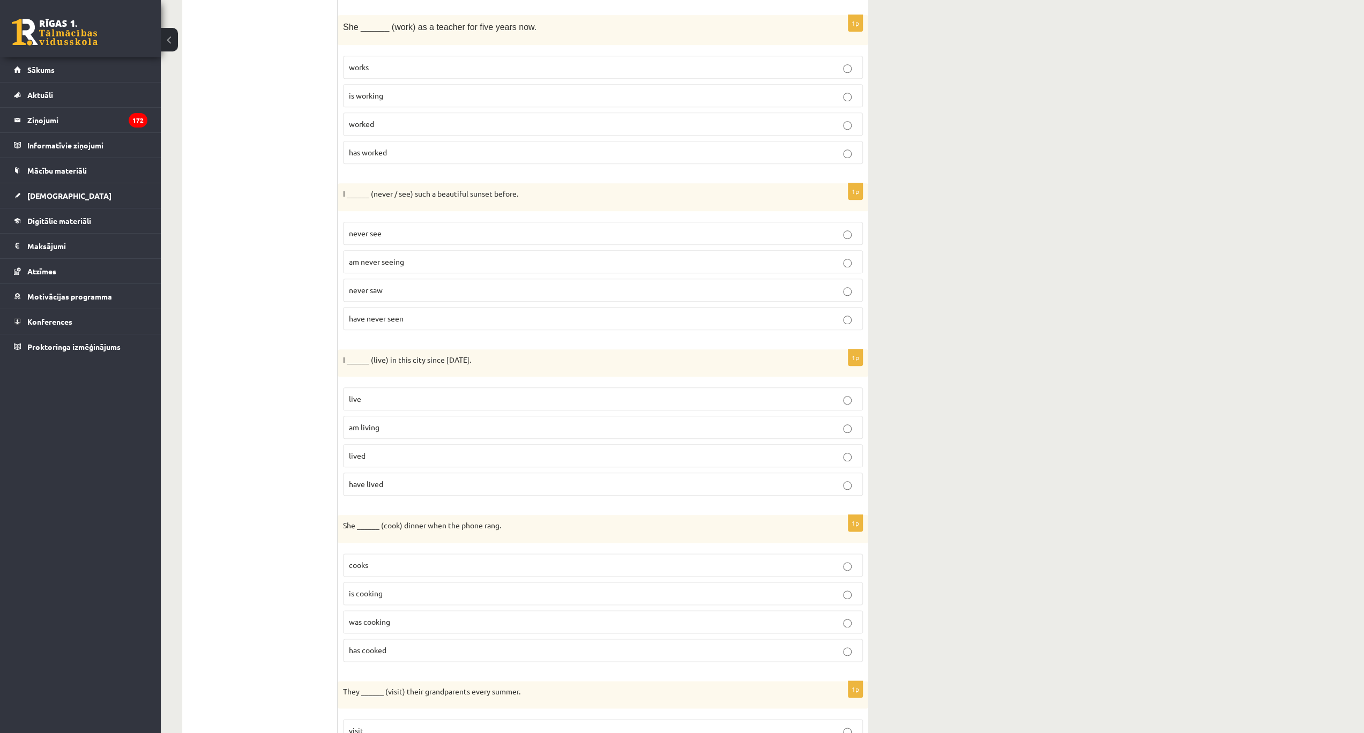
scroll to position [1132, 0]
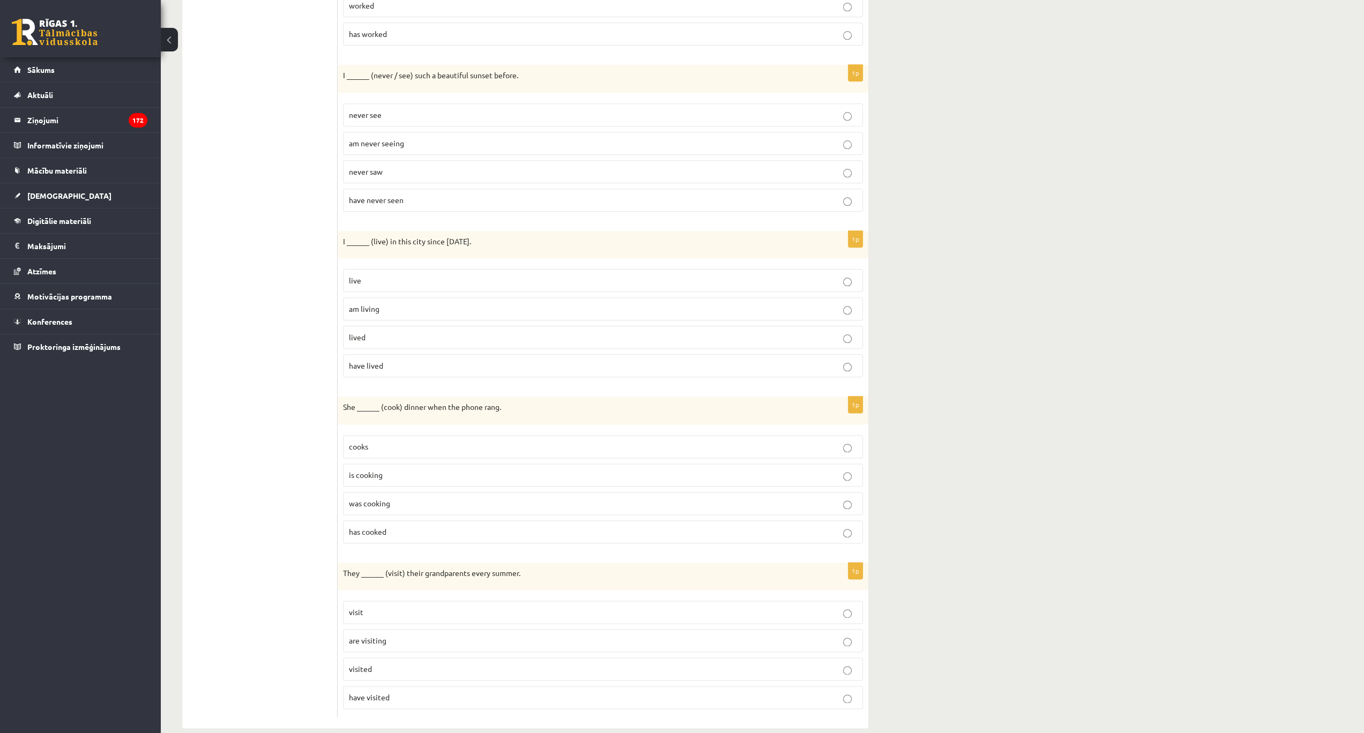
click at [373, 304] on span "am living" at bounding box center [364, 309] width 31 height 10
click at [412, 469] on p "is cooking" at bounding box center [603, 474] width 508 height 11
click at [387, 663] on p "visited" at bounding box center [603, 668] width 508 height 11
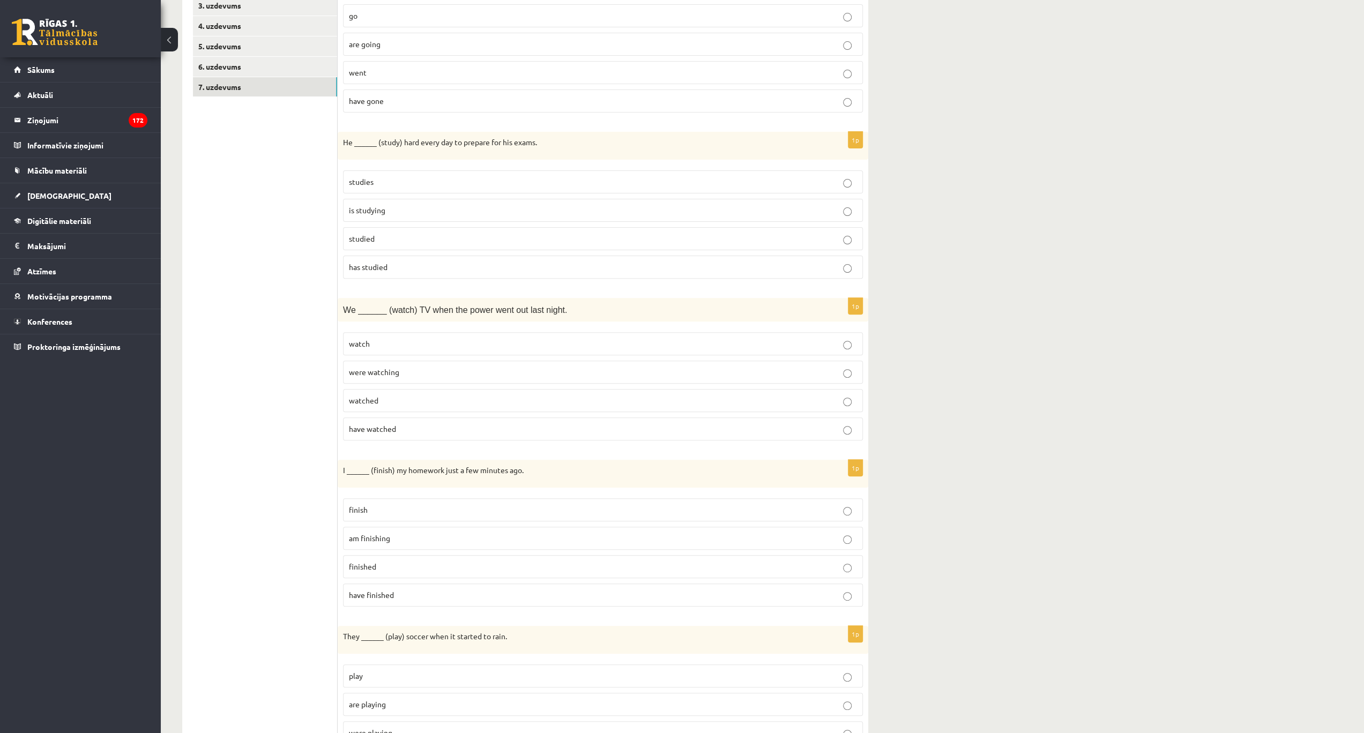
scroll to position [0, 0]
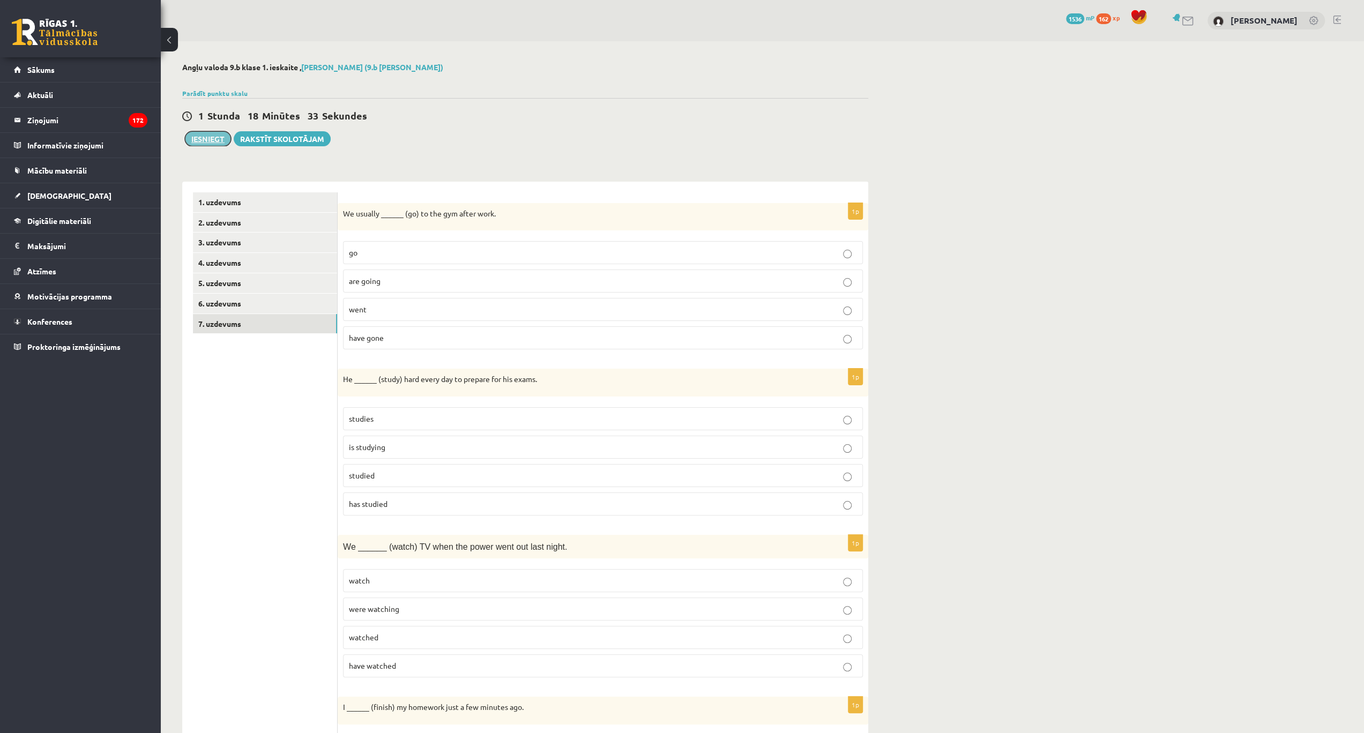
click at [219, 139] on button "Iesniegt" at bounding box center [208, 138] width 46 height 15
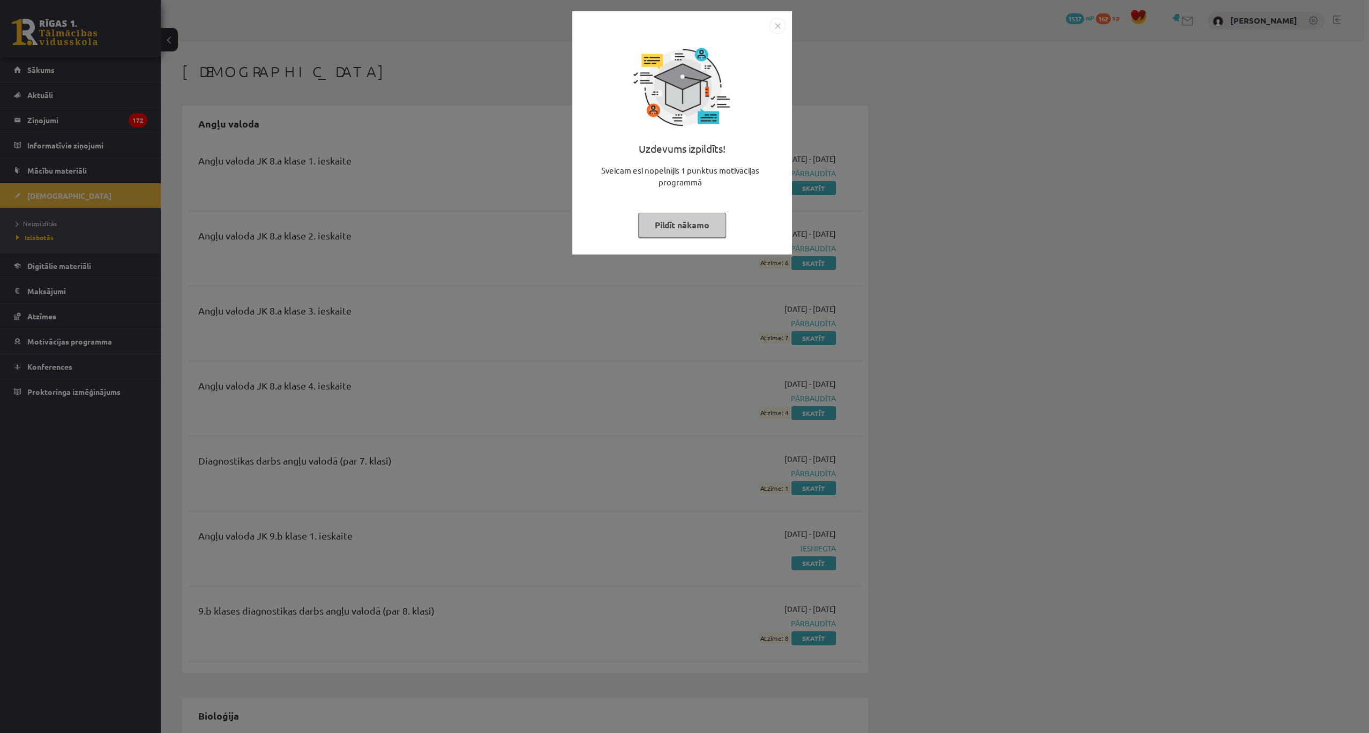
click at [773, 26] on img "Close" at bounding box center [777, 26] width 16 height 16
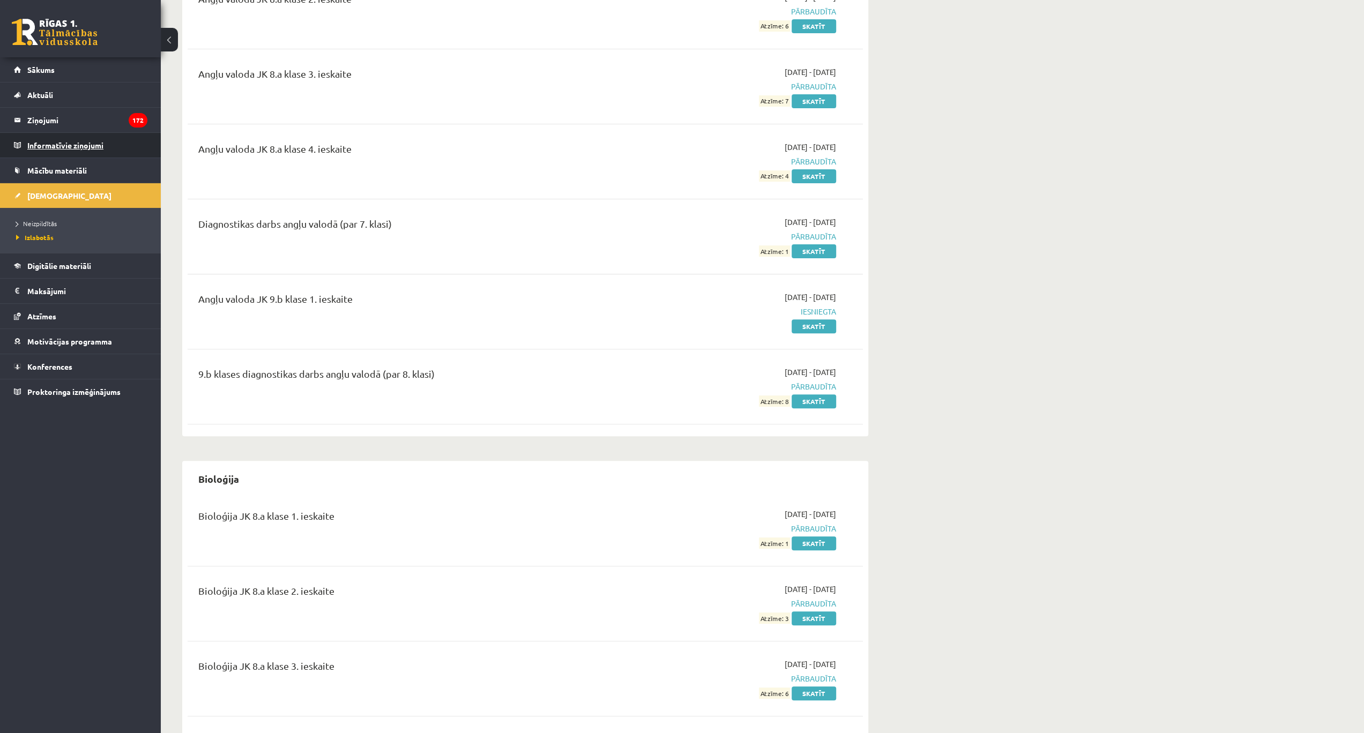
scroll to position [250, 0]
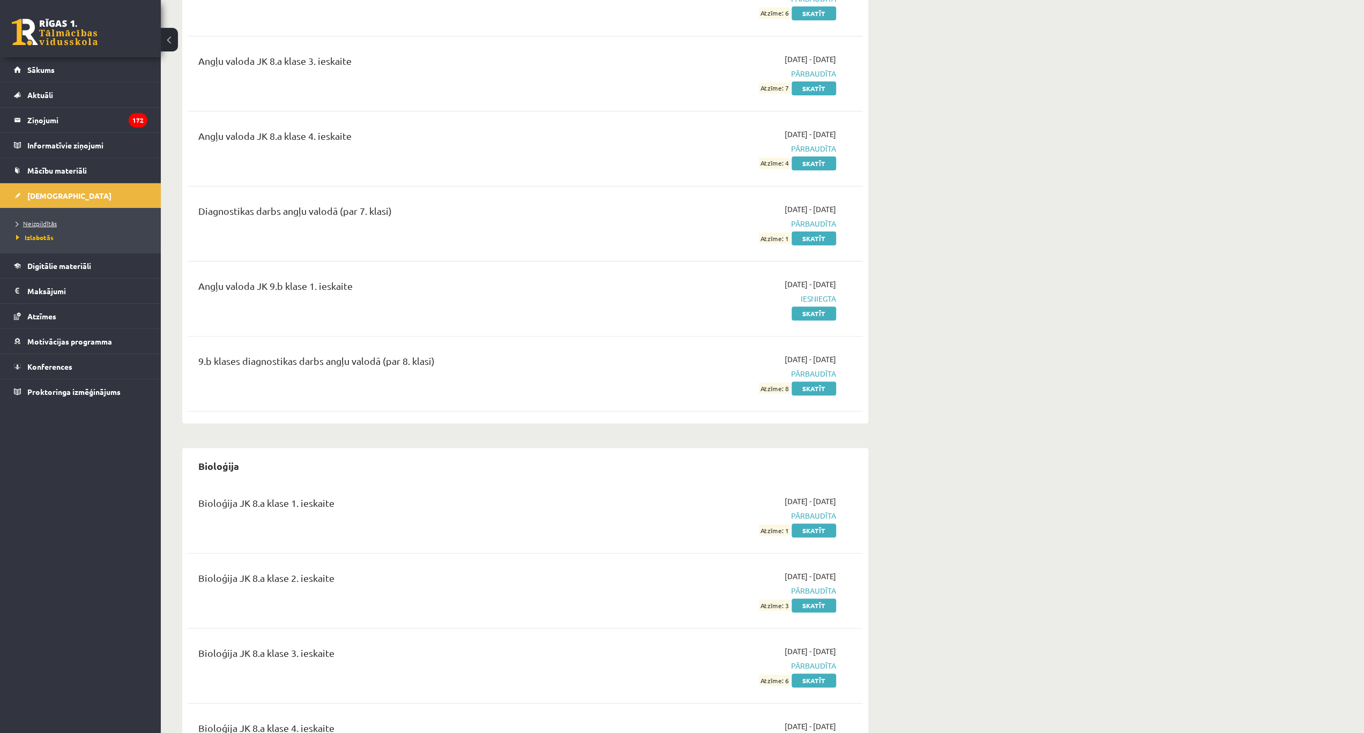
click at [30, 221] on span "Neizpildītās" at bounding box center [36, 223] width 41 height 9
